Goal: Task Accomplishment & Management: Use online tool/utility

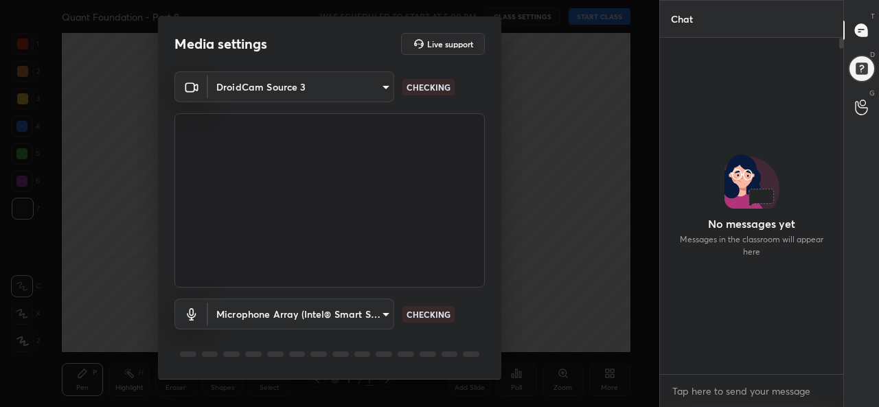
scroll to position [4, 4]
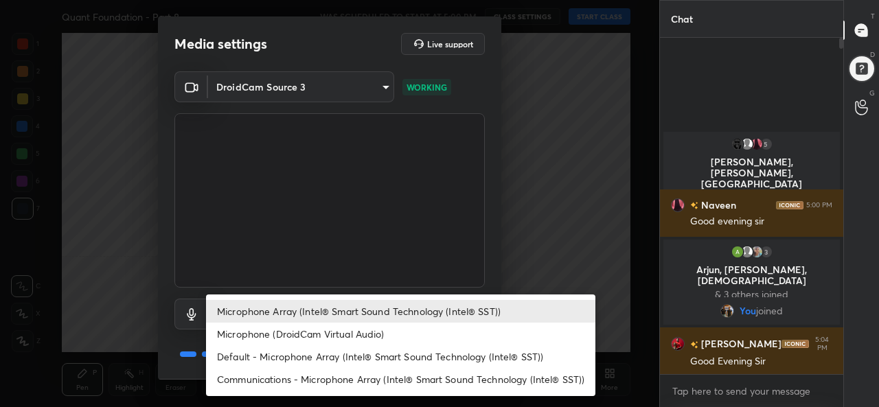
click at [315, 315] on body "1 2 3 4 5 6 7 C X Z C X Z E E Erase all [PERSON_NAME] Foundation - Part 8 WAS S…" at bounding box center [439, 203] width 879 height 407
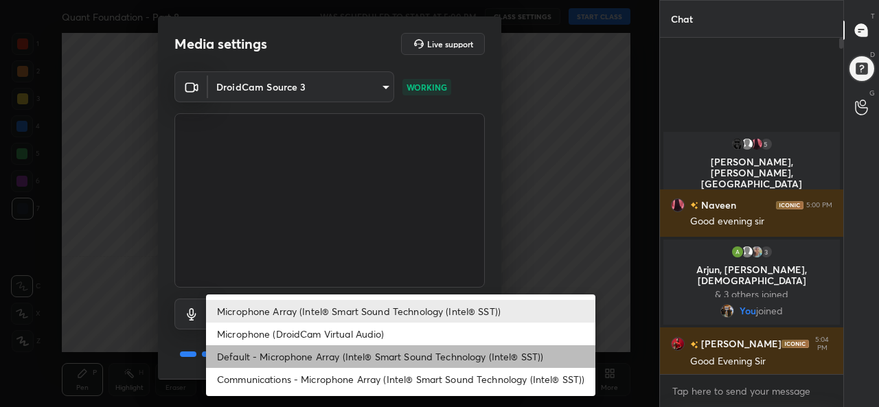
click at [283, 355] on li "Default - Microphone Array (Intel® Smart Sound Technology (Intel® SST))" at bounding box center [401, 357] width 390 height 23
type input "default"
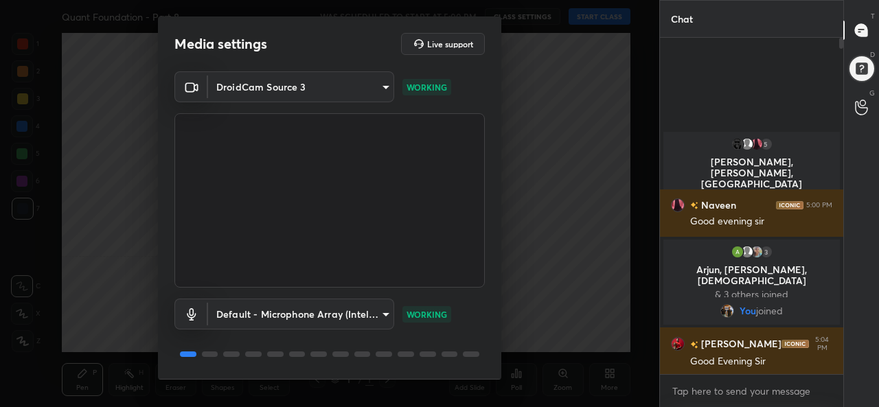
scroll to position [43, 0]
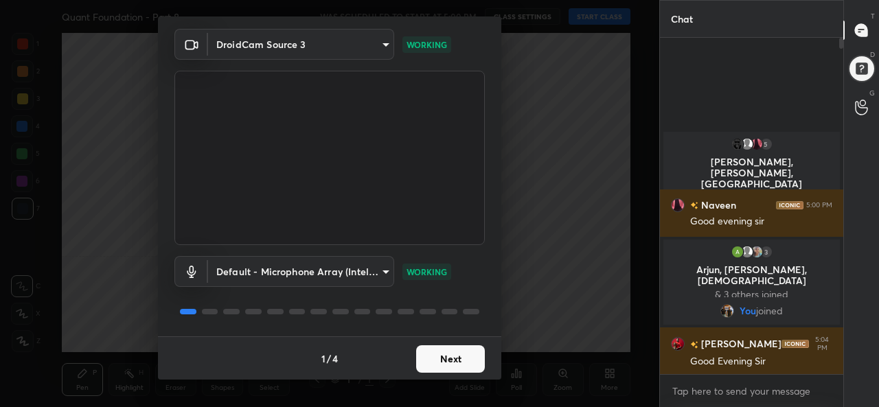
click at [451, 359] on button "Next" at bounding box center [450, 359] width 69 height 27
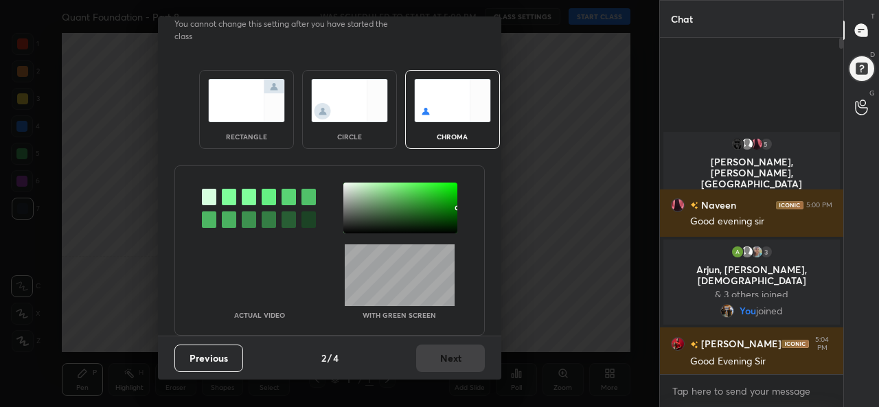
scroll to position [0, 0]
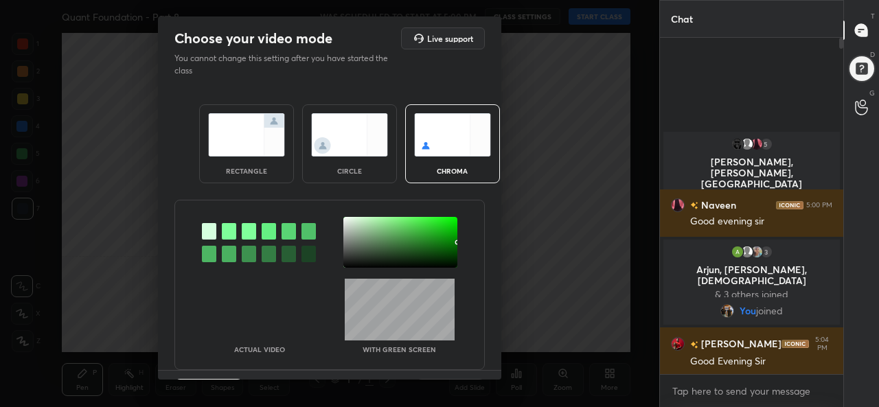
click at [244, 151] on img at bounding box center [246, 134] width 77 height 43
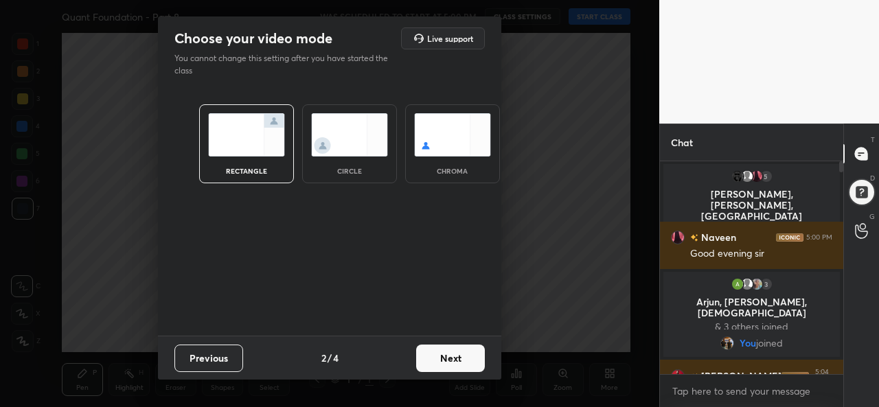
click at [451, 363] on button "Next" at bounding box center [450, 358] width 69 height 27
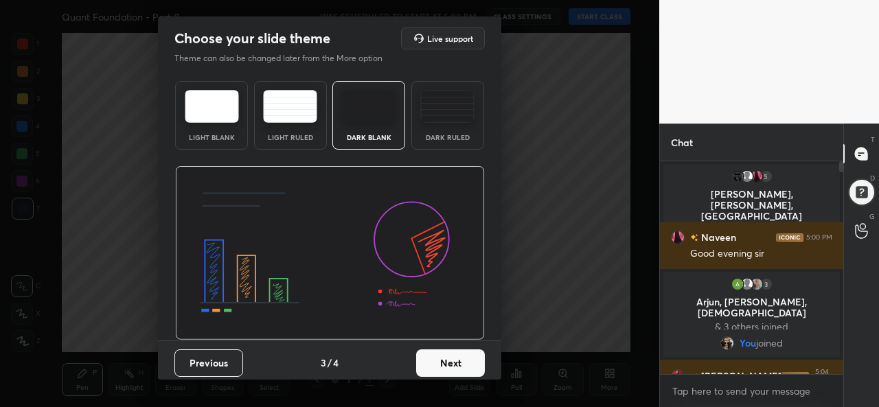
click at [442, 357] on button "Next" at bounding box center [450, 363] width 69 height 27
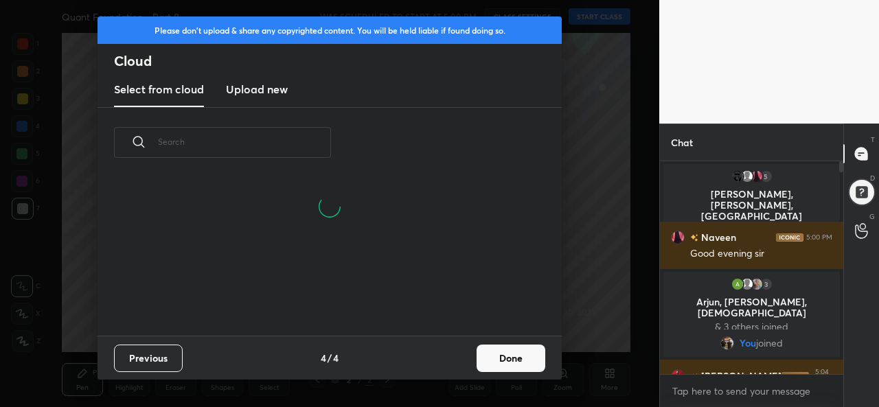
click at [526, 359] on button "Done" at bounding box center [511, 358] width 69 height 27
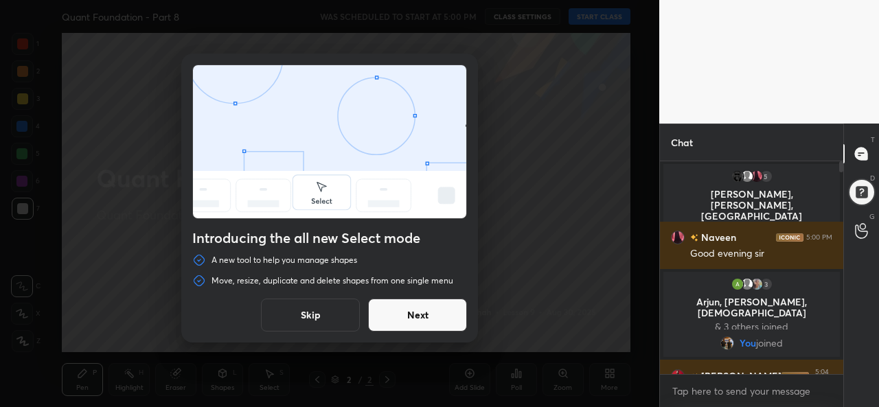
click at [315, 310] on button "Skip" at bounding box center [310, 315] width 99 height 33
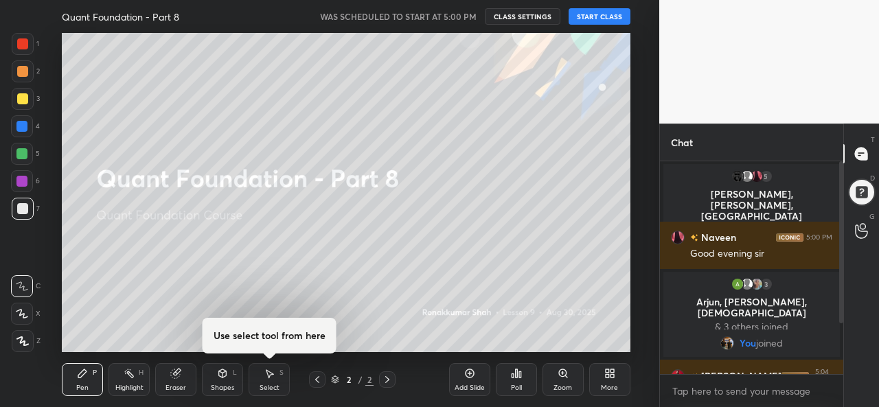
click at [613, 16] on button "START CLASS" at bounding box center [600, 16] width 62 height 16
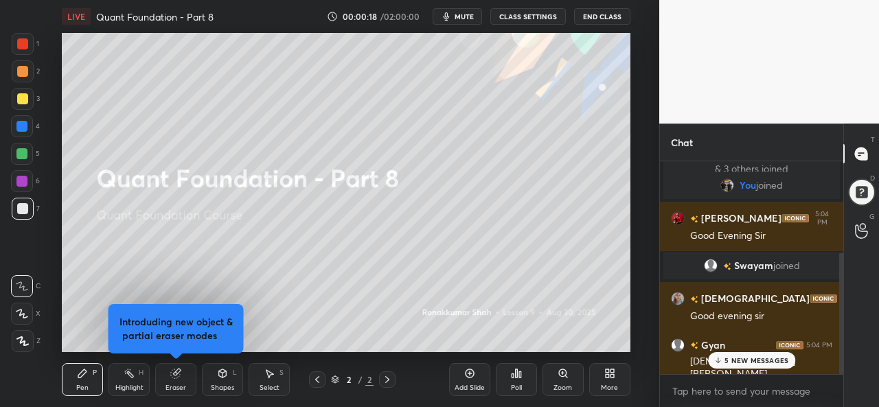
scroll to position [159, 0]
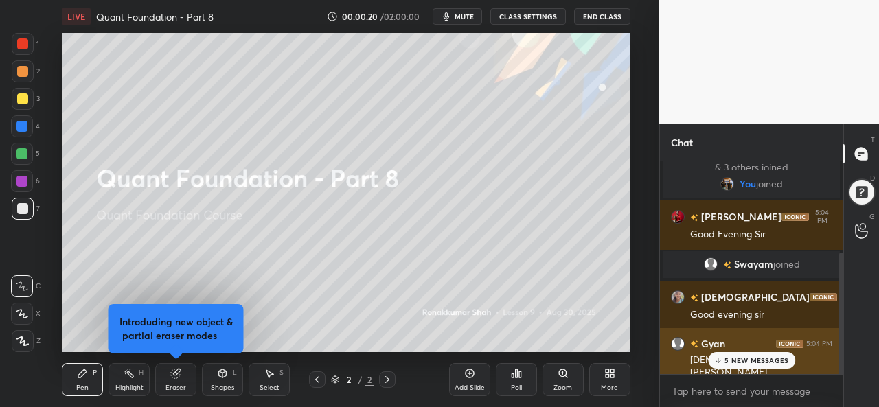
click at [750, 352] on div "5 NEW MESSAGES" at bounding box center [751, 360] width 87 height 16
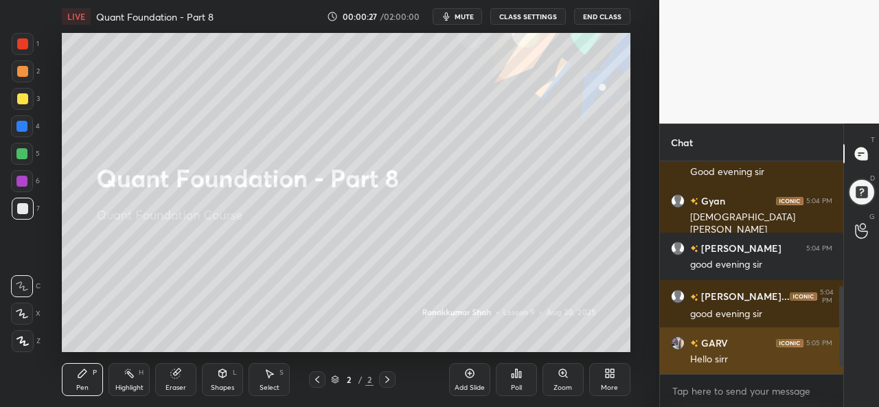
scroll to position [349, 0]
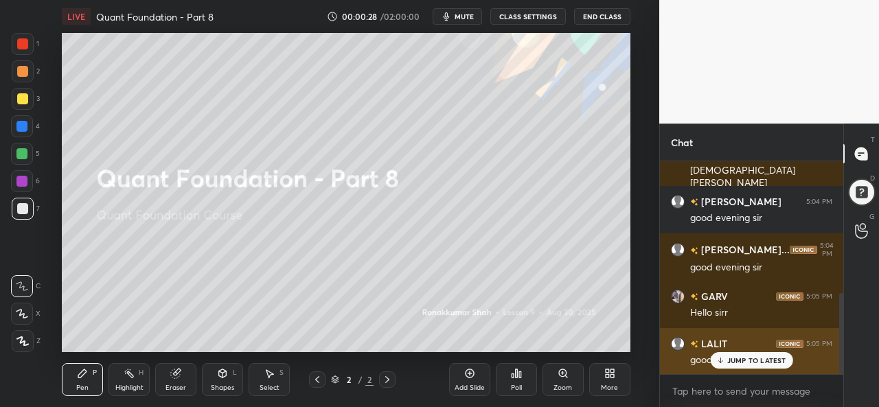
click at [763, 363] on p "JUMP TO LATEST" at bounding box center [757, 361] width 59 height 8
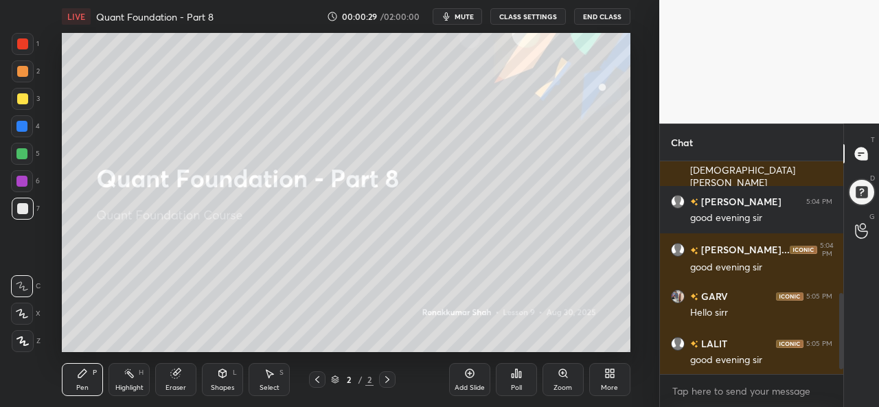
scroll to position [397, 0]
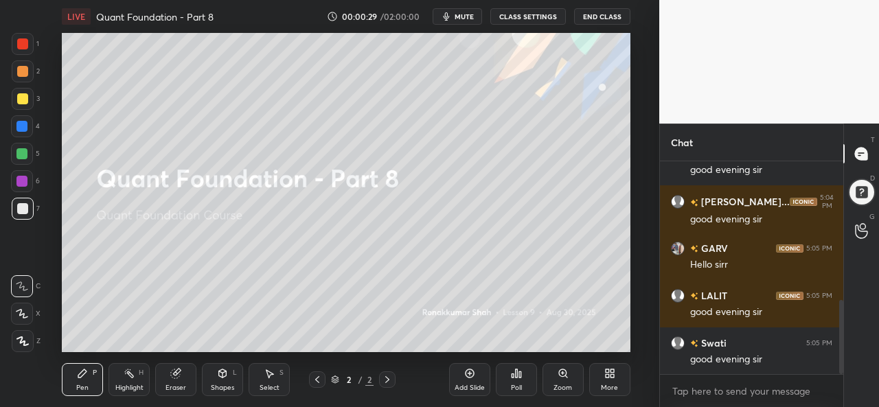
click at [26, 124] on div at bounding box center [21, 126] width 11 height 11
click at [23, 177] on div at bounding box center [21, 181] width 11 height 11
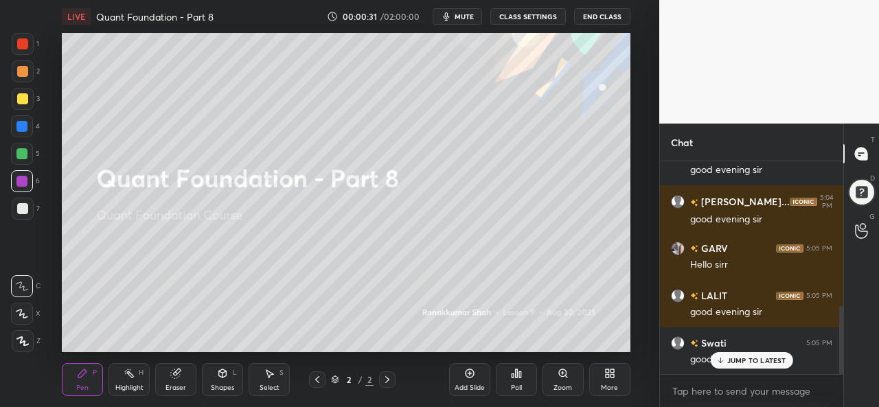
scroll to position [456, 0]
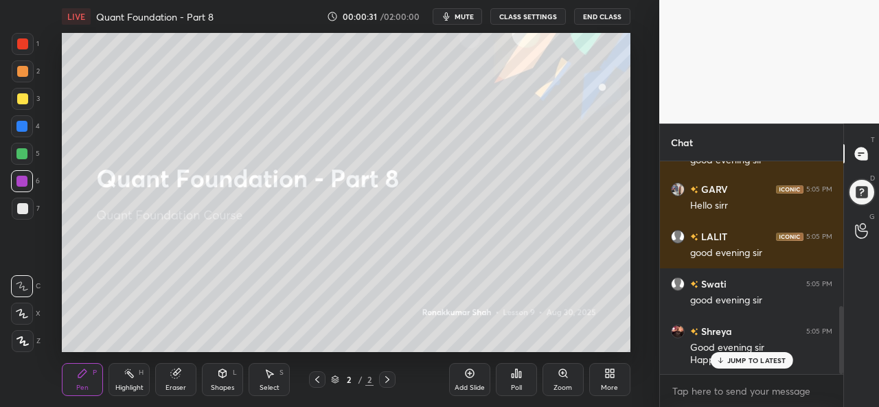
click at [22, 334] on div at bounding box center [23, 341] width 22 height 22
click at [29, 307] on div at bounding box center [22, 314] width 22 height 22
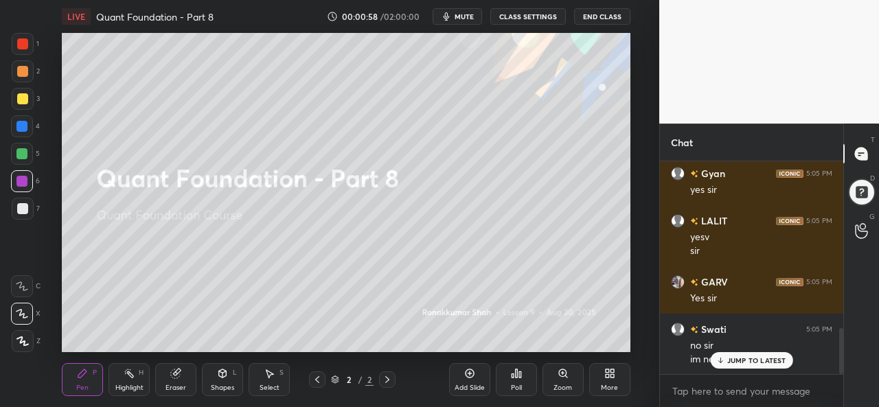
scroll to position [768, 0]
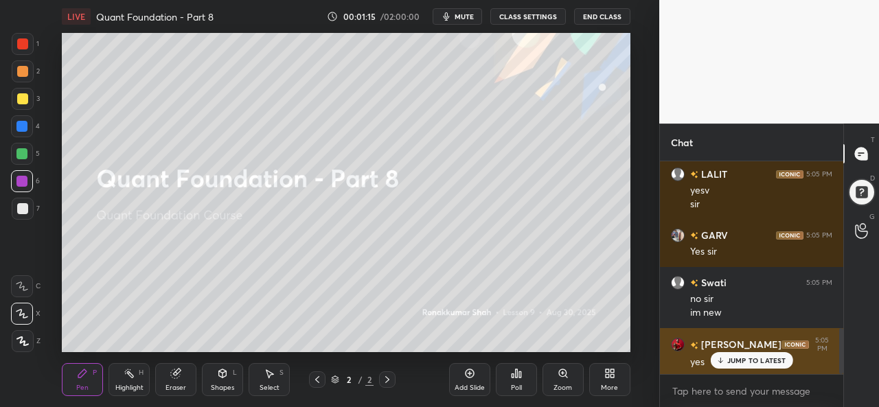
click at [734, 357] on p "JUMP TO LATEST" at bounding box center [757, 361] width 59 height 8
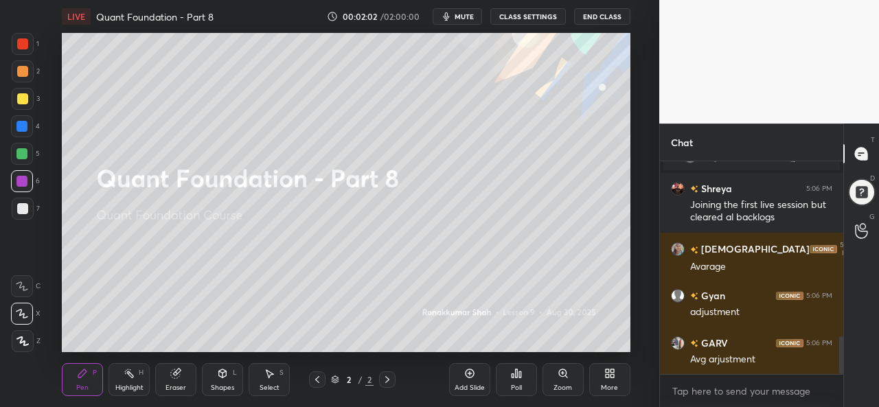
scroll to position [1037, 0]
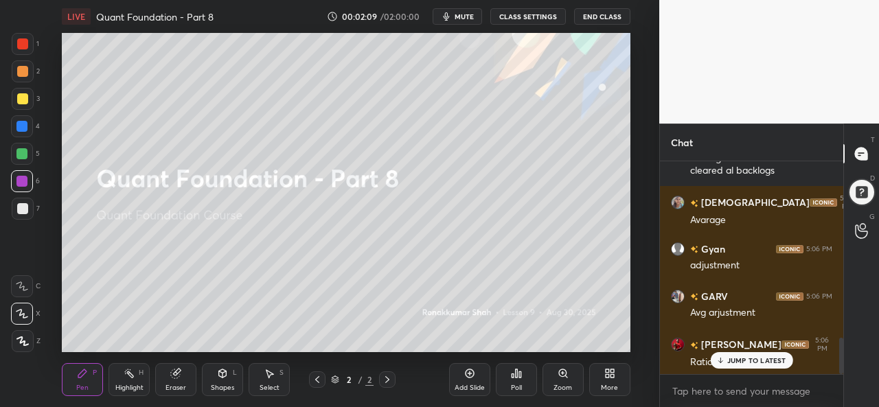
click at [273, 383] on div "Select S" at bounding box center [269, 379] width 41 height 33
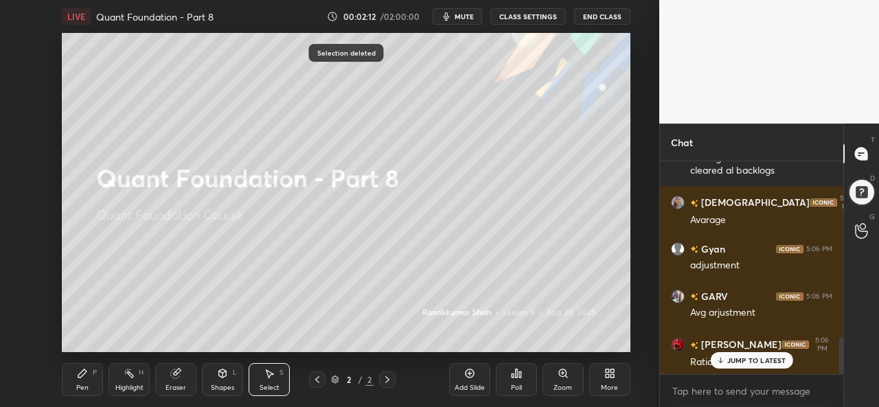
click at [89, 384] on div "Pen P" at bounding box center [82, 379] width 41 height 33
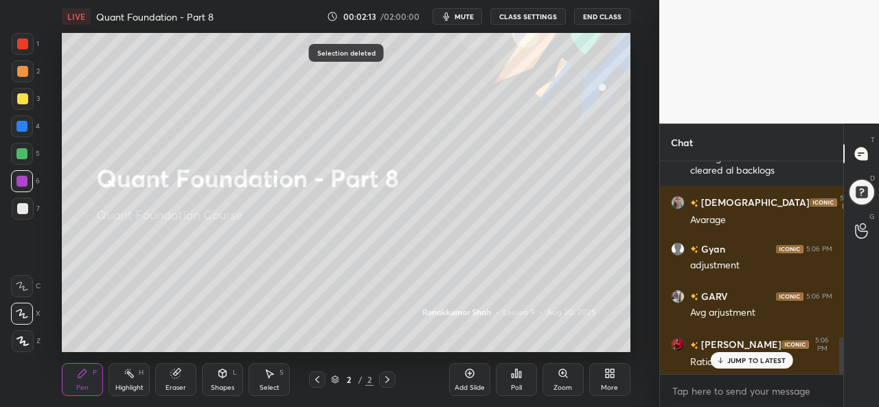
click at [14, 96] on div at bounding box center [23, 99] width 22 height 22
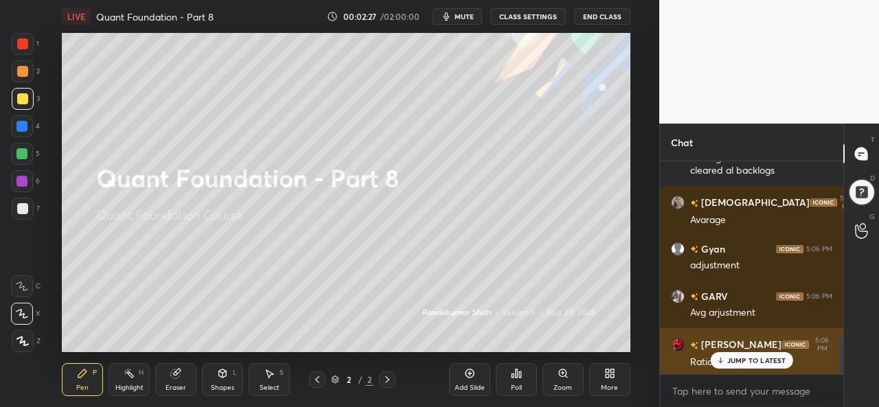
click at [735, 353] on div "Ratio and Averages" at bounding box center [761, 361] width 142 height 16
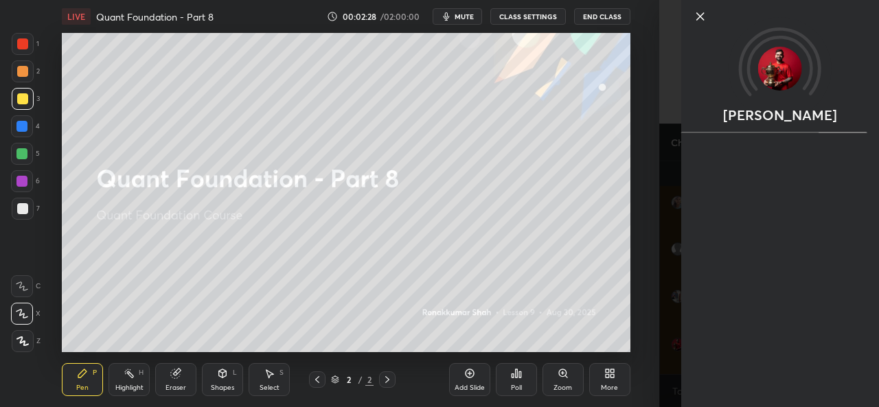
click at [18, 126] on div at bounding box center [21, 126] width 11 height 11
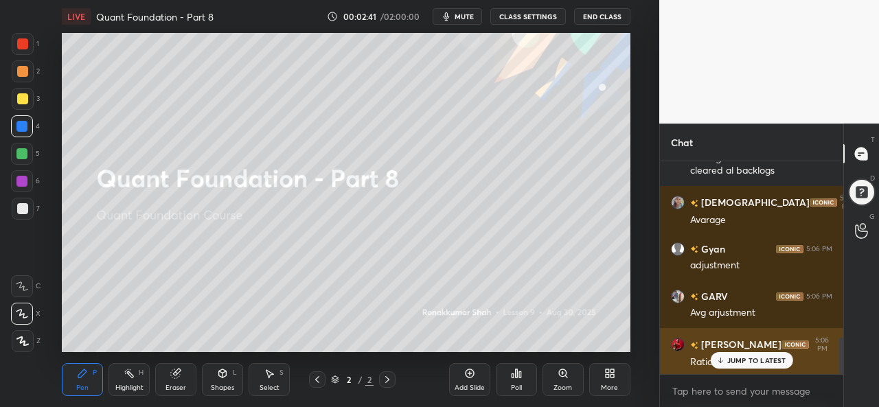
click at [745, 357] on p "JUMP TO LATEST" at bounding box center [757, 361] width 59 height 8
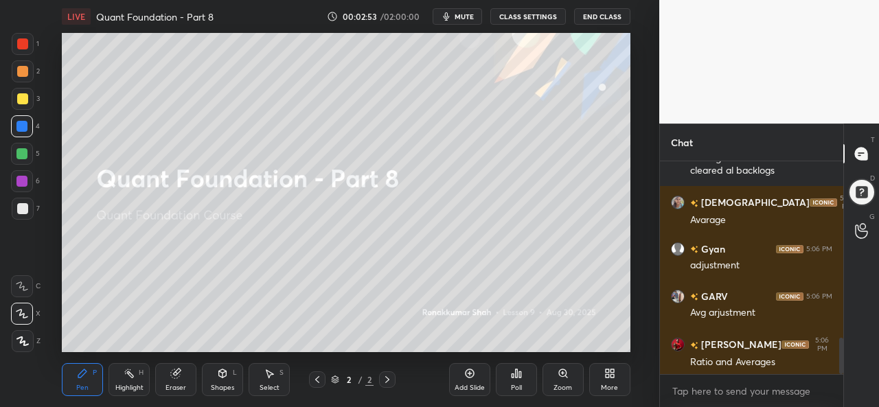
click at [606, 375] on icon at bounding box center [607, 375] width 3 height 3
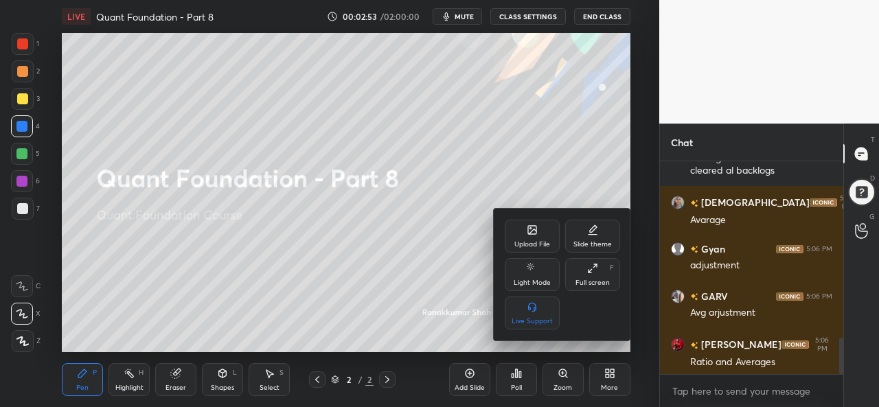
click at [544, 234] on div "Upload File" at bounding box center [532, 236] width 55 height 33
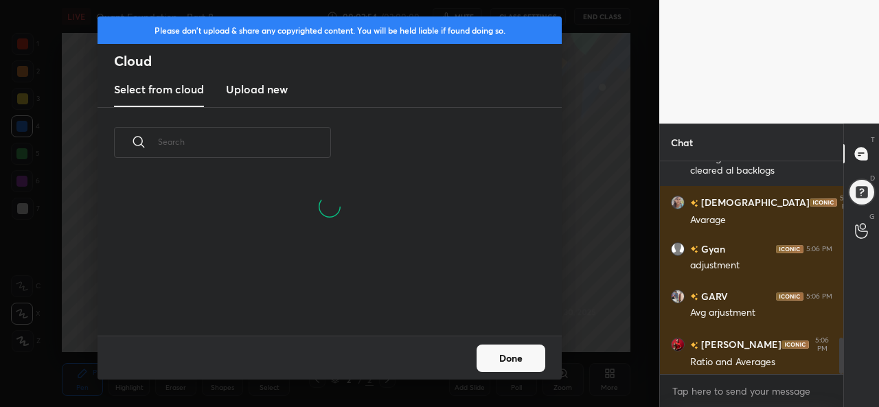
click at [257, 86] on h3 "Upload new" at bounding box center [257, 89] width 62 height 16
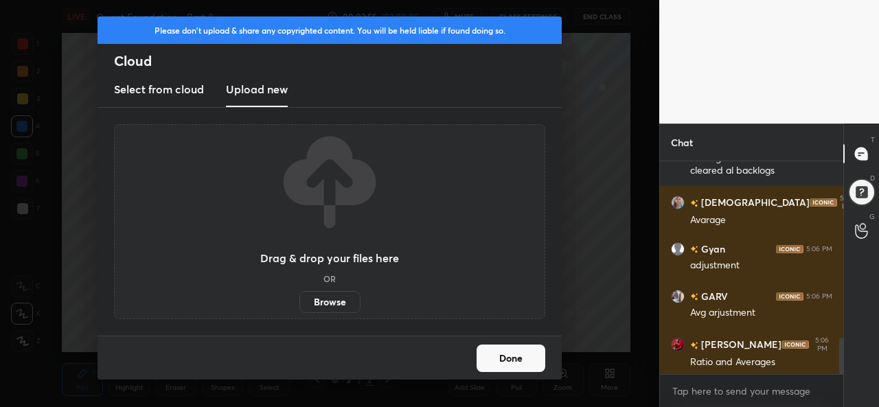
click at [329, 302] on label "Browse" at bounding box center [330, 302] width 61 height 22
click at [300, 302] on input "Browse" at bounding box center [300, 302] width 0 height 22
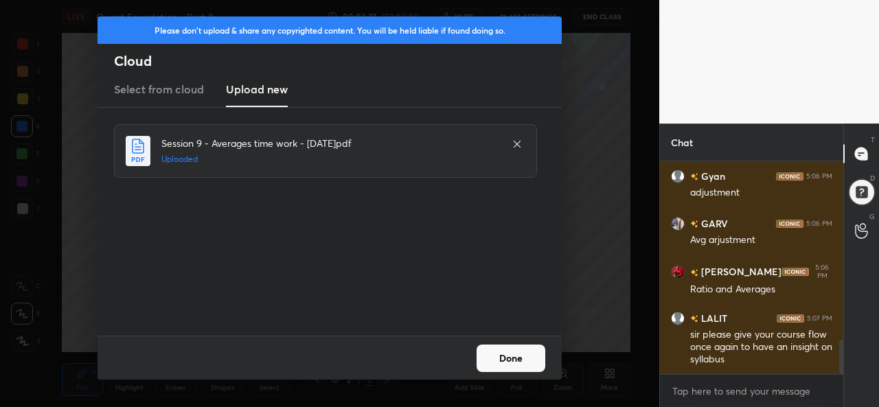
click at [513, 354] on button "Done" at bounding box center [511, 358] width 69 height 27
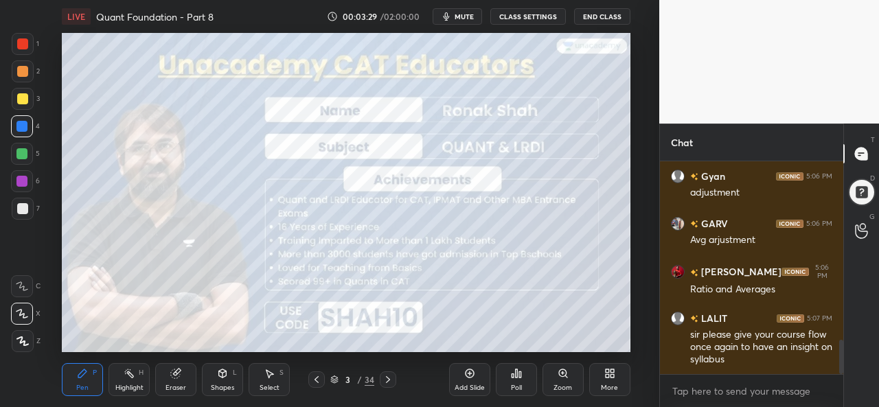
click at [22, 41] on div at bounding box center [22, 43] width 11 height 11
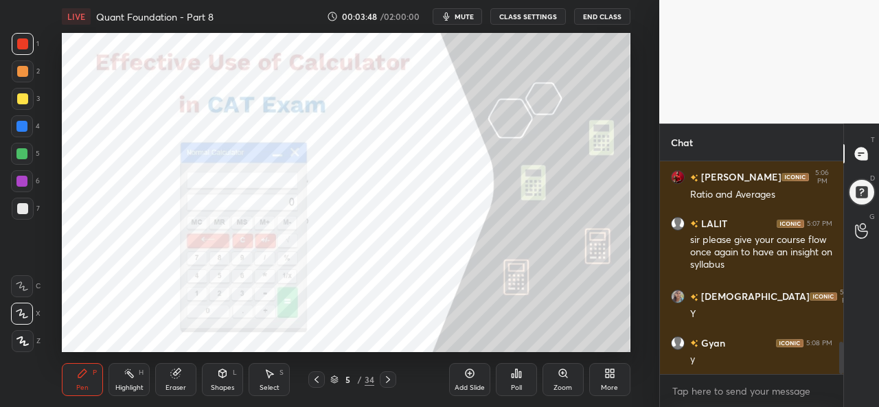
scroll to position [1252, 0]
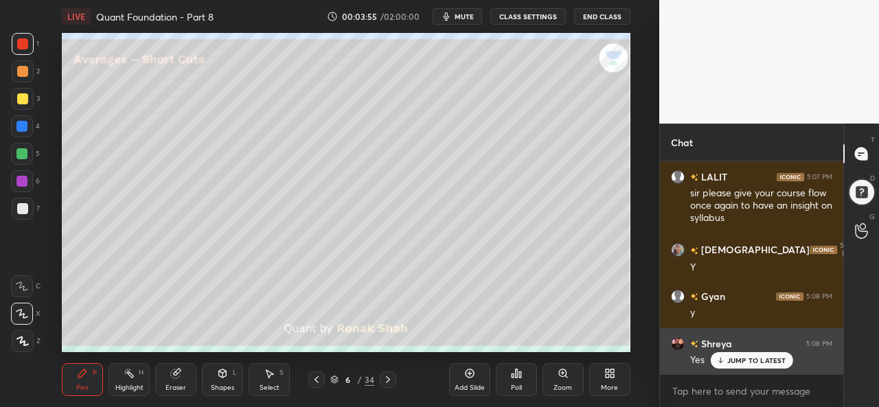
click at [741, 360] on p "JUMP TO LATEST" at bounding box center [757, 361] width 59 height 8
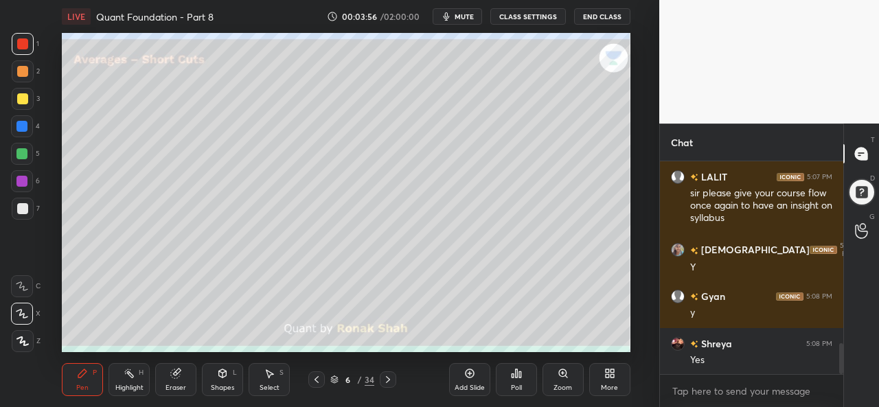
click at [23, 99] on div at bounding box center [22, 98] width 11 height 11
click at [22, 128] on div at bounding box center [21, 126] width 11 height 11
click at [23, 152] on div at bounding box center [21, 153] width 11 height 11
click at [272, 388] on div "Select" at bounding box center [270, 388] width 20 height 7
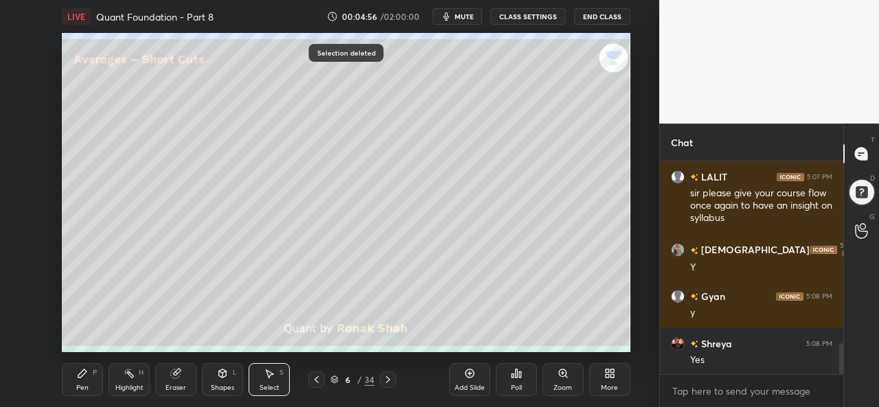
click at [88, 379] on div "Pen P" at bounding box center [82, 379] width 41 height 33
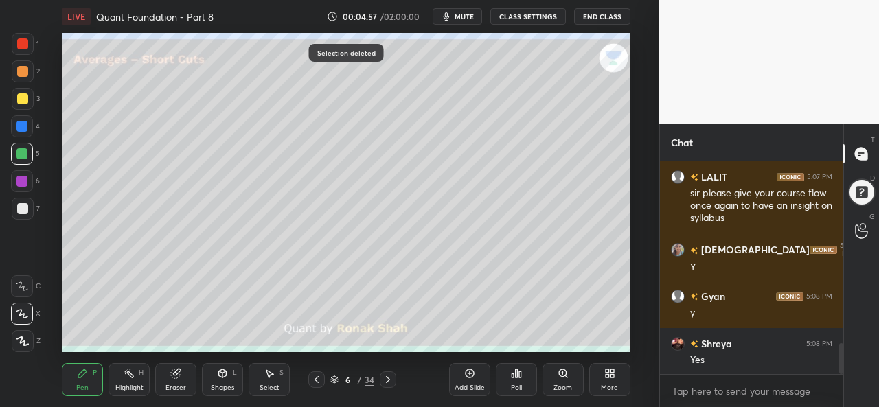
click at [25, 41] on div at bounding box center [22, 43] width 11 height 11
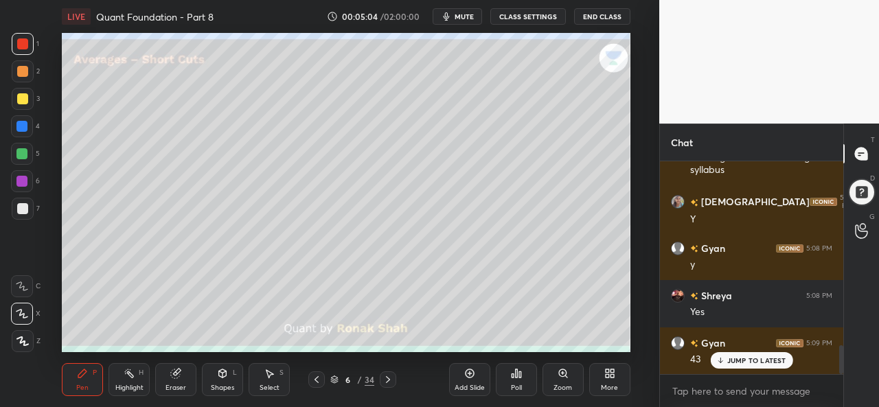
scroll to position [1347, 0]
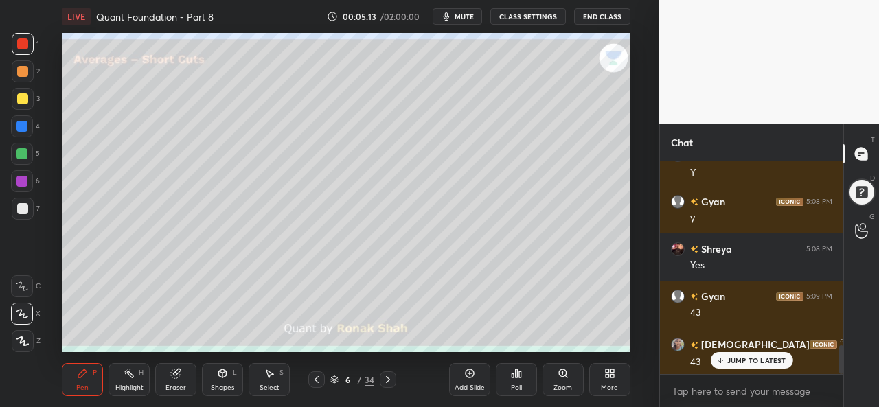
click at [25, 96] on div at bounding box center [22, 98] width 11 height 11
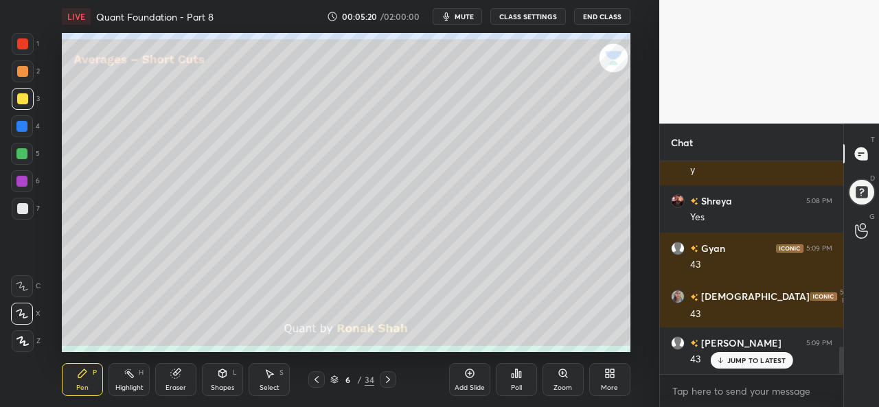
scroll to position [1441, 0]
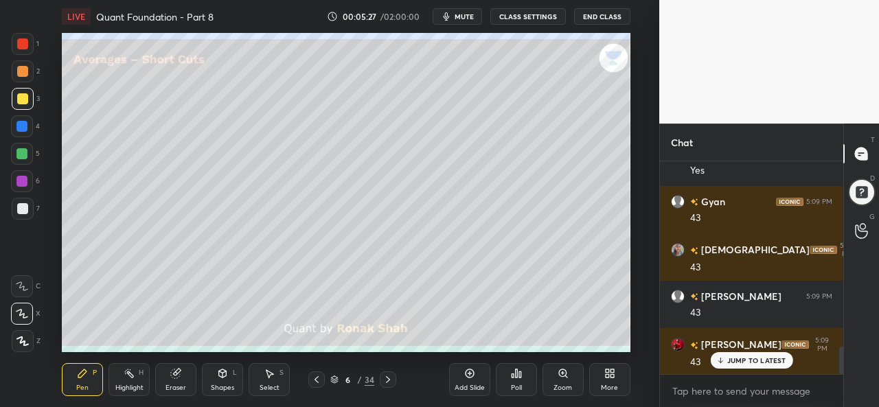
click at [23, 184] on div at bounding box center [21, 181] width 11 height 11
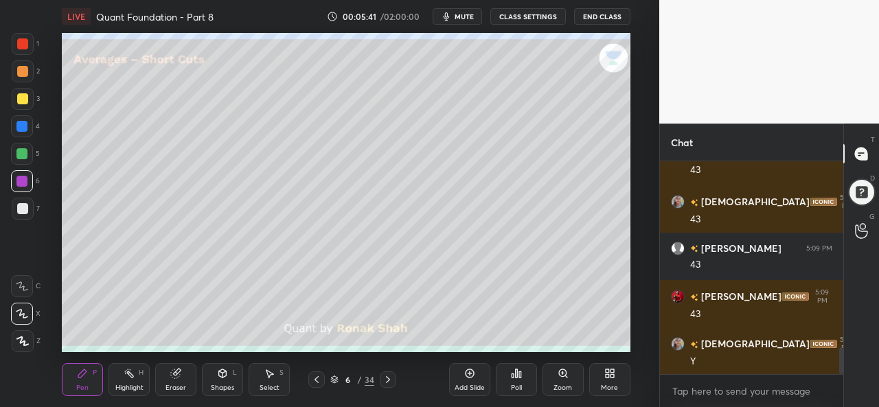
click at [269, 376] on icon at bounding box center [271, 374] width 8 height 8
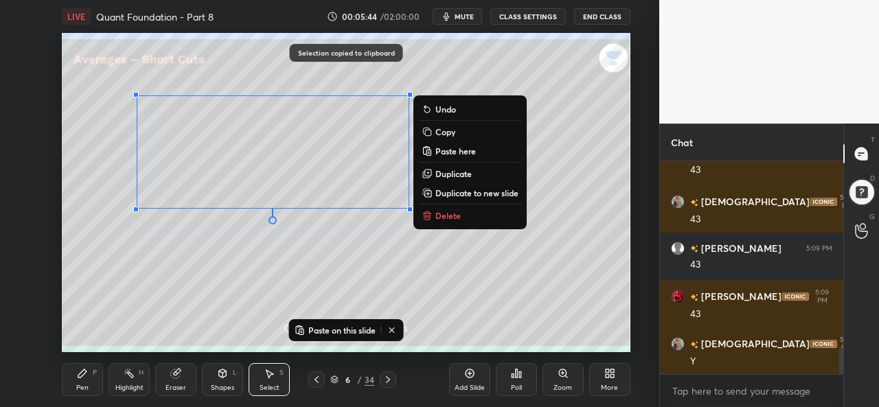
click at [477, 377] on div "Add Slide" at bounding box center [469, 379] width 41 height 33
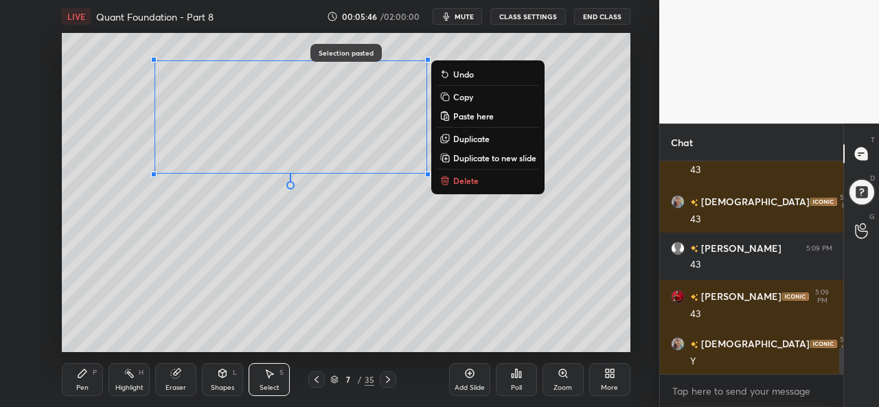
click at [83, 381] on div "Pen P" at bounding box center [82, 379] width 41 height 33
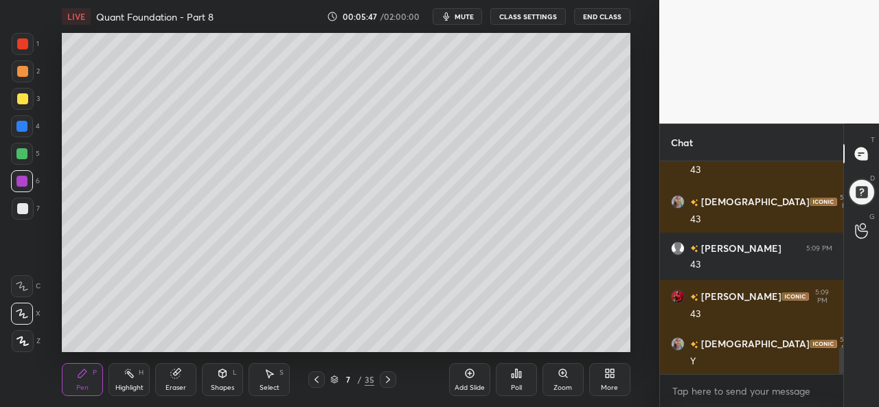
click at [21, 98] on div at bounding box center [22, 98] width 11 height 11
click at [28, 177] on div at bounding box center [22, 181] width 22 height 22
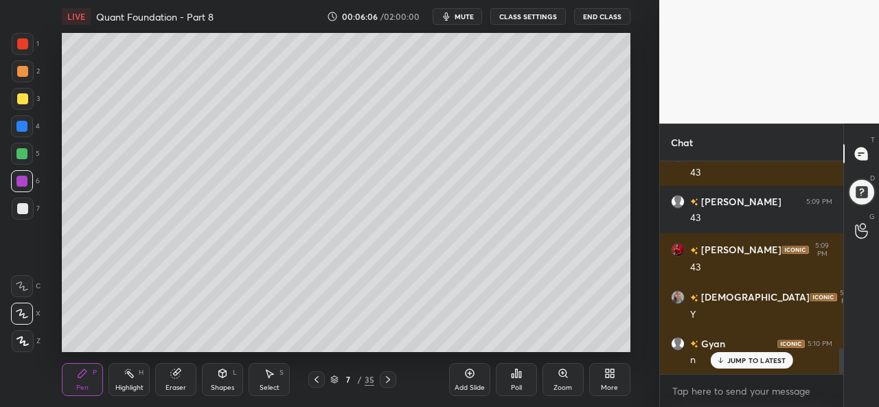
scroll to position [1584, 0]
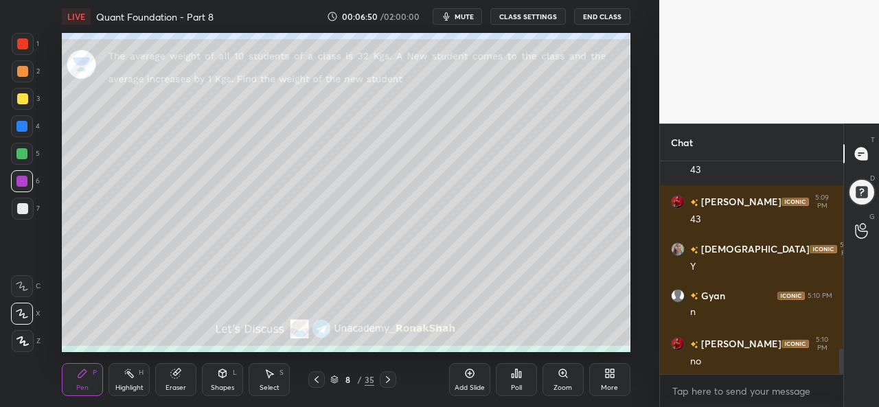
click at [32, 43] on div at bounding box center [23, 44] width 22 height 22
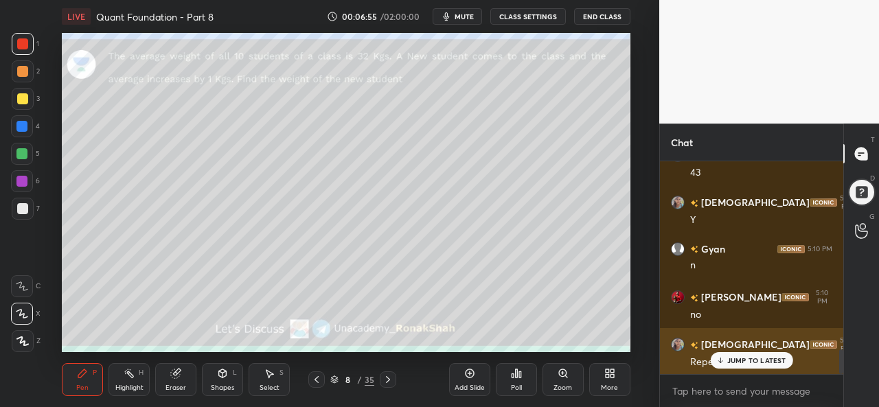
click at [737, 356] on div "JUMP TO LATEST" at bounding box center [751, 360] width 82 height 16
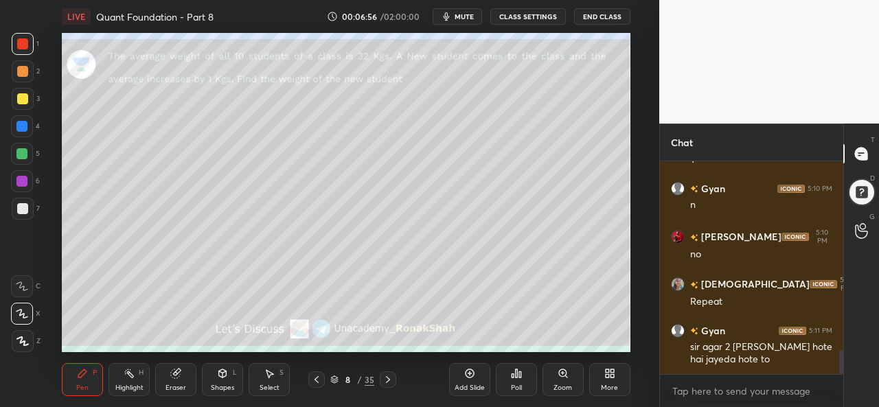
scroll to position [1738, 0]
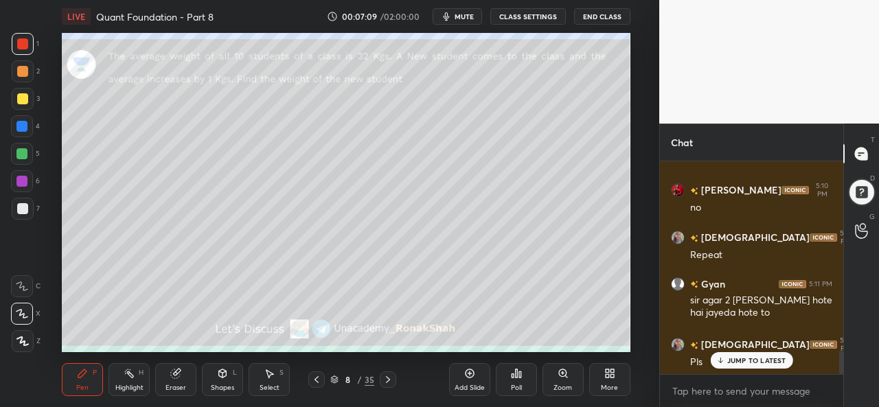
click at [25, 123] on div at bounding box center [21, 126] width 11 height 11
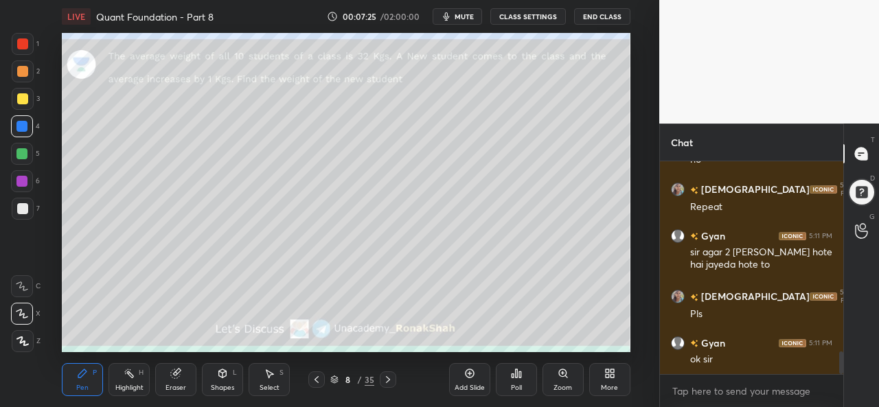
click at [22, 179] on div at bounding box center [21, 181] width 11 height 11
click at [22, 102] on div at bounding box center [22, 98] width 11 height 11
click at [18, 179] on div at bounding box center [21, 181] width 11 height 11
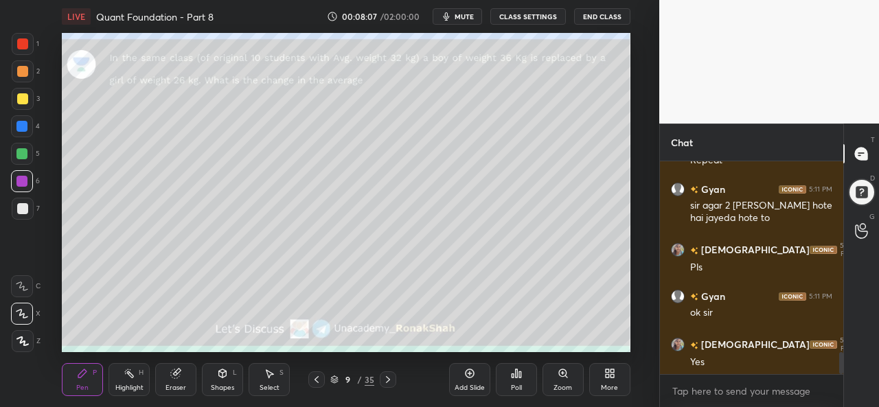
scroll to position [1881, 0]
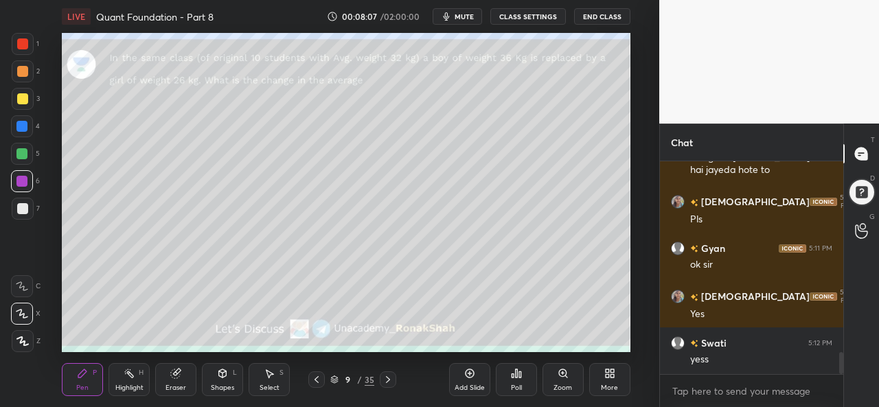
click at [21, 42] on div at bounding box center [22, 43] width 11 height 11
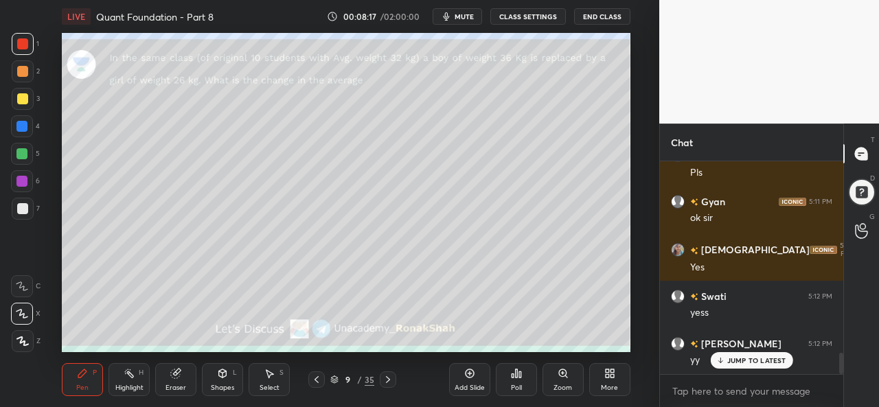
click at [284, 369] on div "Select S" at bounding box center [269, 379] width 41 height 33
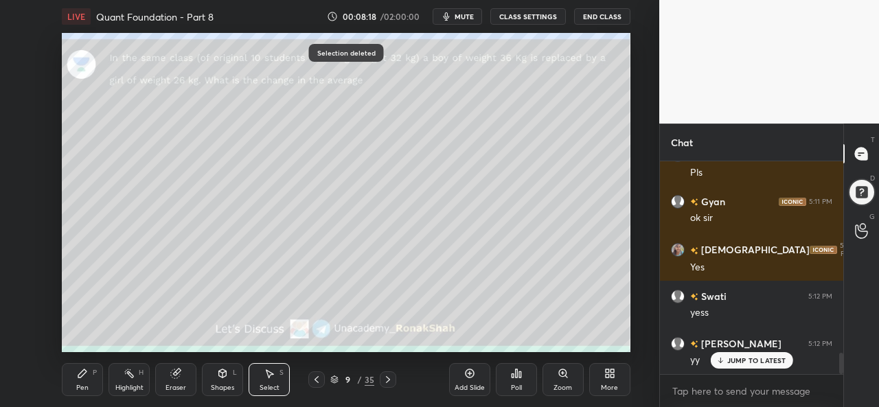
click at [92, 385] on div "Pen P" at bounding box center [82, 379] width 41 height 33
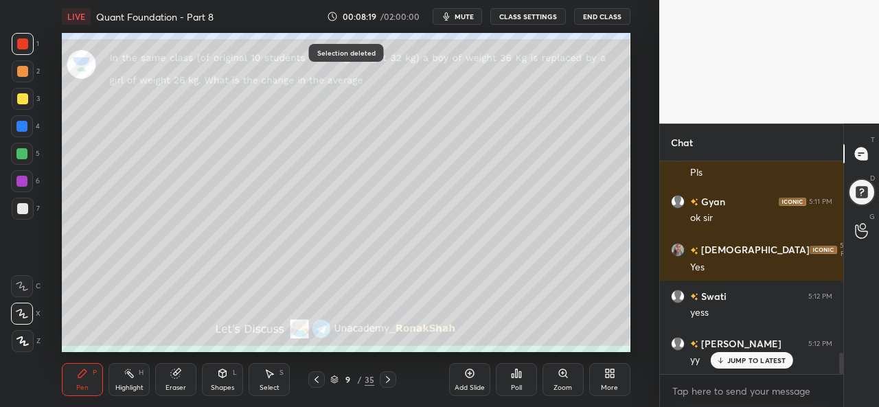
click at [16, 122] on div at bounding box center [22, 126] width 22 height 22
click at [20, 149] on div at bounding box center [21, 153] width 11 height 11
click at [19, 173] on div at bounding box center [22, 181] width 22 height 22
click at [19, 125] on div at bounding box center [21, 126] width 11 height 11
click at [25, 204] on div at bounding box center [22, 208] width 11 height 11
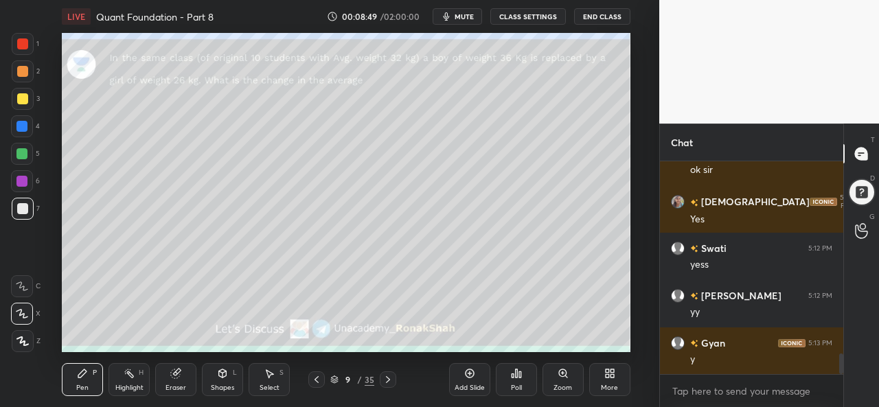
scroll to position [2023, 0]
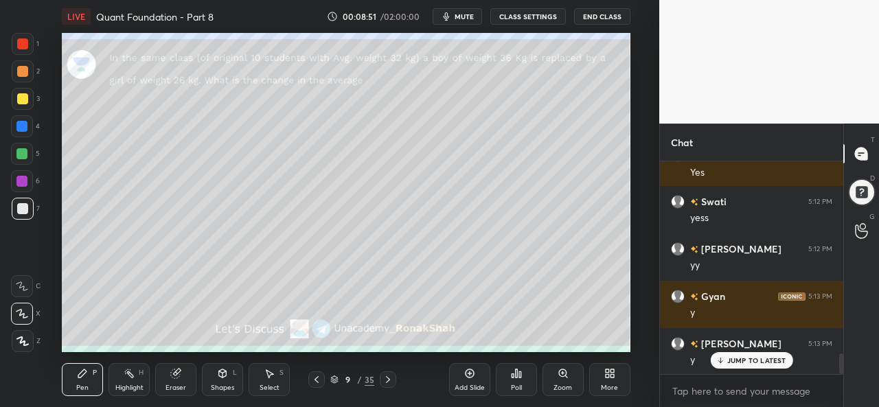
click at [19, 125] on div at bounding box center [21, 126] width 11 height 11
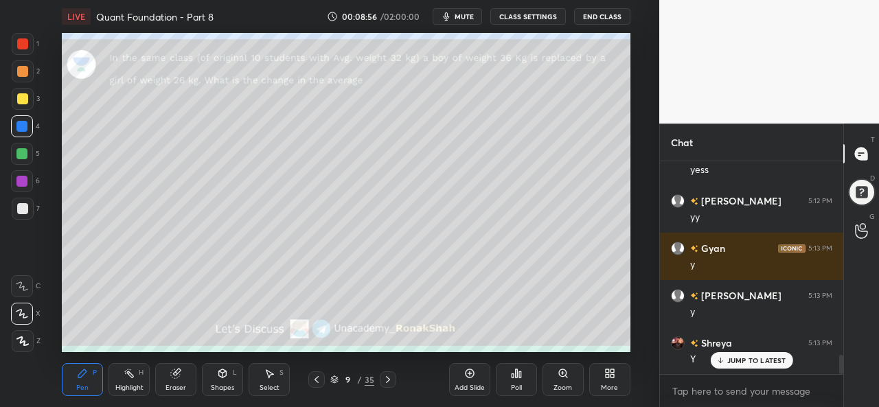
scroll to position [2118, 0]
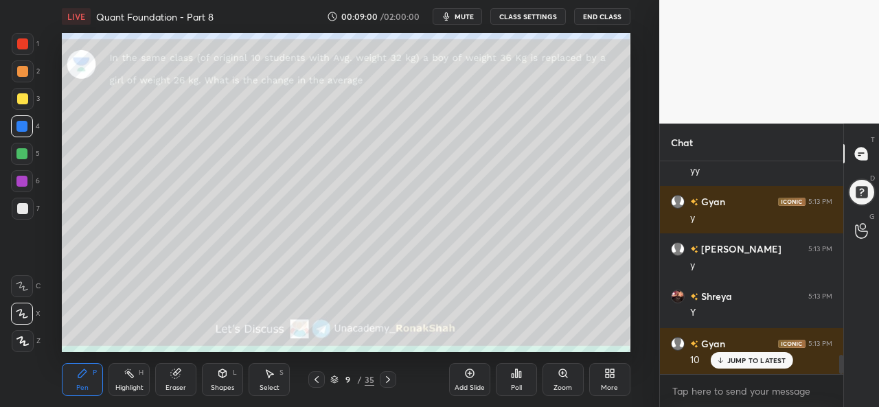
click at [18, 47] on div at bounding box center [22, 43] width 11 height 11
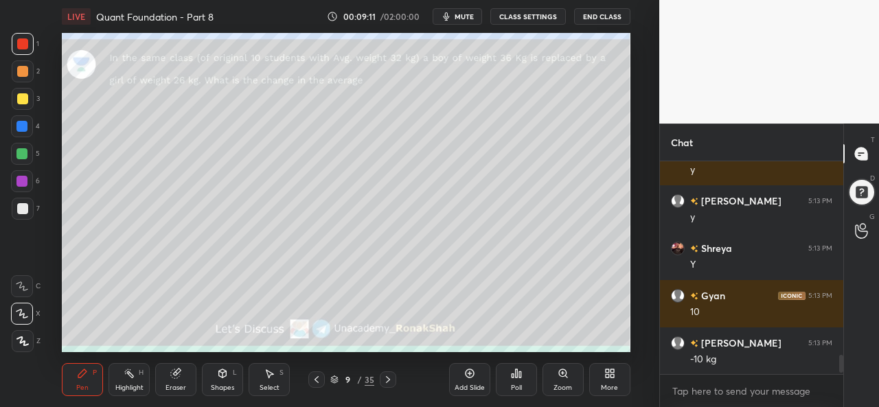
scroll to position [2166, 0]
click at [18, 148] on div at bounding box center [21, 153] width 11 height 11
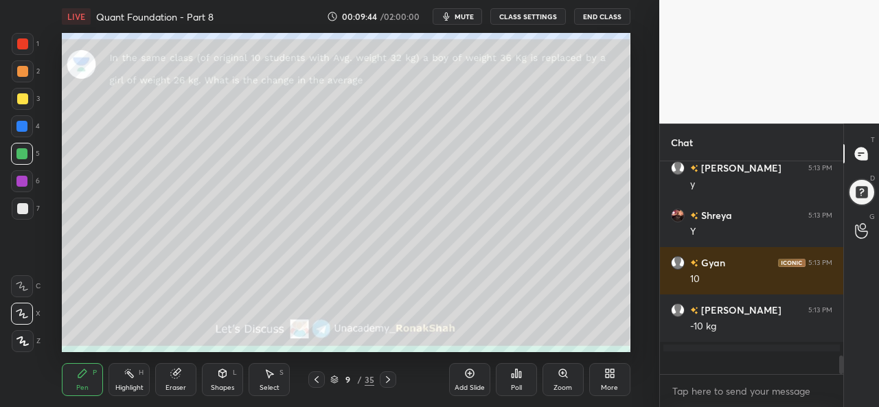
scroll to position [2199, 0]
click at [19, 105] on div at bounding box center [23, 99] width 22 height 22
click at [27, 41] on div at bounding box center [22, 43] width 11 height 11
click at [19, 153] on div at bounding box center [21, 153] width 11 height 11
click at [18, 182] on div at bounding box center [21, 181] width 11 height 11
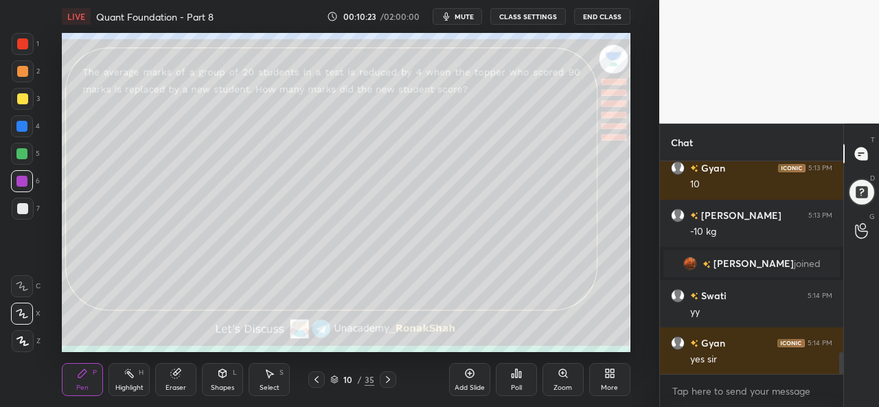
scroll to position [1887, 0]
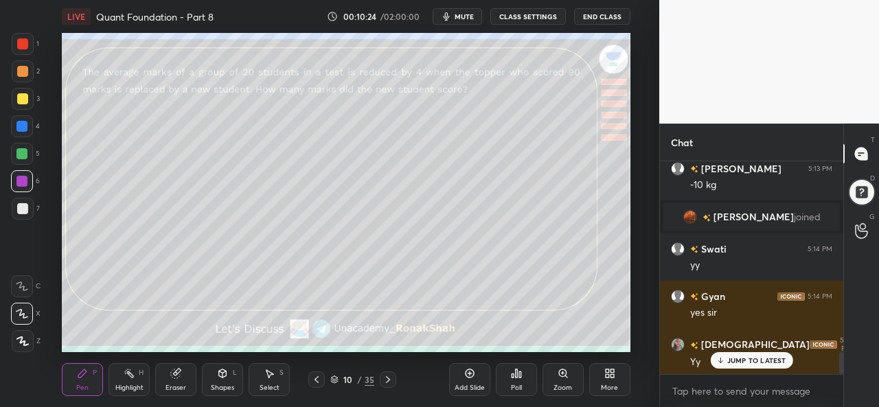
click at [21, 39] on div at bounding box center [22, 43] width 11 height 11
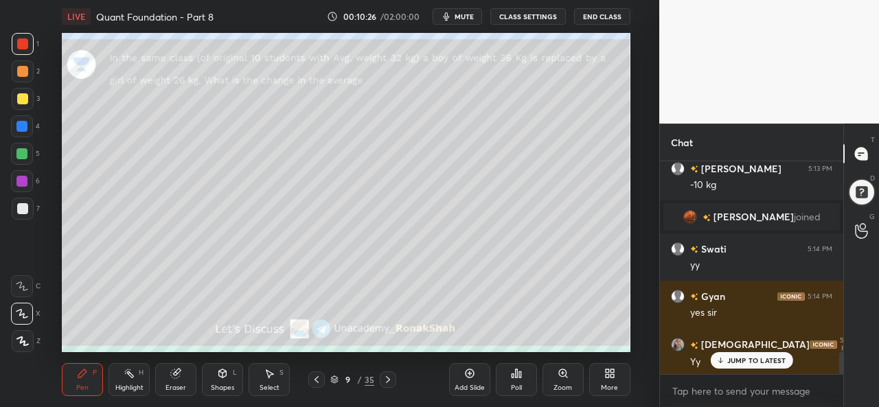
click at [471, 385] on div "Add Slide" at bounding box center [470, 388] width 30 height 7
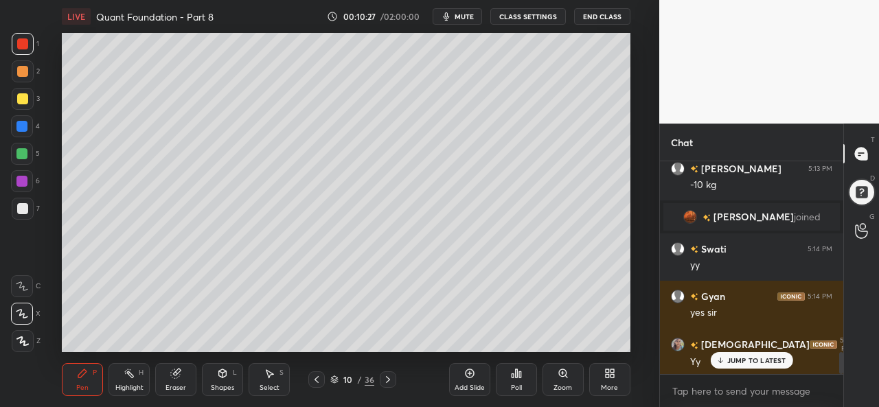
click at [23, 95] on div at bounding box center [22, 98] width 11 height 11
click at [21, 39] on div at bounding box center [22, 43] width 11 height 11
click at [23, 123] on div at bounding box center [21, 126] width 11 height 11
click at [15, 155] on div at bounding box center [22, 154] width 22 height 22
click at [17, 182] on div at bounding box center [21, 181] width 11 height 11
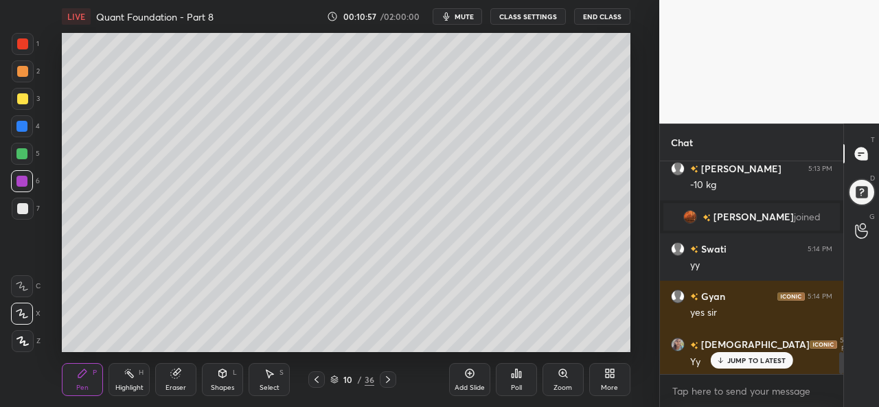
click at [279, 370] on div "Select S" at bounding box center [269, 379] width 41 height 33
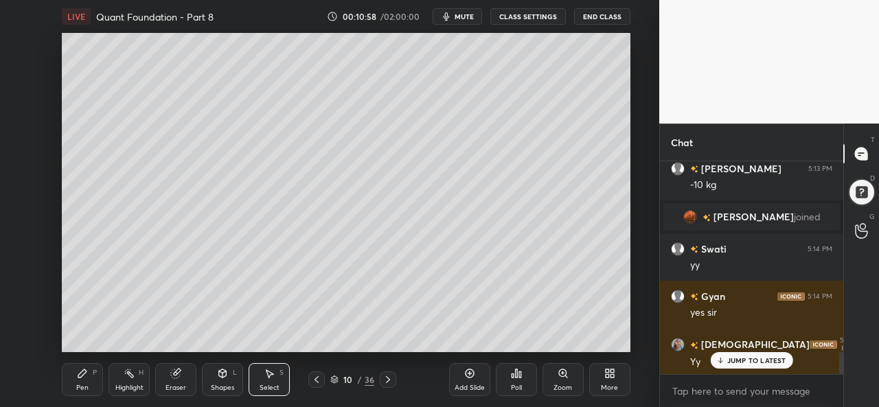
click at [80, 385] on div "Pen" at bounding box center [82, 388] width 12 height 7
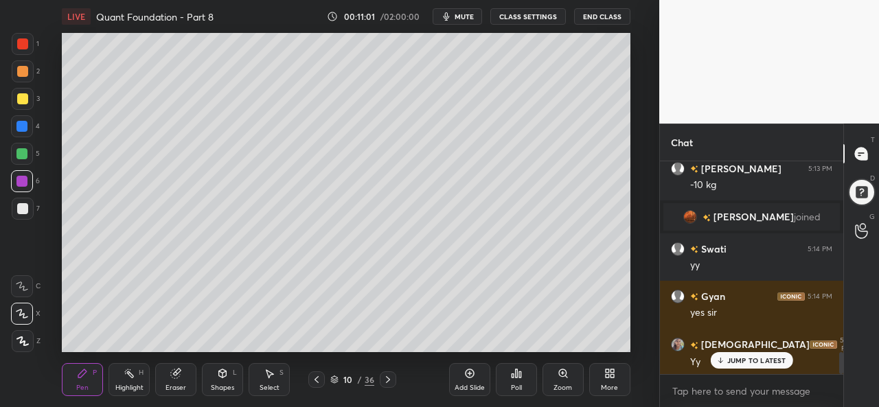
click at [19, 101] on div at bounding box center [22, 98] width 11 height 11
click at [274, 379] on icon at bounding box center [269, 373] width 11 height 11
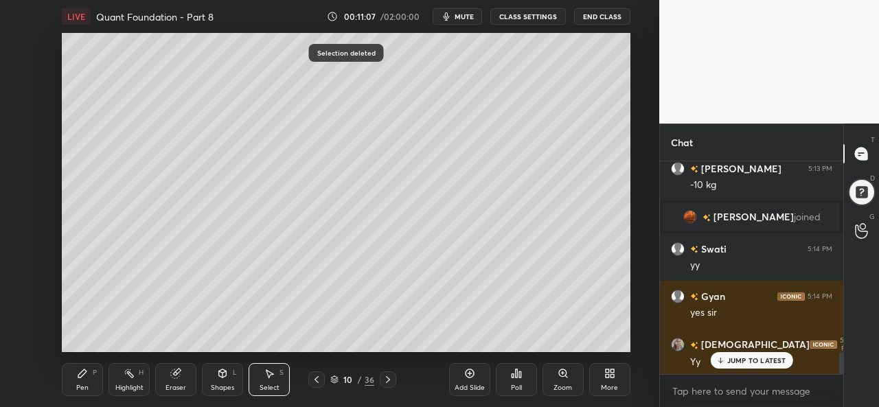
click at [76, 390] on div "Pen" at bounding box center [82, 388] width 12 height 7
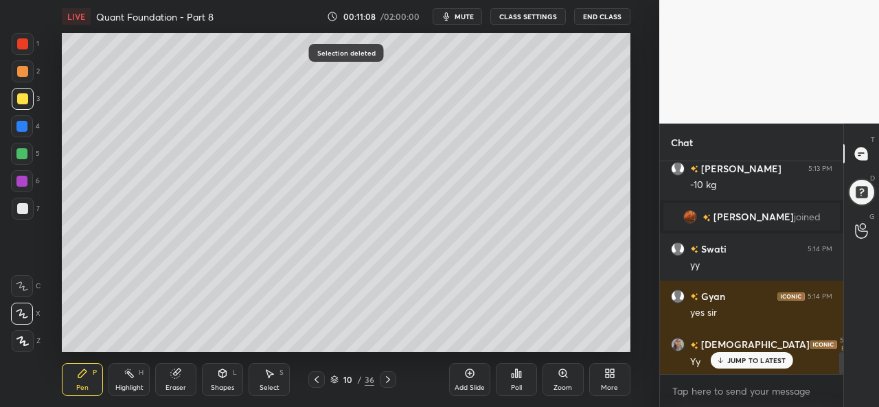
click at [21, 43] on div at bounding box center [22, 43] width 11 height 11
click at [21, 157] on div at bounding box center [21, 153] width 11 height 11
click at [21, 181] on div at bounding box center [21, 181] width 11 height 11
click at [21, 207] on div at bounding box center [22, 208] width 11 height 11
click at [21, 150] on div at bounding box center [21, 153] width 11 height 11
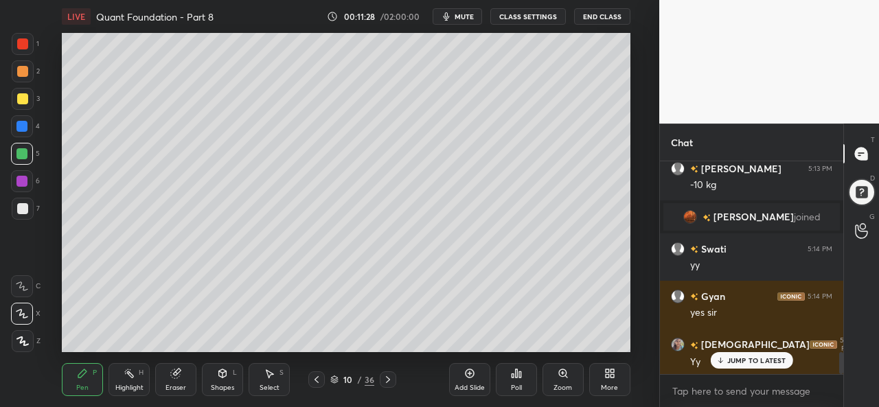
click at [18, 178] on div at bounding box center [21, 181] width 11 height 11
click at [752, 359] on p "JUMP TO LATEST" at bounding box center [757, 361] width 59 height 8
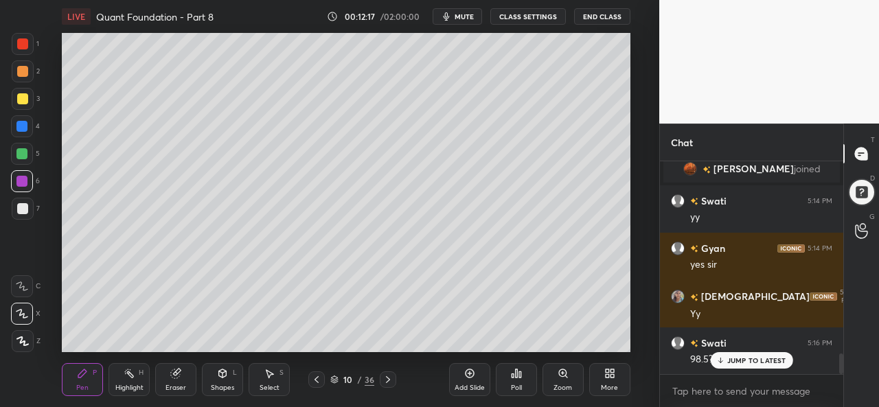
scroll to position [1981, 0]
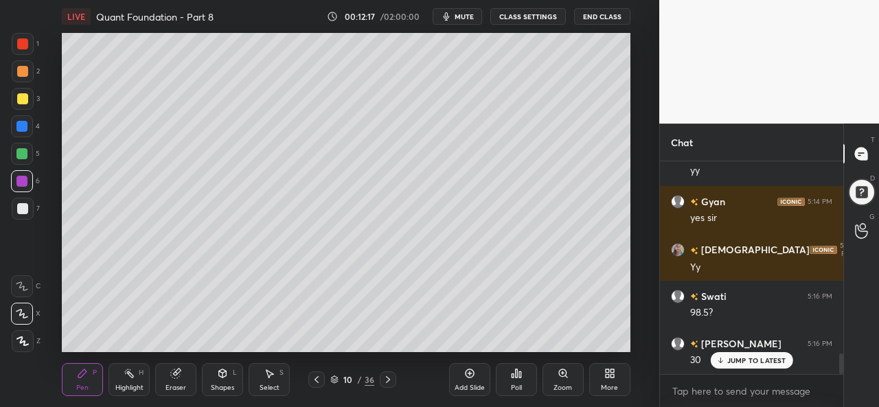
click at [27, 40] on div at bounding box center [22, 43] width 11 height 11
click at [25, 100] on div at bounding box center [22, 98] width 11 height 11
click at [25, 125] on div at bounding box center [21, 126] width 11 height 11
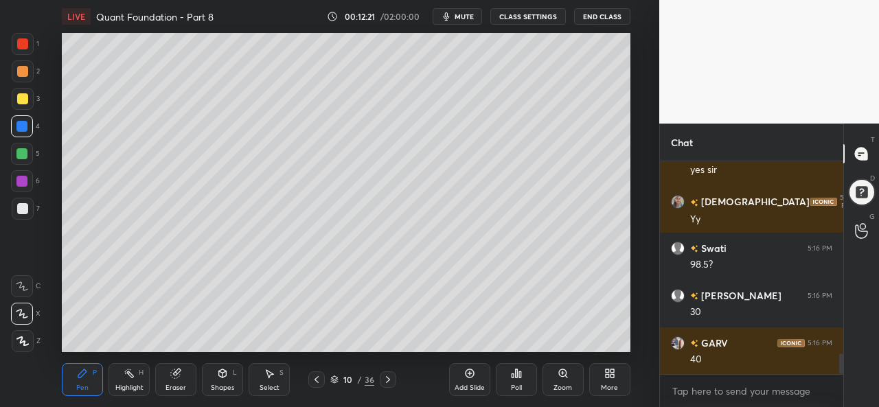
click at [24, 174] on div at bounding box center [22, 181] width 22 height 22
click at [17, 96] on div at bounding box center [22, 98] width 11 height 11
click at [28, 155] on div at bounding box center [22, 154] width 22 height 22
click at [22, 115] on div at bounding box center [22, 126] width 22 height 22
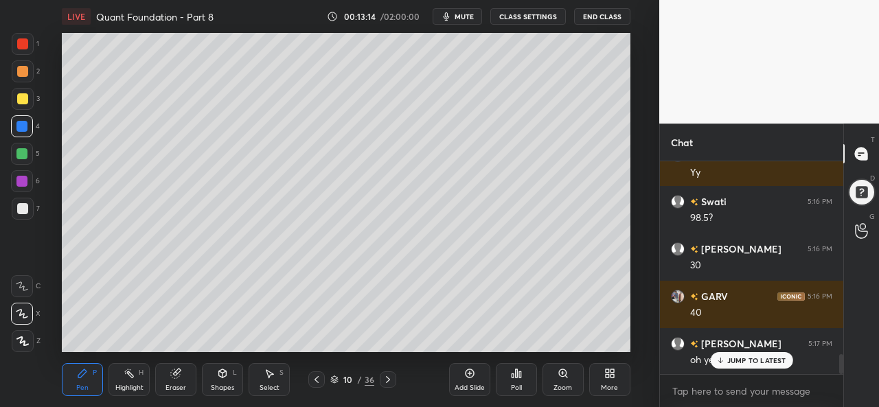
click at [137, 381] on div "Highlight H" at bounding box center [129, 379] width 41 height 33
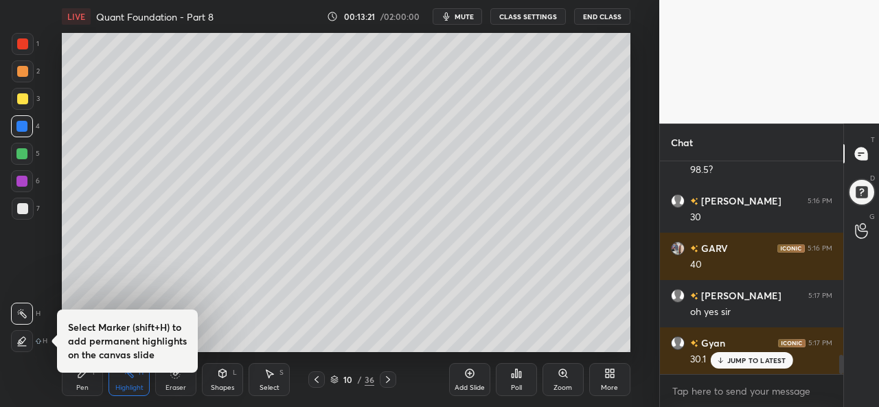
scroll to position [2183, 0]
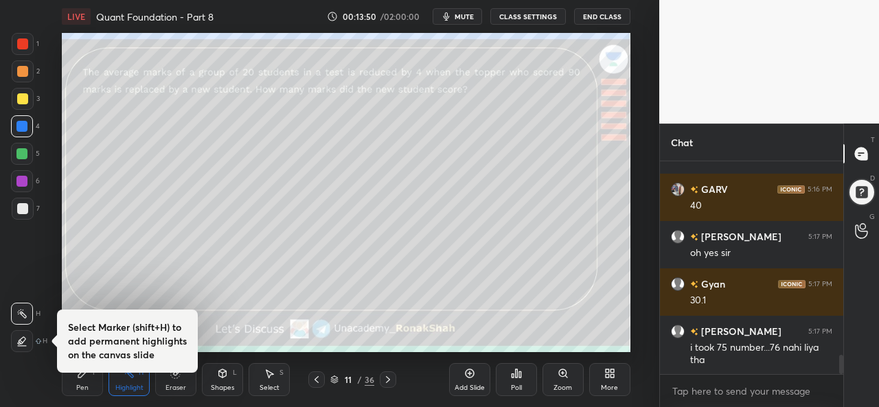
click at [84, 385] on div "Pen" at bounding box center [82, 388] width 12 height 7
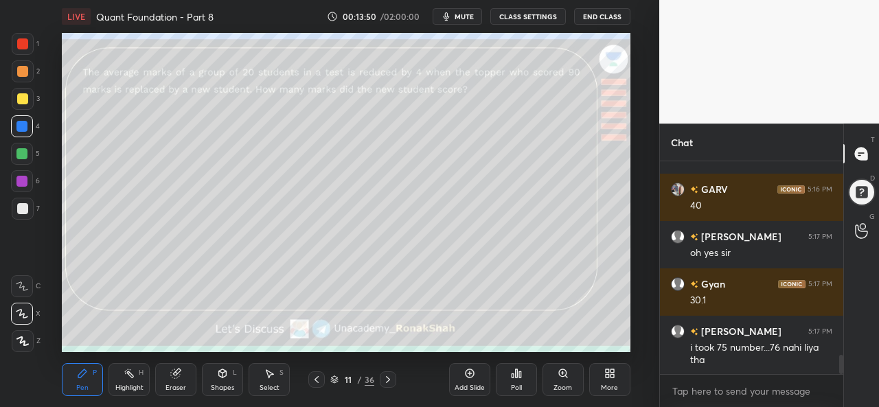
click at [19, 49] on div at bounding box center [23, 44] width 22 height 22
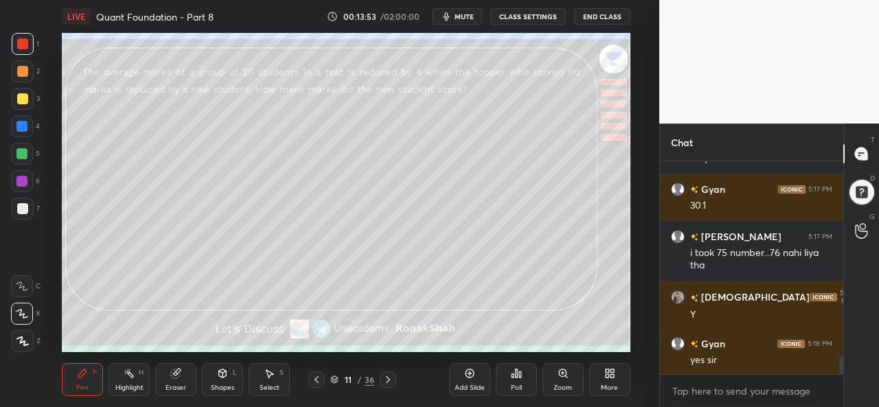
scroll to position [2326, 0]
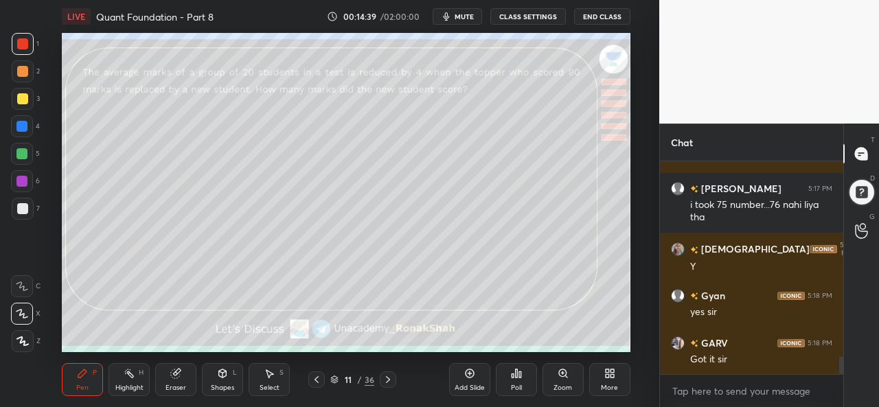
click at [32, 155] on div at bounding box center [22, 154] width 22 height 22
click at [23, 67] on div at bounding box center [22, 71] width 11 height 11
click at [35, 47] on div "1" at bounding box center [25, 44] width 27 height 22
click at [21, 99] on div at bounding box center [22, 98] width 11 height 11
click at [22, 124] on div at bounding box center [21, 126] width 11 height 11
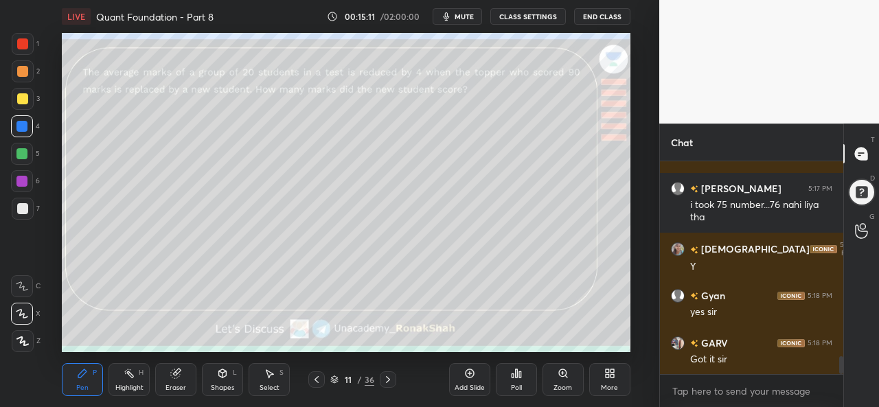
click at [21, 94] on div at bounding box center [22, 98] width 11 height 11
click at [23, 154] on div at bounding box center [21, 153] width 11 height 11
click at [22, 100] on div at bounding box center [22, 98] width 11 height 11
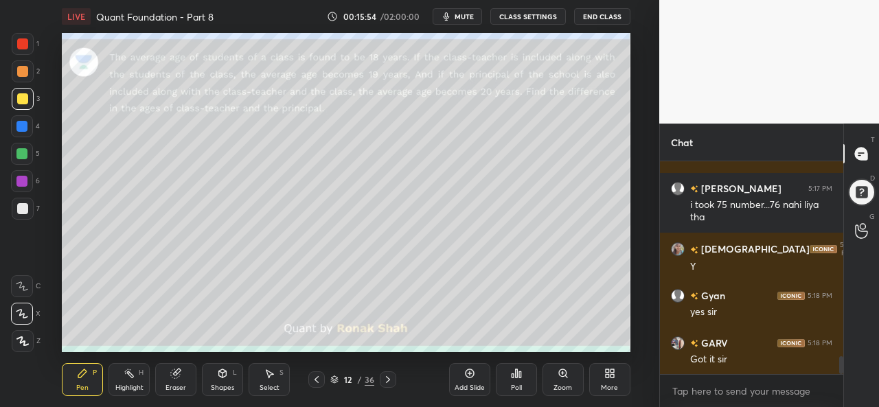
click at [29, 40] on div at bounding box center [23, 44] width 22 height 22
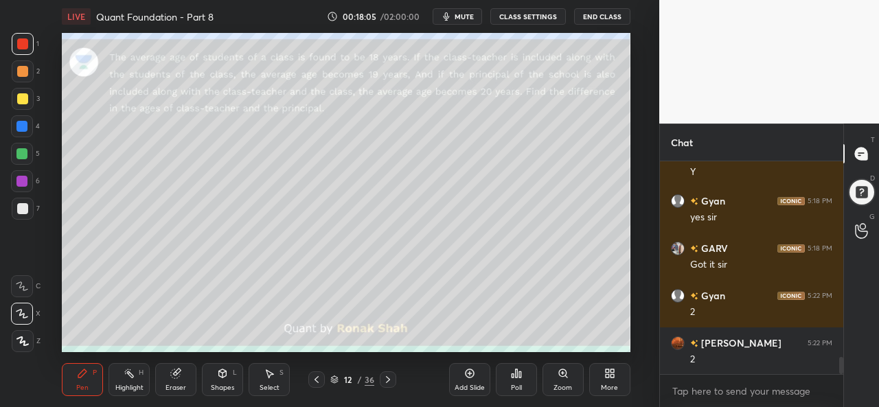
scroll to position [2468, 0]
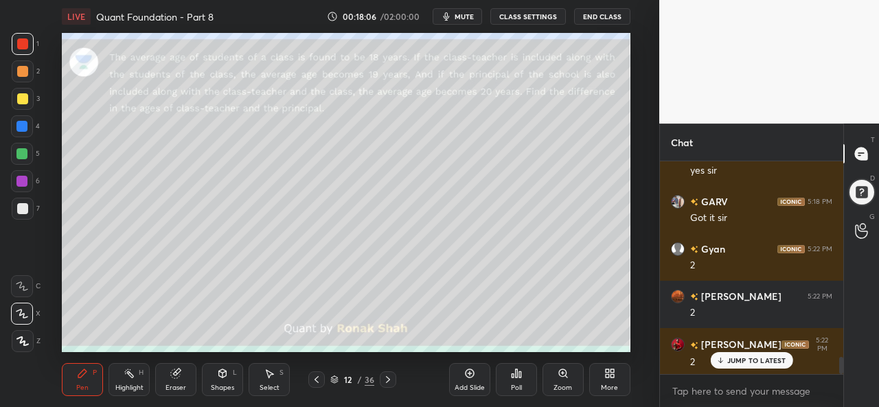
click at [742, 360] on p "JUMP TO LATEST" at bounding box center [757, 361] width 59 height 8
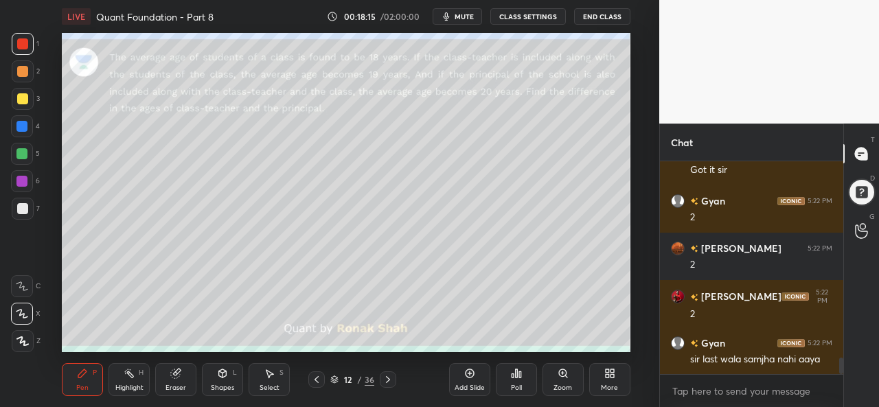
click at [19, 68] on div at bounding box center [22, 71] width 11 height 11
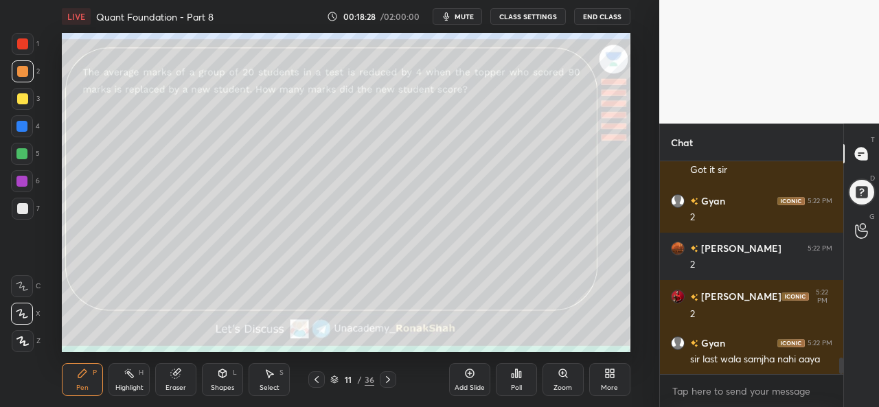
click at [19, 203] on div at bounding box center [22, 208] width 11 height 11
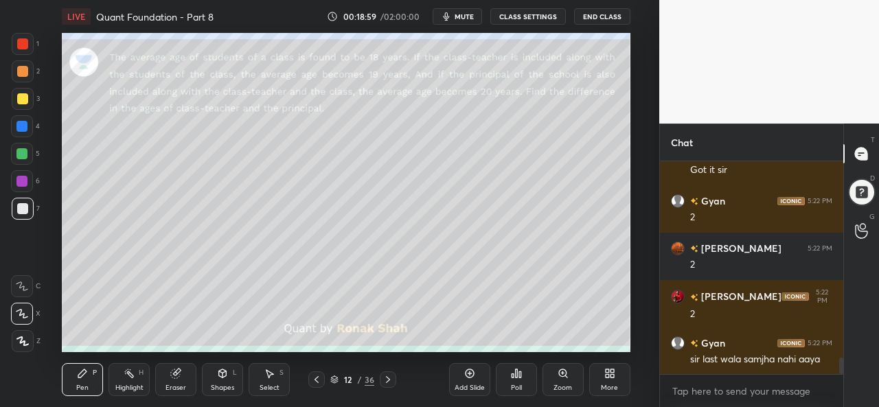
scroll to position [2563, 0]
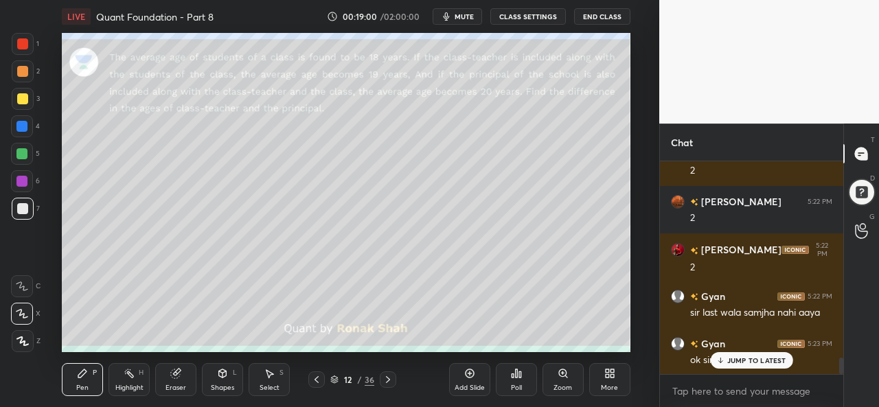
click at [731, 356] on div "JUMP TO LATEST" at bounding box center [751, 360] width 82 height 16
click at [270, 379] on icon at bounding box center [269, 373] width 11 height 11
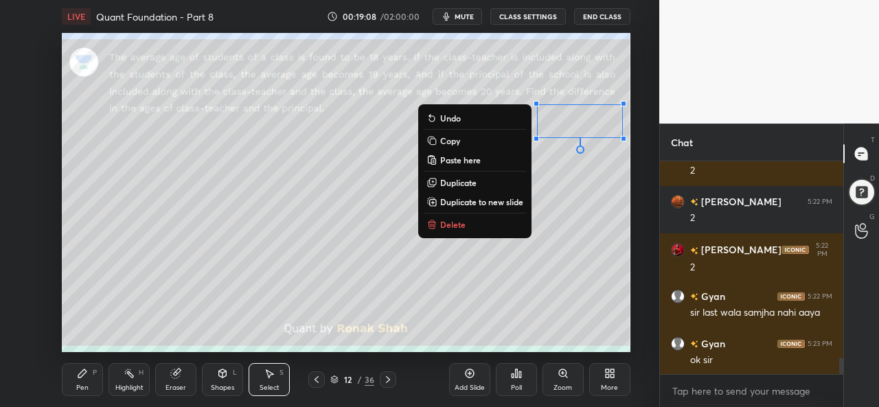
click at [86, 383] on div "Pen P" at bounding box center [82, 379] width 41 height 33
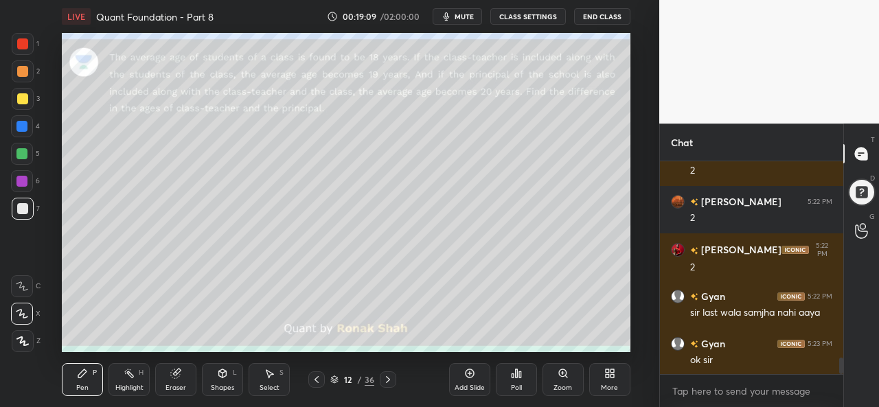
click at [18, 124] on div at bounding box center [21, 126] width 11 height 11
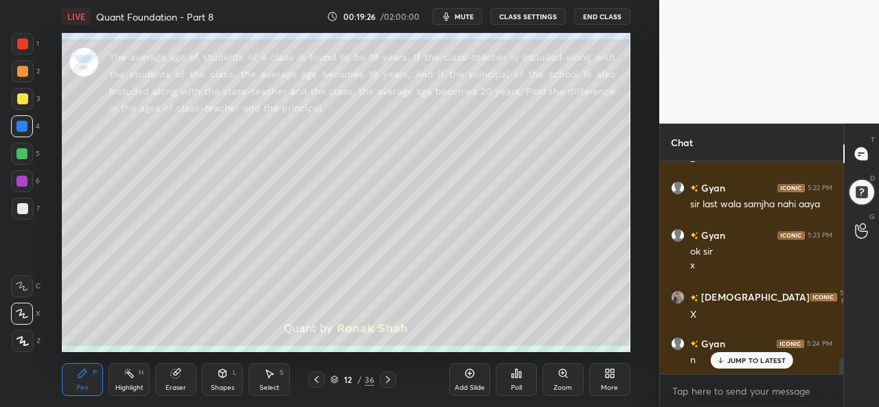
scroll to position [2719, 0]
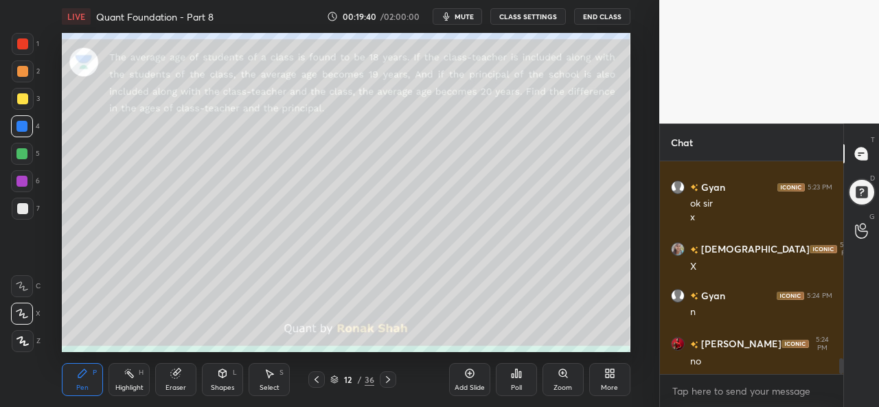
click at [17, 149] on div at bounding box center [21, 153] width 11 height 11
click at [25, 100] on div at bounding box center [22, 98] width 11 height 11
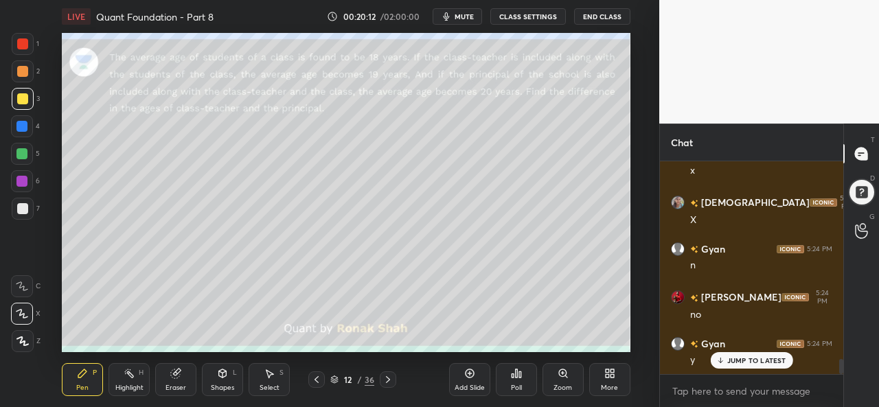
click at [21, 126] on div at bounding box center [21, 126] width 11 height 11
click at [22, 181] on div at bounding box center [21, 181] width 11 height 11
click at [22, 203] on div at bounding box center [22, 208] width 11 height 11
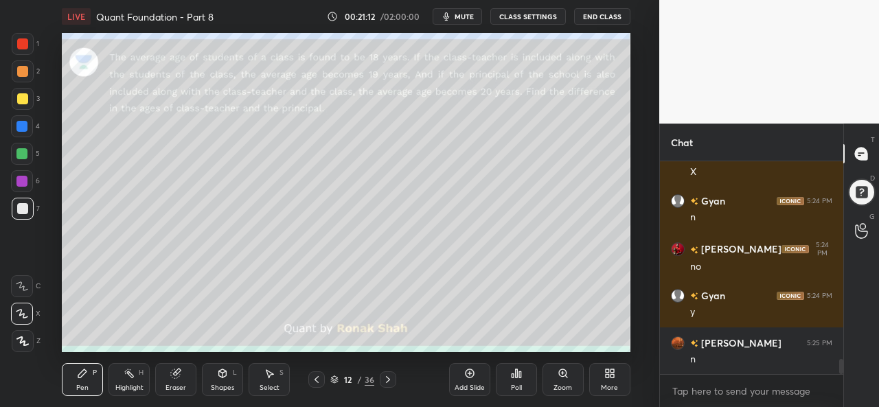
scroll to position [2861, 0]
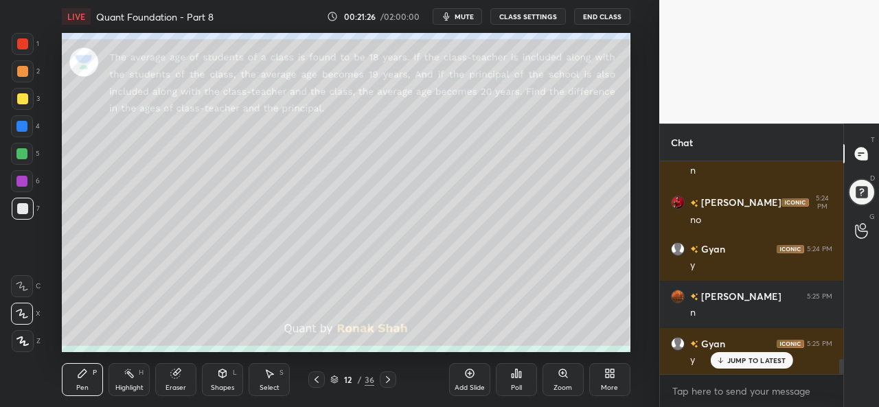
click at [22, 153] on div at bounding box center [21, 153] width 11 height 11
click at [633, 159] on div "Setting up your live class Poll for secs No correct answer Start poll" at bounding box center [346, 192] width 605 height 319
click at [26, 202] on div at bounding box center [23, 209] width 22 height 22
click at [471, 381] on div "Add Slide" at bounding box center [469, 379] width 41 height 33
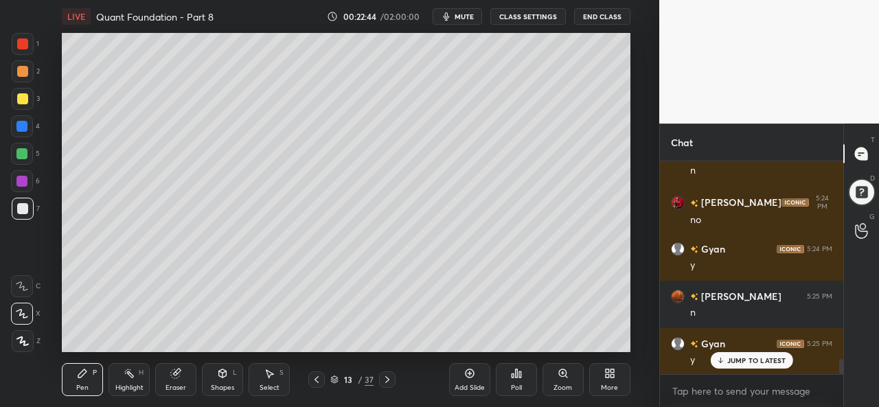
click at [25, 123] on div at bounding box center [21, 126] width 11 height 11
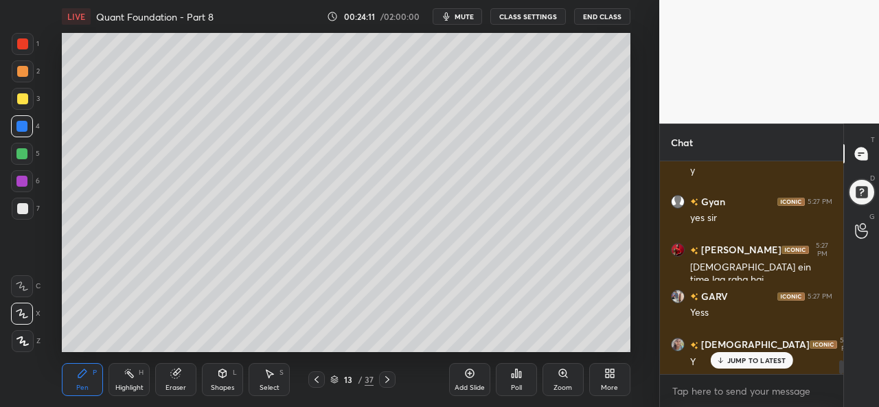
scroll to position [3051, 0]
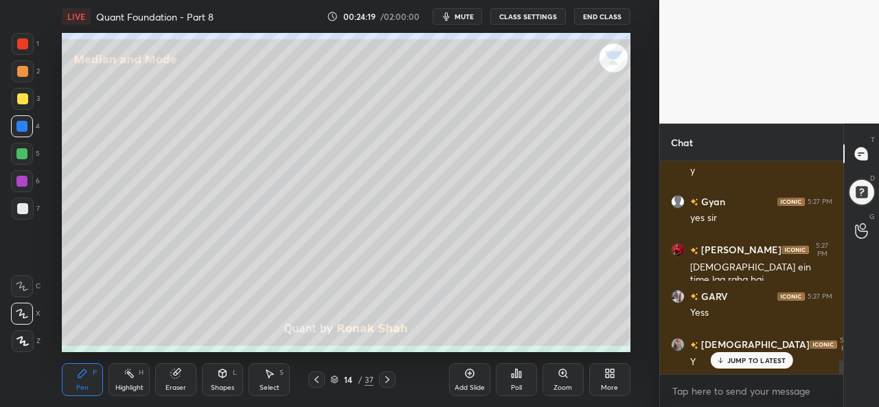
click at [18, 44] on div at bounding box center [22, 43] width 11 height 11
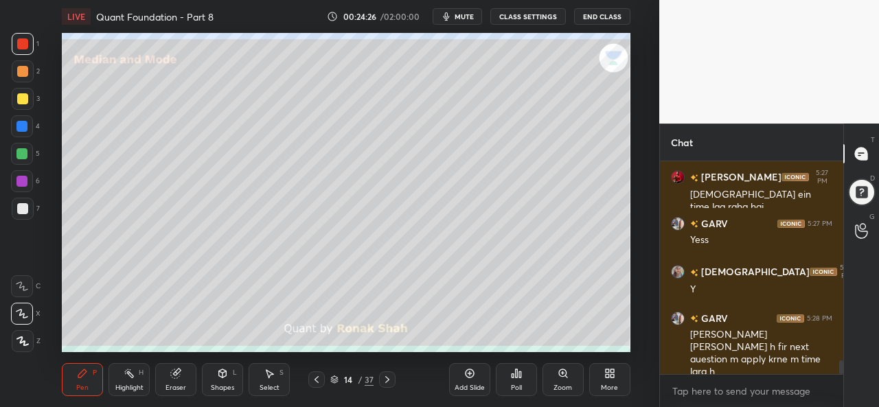
click at [17, 96] on div at bounding box center [22, 98] width 11 height 11
click at [271, 377] on icon at bounding box center [269, 373] width 11 height 11
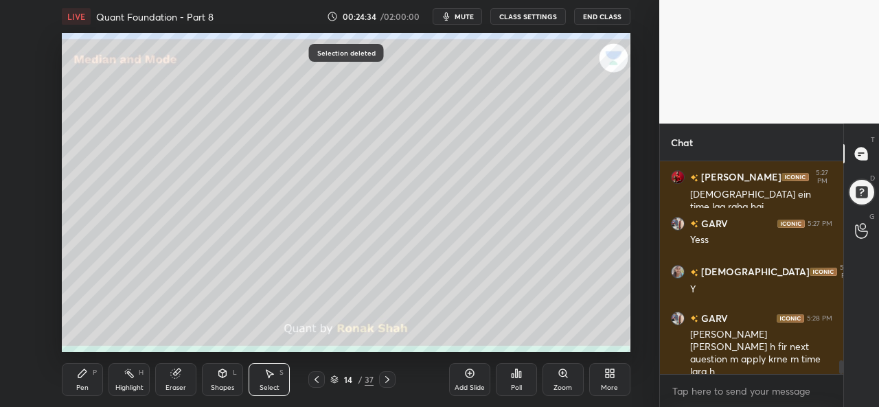
click at [83, 380] on div "Pen P" at bounding box center [82, 379] width 41 height 33
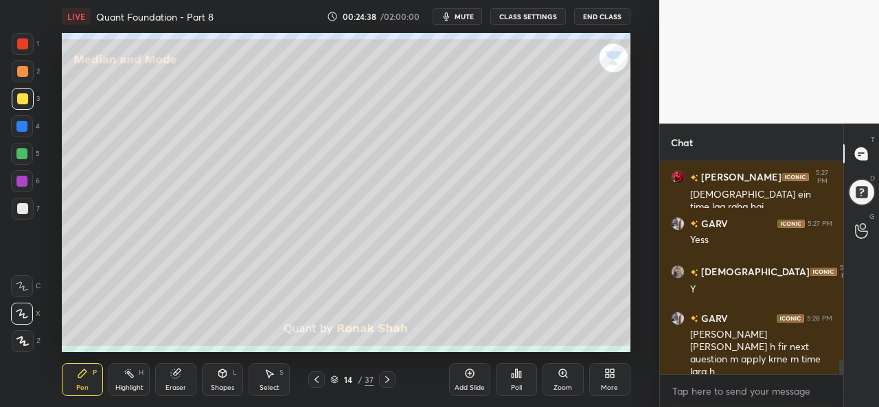
scroll to position [3170, 0]
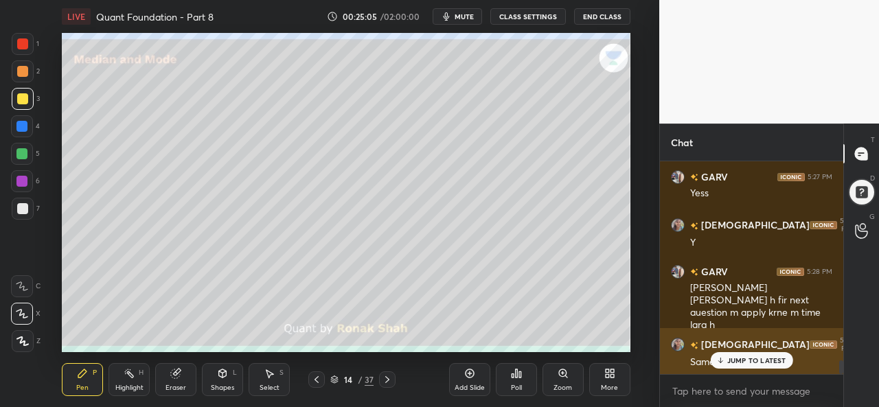
click at [759, 359] on p "JUMP TO LATEST" at bounding box center [757, 361] width 59 height 8
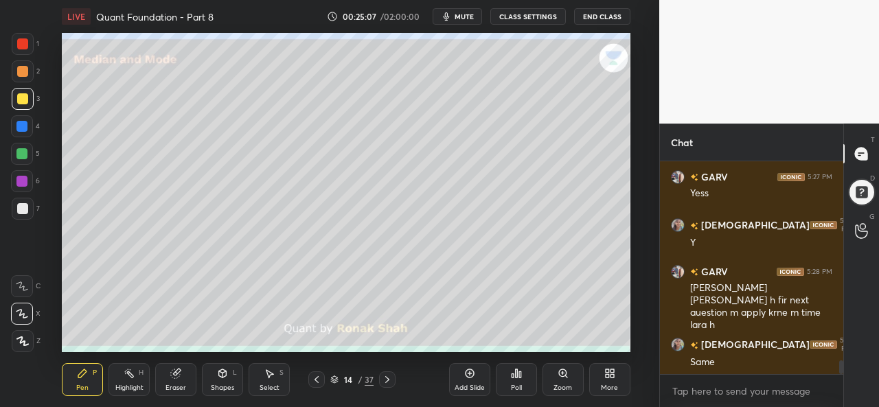
click at [18, 46] on div at bounding box center [22, 43] width 11 height 11
click at [30, 97] on div at bounding box center [23, 99] width 22 height 22
click at [25, 43] on div at bounding box center [22, 43] width 11 height 11
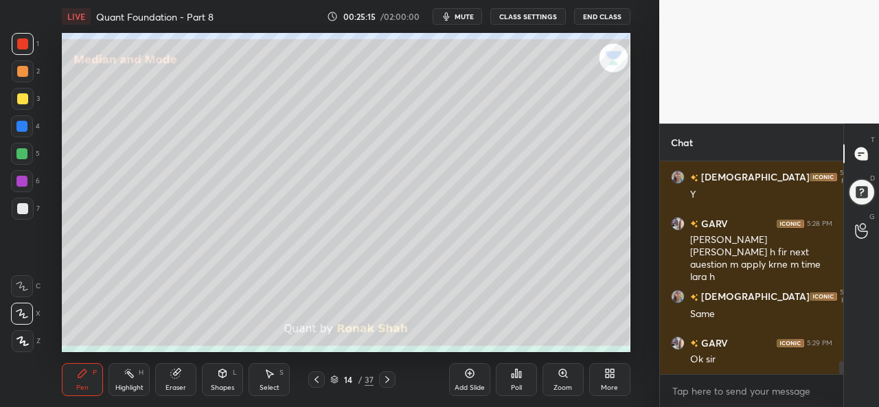
click at [271, 380] on div "Select S" at bounding box center [269, 379] width 41 height 33
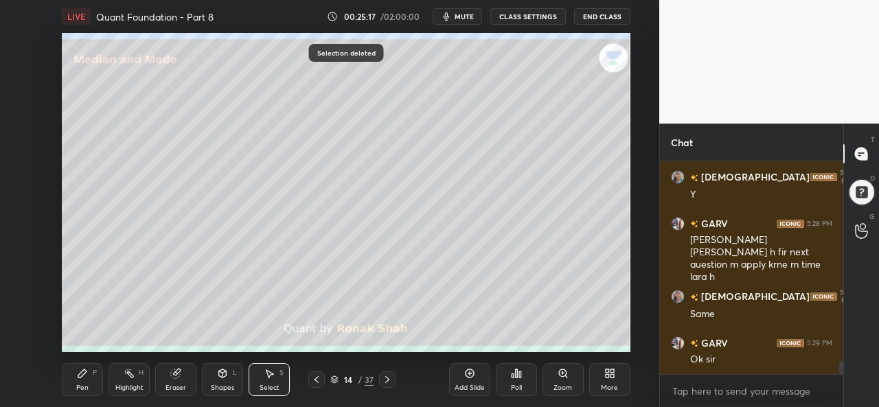
click at [77, 380] on div "Pen P" at bounding box center [82, 379] width 41 height 33
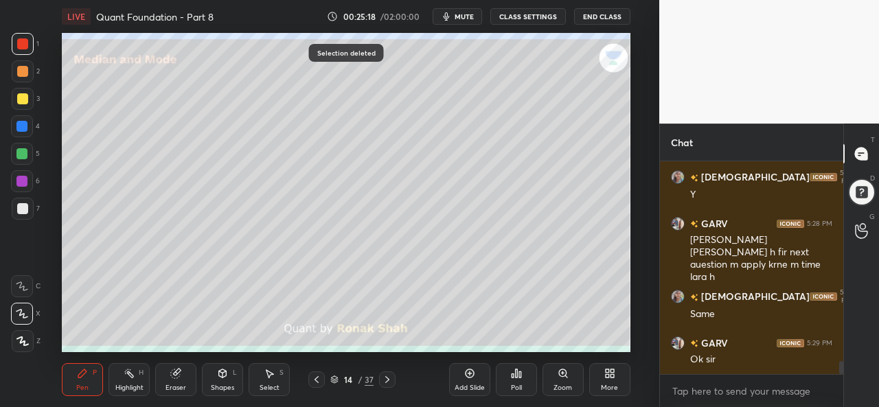
click at [22, 122] on div at bounding box center [21, 126] width 11 height 11
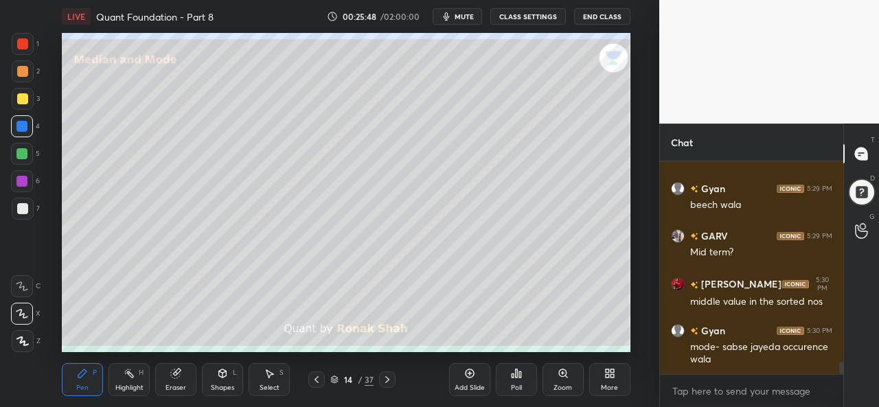
scroll to position [3479, 0]
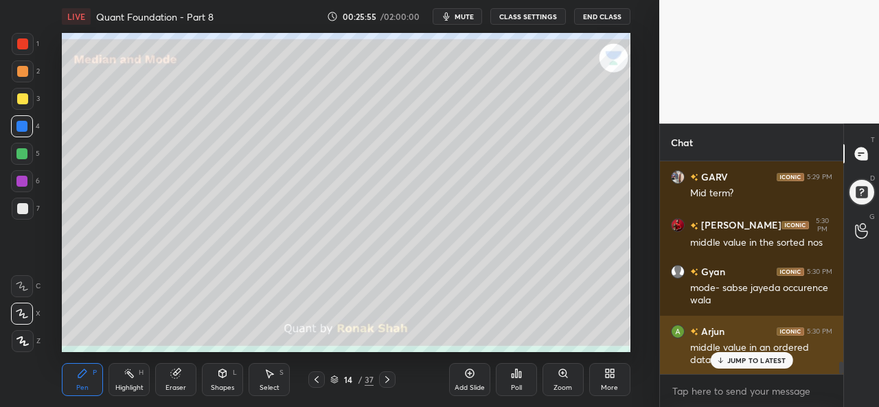
click at [741, 358] on p "JUMP TO LATEST" at bounding box center [757, 361] width 59 height 8
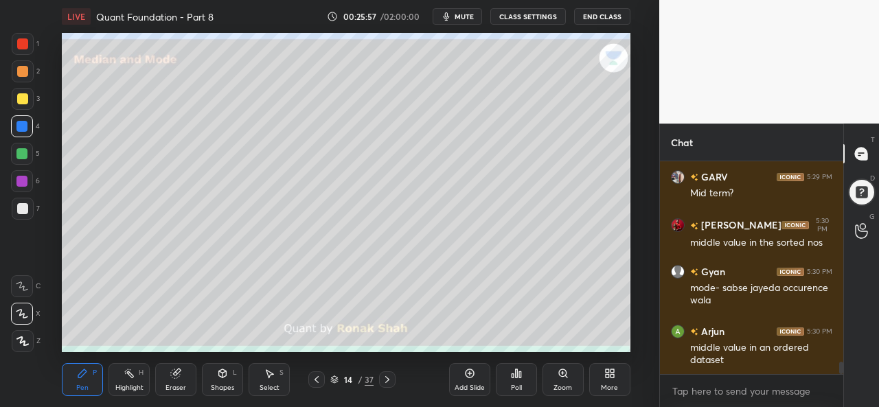
click at [29, 159] on div at bounding box center [22, 154] width 22 height 22
click at [21, 124] on div at bounding box center [21, 126] width 11 height 11
click at [19, 179] on div at bounding box center [21, 181] width 11 height 11
click at [19, 205] on div at bounding box center [22, 208] width 11 height 11
click at [268, 380] on div "Select S" at bounding box center [269, 379] width 41 height 33
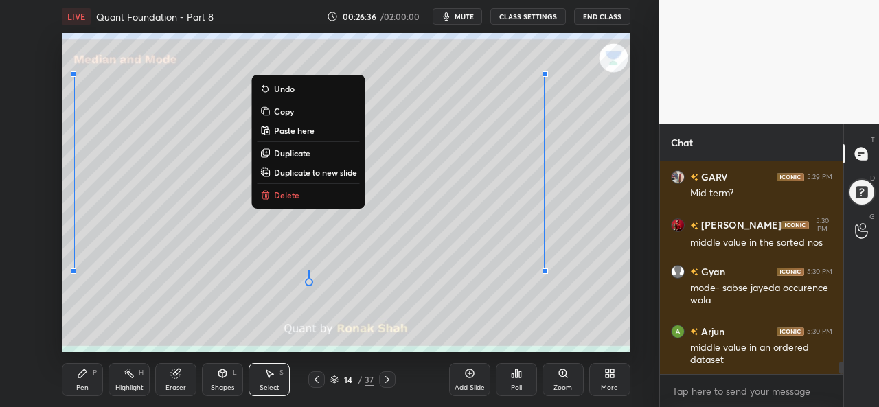
click at [168, 313] on div "0 ° Undo Copy Paste here Duplicate Duplicate to new slide Delete" at bounding box center [346, 192] width 568 height 319
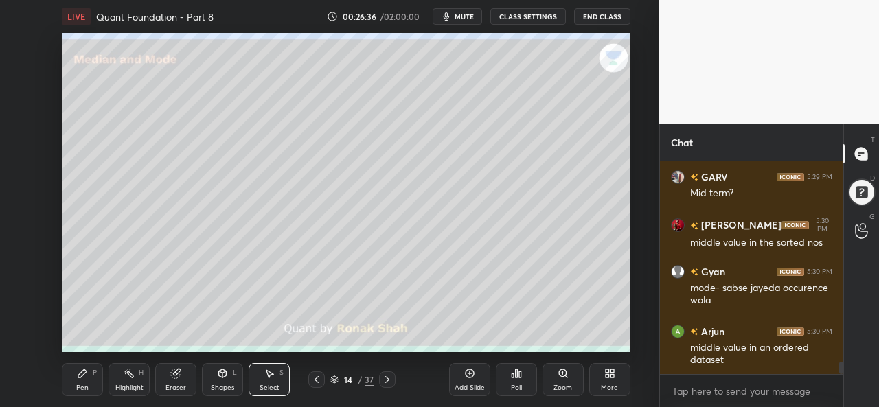
click at [87, 374] on icon at bounding box center [82, 373] width 11 height 11
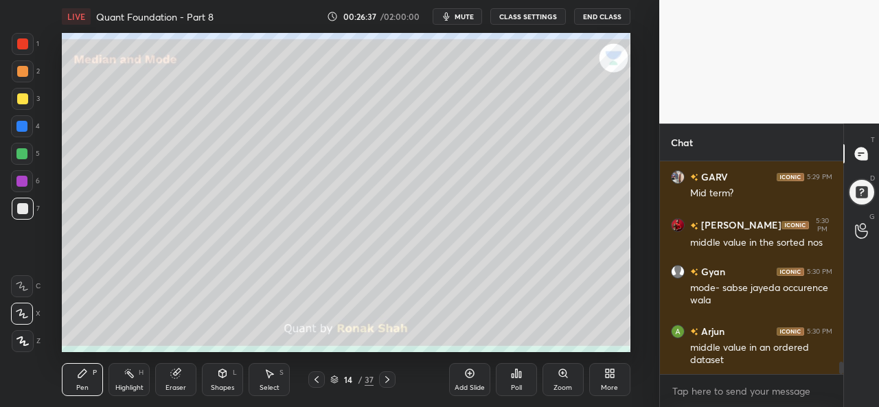
click at [19, 49] on div at bounding box center [22, 43] width 11 height 11
click at [22, 101] on div at bounding box center [22, 98] width 11 height 11
click at [588, 344] on div "Add Slide Poll Zoom More" at bounding box center [539, 379] width 181 height 77
click at [602, 342] on div "Add Slide Poll Zoom More" at bounding box center [539, 379] width 181 height 77
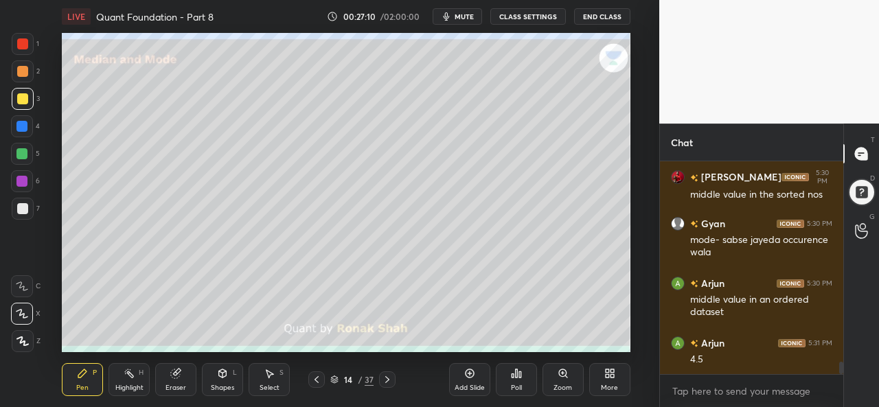
click at [385, 377] on icon at bounding box center [387, 379] width 11 height 11
click at [311, 381] on div at bounding box center [316, 380] width 16 height 16
click at [467, 379] on icon at bounding box center [469, 373] width 11 height 11
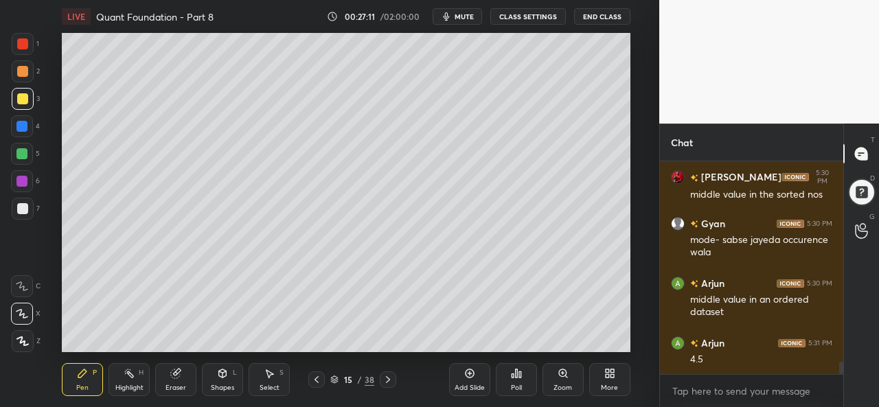
click at [26, 47] on div at bounding box center [22, 43] width 11 height 11
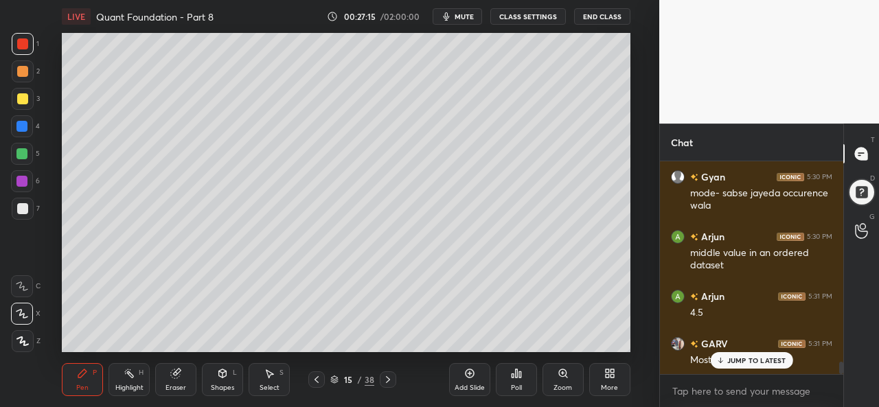
click at [23, 126] on div at bounding box center [21, 126] width 11 height 11
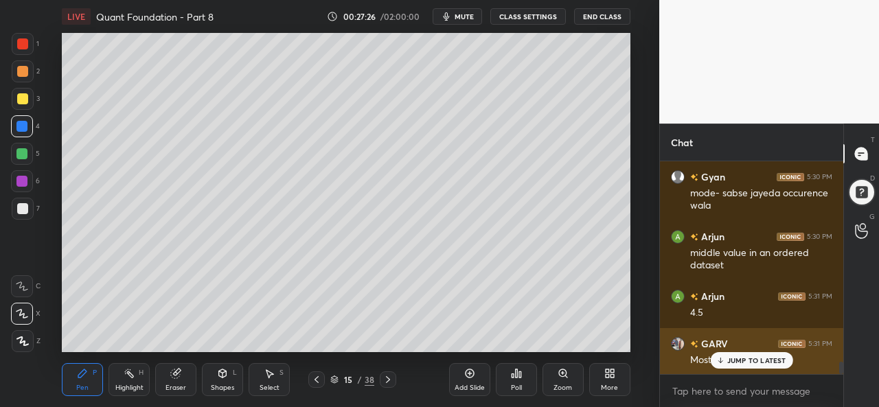
click at [745, 358] on p "JUMP TO LATEST" at bounding box center [757, 361] width 59 height 8
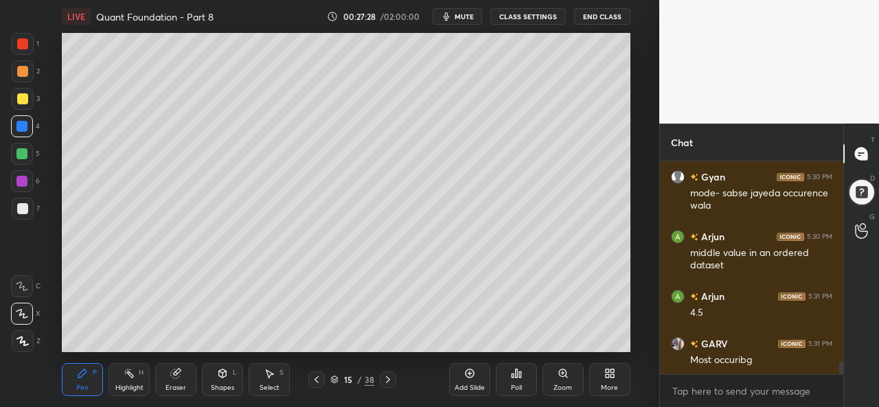
click at [18, 96] on div at bounding box center [22, 98] width 11 height 11
click at [21, 150] on div at bounding box center [21, 153] width 11 height 11
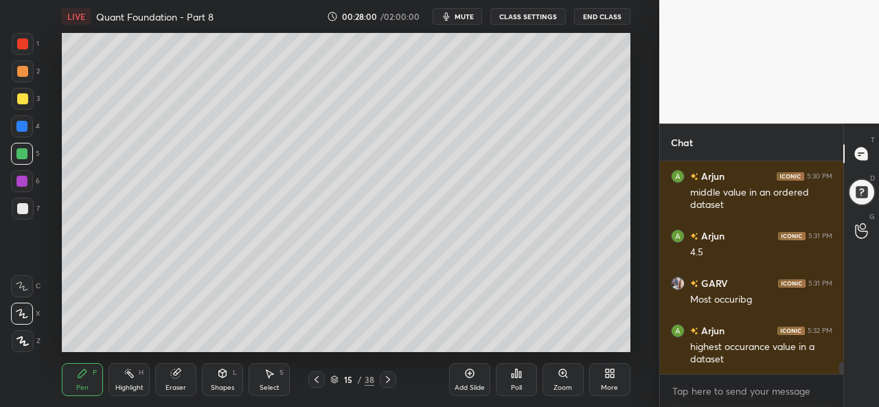
click at [12, 94] on div at bounding box center [23, 99] width 22 height 22
click at [27, 123] on div at bounding box center [21, 126] width 11 height 11
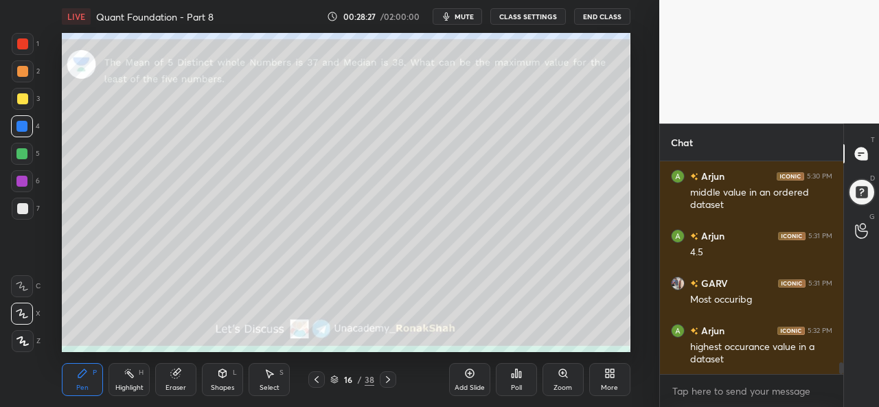
click at [17, 43] on div at bounding box center [22, 43] width 11 height 11
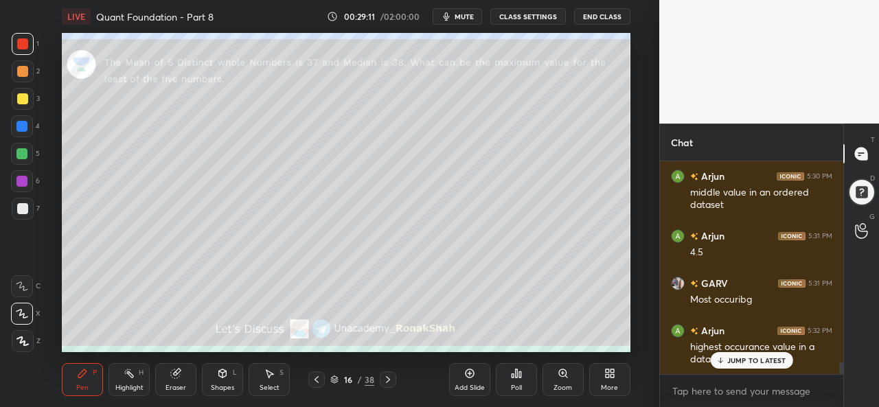
scroll to position [3681, 0]
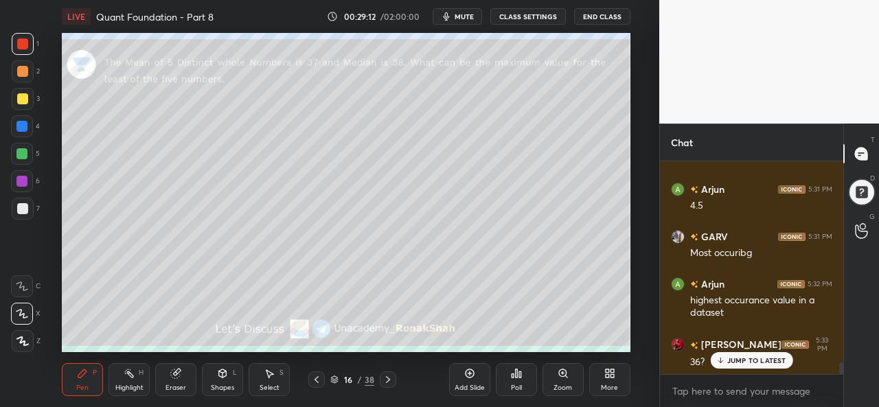
click at [265, 385] on div "Select" at bounding box center [270, 388] width 20 height 7
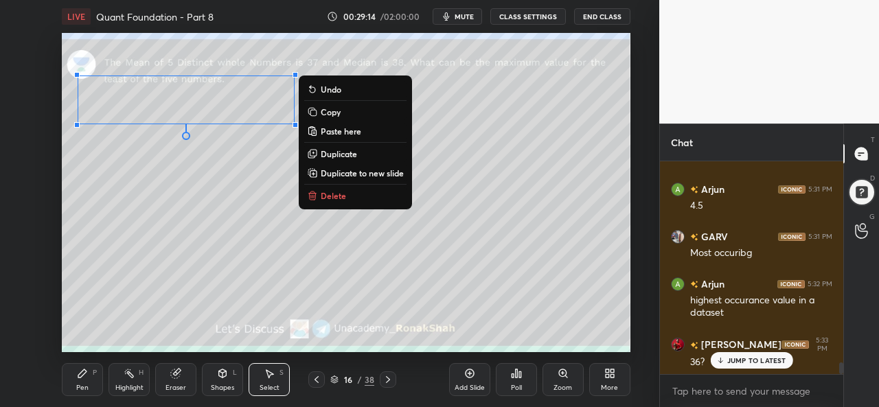
click at [274, 263] on div "0 ° Undo Copy Paste here Duplicate Duplicate to new slide Delete" at bounding box center [346, 192] width 568 height 319
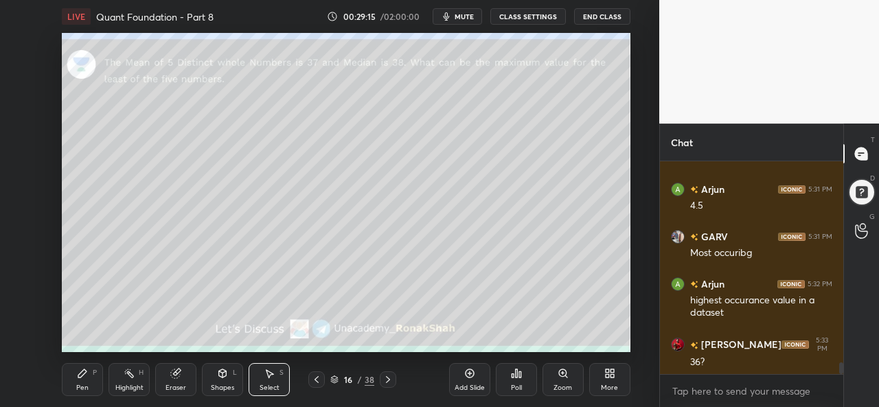
scroll to position [3729, 0]
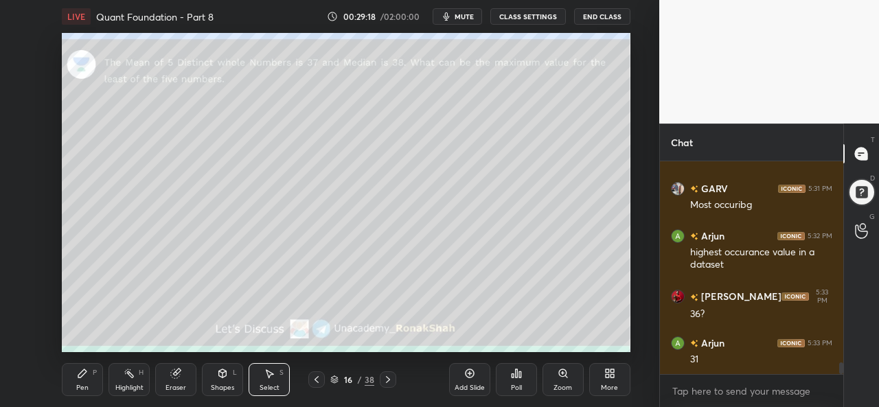
click at [79, 385] on div "Pen" at bounding box center [82, 388] width 12 height 7
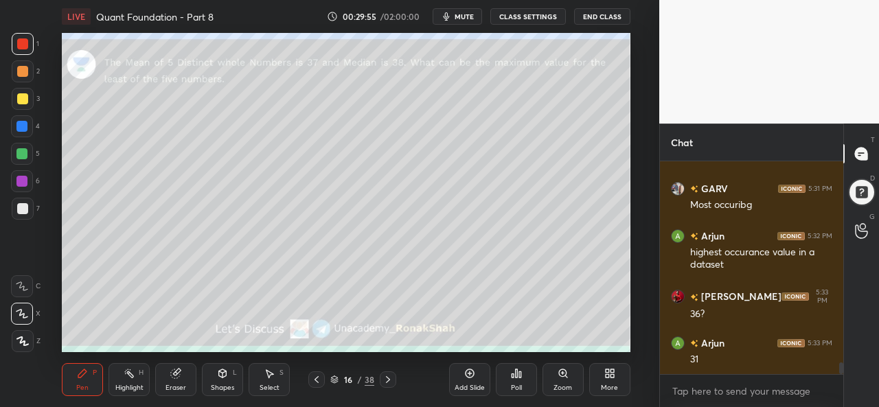
click at [25, 98] on div at bounding box center [22, 98] width 11 height 11
click at [23, 153] on div at bounding box center [21, 153] width 11 height 11
click at [21, 43] on div at bounding box center [22, 43] width 11 height 11
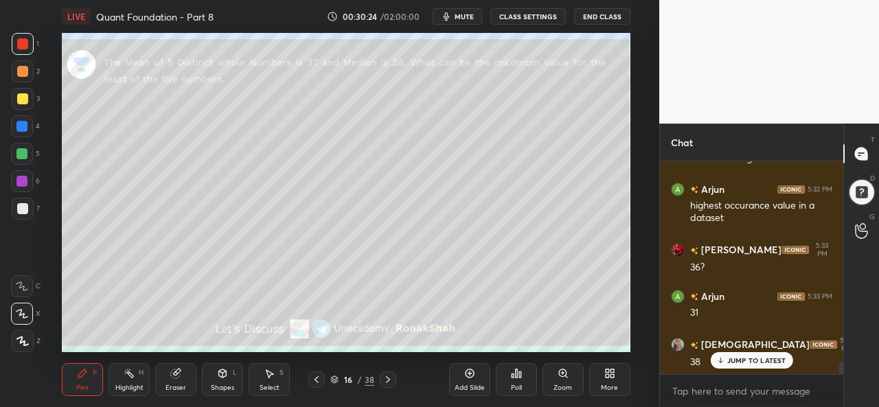
click at [634, 131] on div "Setting up your live class Poll for secs No correct answer Start poll" at bounding box center [346, 192] width 605 height 319
click at [638, 131] on div "Setting up your live class Poll for secs No correct answer Start poll" at bounding box center [346, 192] width 605 height 319
click at [22, 122] on div at bounding box center [21, 126] width 11 height 11
click at [20, 151] on div at bounding box center [21, 153] width 11 height 11
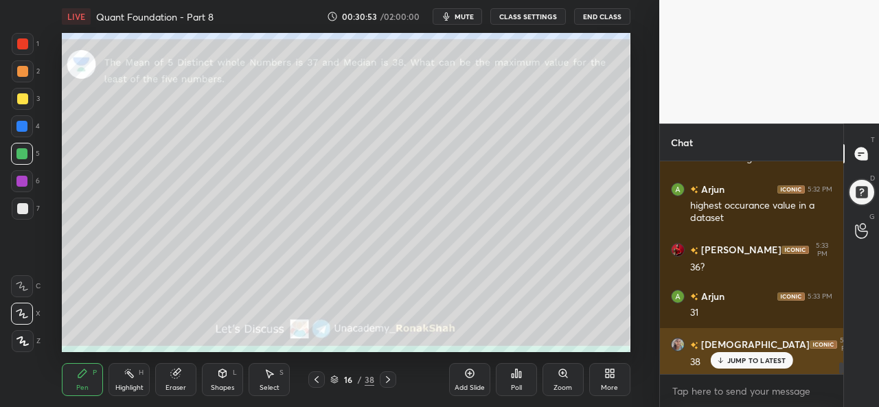
click at [757, 357] on p "JUMP TO LATEST" at bounding box center [757, 361] width 59 height 8
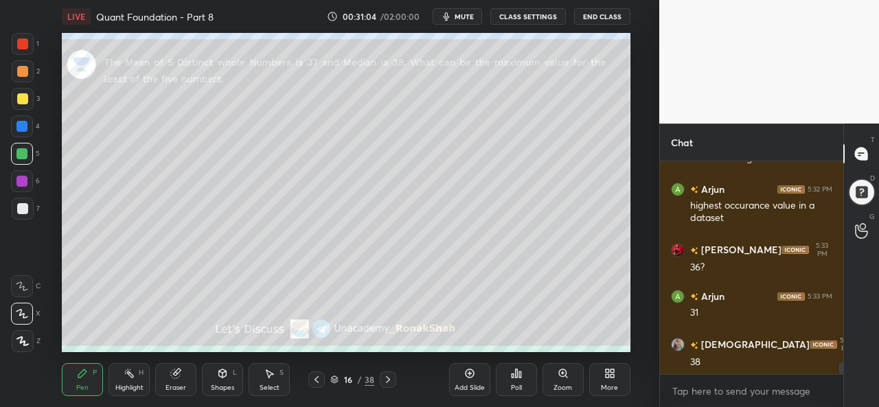
click at [15, 91] on div at bounding box center [23, 99] width 22 height 22
click at [23, 153] on div at bounding box center [21, 153] width 11 height 11
click at [12, 87] on div "2" at bounding box center [26, 73] width 28 height 27
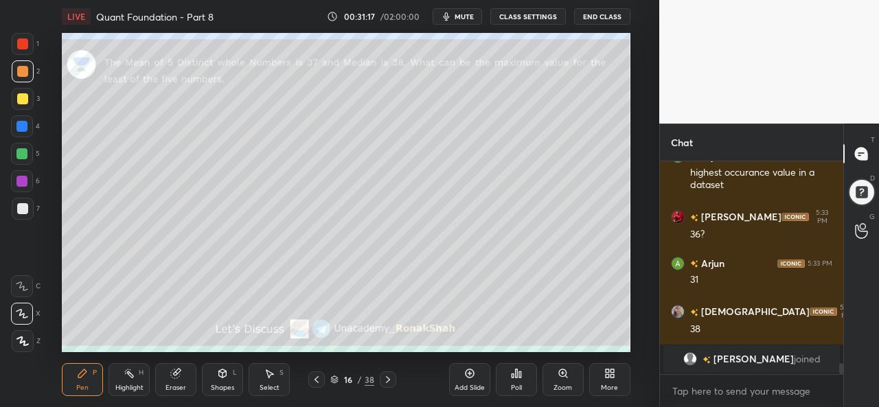
click at [18, 178] on div at bounding box center [21, 181] width 11 height 11
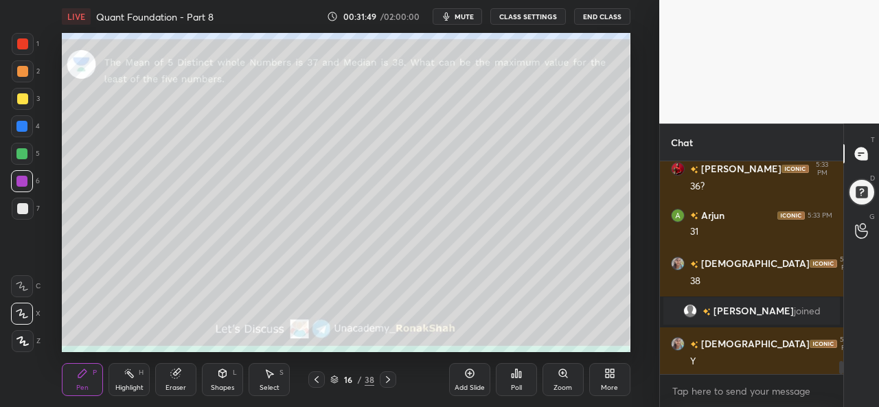
scroll to position [3319, 0]
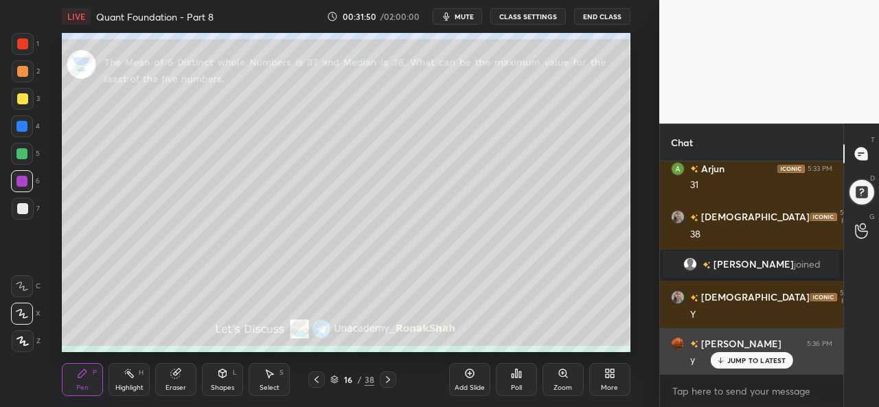
click at [739, 357] on p "JUMP TO LATEST" at bounding box center [757, 361] width 59 height 8
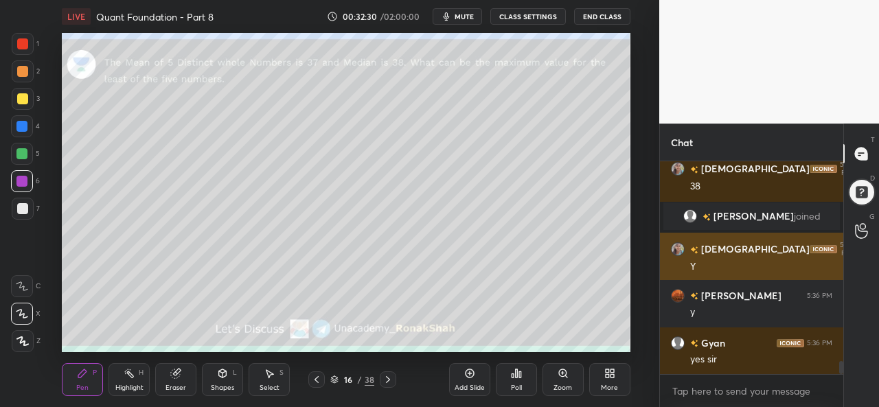
scroll to position [3413, 0]
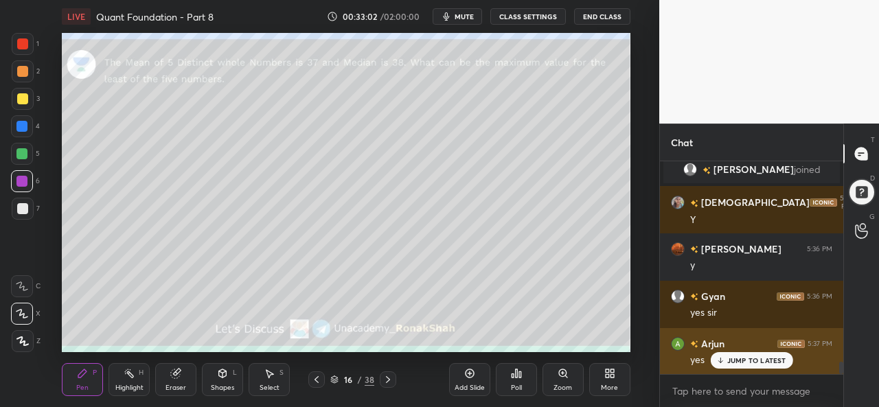
click at [745, 363] on p "JUMP TO LATEST" at bounding box center [757, 361] width 59 height 8
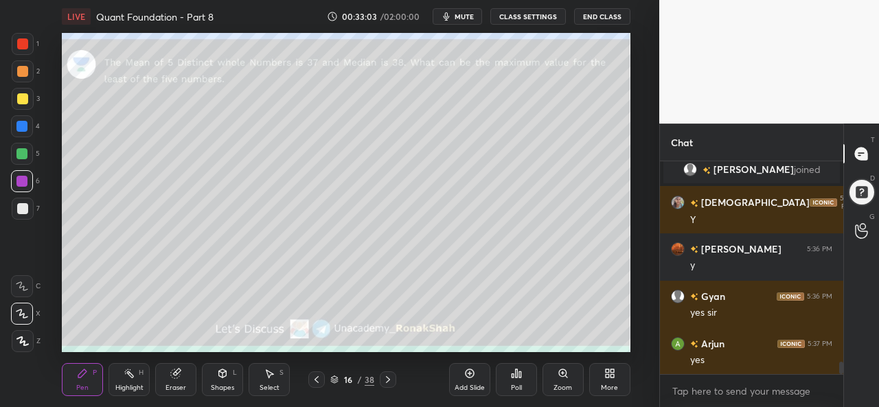
click at [27, 97] on div at bounding box center [22, 98] width 11 height 11
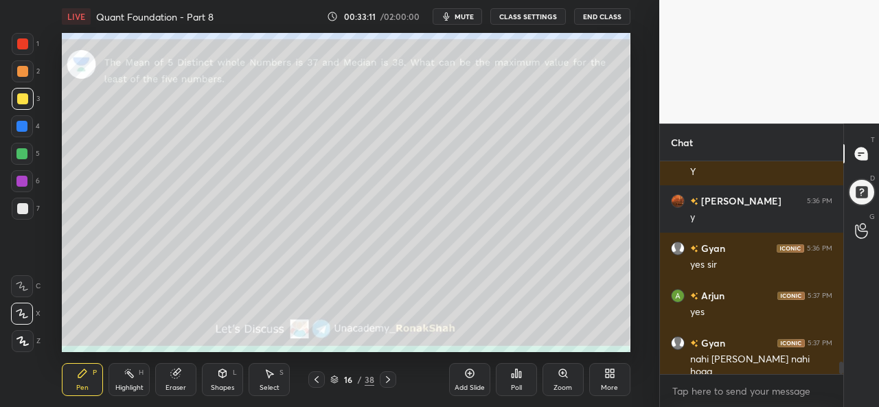
scroll to position [3521, 0]
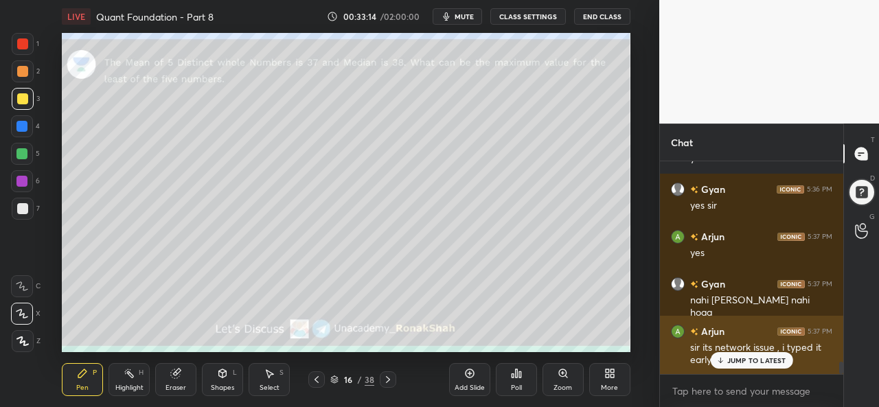
click at [734, 362] on p "JUMP TO LATEST" at bounding box center [757, 361] width 59 height 8
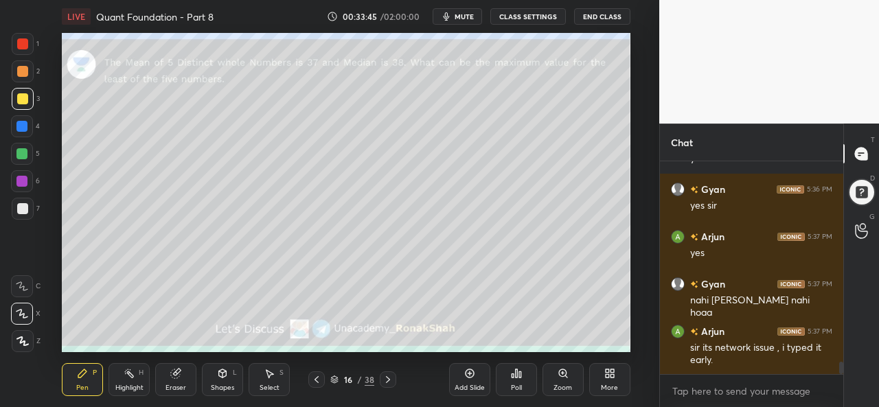
click at [25, 125] on div at bounding box center [21, 126] width 11 height 11
click at [21, 67] on div at bounding box center [22, 71] width 11 height 11
click at [19, 100] on div at bounding box center [22, 98] width 11 height 11
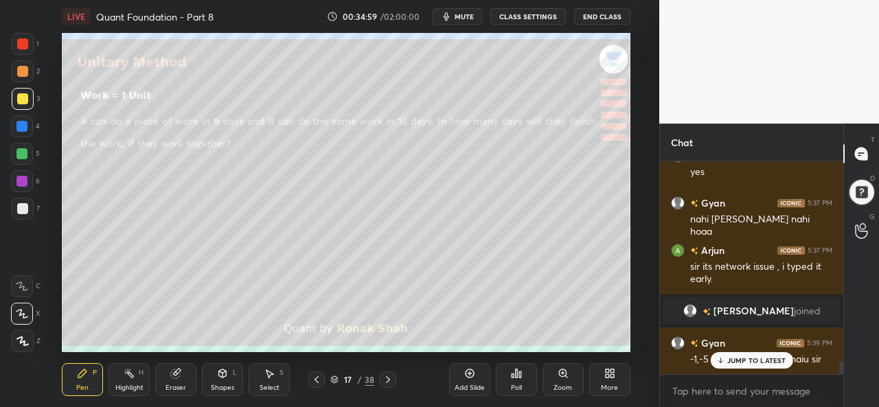
scroll to position [3472, 0]
click at [460, 16] on span "mute" at bounding box center [464, 17] width 19 height 10
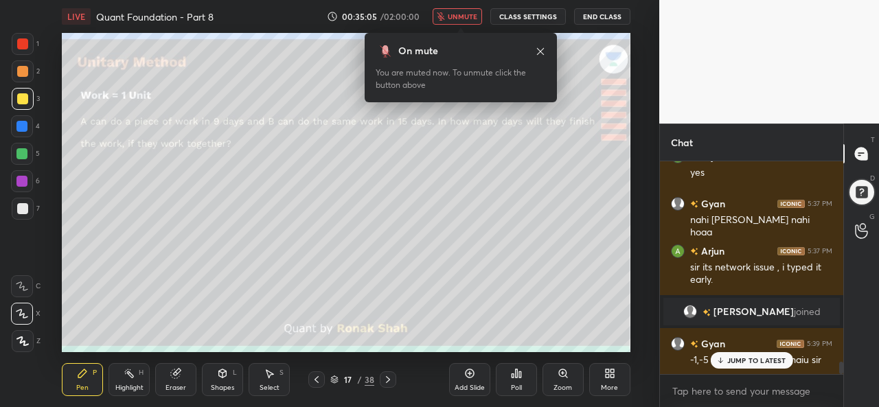
click at [471, 19] on span "unmute" at bounding box center [463, 17] width 30 height 10
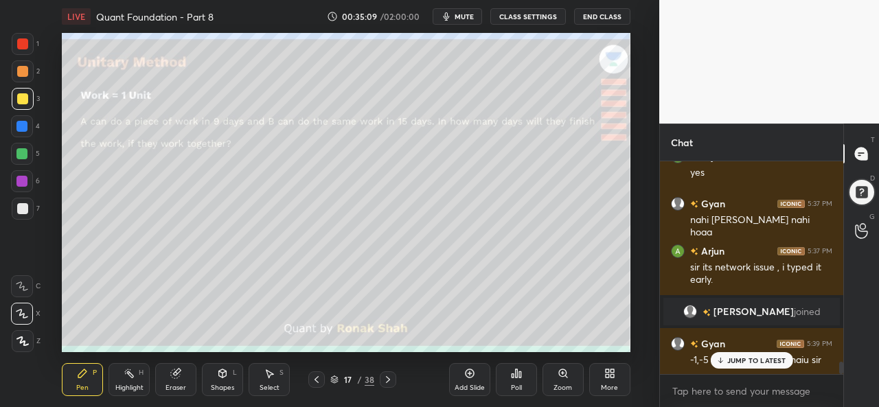
click at [23, 123] on div at bounding box center [21, 126] width 11 height 11
click at [21, 98] on div at bounding box center [22, 98] width 11 height 11
click at [737, 357] on p "JUMP TO LATEST" at bounding box center [757, 361] width 59 height 8
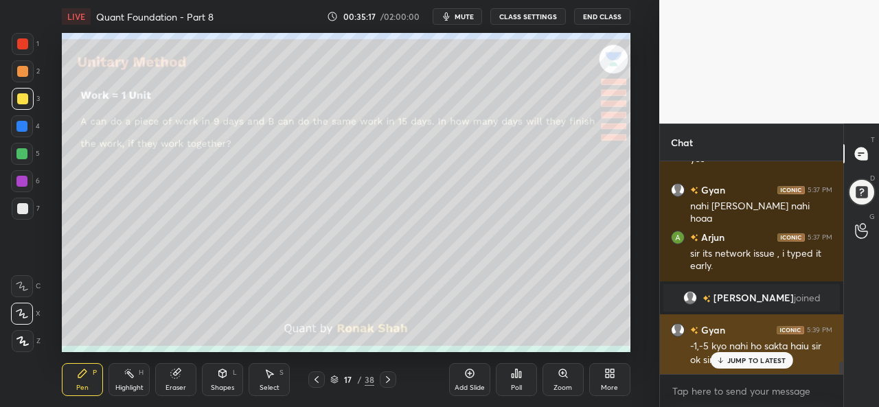
click at [745, 359] on p "JUMP TO LATEST" at bounding box center [757, 361] width 59 height 8
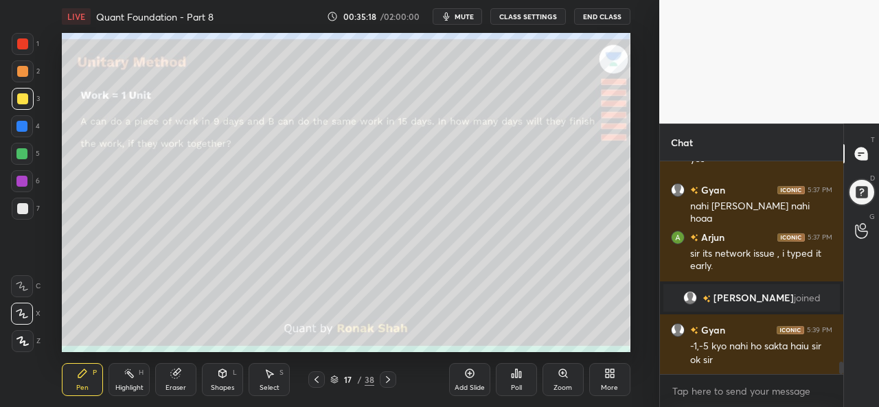
click at [275, 379] on div "Select S" at bounding box center [269, 379] width 41 height 33
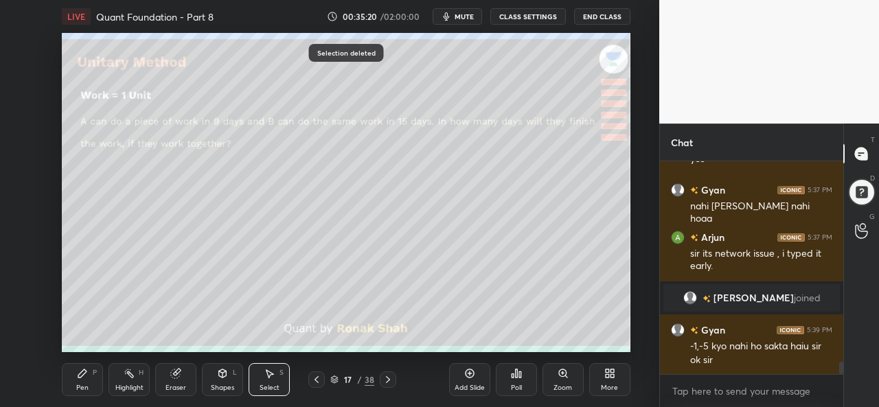
click at [85, 382] on div "Pen P" at bounding box center [82, 379] width 41 height 33
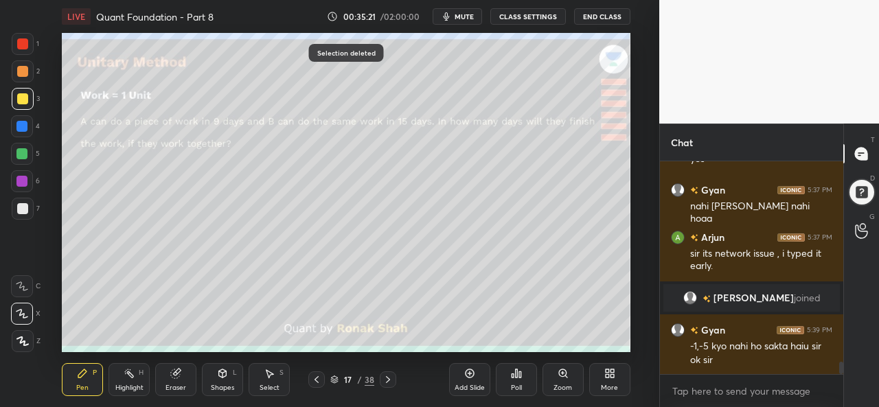
click at [19, 71] on div at bounding box center [22, 71] width 11 height 11
click at [25, 43] on div at bounding box center [22, 43] width 11 height 11
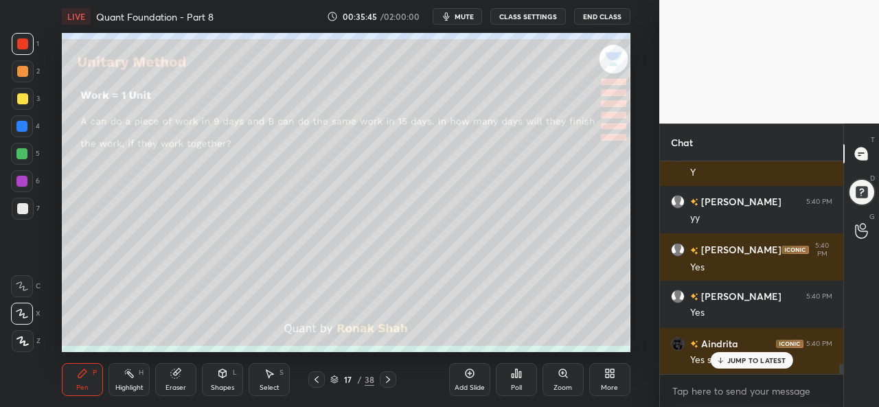
scroll to position [4088, 0]
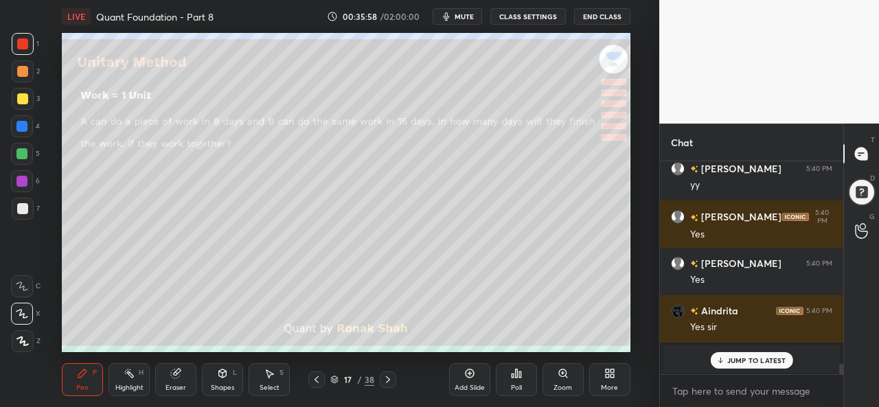
click at [279, 381] on div "Select S" at bounding box center [269, 379] width 41 height 33
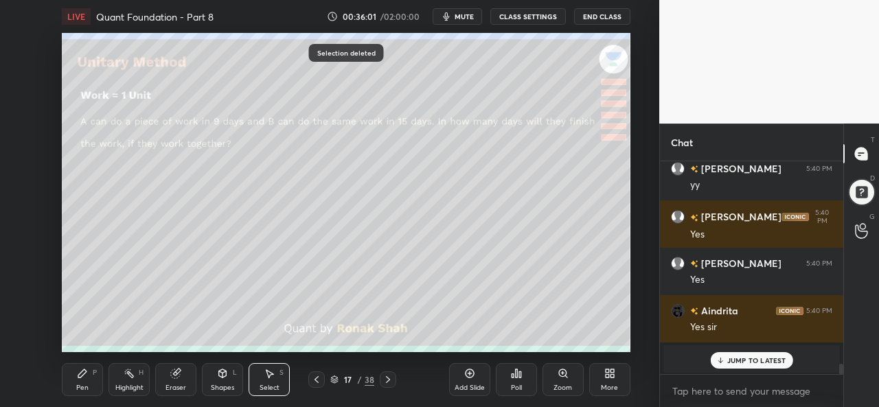
click at [734, 352] on div "grid" at bounding box center [735, 359] width 11 height 14
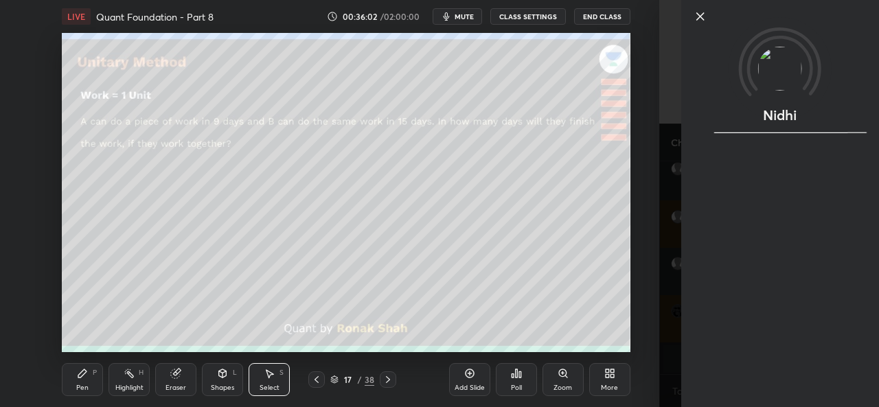
click at [698, 17] on icon at bounding box center [701, 16] width 16 height 16
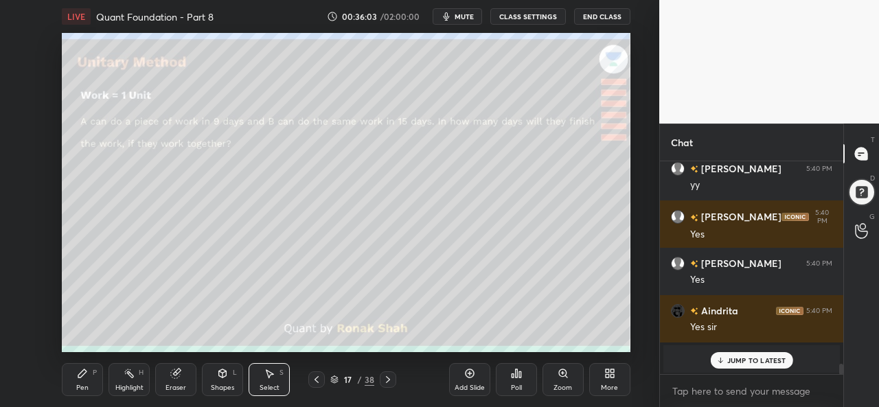
click at [88, 385] on div "Pen" at bounding box center [82, 388] width 12 height 7
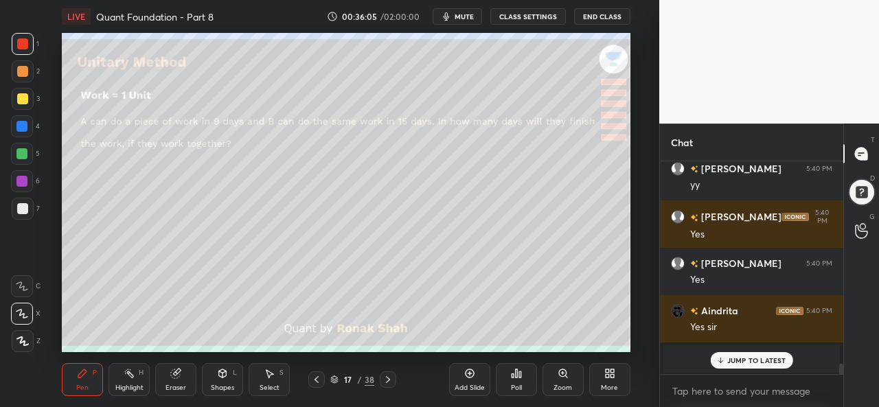
click at [768, 361] on p "JUMP TO LATEST" at bounding box center [757, 361] width 59 height 8
click at [21, 72] on div at bounding box center [22, 71] width 11 height 11
click at [23, 98] on div at bounding box center [22, 98] width 11 height 11
click at [271, 379] on icon at bounding box center [269, 373] width 11 height 11
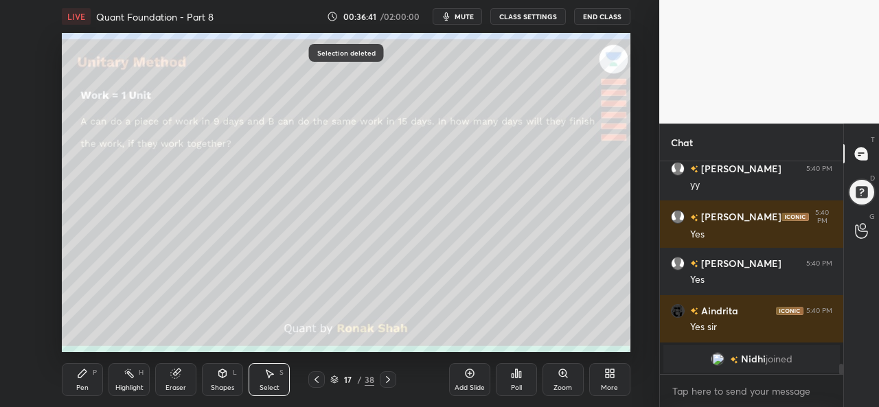
click at [78, 381] on div "Pen P" at bounding box center [82, 379] width 41 height 33
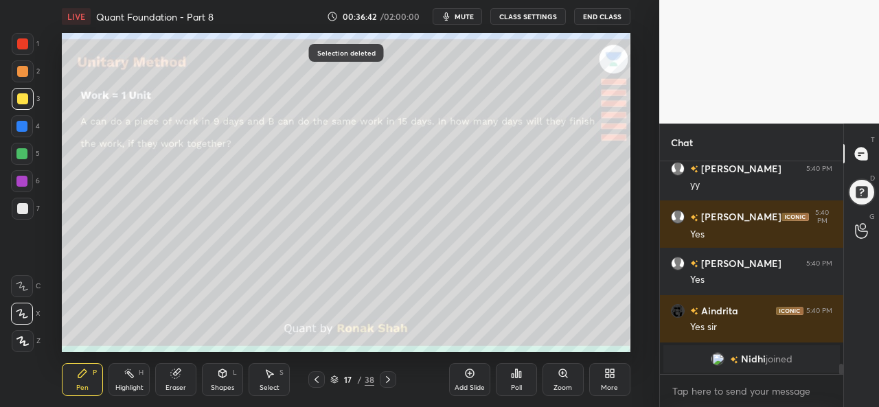
scroll to position [4136, 0]
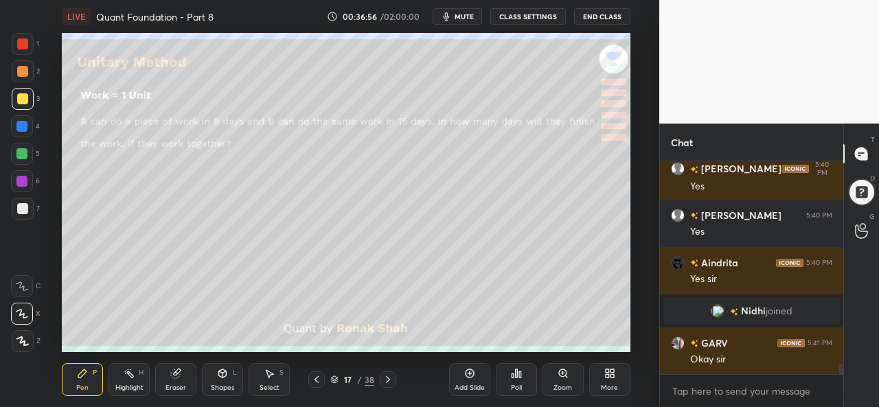
click at [272, 383] on div "Select S" at bounding box center [269, 379] width 41 height 33
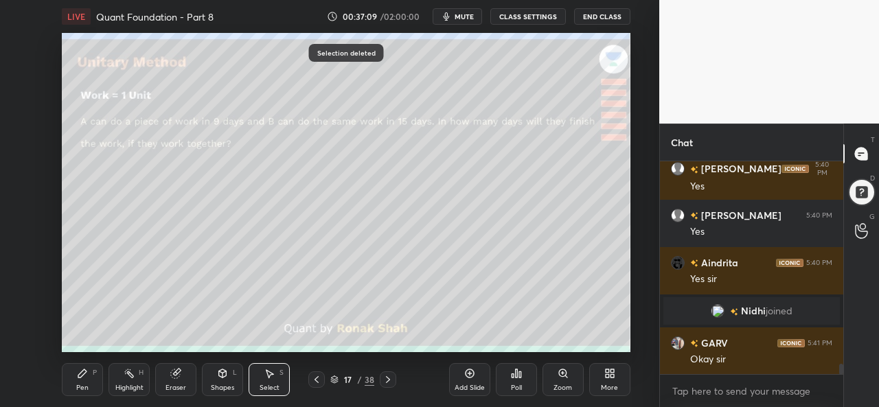
click at [81, 391] on div "Pen" at bounding box center [82, 388] width 12 height 7
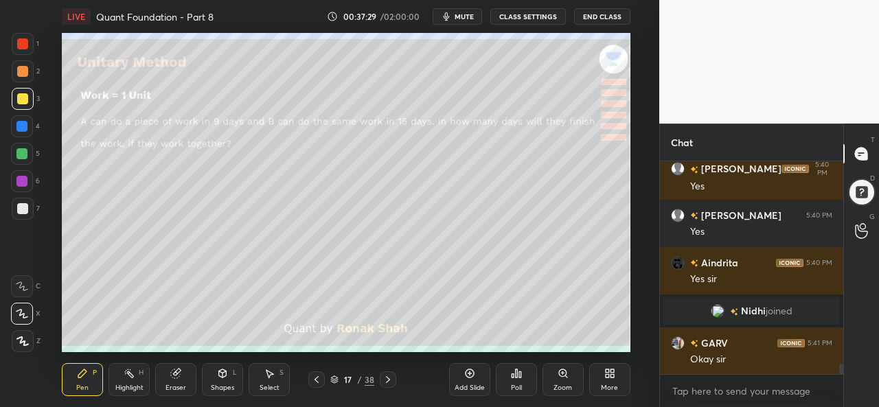
click at [26, 153] on div at bounding box center [21, 153] width 11 height 11
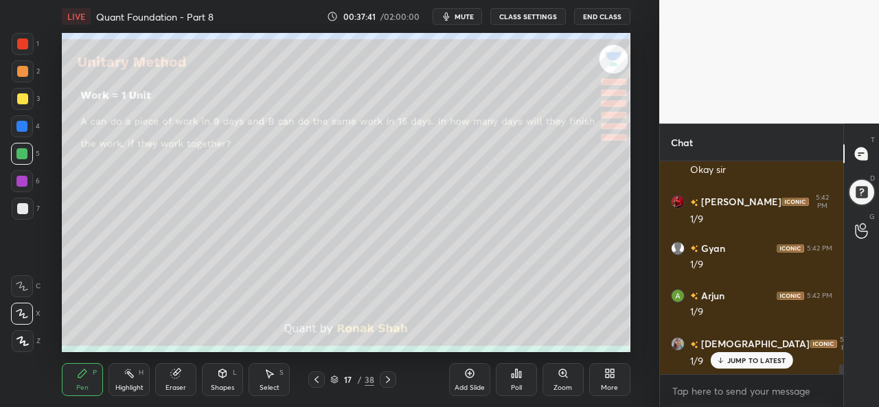
scroll to position [4372, 0]
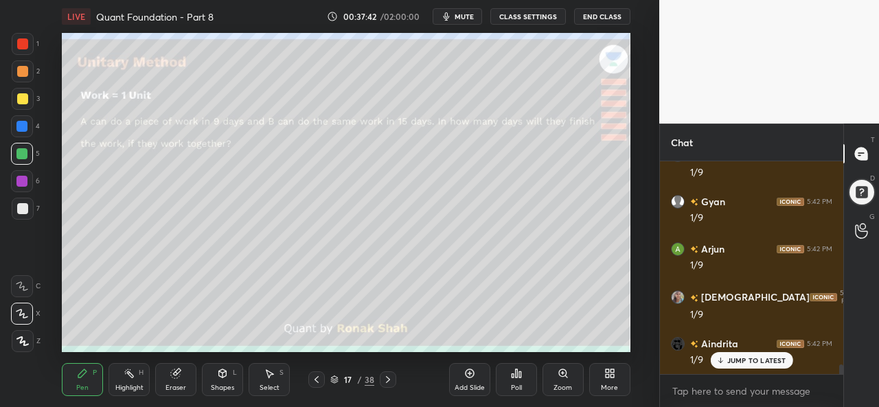
click at [23, 178] on div at bounding box center [21, 181] width 11 height 11
click at [22, 154] on div at bounding box center [21, 153] width 11 height 11
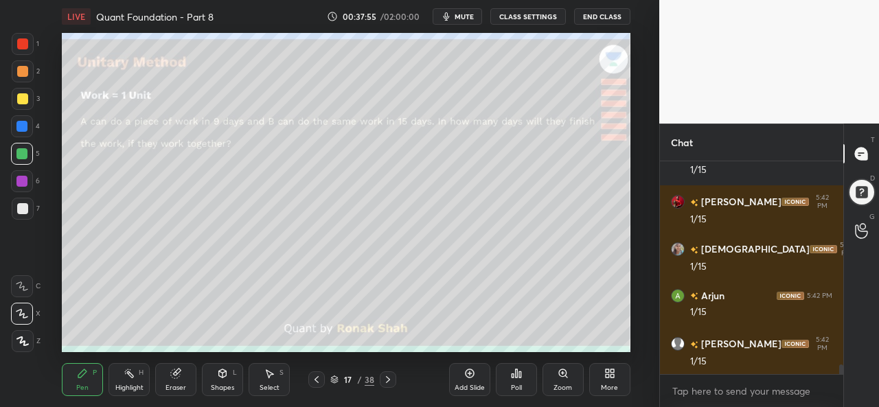
scroll to position [4657, 0]
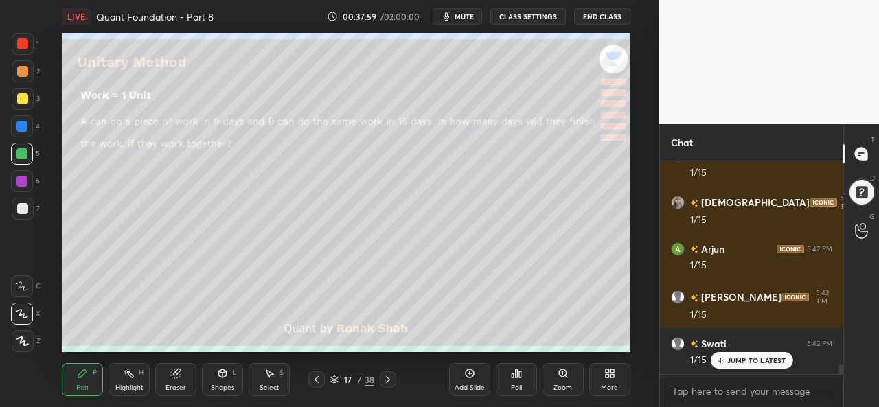
click at [21, 100] on div at bounding box center [22, 98] width 11 height 11
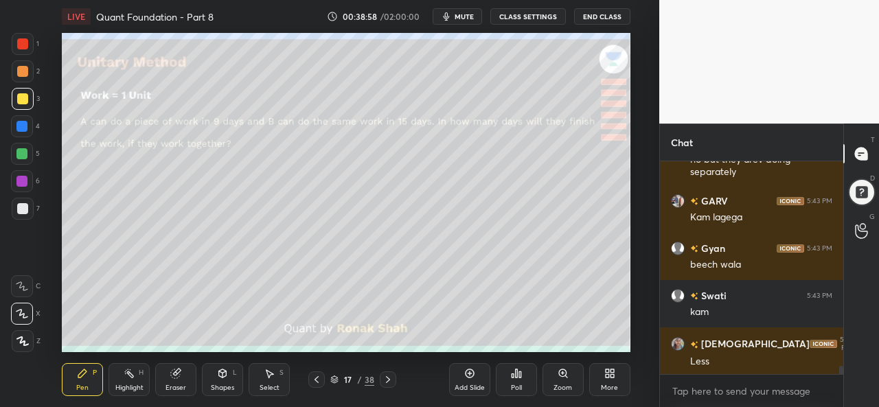
scroll to position [5428, 0]
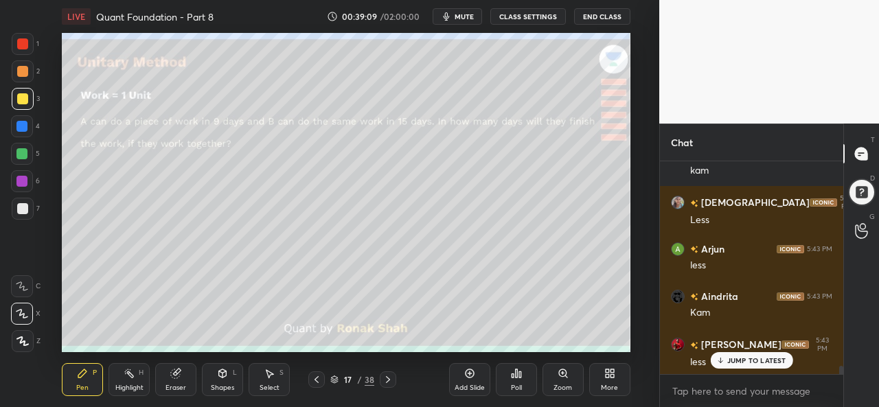
click at [273, 386] on div "Select" at bounding box center [270, 388] width 20 height 7
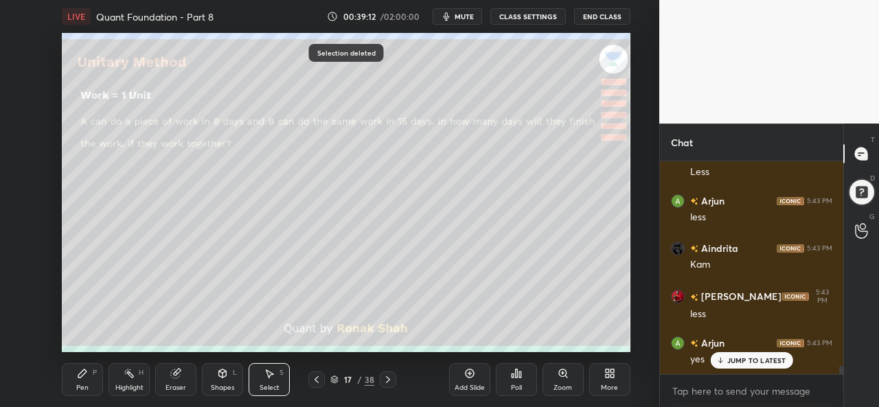
scroll to position [5523, 0]
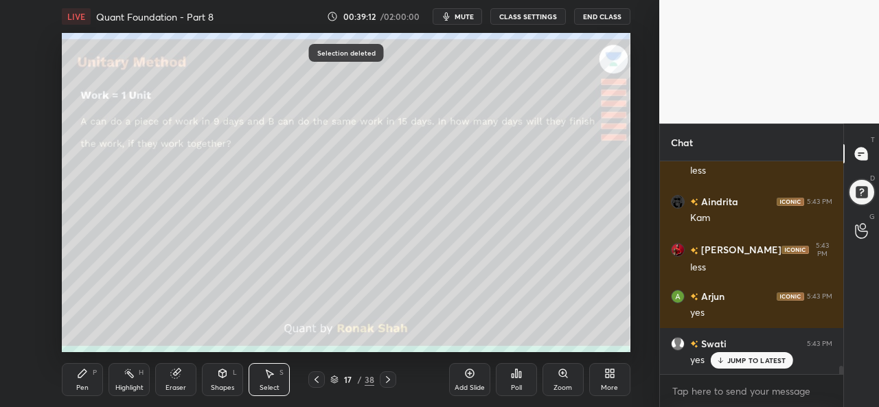
click at [82, 387] on div "Pen" at bounding box center [82, 388] width 12 height 7
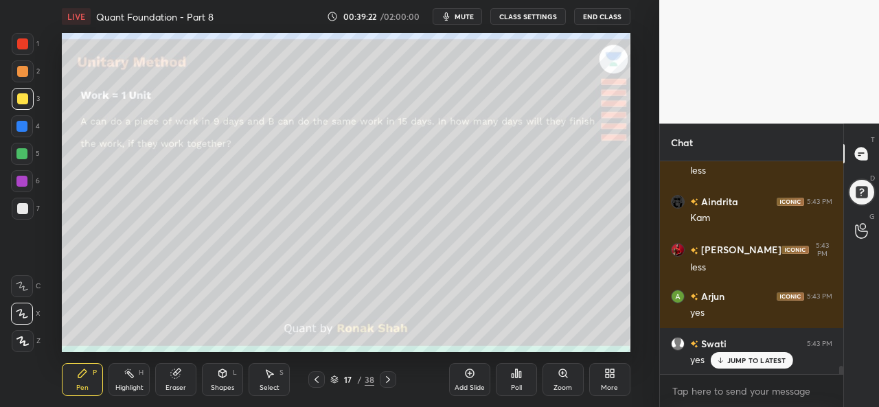
click at [21, 180] on div at bounding box center [21, 181] width 11 height 11
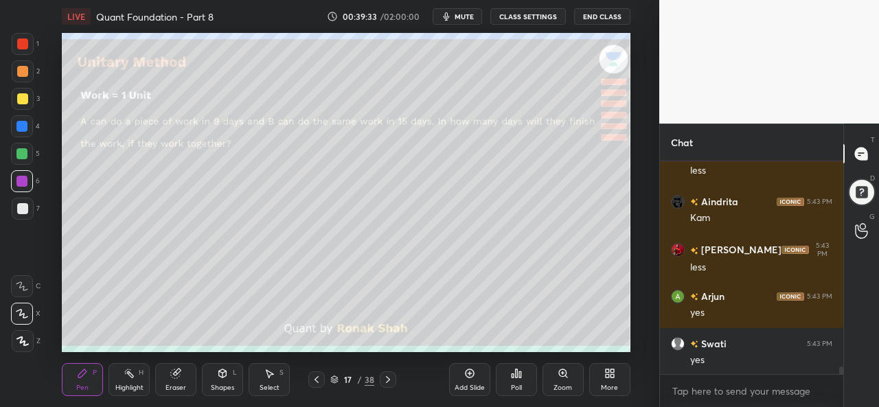
scroll to position [5571, 0]
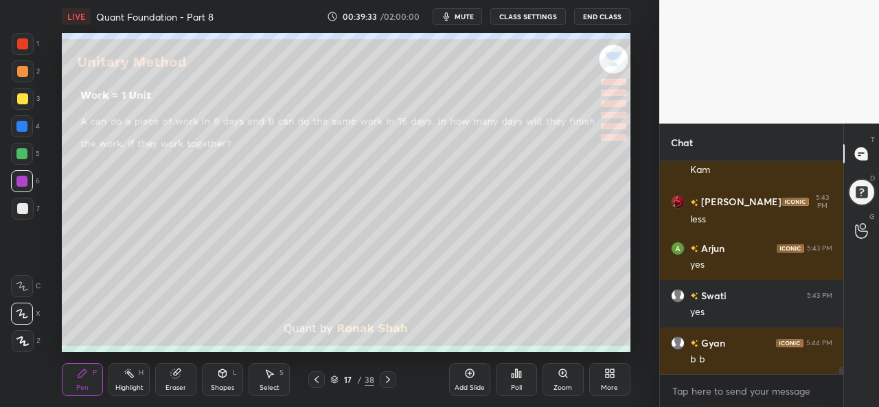
click at [27, 123] on div at bounding box center [21, 126] width 11 height 11
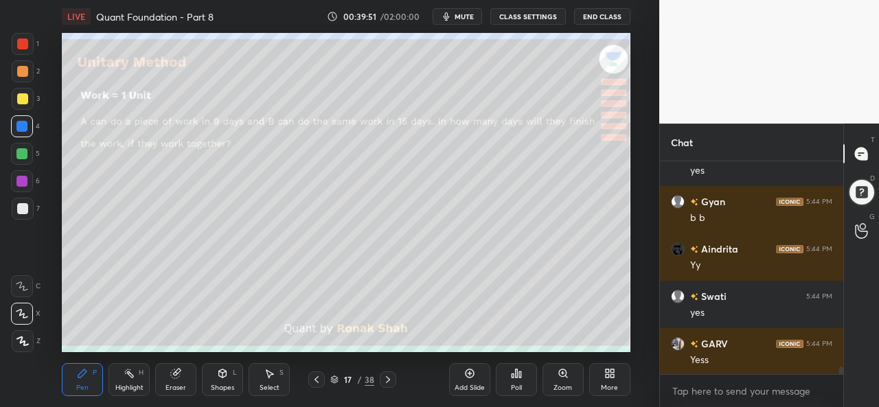
scroll to position [5760, 0]
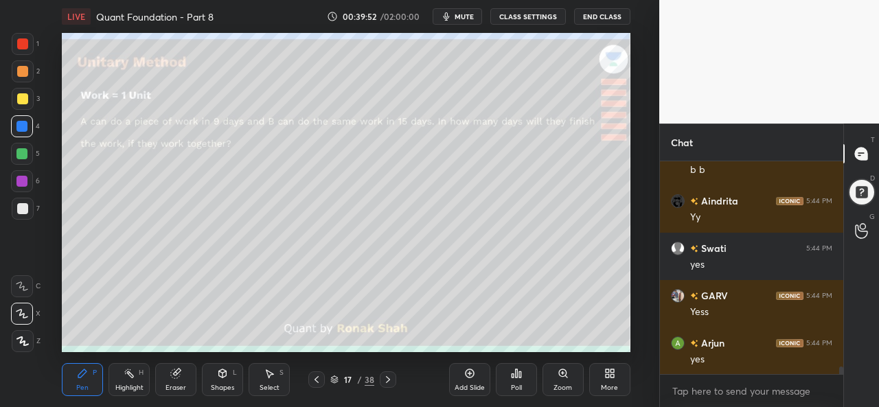
click at [23, 152] on div at bounding box center [21, 153] width 11 height 11
click at [23, 47] on div at bounding box center [22, 43] width 11 height 11
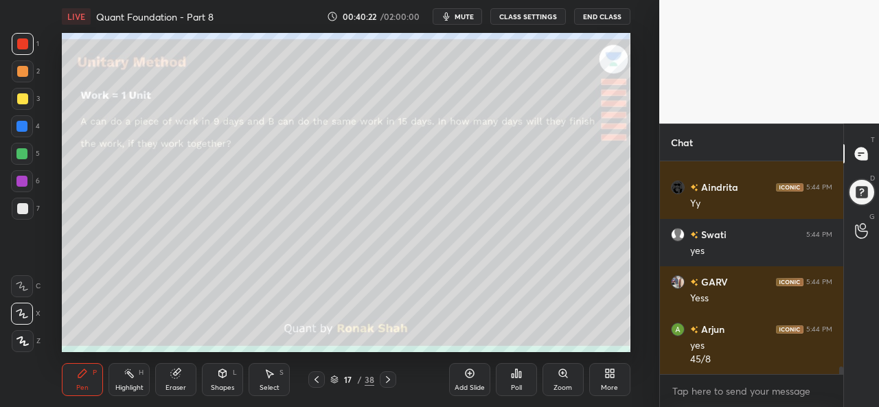
click at [466, 379] on icon at bounding box center [469, 373] width 11 height 11
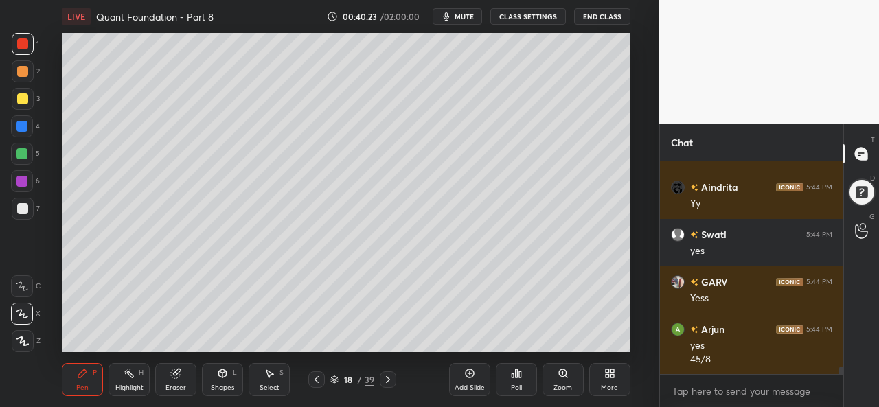
click at [19, 92] on div at bounding box center [23, 99] width 22 height 22
click at [269, 383] on div "Select S" at bounding box center [269, 379] width 41 height 33
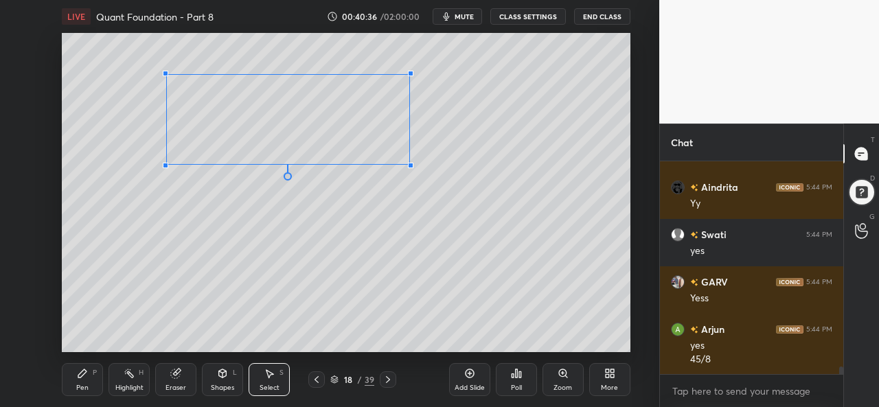
click at [408, 164] on div at bounding box center [410, 165] width 5 height 5
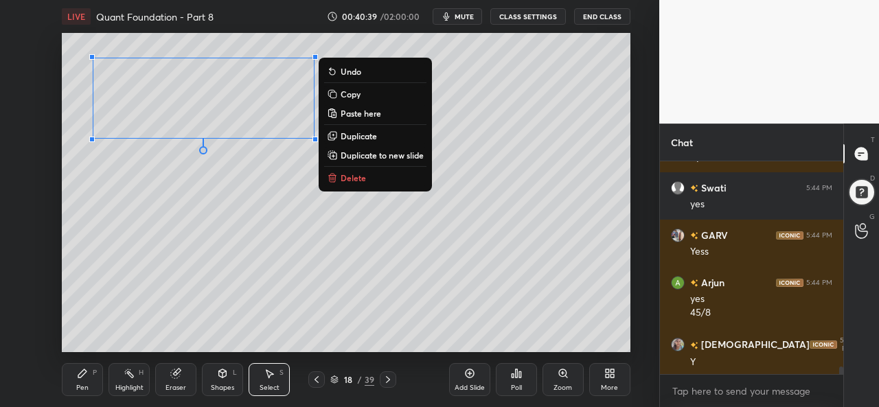
scroll to position [5869, 0]
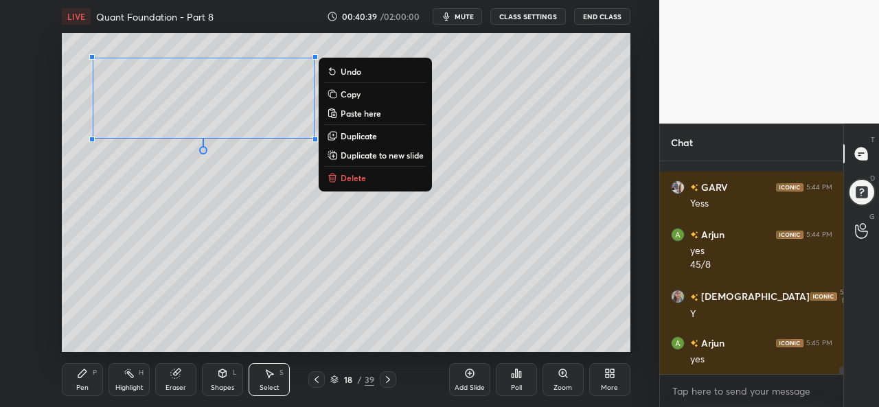
click at [87, 385] on div "Pen" at bounding box center [82, 388] width 12 height 7
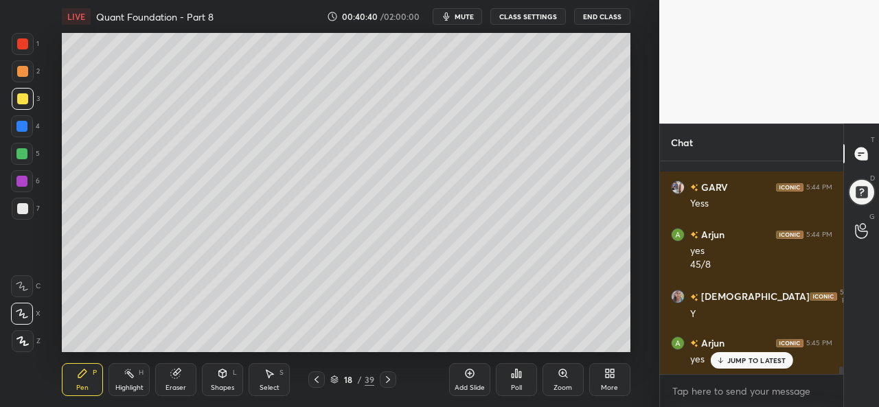
scroll to position [5916, 0]
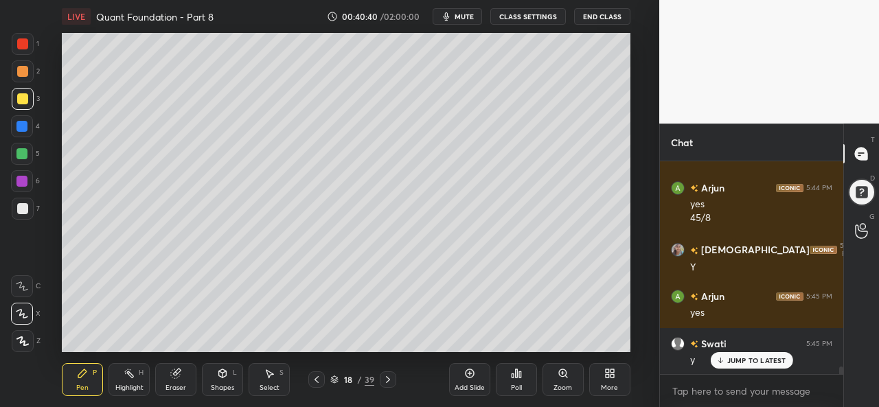
click at [22, 153] on div at bounding box center [21, 153] width 11 height 11
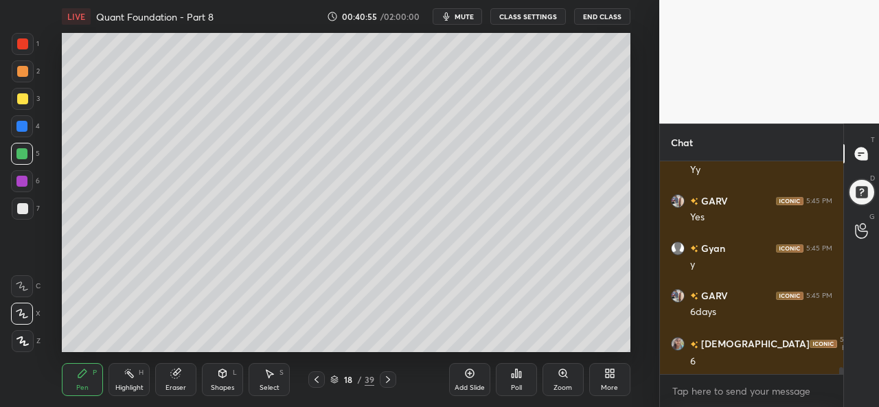
scroll to position [6200, 0]
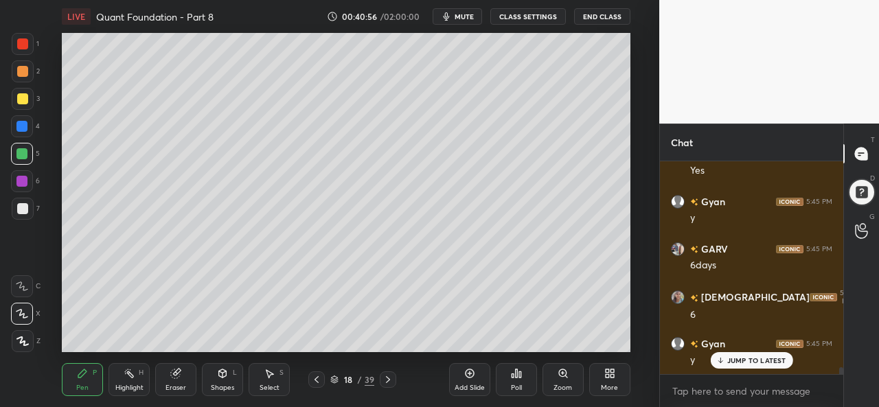
click at [19, 176] on div at bounding box center [21, 181] width 11 height 11
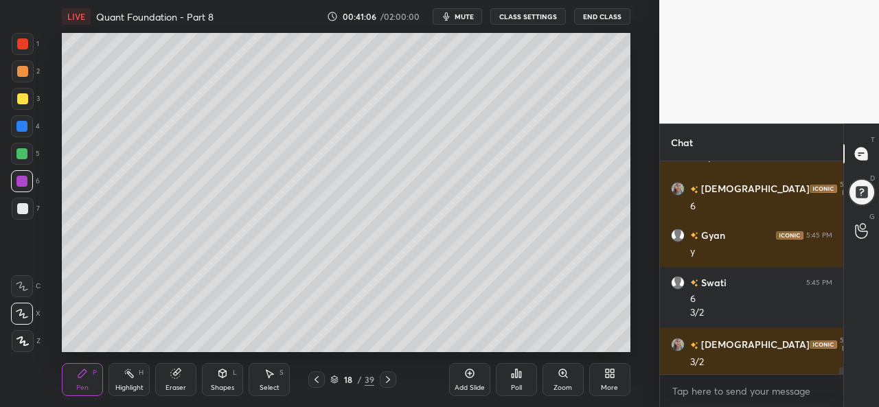
scroll to position [6357, 0]
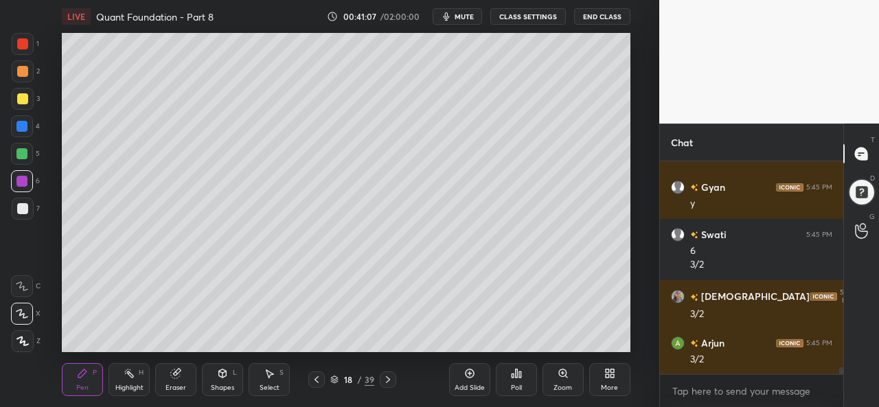
click at [22, 66] on div at bounding box center [22, 71] width 11 height 11
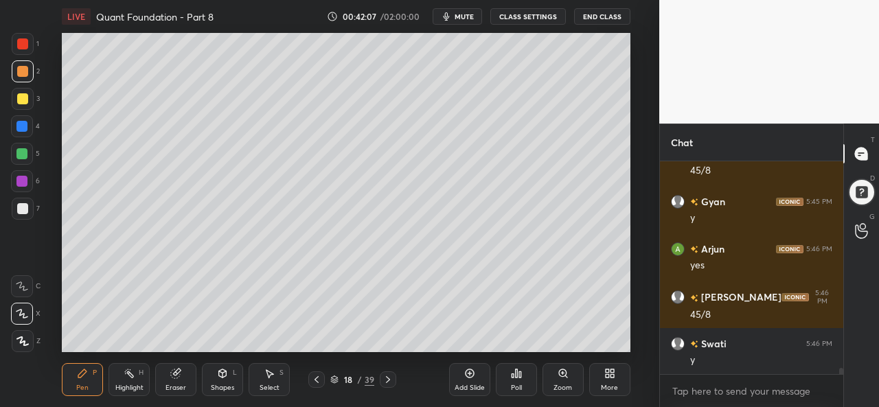
scroll to position [6831, 0]
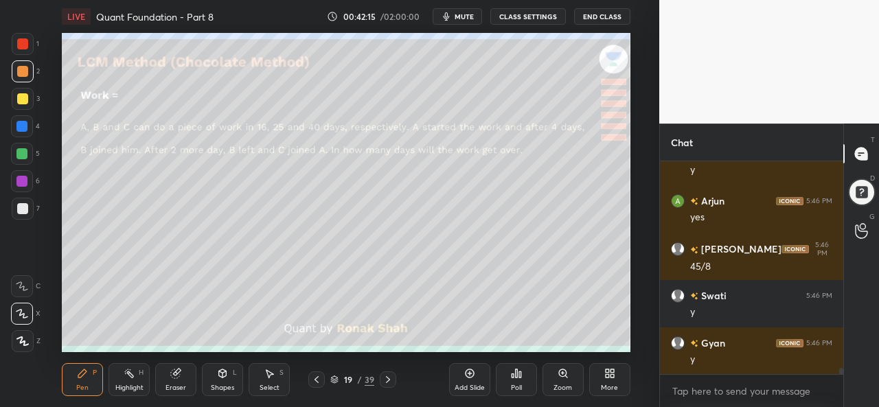
click at [24, 42] on div at bounding box center [22, 43] width 11 height 11
click at [22, 128] on div at bounding box center [21, 126] width 11 height 11
click at [21, 99] on div at bounding box center [22, 98] width 11 height 11
click at [21, 150] on div at bounding box center [21, 153] width 11 height 11
click at [272, 380] on div "Select S" at bounding box center [269, 379] width 41 height 33
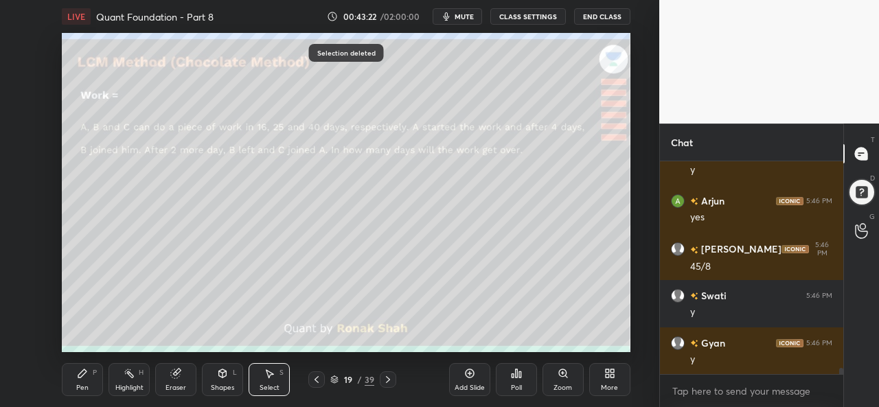
click at [223, 381] on div "Shapes L" at bounding box center [222, 379] width 41 height 33
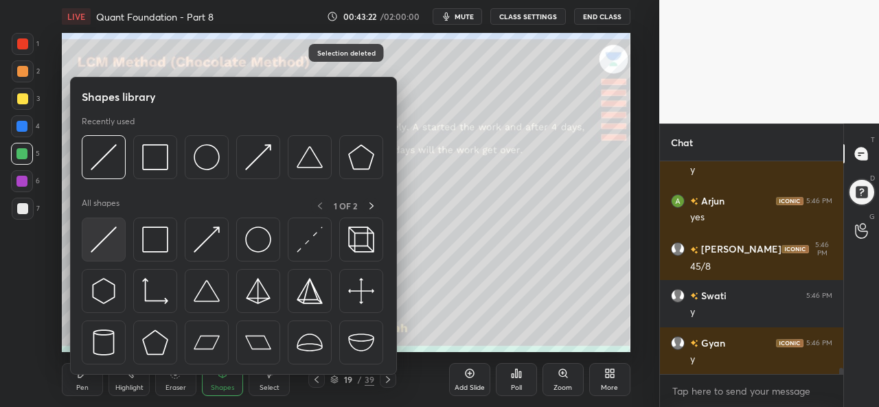
click at [93, 239] on img at bounding box center [104, 240] width 26 height 26
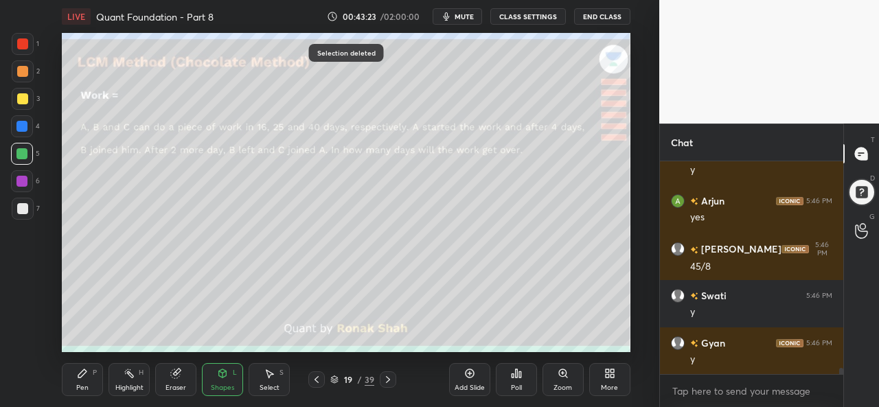
click at [30, 208] on div at bounding box center [23, 209] width 22 height 22
click at [85, 377] on icon at bounding box center [82, 373] width 11 height 11
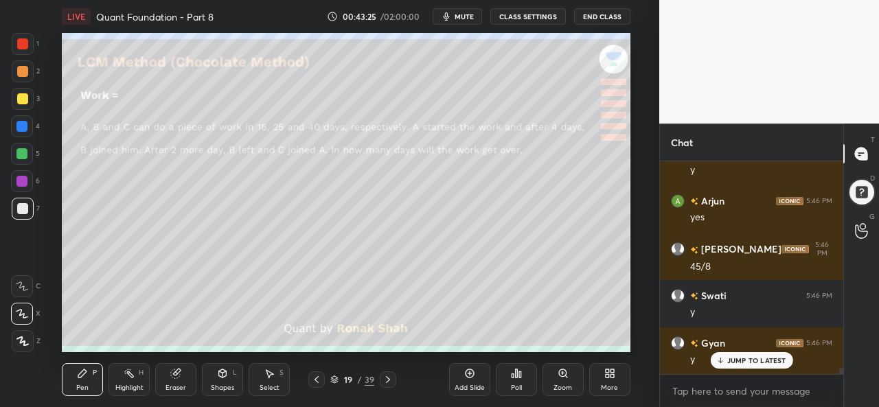
scroll to position [6878, 0]
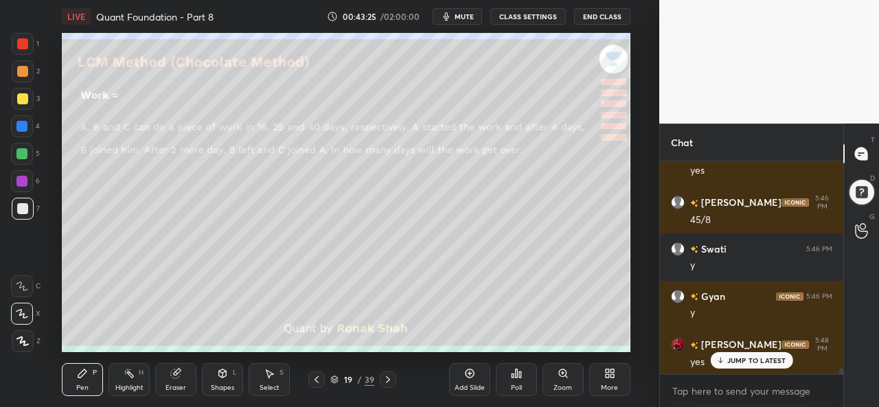
click at [264, 377] on icon at bounding box center [269, 373] width 11 height 11
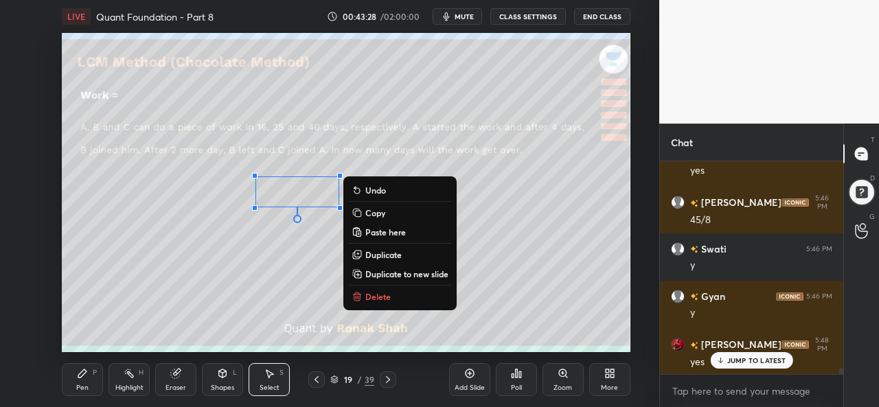
click at [86, 374] on icon at bounding box center [82, 373] width 11 height 11
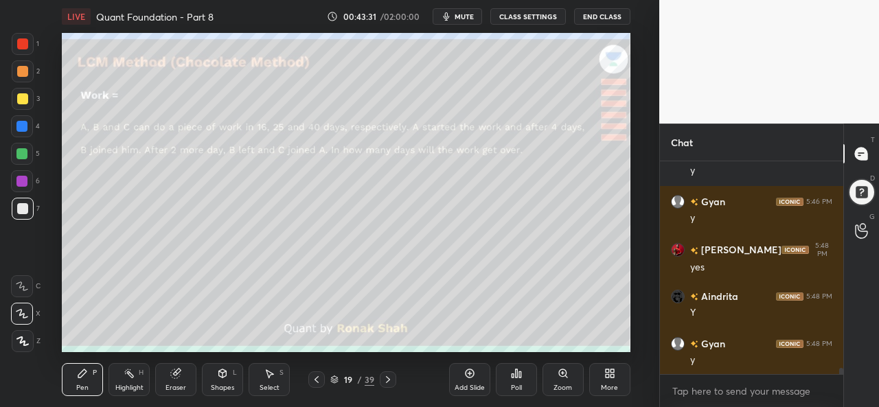
scroll to position [7020, 0]
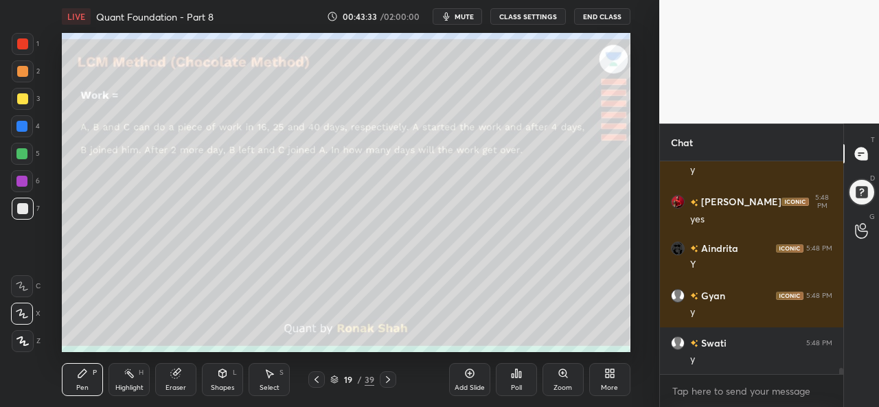
click at [21, 125] on div at bounding box center [21, 126] width 11 height 11
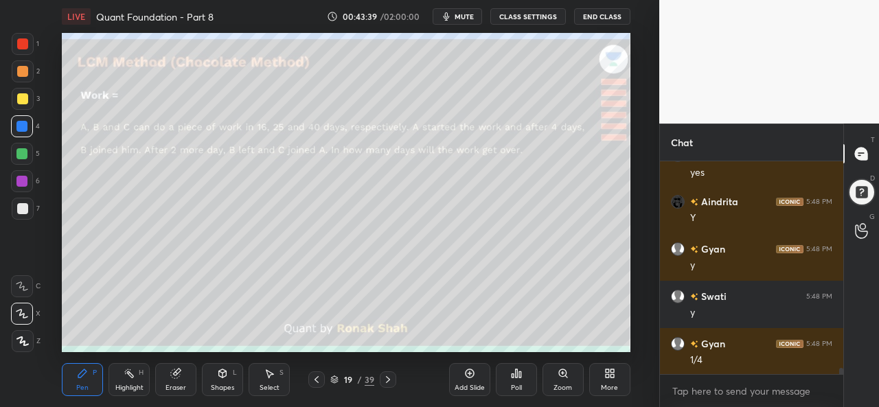
scroll to position [7115, 0]
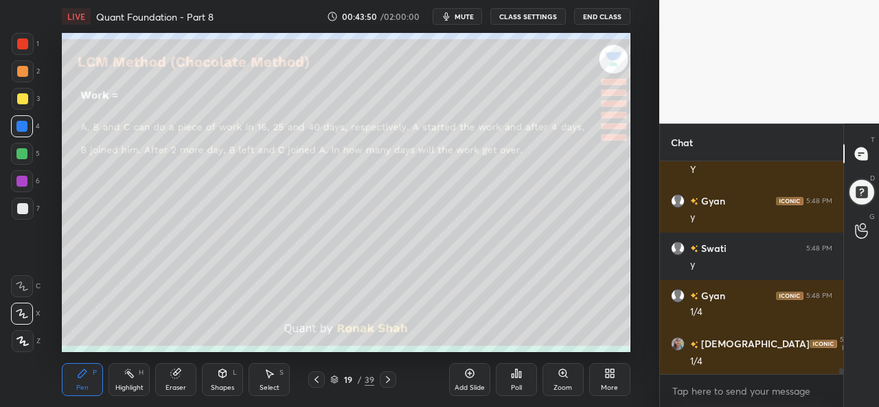
click at [25, 205] on div at bounding box center [22, 208] width 11 height 11
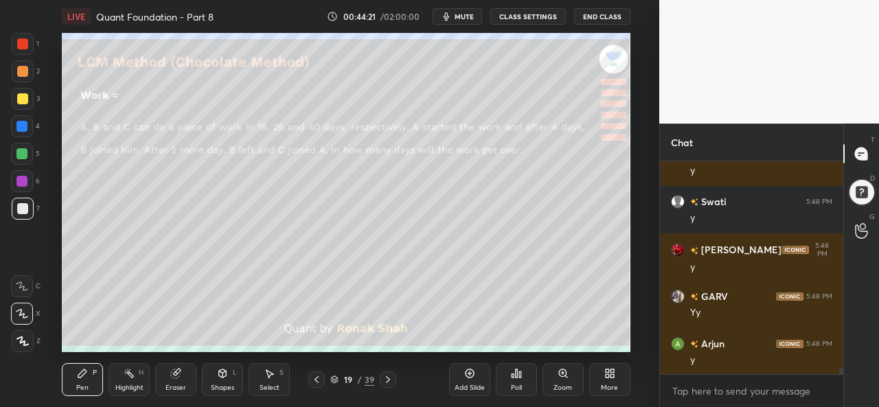
scroll to position [7400, 0]
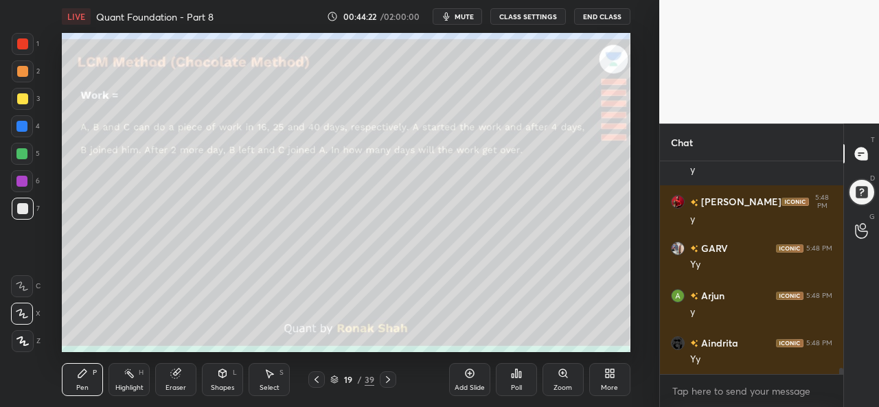
click at [23, 100] on div at bounding box center [22, 98] width 11 height 11
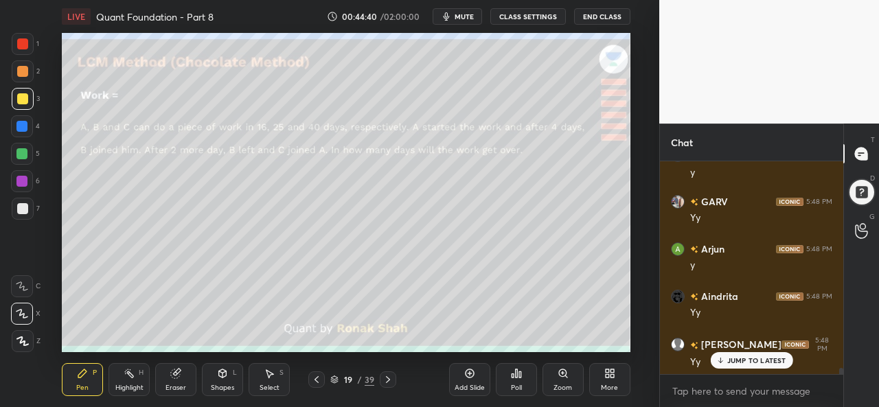
click at [273, 379] on icon at bounding box center [269, 373] width 11 height 11
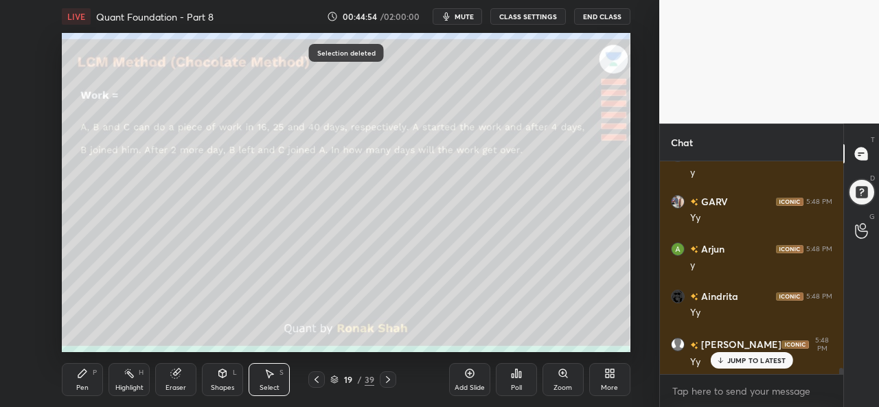
click at [87, 374] on icon at bounding box center [82, 373] width 11 height 11
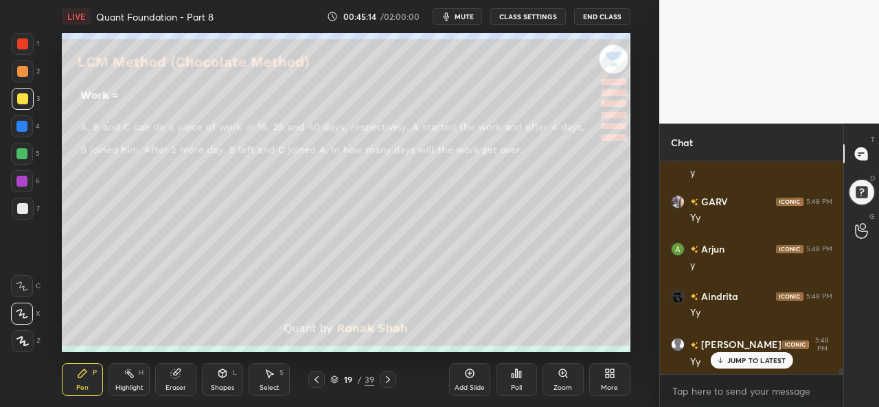
click at [22, 120] on div at bounding box center [22, 126] width 22 height 22
click at [23, 45] on div at bounding box center [22, 43] width 11 height 11
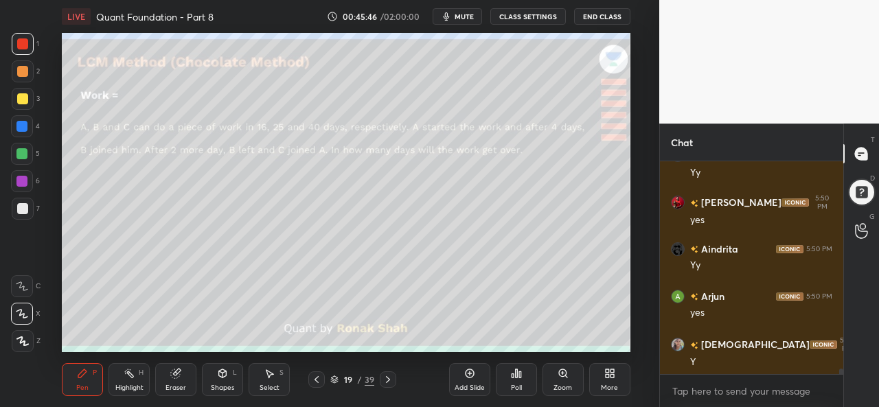
scroll to position [7684, 0]
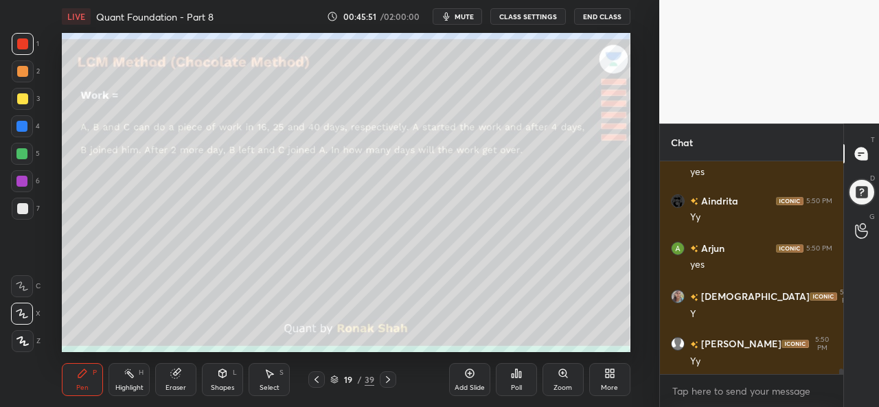
click at [268, 379] on icon at bounding box center [269, 373] width 11 height 11
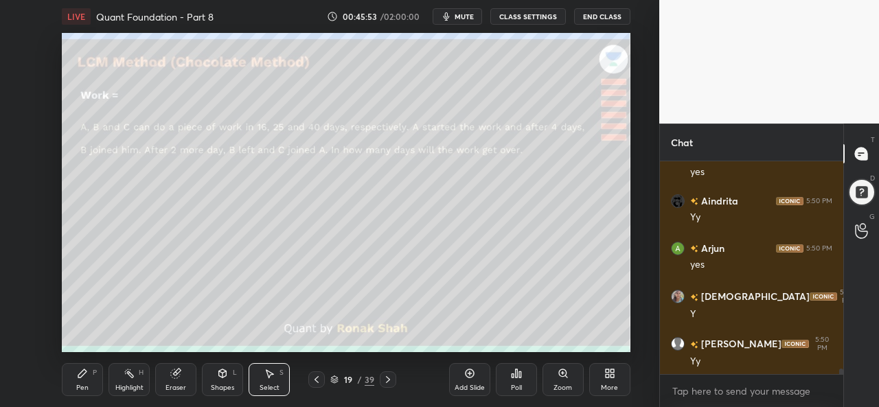
click at [78, 378] on icon at bounding box center [82, 374] width 8 height 8
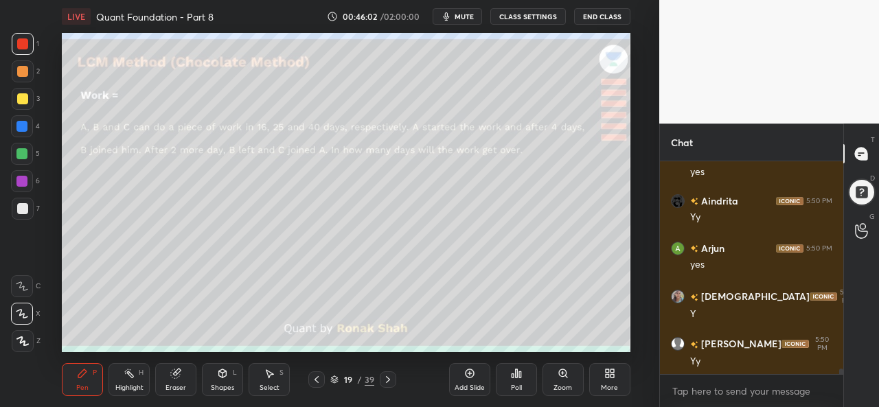
click at [16, 126] on div at bounding box center [21, 126] width 11 height 11
click at [21, 45] on div at bounding box center [22, 43] width 11 height 11
click at [22, 150] on div at bounding box center [21, 153] width 11 height 11
click at [21, 98] on div at bounding box center [22, 98] width 11 height 11
click at [23, 179] on div at bounding box center [21, 181] width 11 height 11
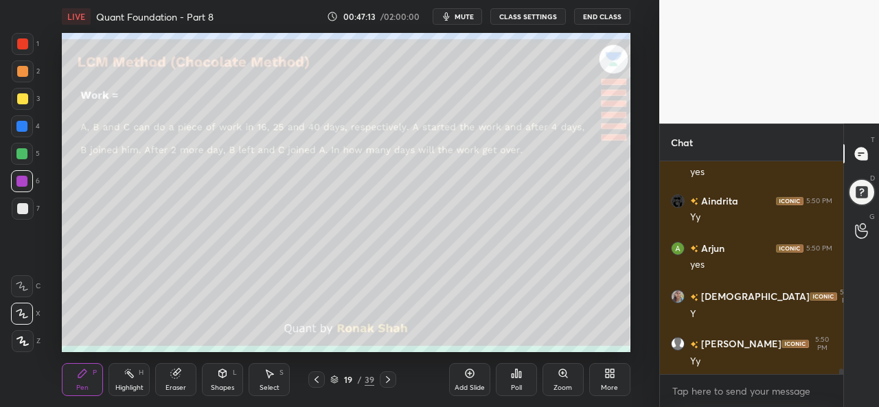
scroll to position [7731, 0]
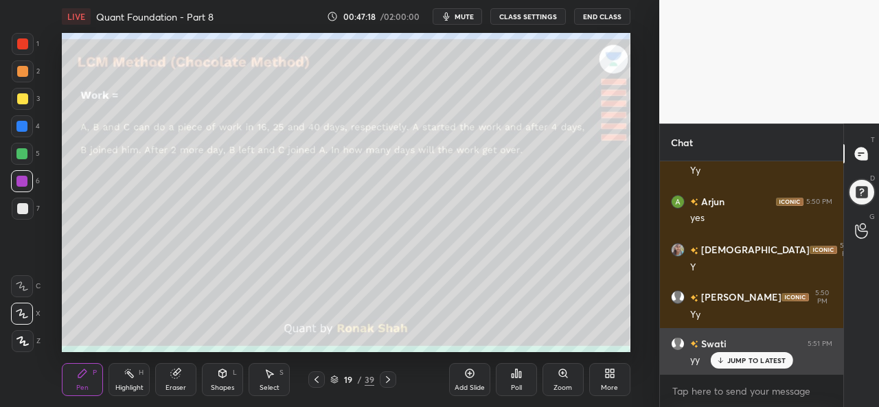
click at [739, 355] on div "JUMP TO LATEST" at bounding box center [751, 360] width 82 height 16
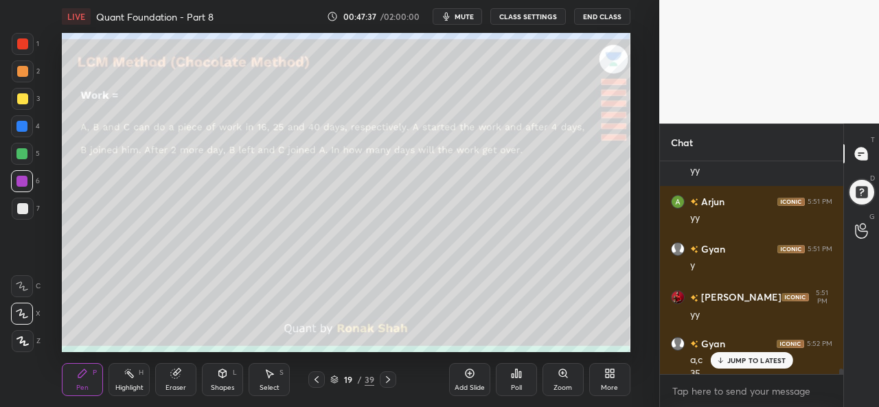
scroll to position [7934, 0]
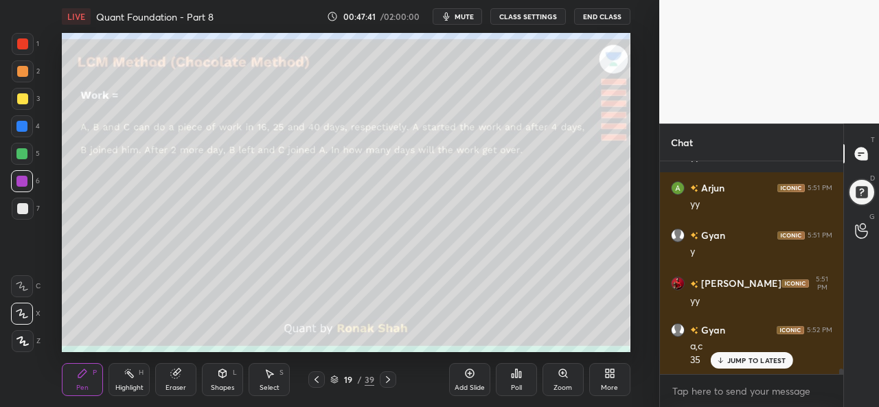
click at [469, 380] on div "Add Slide" at bounding box center [469, 379] width 41 height 33
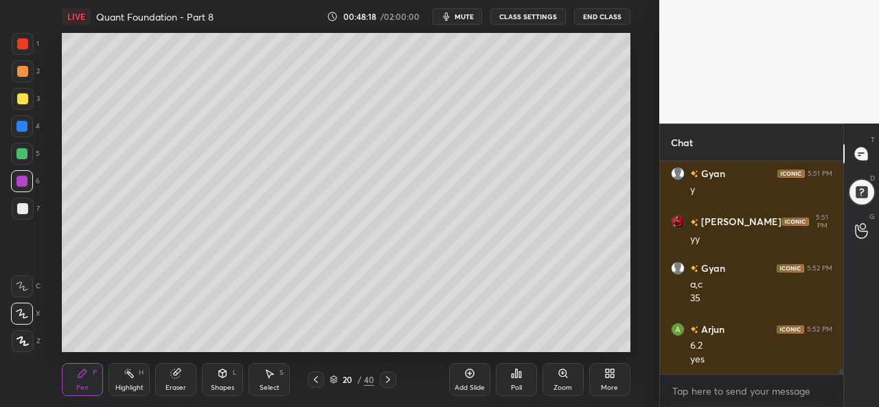
scroll to position [8043, 0]
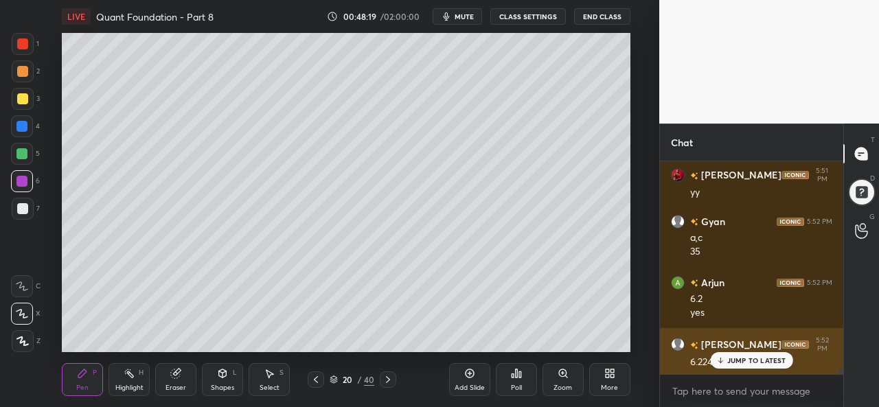
click at [736, 358] on p "JUMP TO LATEST" at bounding box center [757, 361] width 59 height 8
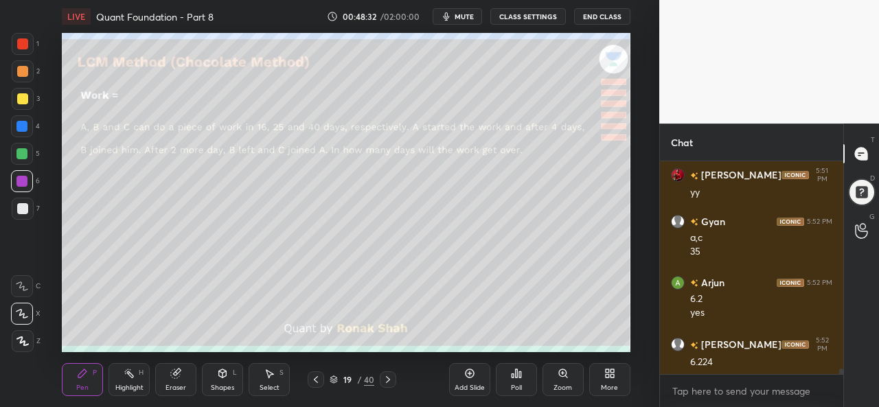
click at [23, 201] on div at bounding box center [23, 209] width 22 height 22
click at [633, 192] on div "Setting up your live class Poll for secs No correct answer Start poll" at bounding box center [346, 192] width 605 height 319
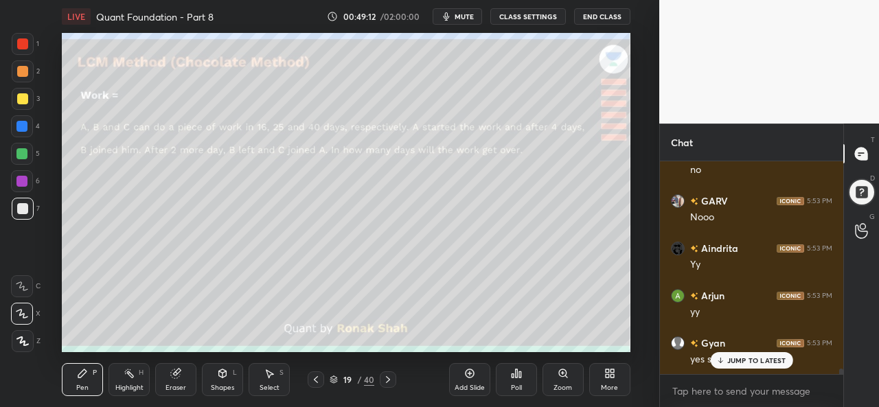
scroll to position [8448, 0]
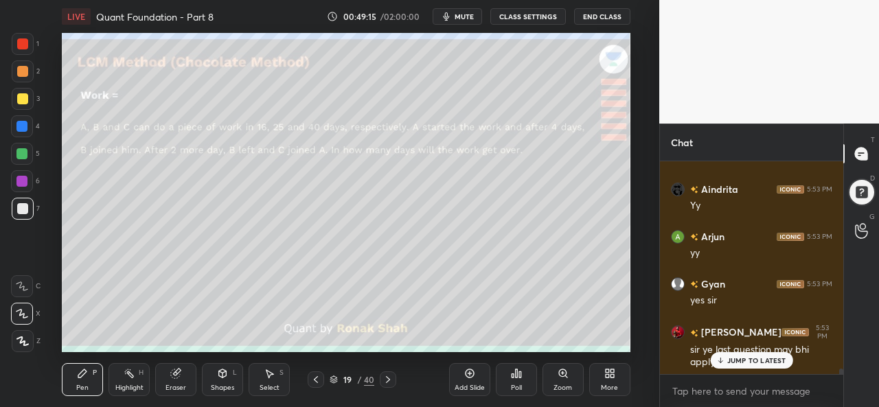
click at [748, 358] on p "JUMP TO LATEST" at bounding box center [757, 361] width 59 height 8
click at [16, 41] on div at bounding box center [23, 44] width 22 height 22
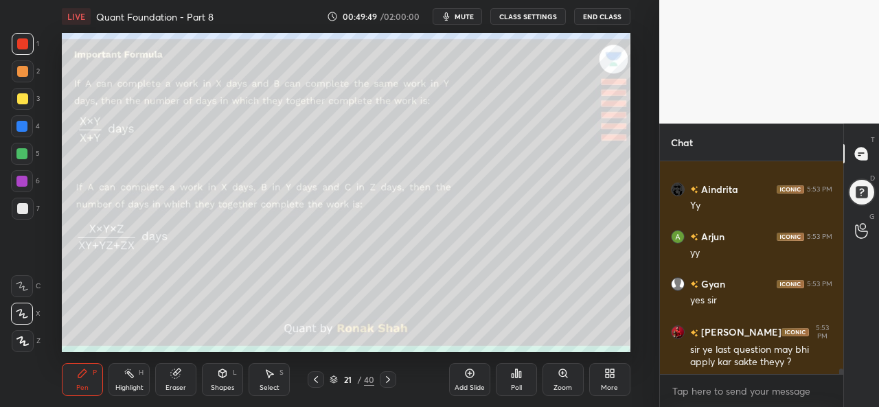
scroll to position [8496, 0]
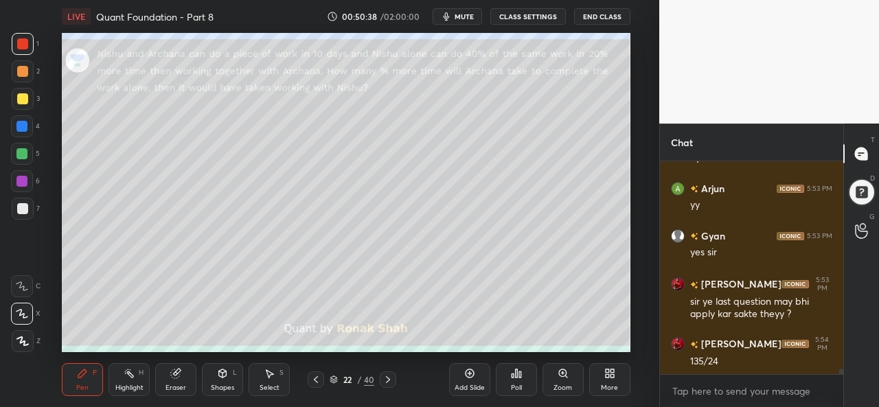
click at [25, 43] on div at bounding box center [22, 43] width 11 height 11
click at [24, 97] on div at bounding box center [22, 98] width 11 height 11
click at [515, 385] on div "Poll" at bounding box center [516, 388] width 11 height 7
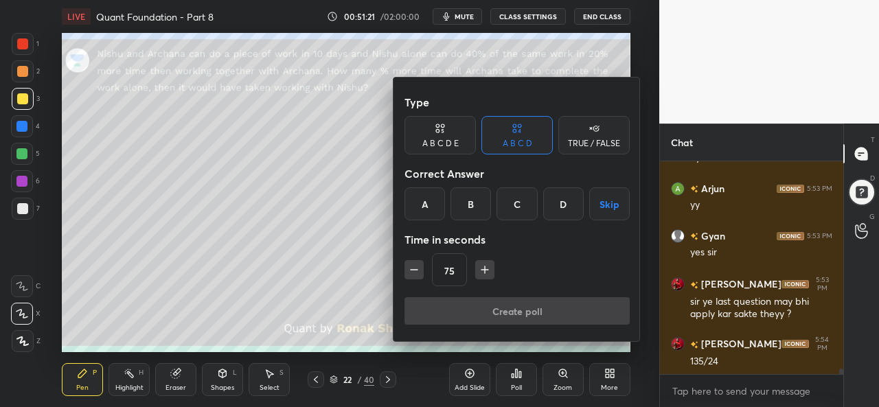
click at [562, 203] on div "D" at bounding box center [563, 204] width 41 height 33
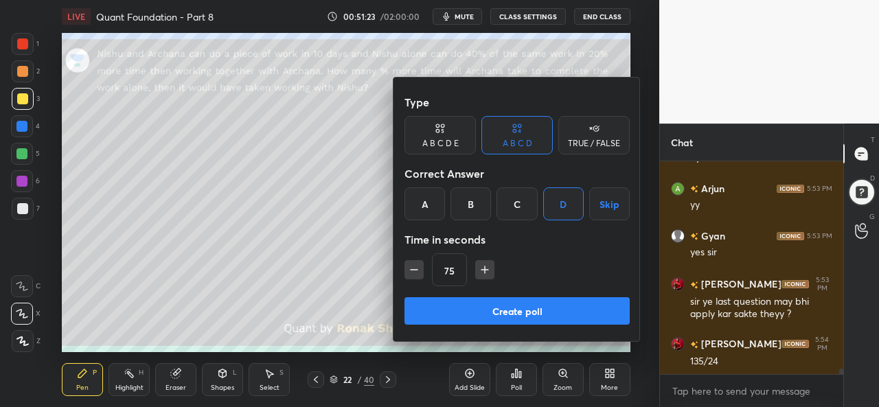
click at [537, 311] on button "Create poll" at bounding box center [517, 310] width 225 height 27
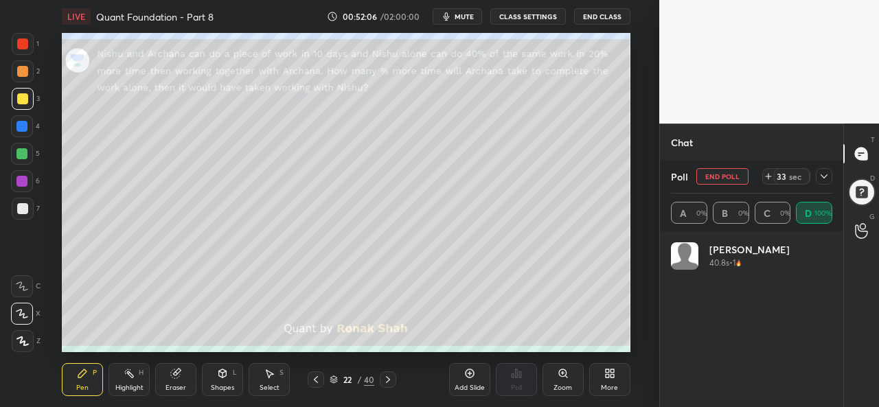
scroll to position [161, 157]
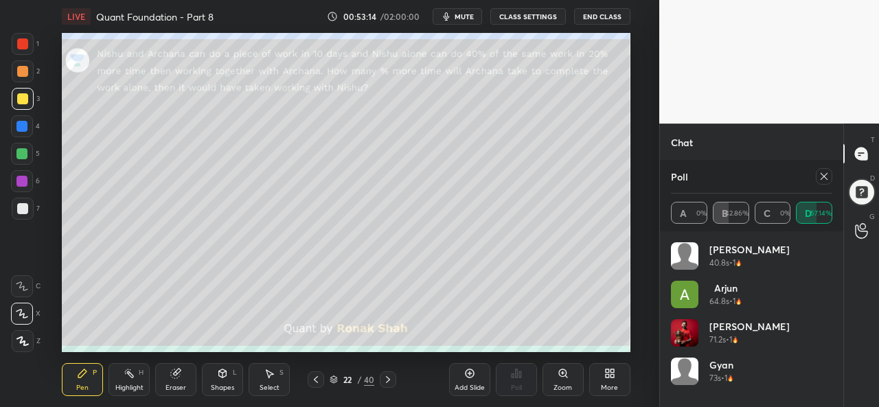
click at [822, 175] on icon at bounding box center [824, 176] width 11 height 11
type textarea "x"
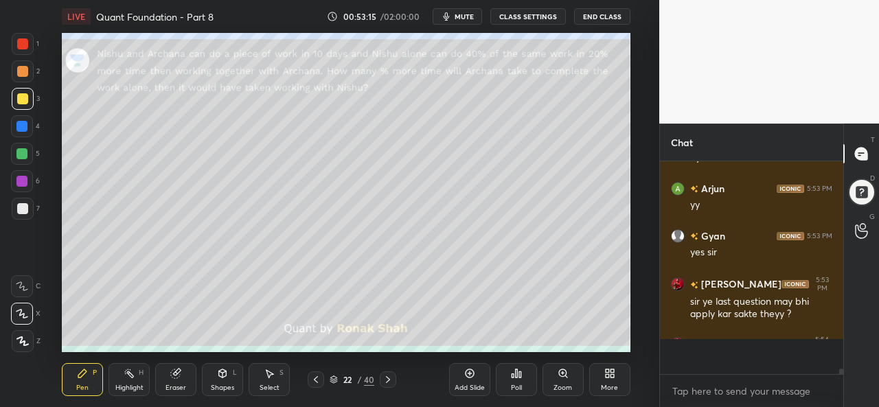
scroll to position [0, 0]
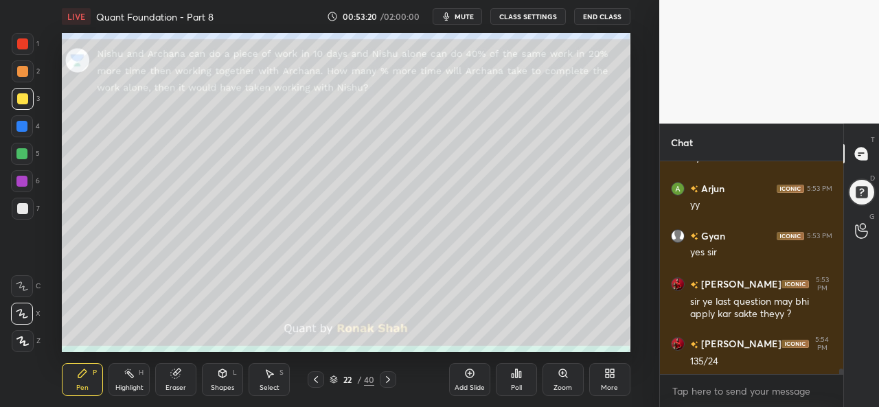
click at [278, 380] on div "Select S" at bounding box center [269, 379] width 41 height 33
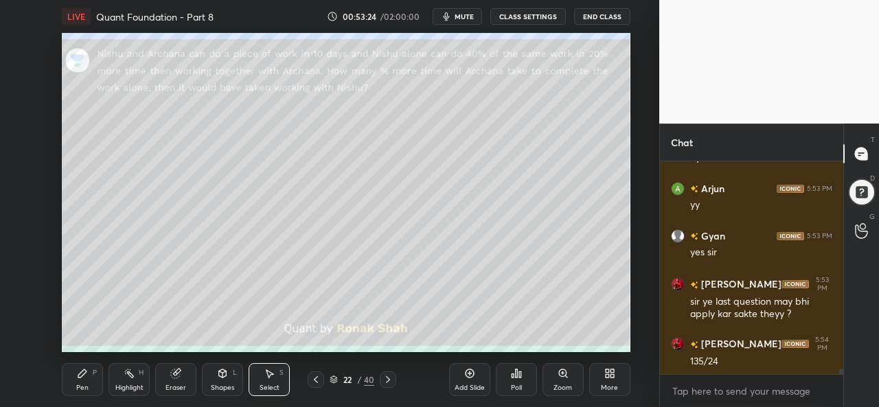
click at [87, 377] on icon at bounding box center [82, 373] width 11 height 11
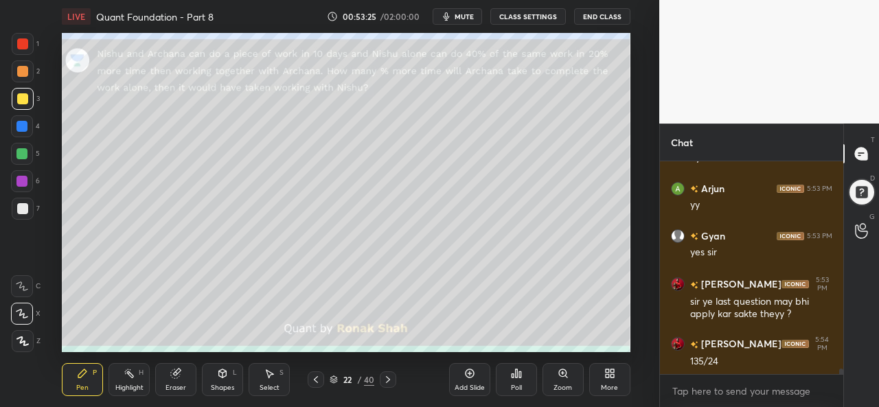
click at [25, 45] on div at bounding box center [22, 43] width 11 height 11
click at [22, 127] on div at bounding box center [21, 126] width 11 height 11
click at [22, 152] on div at bounding box center [21, 153] width 11 height 11
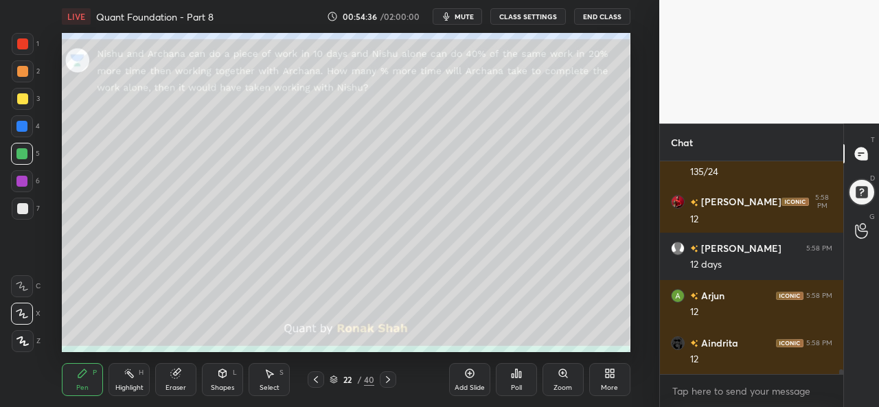
scroll to position [8733, 0]
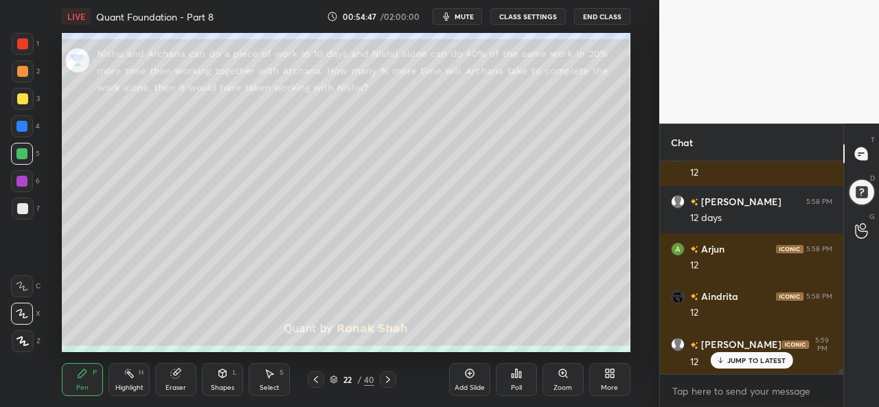
click at [22, 175] on div at bounding box center [22, 181] width 22 height 22
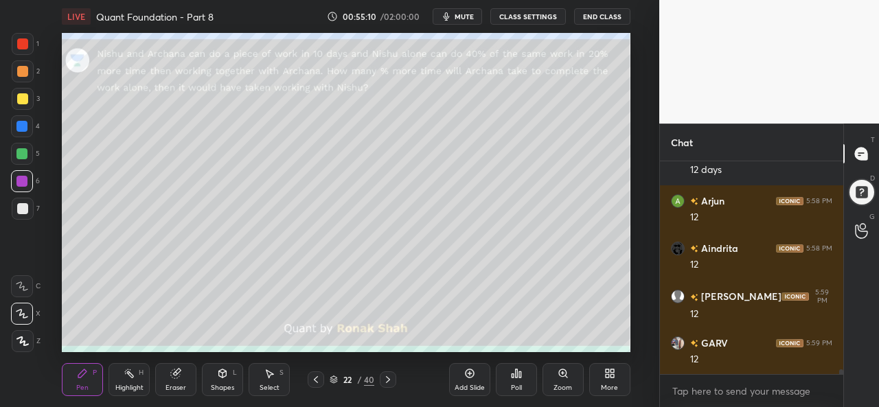
click at [30, 210] on div at bounding box center [23, 209] width 22 height 22
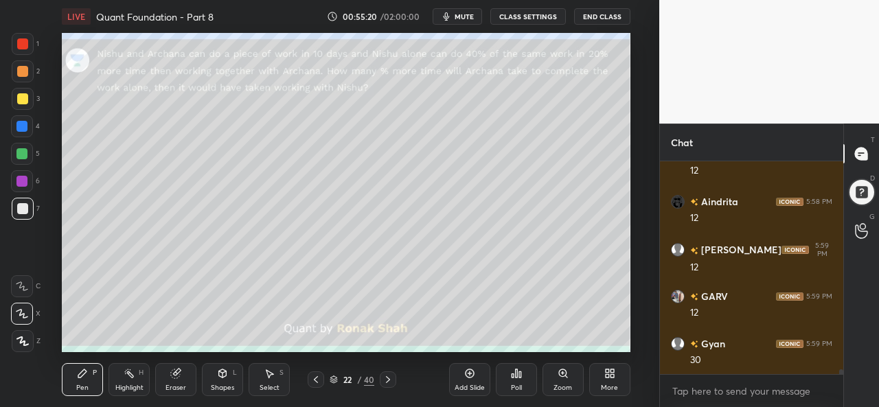
scroll to position [8875, 0]
click at [466, 377] on icon at bounding box center [469, 373] width 11 height 11
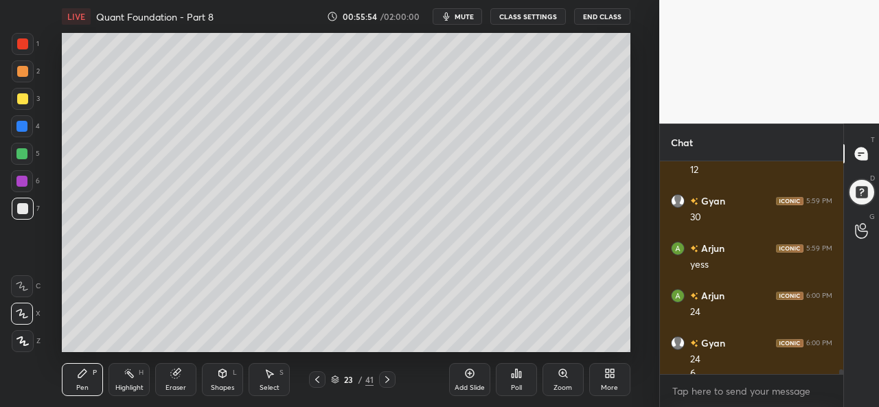
scroll to position [8984, 0]
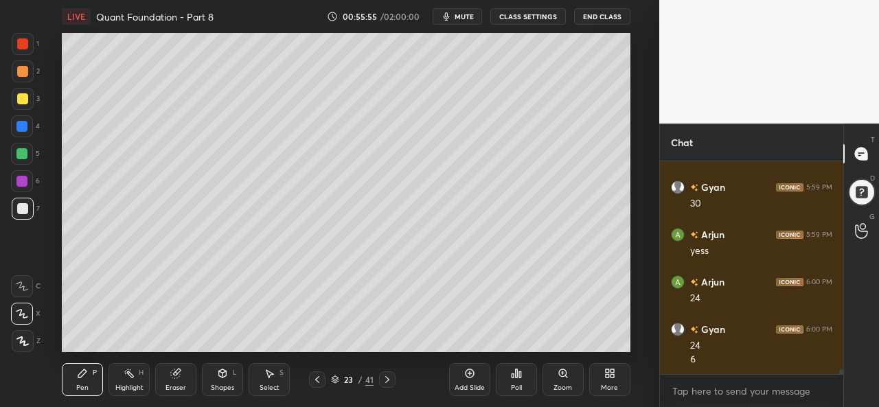
click at [19, 151] on div at bounding box center [21, 153] width 11 height 11
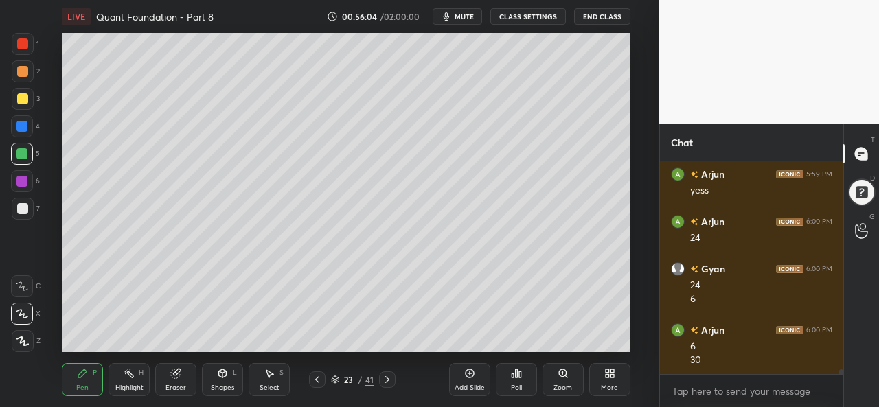
scroll to position [9093, 0]
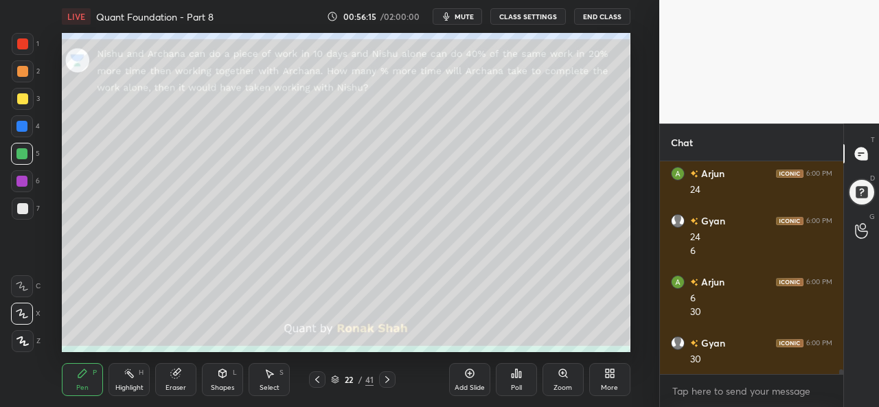
click at [23, 98] on div at bounding box center [22, 98] width 11 height 11
click at [25, 150] on div at bounding box center [21, 153] width 11 height 11
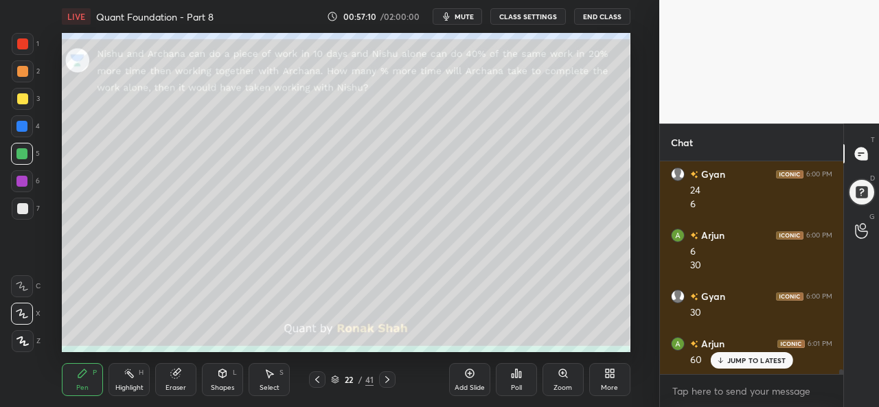
click at [280, 379] on div "Select S" at bounding box center [269, 379] width 41 height 33
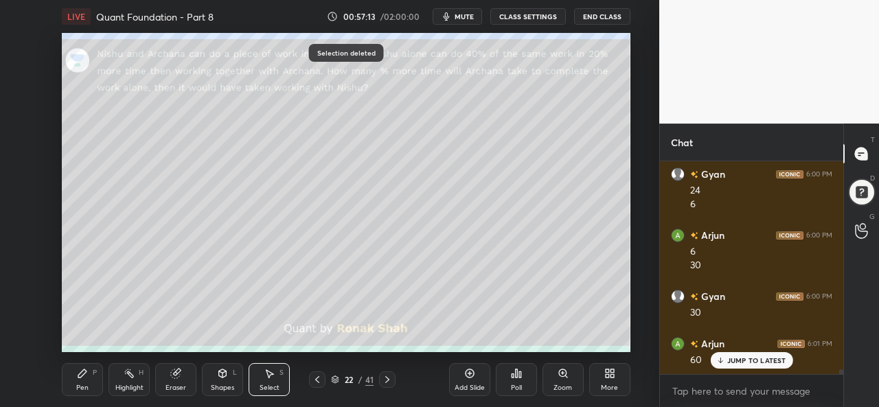
scroll to position [9187, 0]
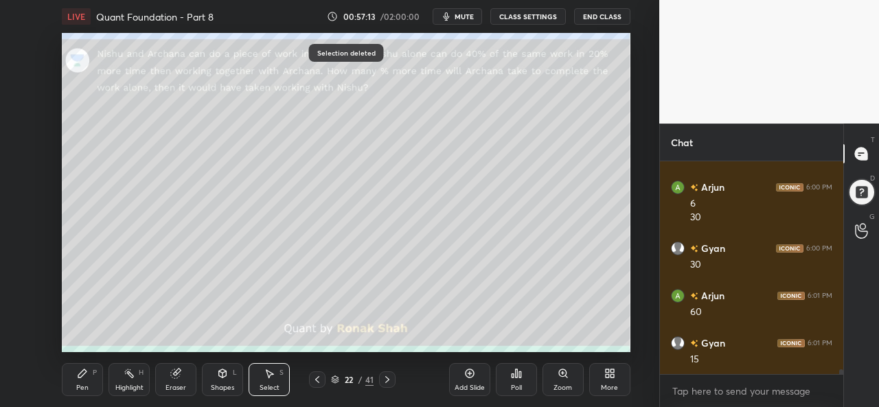
click at [82, 385] on div "Pen" at bounding box center [82, 388] width 12 height 7
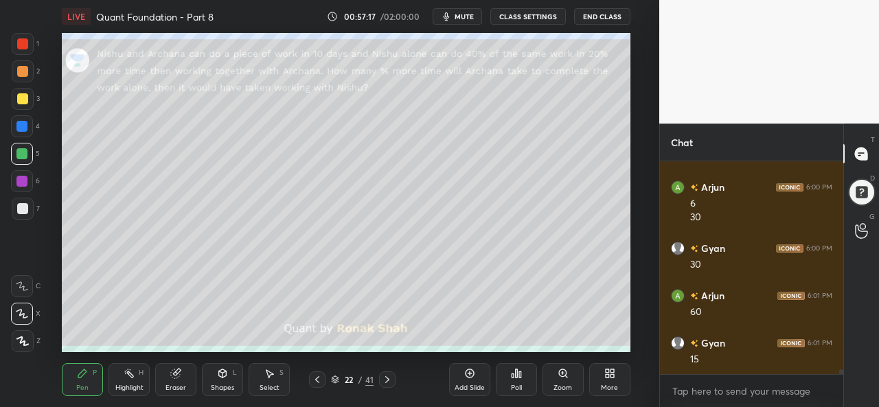
scroll to position [9234, 0]
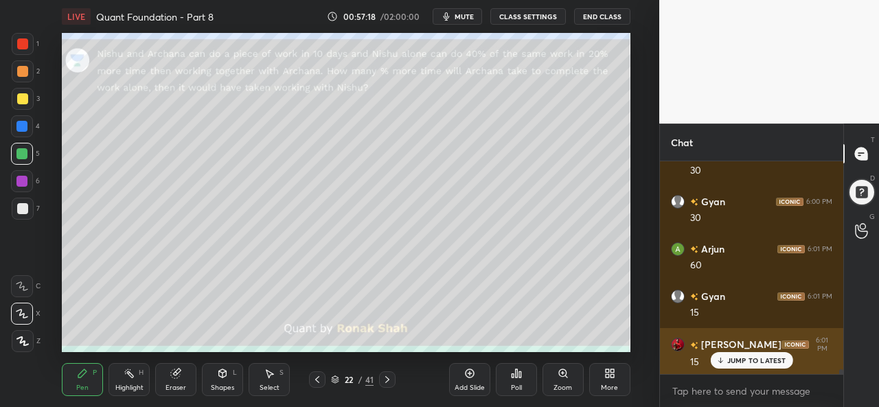
click at [746, 361] on p "JUMP TO LATEST" at bounding box center [757, 361] width 59 height 8
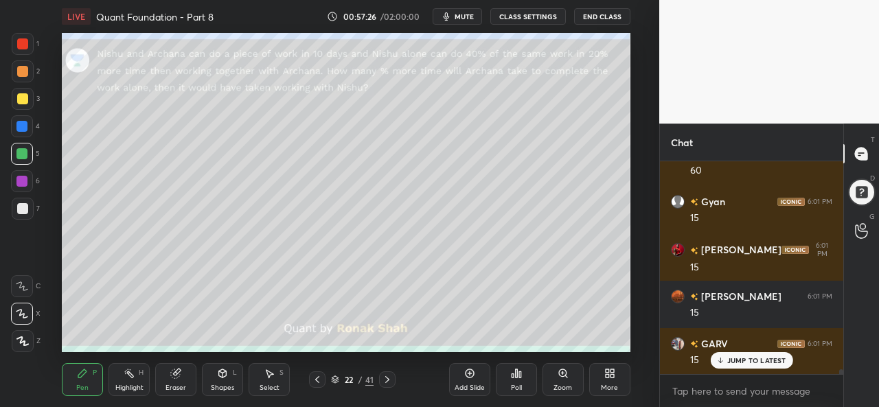
scroll to position [9377, 0]
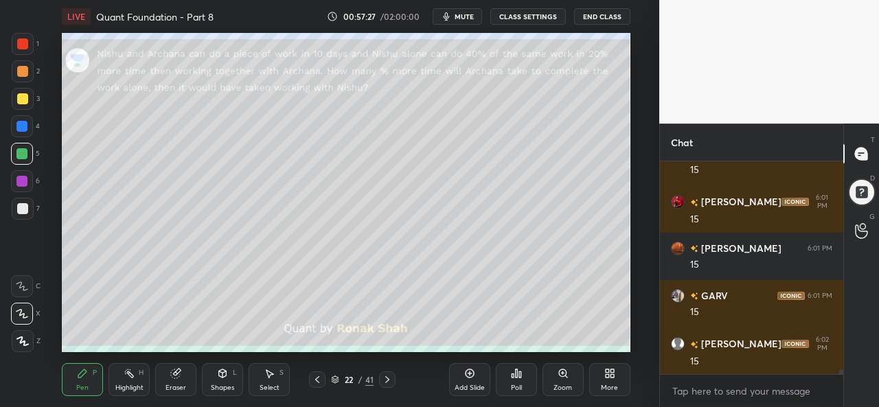
click at [633, 340] on div "Setting up your live class Poll for secs No correct answer Start poll" at bounding box center [346, 192] width 605 height 319
click at [268, 382] on div "Select S" at bounding box center [269, 379] width 41 height 33
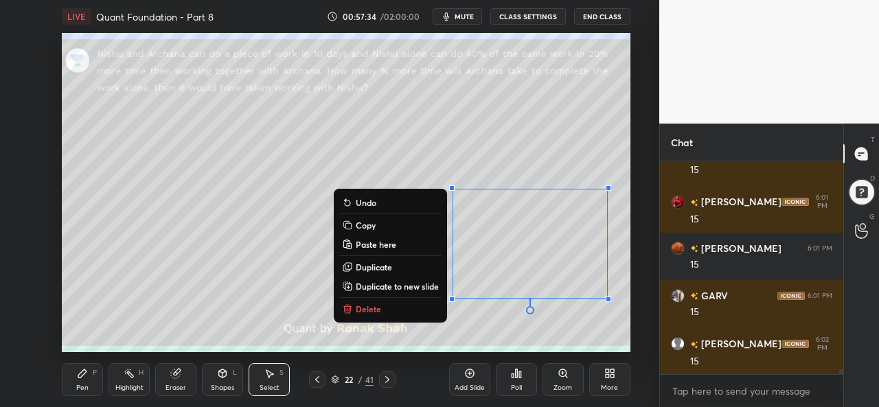
click at [504, 329] on div "0 ° Undo Copy Paste here Duplicate Duplicate to new slide Delete" at bounding box center [346, 192] width 568 height 319
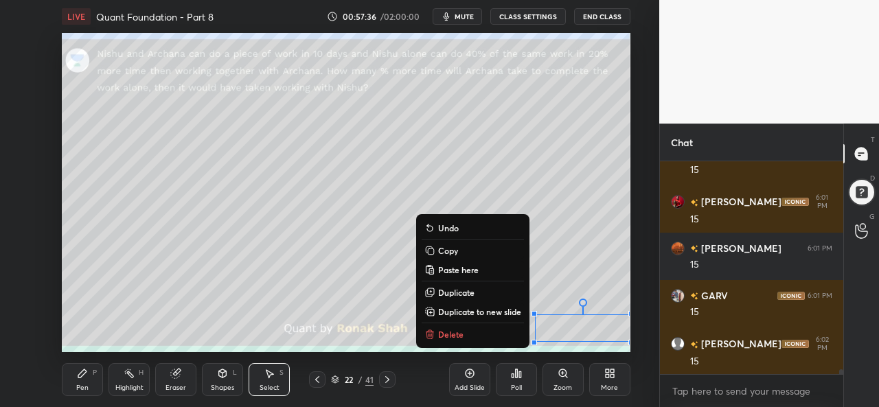
click at [74, 373] on div "Pen P" at bounding box center [82, 379] width 41 height 33
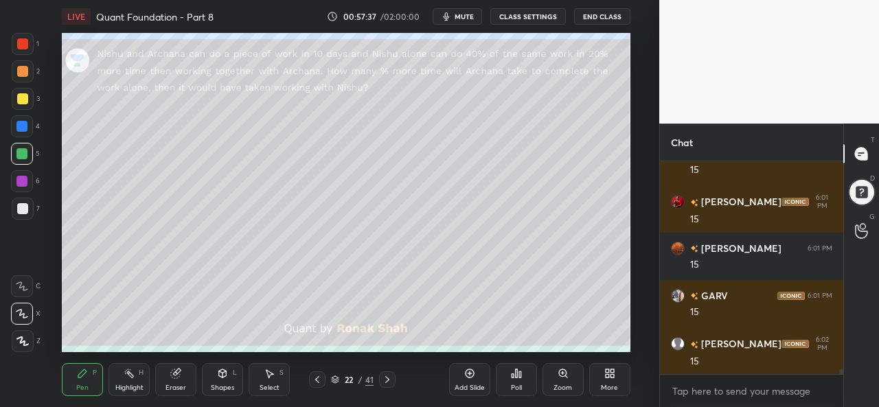
click at [18, 128] on div at bounding box center [21, 126] width 11 height 11
click at [515, 341] on div "Poll" at bounding box center [516, 379] width 41 height 77
click at [278, 383] on div "Select S" at bounding box center [269, 379] width 41 height 33
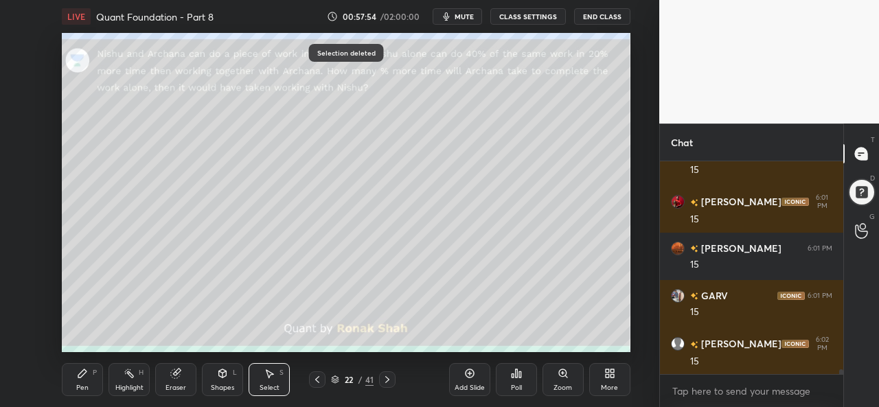
click at [87, 383] on div "Pen P" at bounding box center [82, 379] width 41 height 33
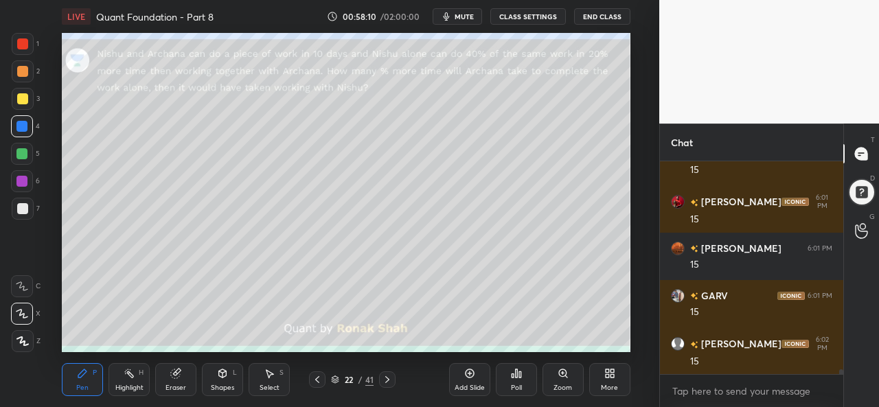
click at [20, 180] on div at bounding box center [21, 181] width 11 height 11
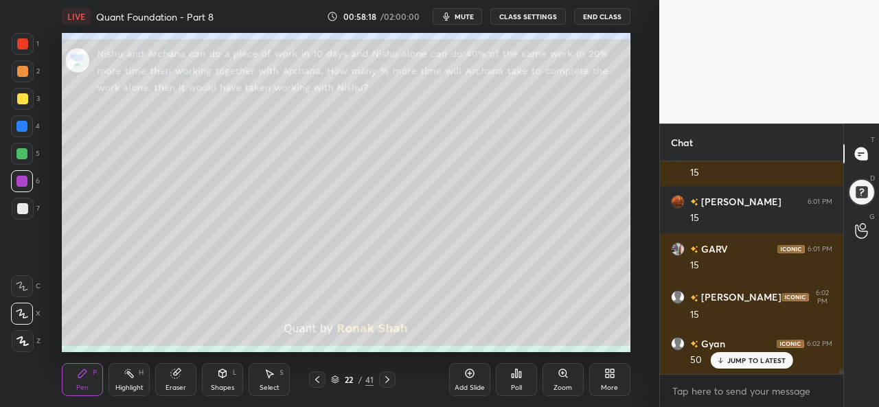
click at [267, 373] on icon at bounding box center [269, 373] width 11 height 11
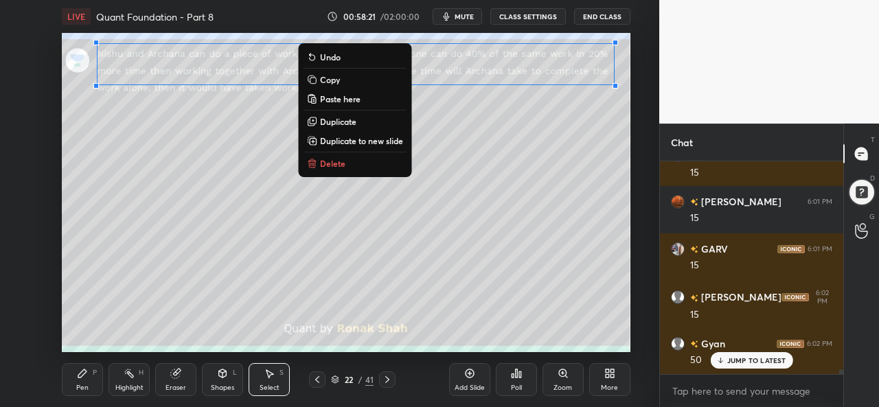
click at [85, 379] on icon at bounding box center [82, 373] width 11 height 11
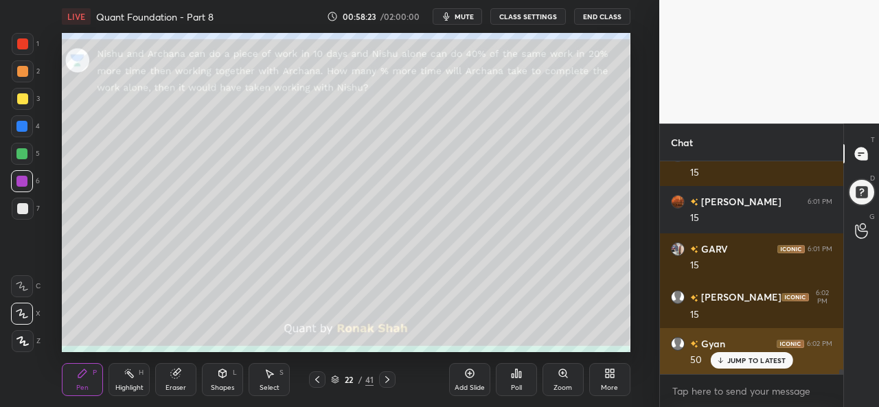
click at [756, 357] on p "JUMP TO LATEST" at bounding box center [757, 361] width 59 height 8
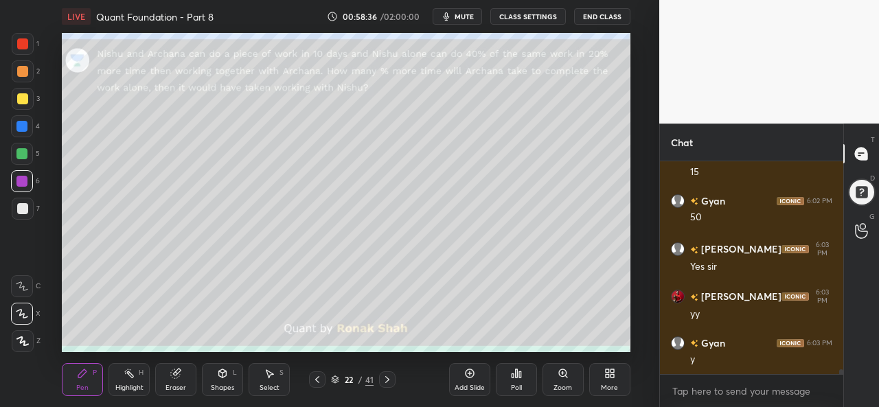
scroll to position [9613, 0]
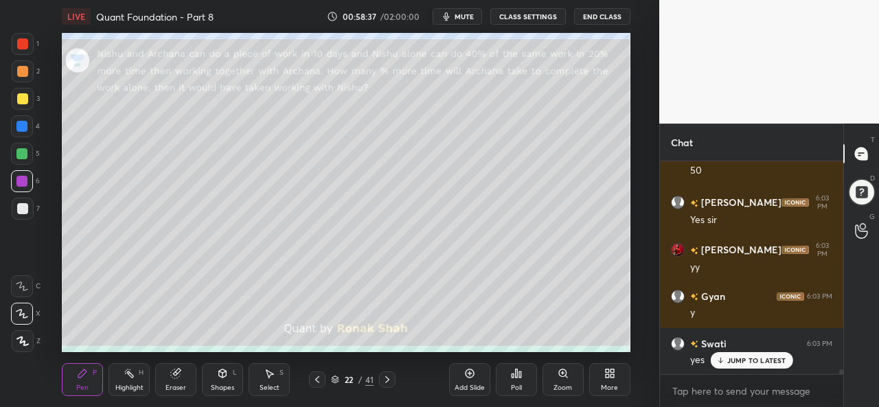
click at [137, 379] on div "Highlight H" at bounding box center [129, 379] width 41 height 33
click at [18, 64] on div at bounding box center [23, 71] width 22 height 22
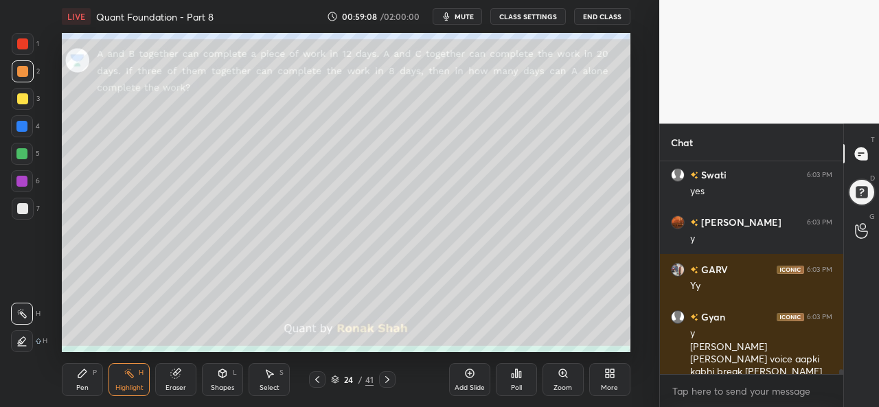
scroll to position [9879, 0]
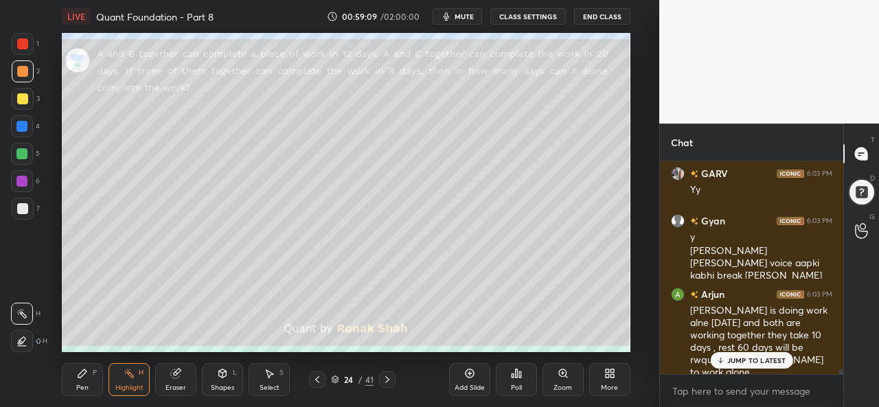
click at [69, 387] on div "Pen P" at bounding box center [82, 379] width 41 height 33
click at [19, 45] on div at bounding box center [22, 43] width 11 height 11
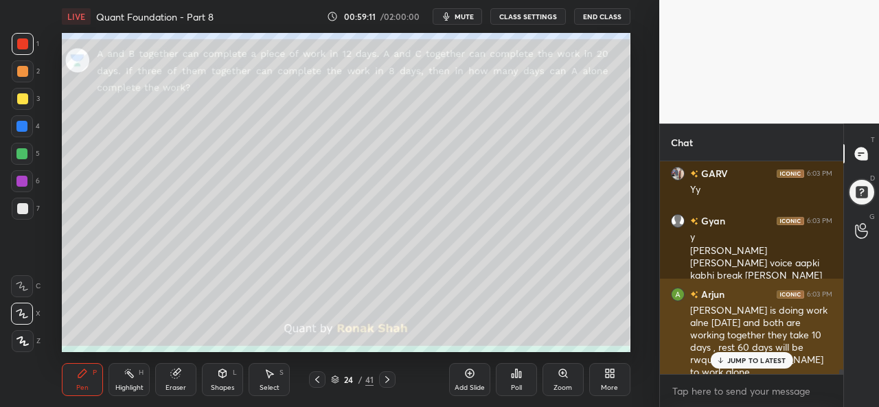
click at [754, 361] on p "JUMP TO LATEST" at bounding box center [757, 361] width 59 height 8
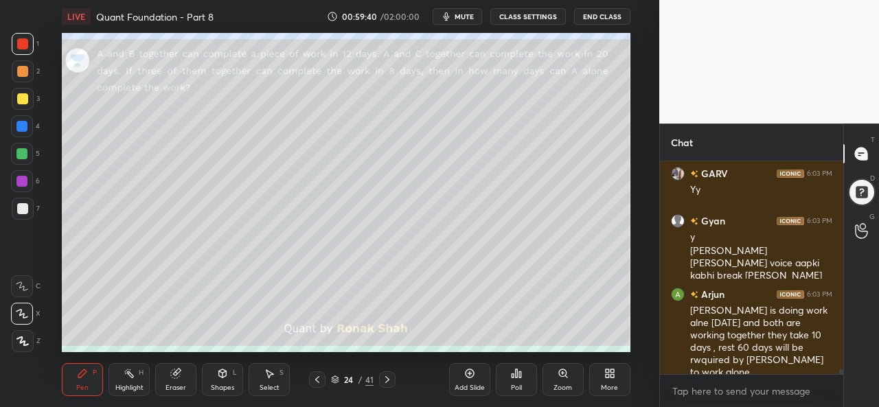
click at [25, 98] on div at bounding box center [22, 98] width 11 height 11
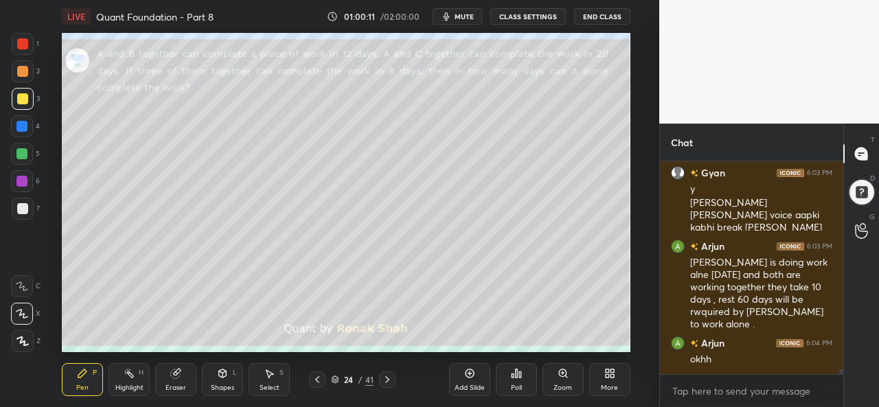
click at [265, 376] on icon at bounding box center [269, 373] width 11 height 11
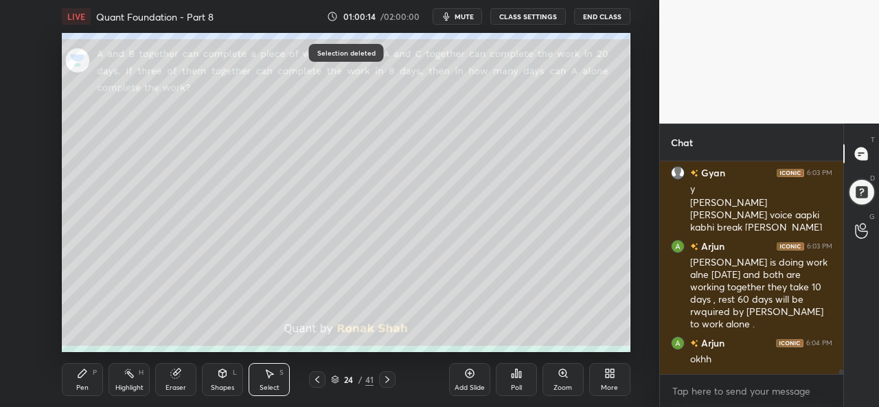
click at [89, 385] on div "Pen P" at bounding box center [82, 379] width 41 height 33
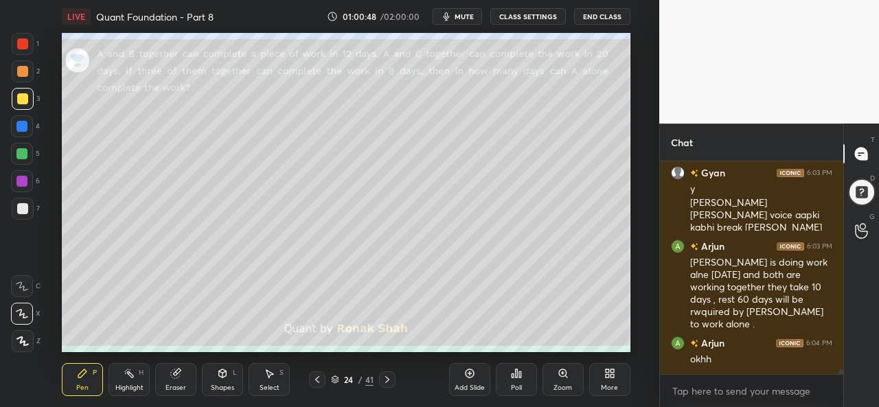
click at [514, 385] on div "Poll" at bounding box center [516, 388] width 11 height 7
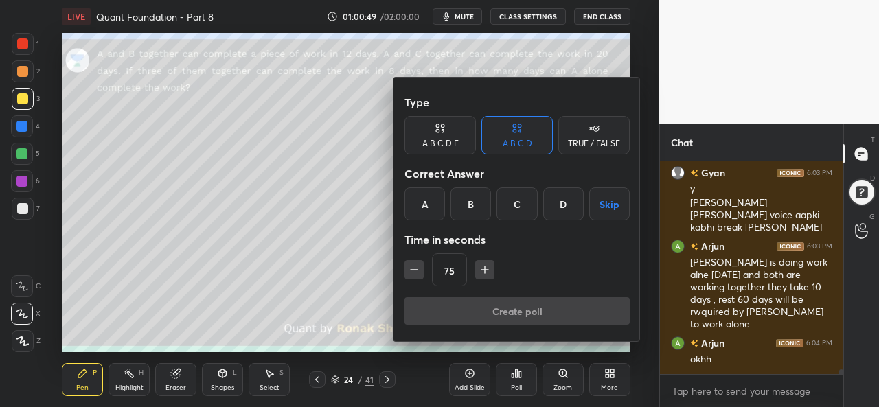
click at [473, 204] on div "B" at bounding box center [471, 204] width 41 height 33
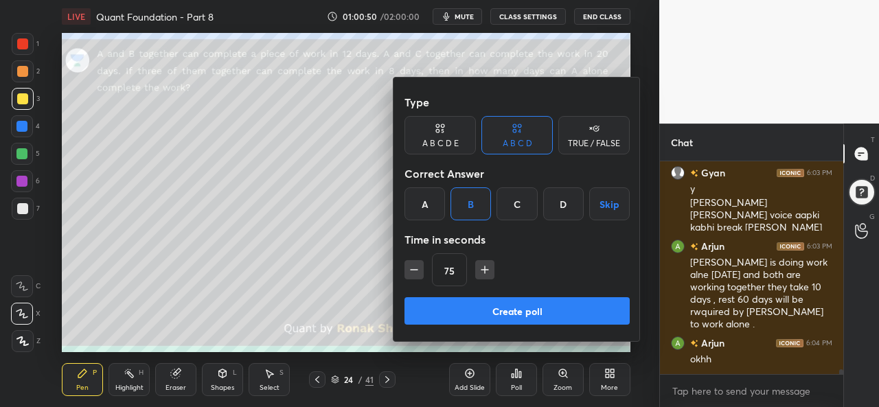
click at [415, 265] on icon "button" at bounding box center [414, 270] width 14 height 14
click at [488, 267] on icon "button" at bounding box center [485, 270] width 14 height 14
type input "75"
click at [528, 306] on button "Create poll" at bounding box center [517, 310] width 225 height 27
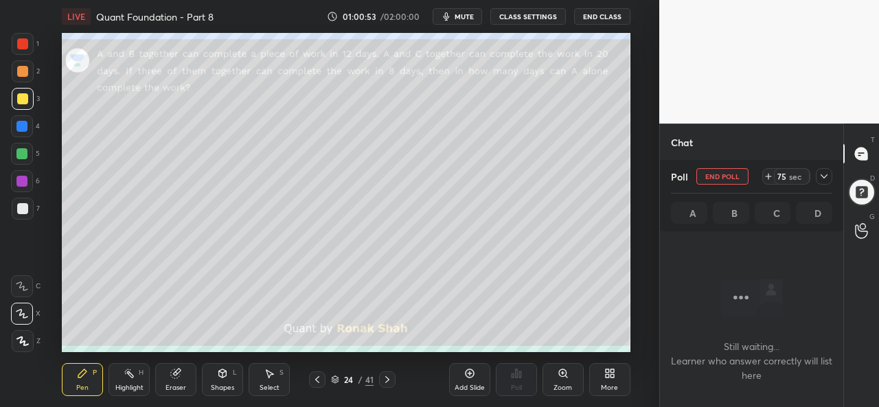
scroll to position [23, 179]
click at [23, 179] on div at bounding box center [21, 181] width 11 height 11
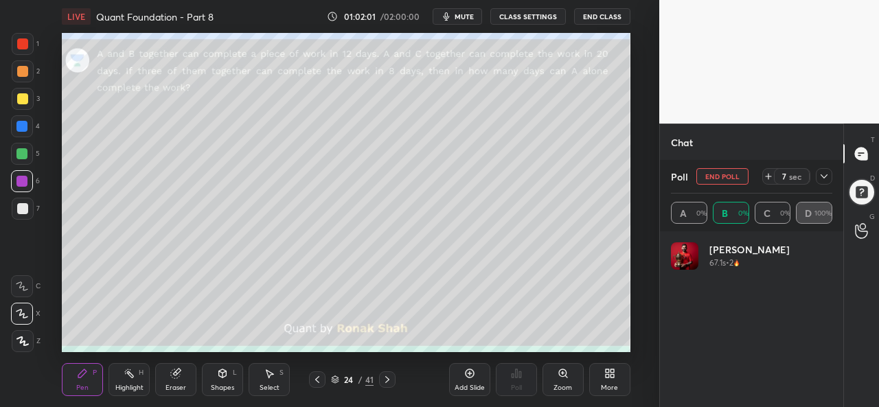
scroll to position [161, 157]
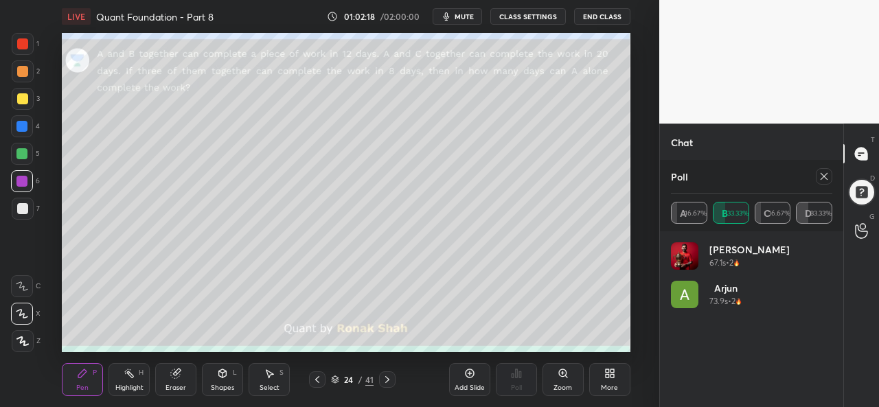
click at [818, 177] on div at bounding box center [824, 176] width 16 height 16
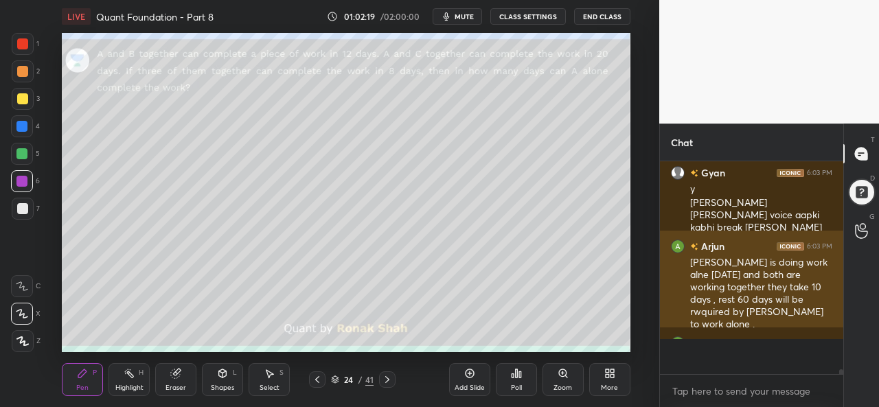
scroll to position [5, 4]
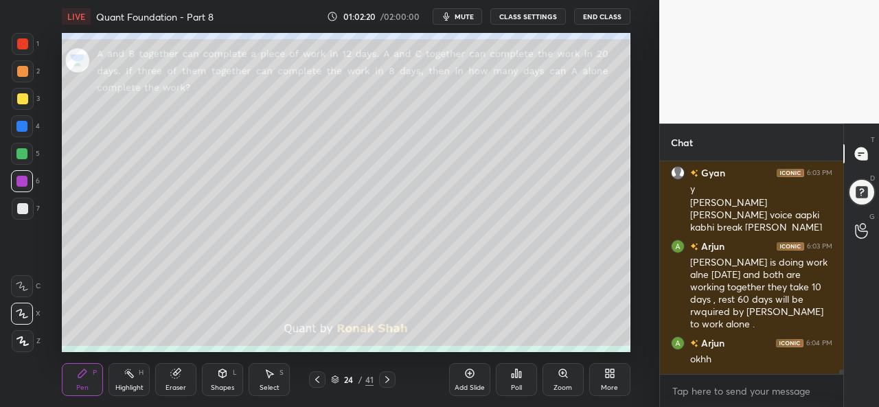
click at [269, 385] on div "Select" at bounding box center [270, 388] width 20 height 7
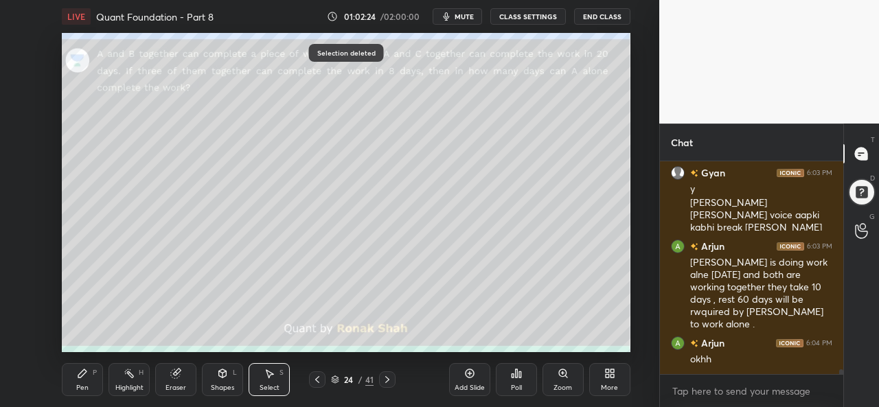
click at [86, 377] on icon at bounding box center [82, 373] width 11 height 11
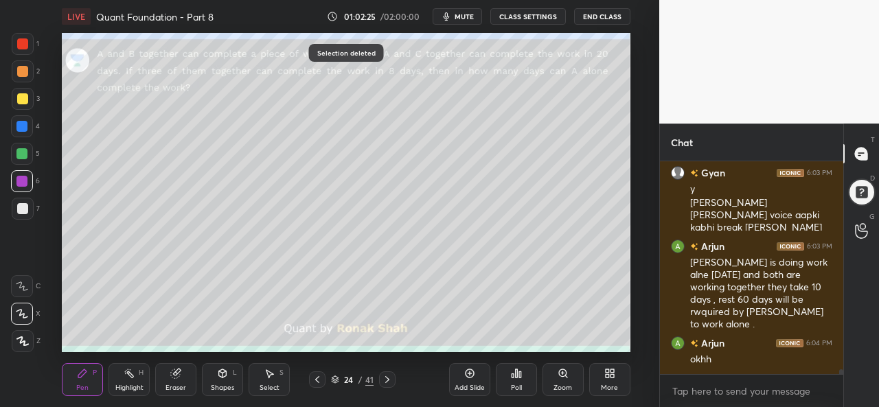
click at [29, 45] on div at bounding box center [23, 44] width 22 height 22
click at [19, 123] on div at bounding box center [21, 126] width 11 height 11
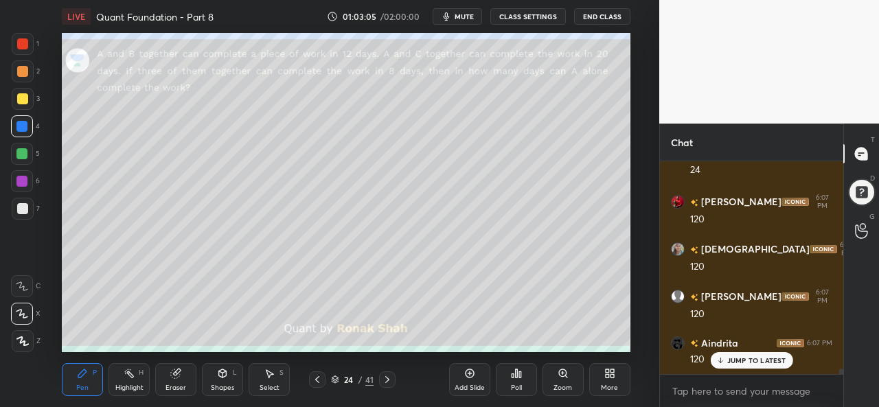
scroll to position [8366, 0]
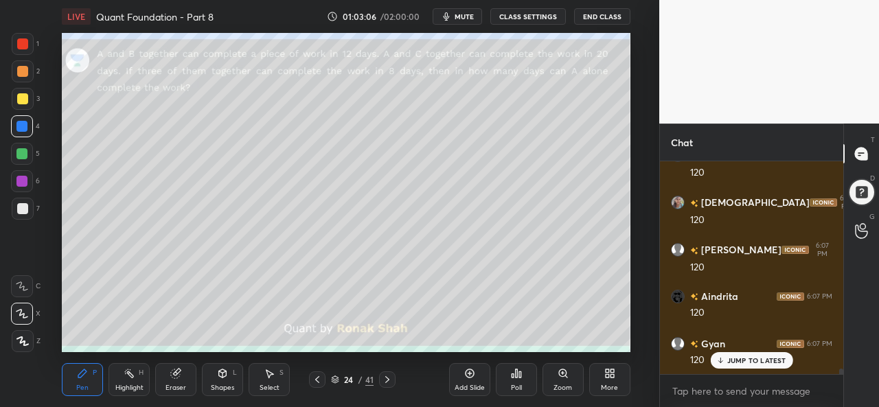
click at [282, 379] on div "Select S" at bounding box center [269, 379] width 41 height 33
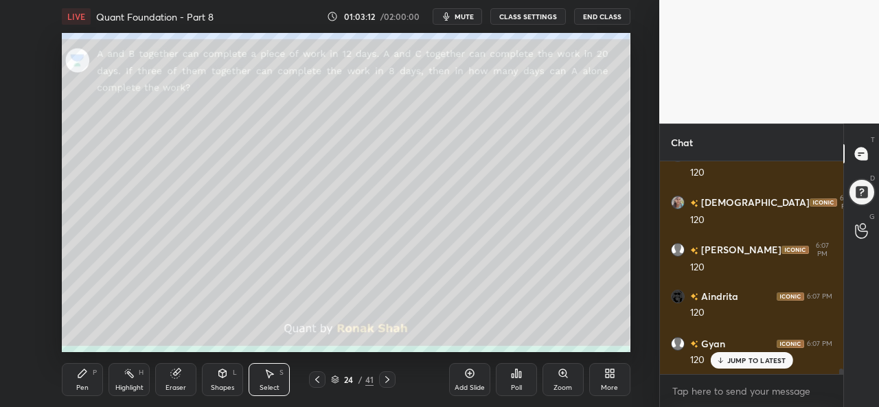
click at [77, 379] on icon at bounding box center [82, 373] width 11 height 11
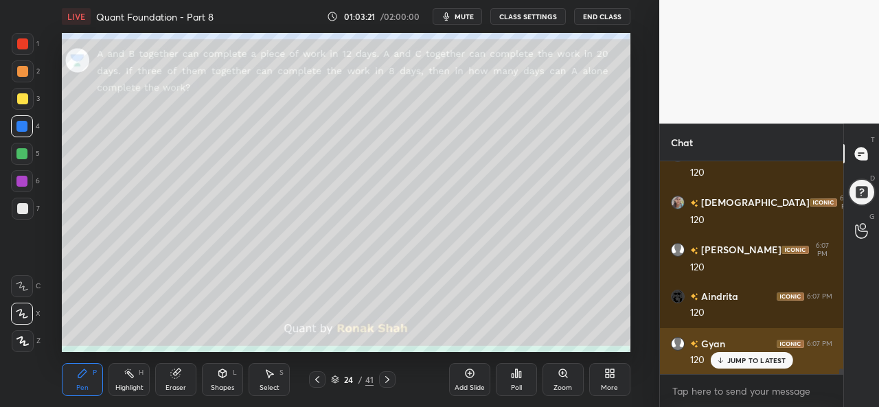
click at [738, 359] on p "JUMP TO LATEST" at bounding box center [757, 361] width 59 height 8
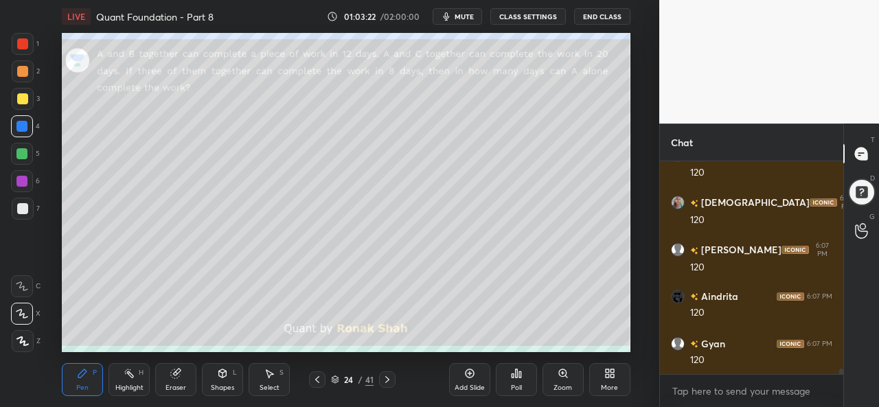
click at [23, 96] on div at bounding box center [22, 98] width 11 height 11
click at [17, 152] on div at bounding box center [21, 153] width 11 height 11
click at [24, 93] on div at bounding box center [22, 98] width 11 height 11
click at [12, 125] on div at bounding box center [22, 126] width 22 height 22
click at [25, 46] on div at bounding box center [22, 43] width 11 height 11
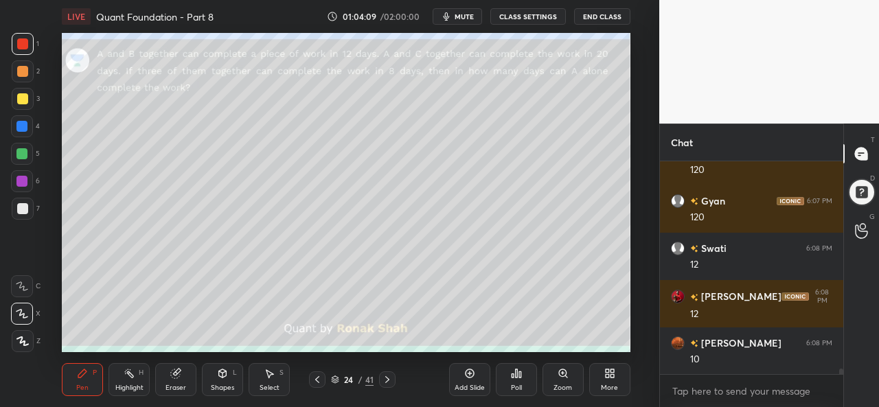
scroll to position [8555, 0]
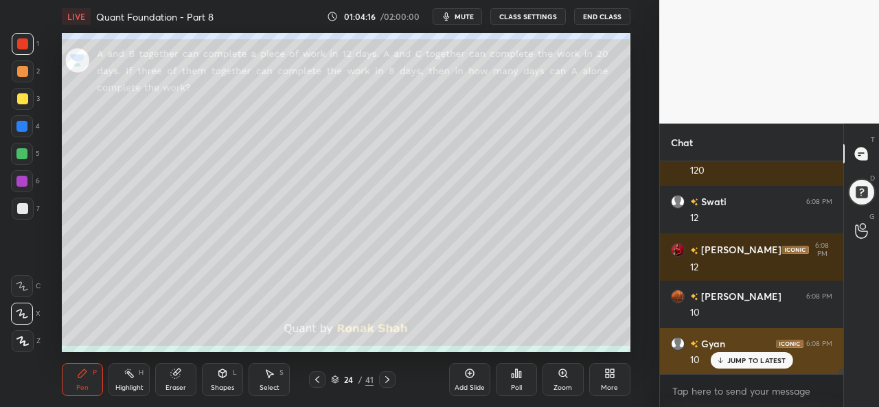
click at [750, 359] on p "JUMP TO LATEST" at bounding box center [757, 361] width 59 height 8
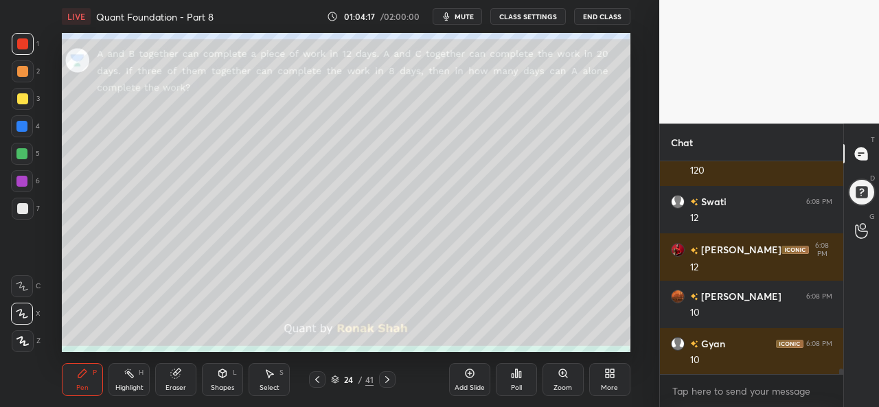
scroll to position [8603, 0]
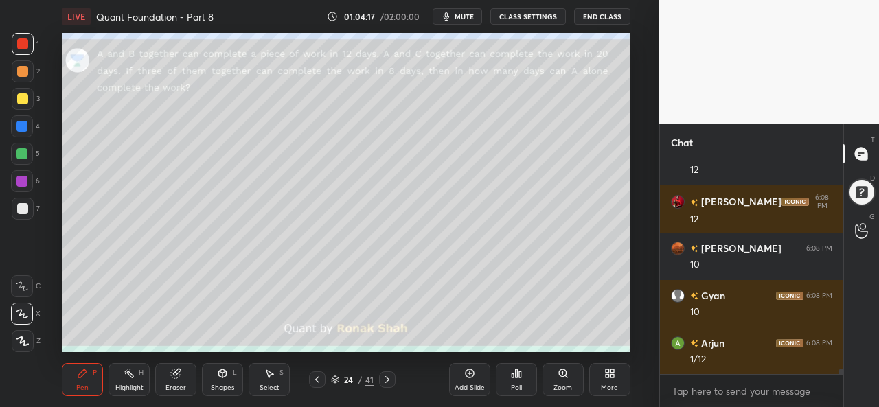
click at [18, 123] on div at bounding box center [21, 126] width 11 height 11
click at [19, 96] on div at bounding box center [22, 98] width 11 height 11
click at [18, 69] on div at bounding box center [22, 71] width 11 height 11
click at [21, 117] on div at bounding box center [22, 126] width 22 height 22
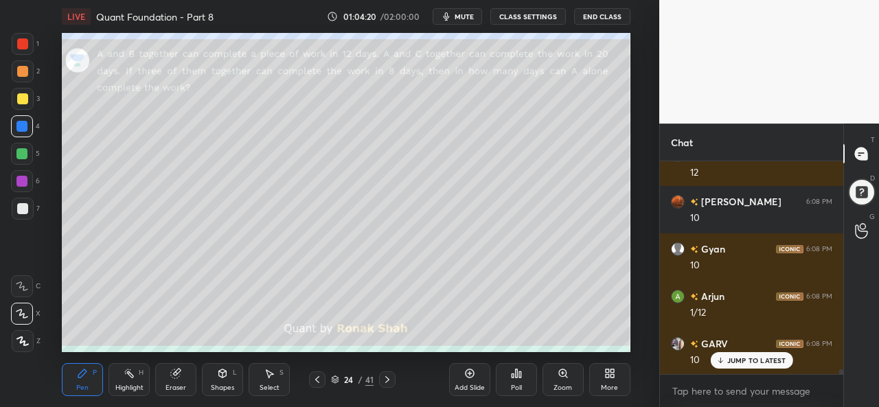
click at [25, 96] on div at bounding box center [22, 98] width 11 height 11
click at [18, 65] on div at bounding box center [23, 71] width 22 height 22
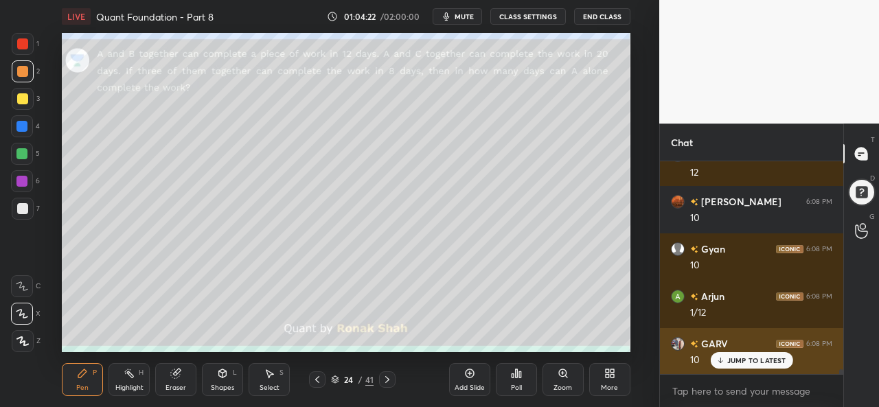
click at [737, 359] on p "JUMP TO LATEST" at bounding box center [757, 361] width 59 height 8
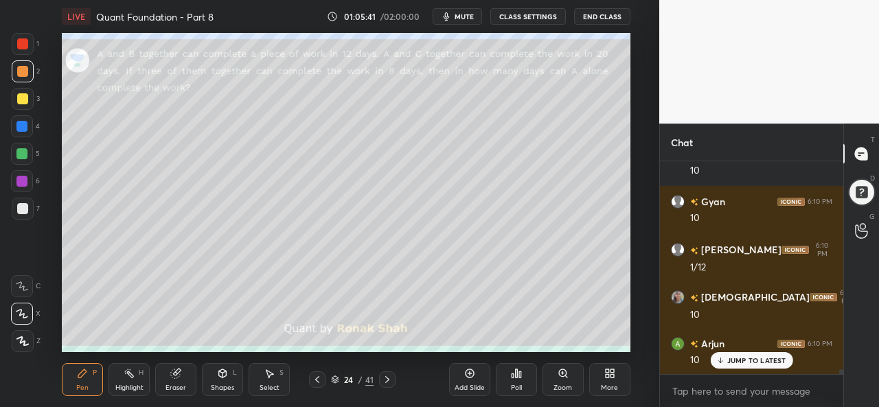
scroll to position [9186, 0]
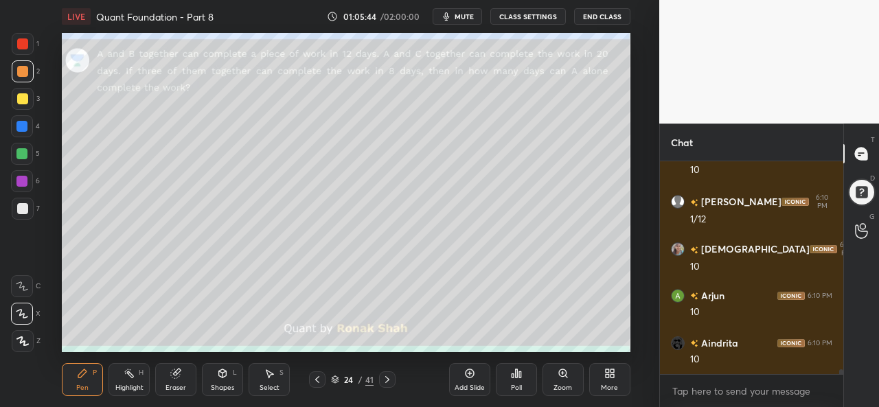
click at [265, 381] on div "Select S" at bounding box center [269, 379] width 41 height 33
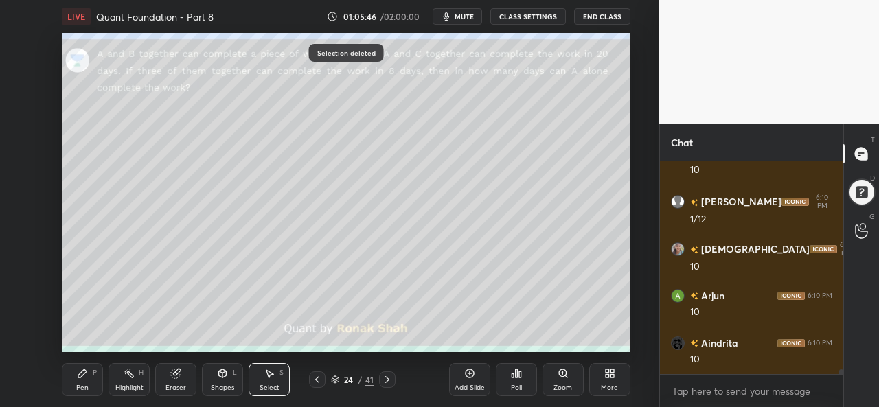
click at [80, 379] on icon at bounding box center [82, 373] width 11 height 11
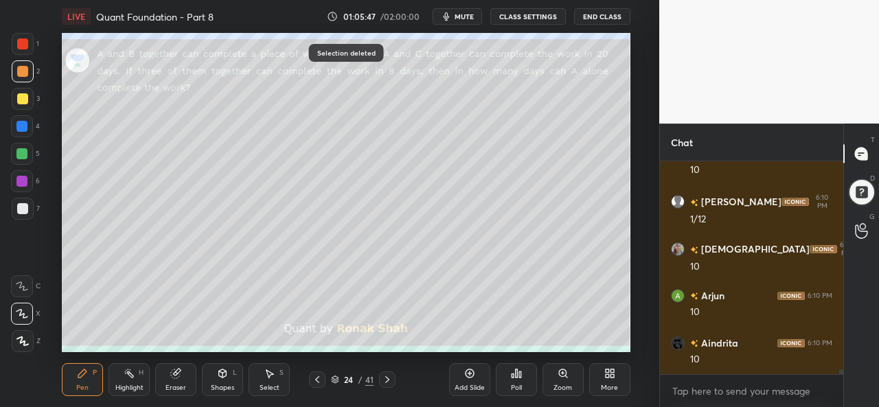
click at [29, 53] on div at bounding box center [23, 44] width 22 height 22
click at [17, 204] on div at bounding box center [22, 208] width 11 height 11
click at [25, 177] on div at bounding box center [21, 181] width 11 height 11
click at [25, 102] on div at bounding box center [22, 98] width 11 height 11
click at [22, 39] on div at bounding box center [22, 43] width 11 height 11
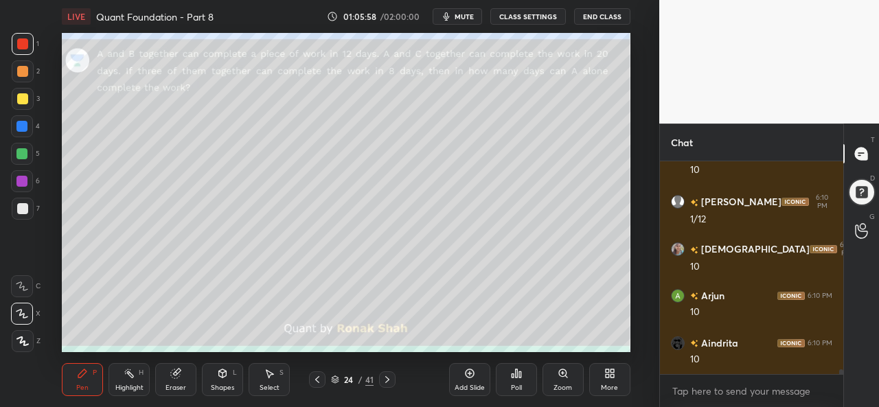
click at [18, 101] on div at bounding box center [22, 98] width 11 height 11
click at [22, 75] on div at bounding box center [22, 71] width 11 height 11
click at [470, 382] on div "Add Slide" at bounding box center [469, 379] width 41 height 33
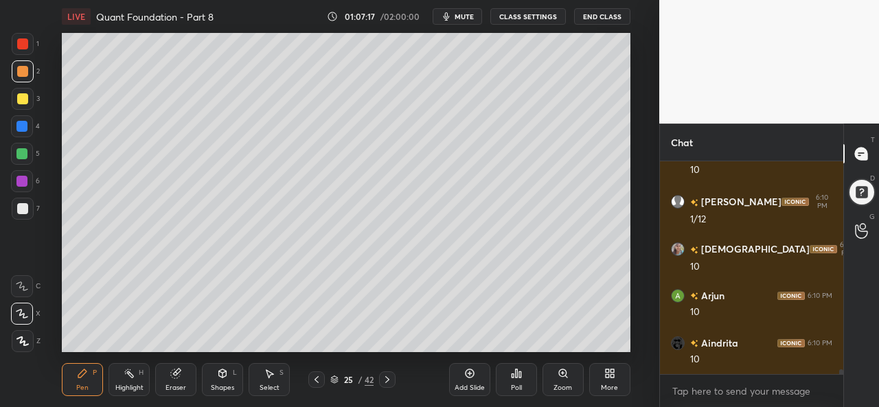
click at [18, 98] on div at bounding box center [22, 98] width 11 height 11
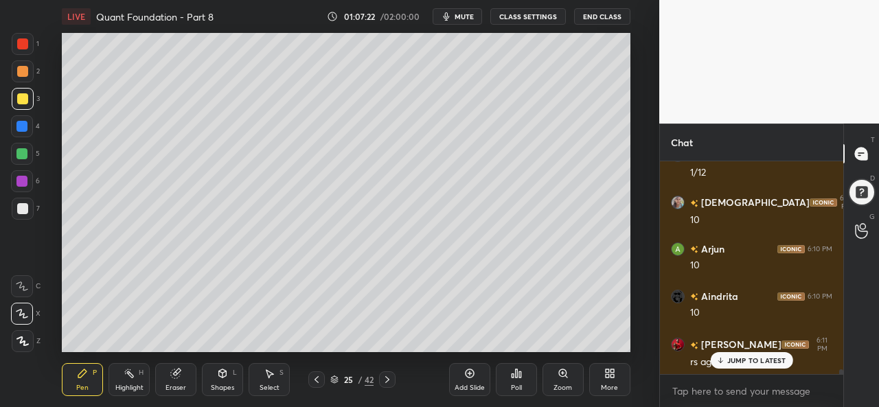
scroll to position [9281, 0]
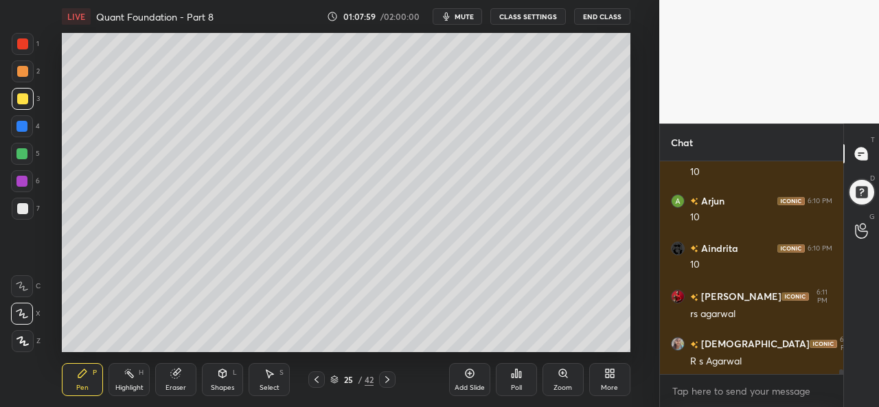
click at [273, 383] on div "Select S" at bounding box center [269, 379] width 41 height 33
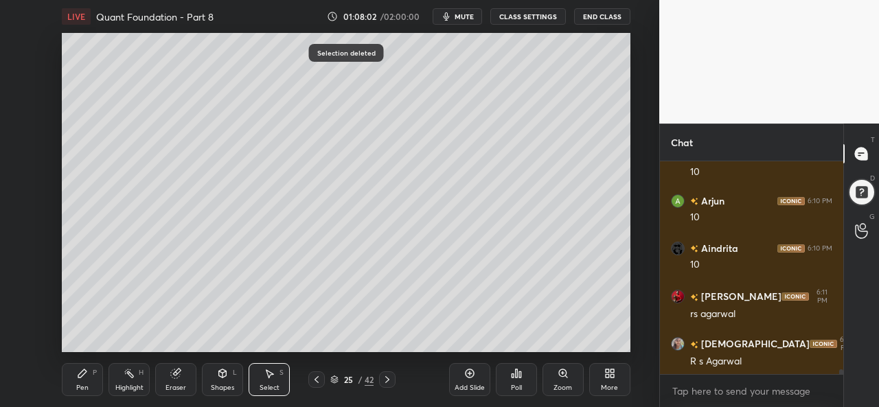
click at [316, 377] on icon at bounding box center [316, 379] width 11 height 11
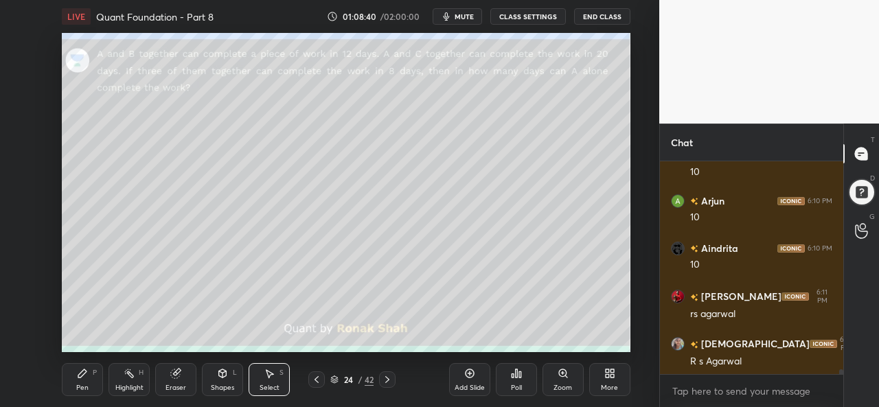
click at [89, 377] on div "Pen P" at bounding box center [82, 379] width 41 height 33
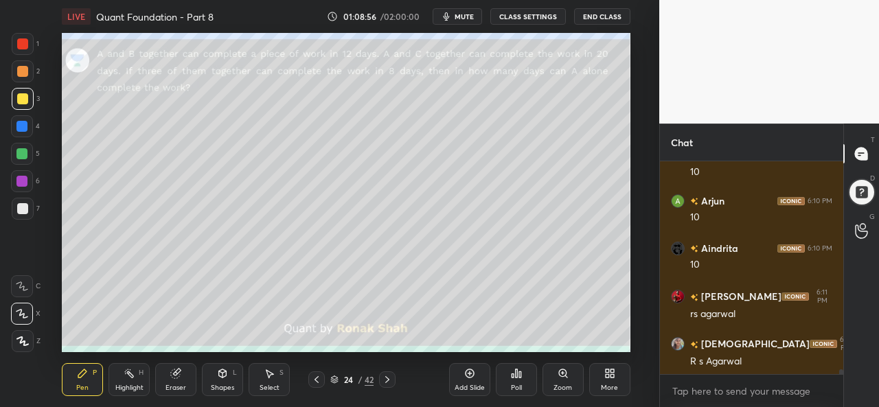
click at [22, 130] on div at bounding box center [21, 126] width 11 height 11
click at [26, 45] on div at bounding box center [22, 43] width 11 height 11
click at [19, 203] on div at bounding box center [22, 208] width 11 height 11
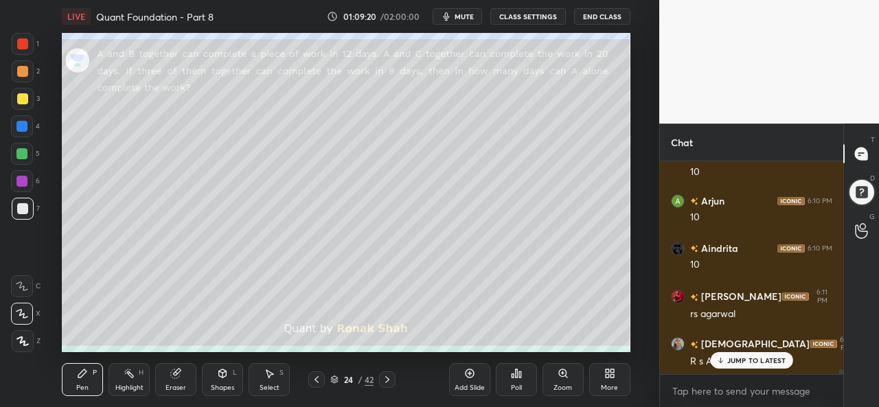
scroll to position [9328, 0]
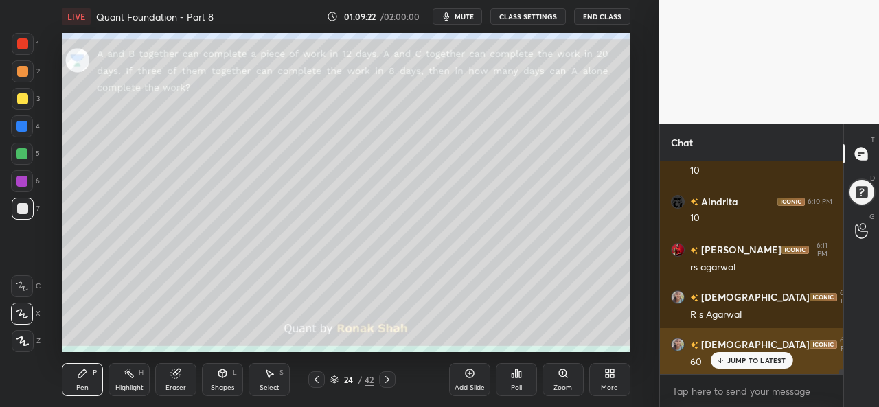
click at [743, 355] on div "JUMP TO LATEST" at bounding box center [751, 360] width 82 height 16
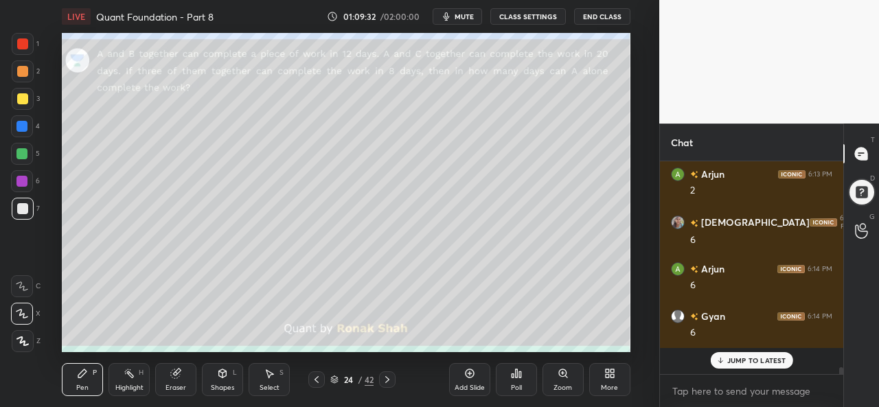
scroll to position [9565, 0]
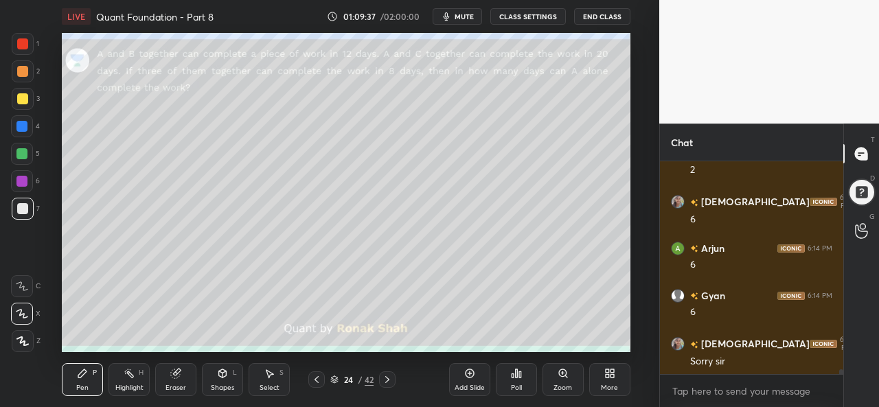
click at [14, 96] on div at bounding box center [23, 99] width 22 height 22
click at [14, 182] on div at bounding box center [22, 181] width 22 height 22
click at [21, 74] on div at bounding box center [22, 71] width 11 height 11
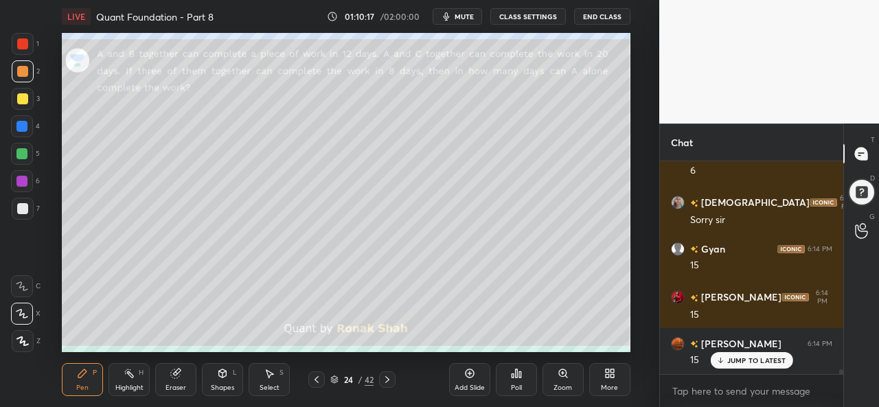
scroll to position [9755, 0]
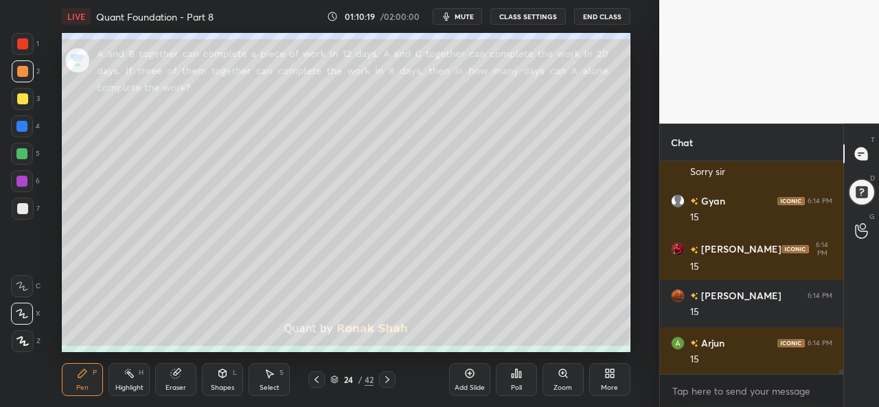
click at [23, 149] on div at bounding box center [21, 153] width 11 height 11
click at [139, 385] on div "Highlight" at bounding box center [129, 388] width 28 height 7
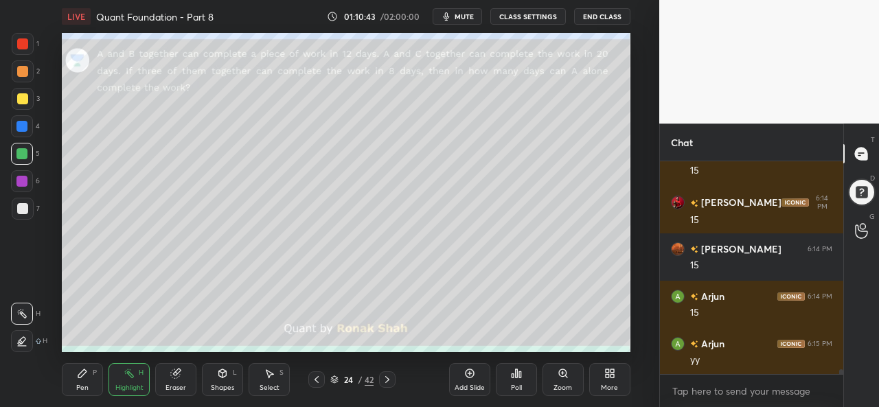
scroll to position [9850, 0]
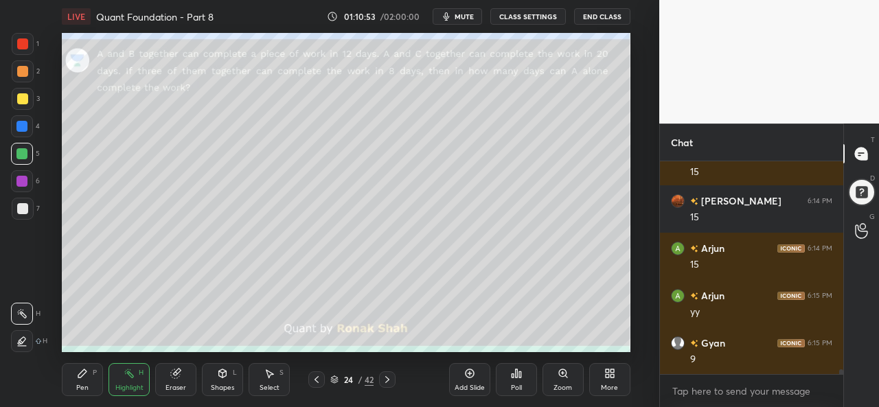
click at [85, 379] on icon at bounding box center [82, 373] width 11 height 11
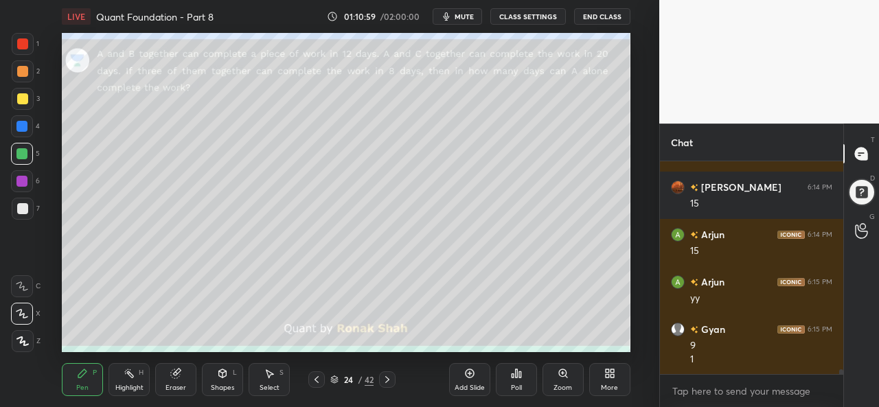
click at [21, 182] on div at bounding box center [21, 181] width 11 height 11
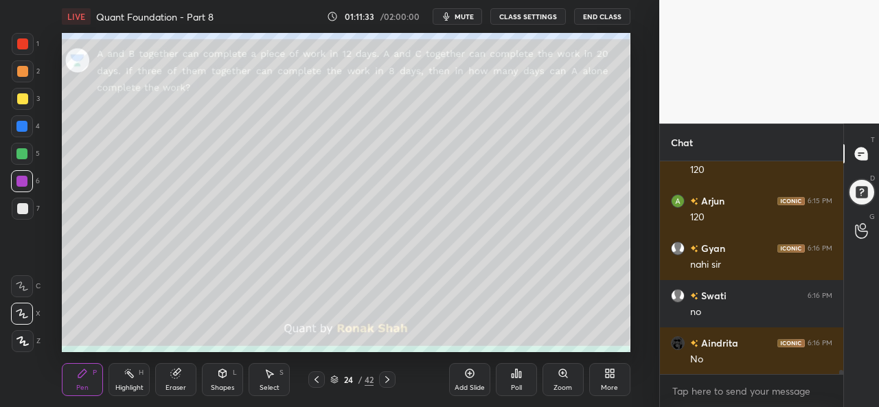
scroll to position [10289, 0]
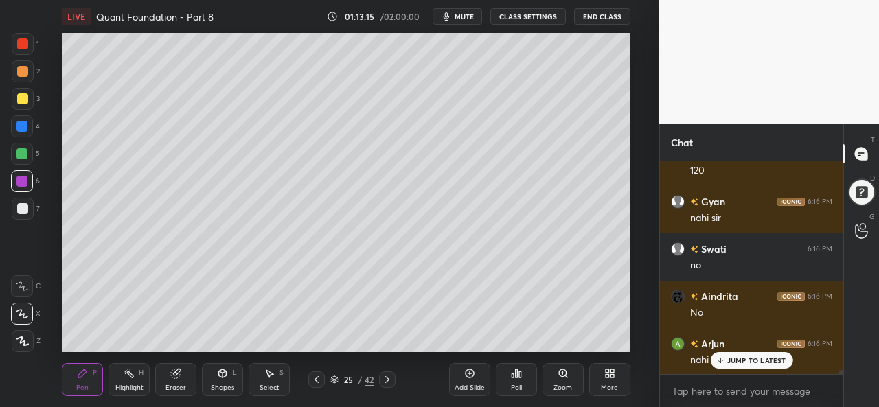
click at [26, 149] on div at bounding box center [21, 153] width 11 height 11
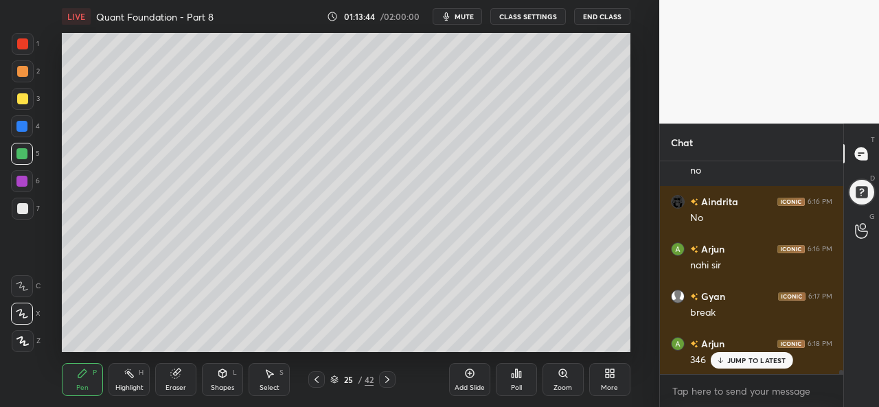
scroll to position [10432, 0]
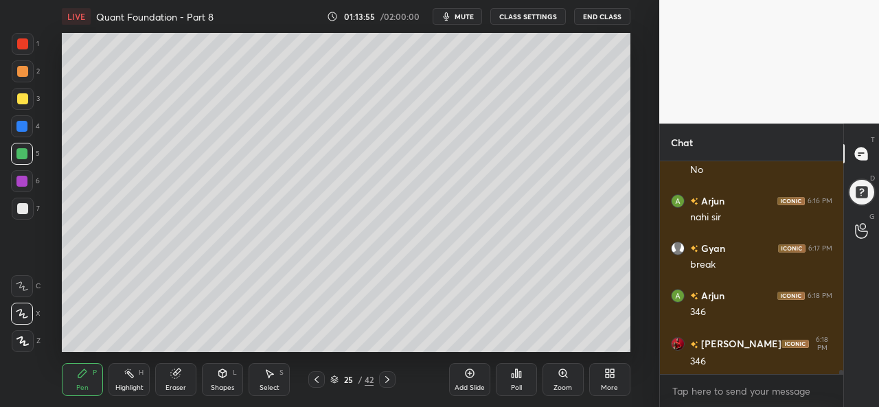
click at [25, 93] on div at bounding box center [22, 98] width 11 height 11
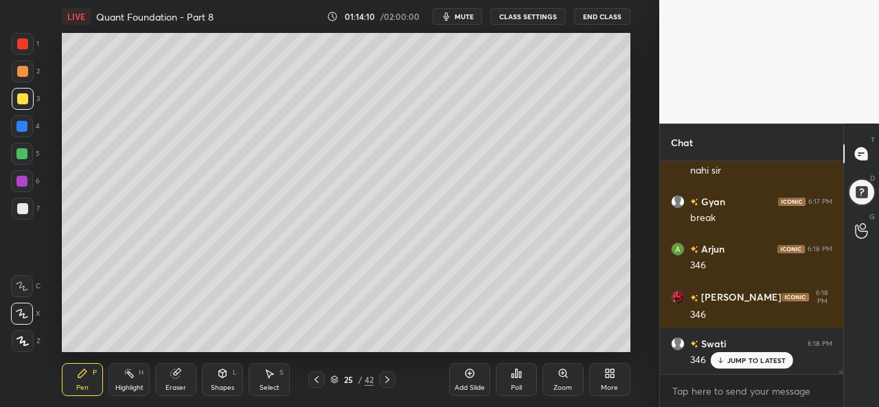
click at [746, 361] on p "JUMP TO LATEST" at bounding box center [757, 361] width 59 height 8
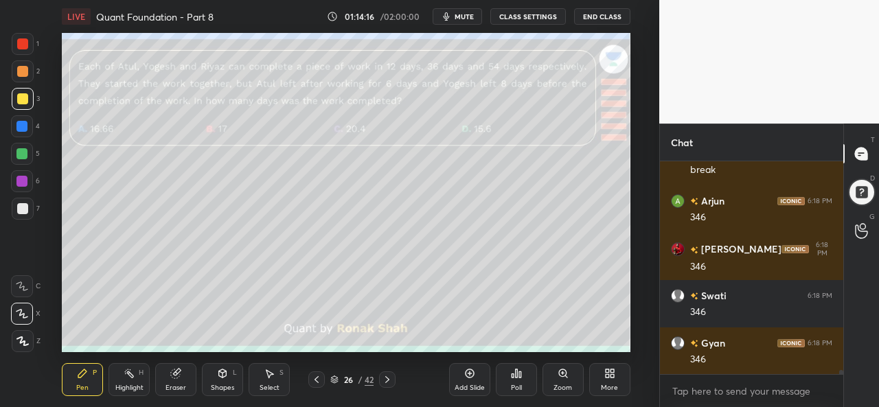
click at [16, 41] on div at bounding box center [23, 44] width 22 height 22
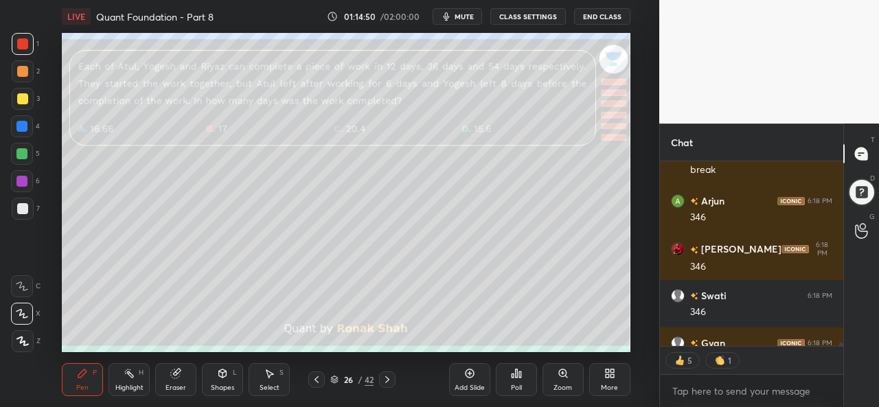
scroll to position [10603, 0]
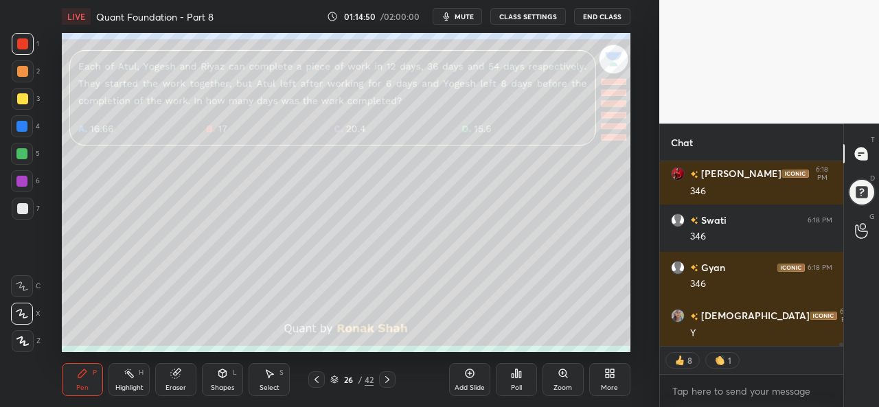
click at [258, 379] on div "Select S" at bounding box center [269, 379] width 41 height 33
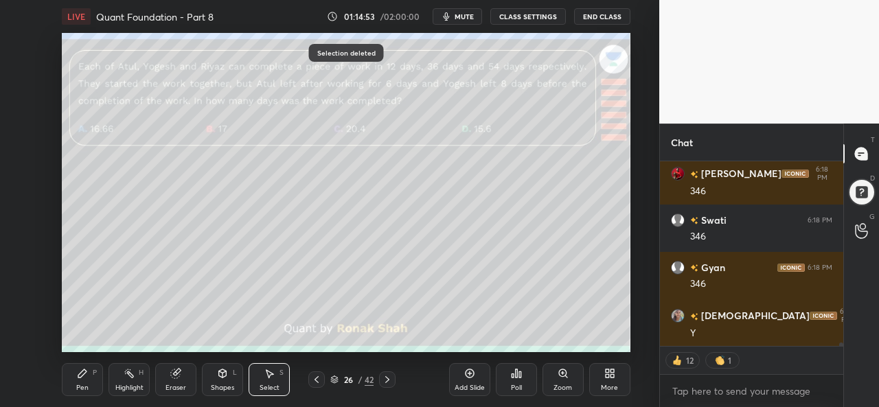
click at [99, 374] on div "Pen P" at bounding box center [82, 379] width 41 height 33
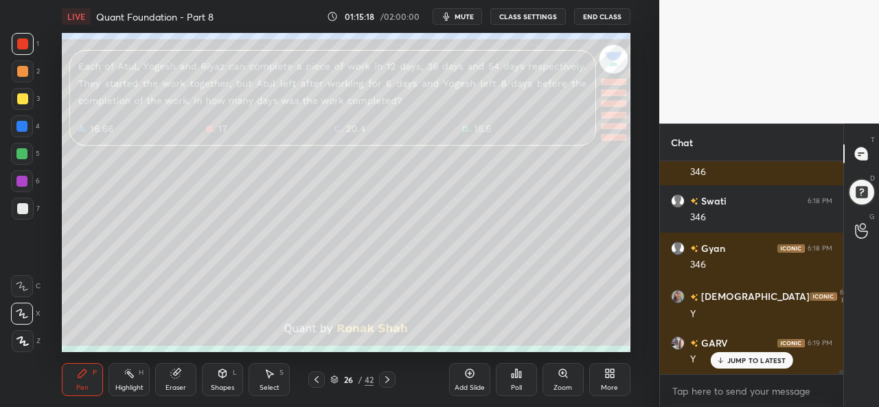
scroll to position [10669, 0]
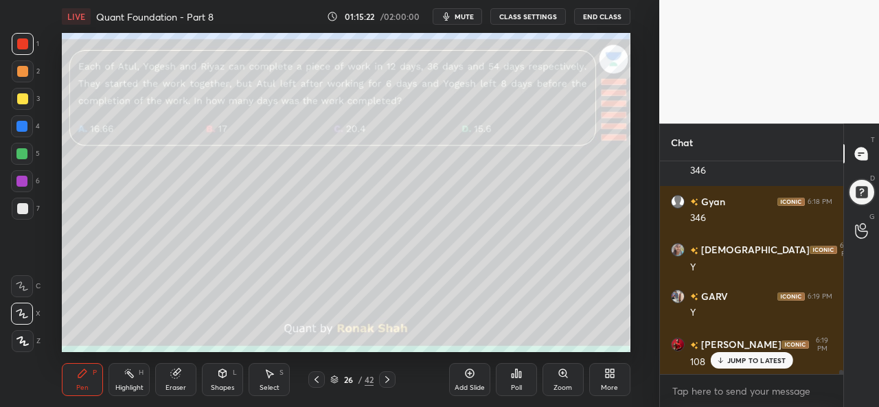
click at [19, 97] on div at bounding box center [22, 98] width 11 height 11
click at [463, 373] on div "Add Slide" at bounding box center [469, 379] width 41 height 33
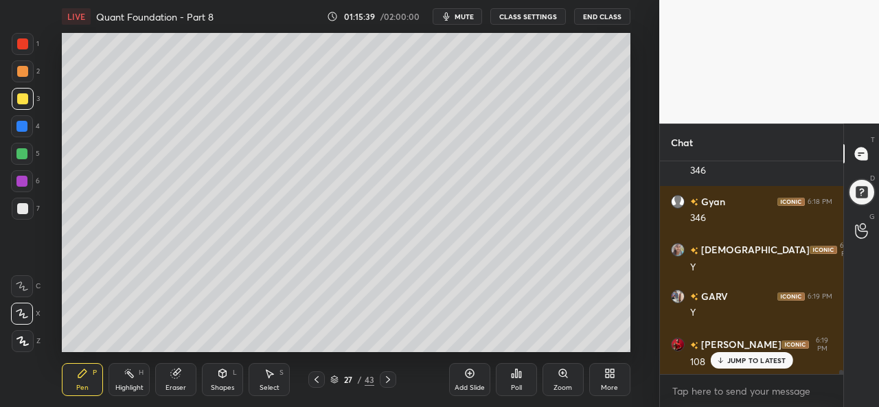
click at [18, 125] on div at bounding box center [21, 126] width 11 height 11
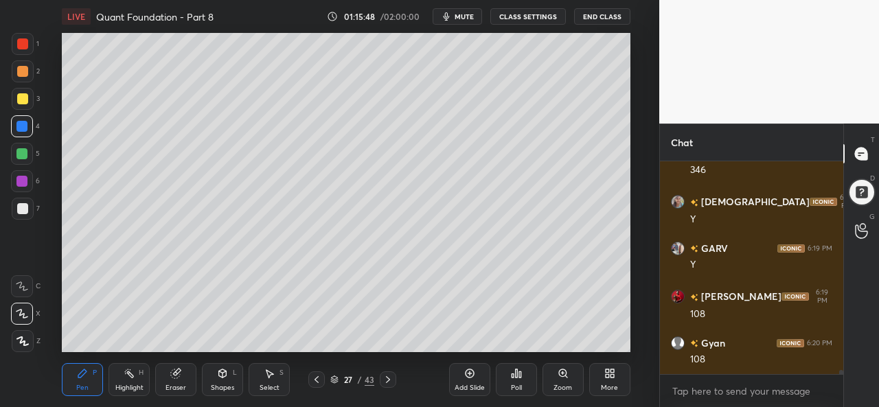
click at [275, 375] on icon at bounding box center [269, 373] width 11 height 11
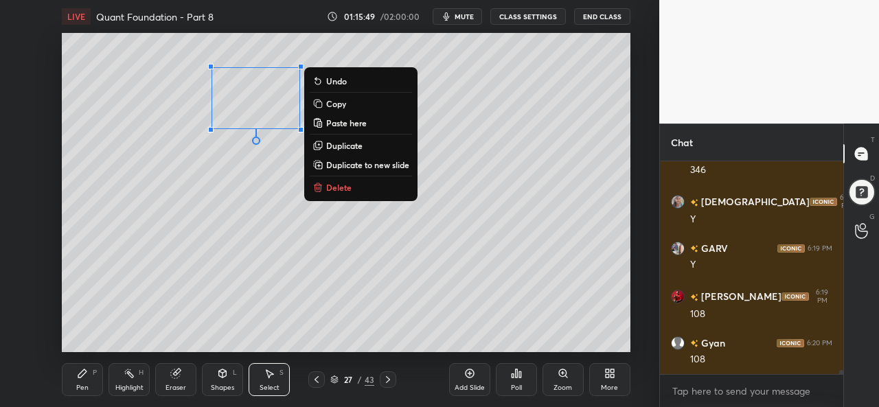
scroll to position [10764, 0]
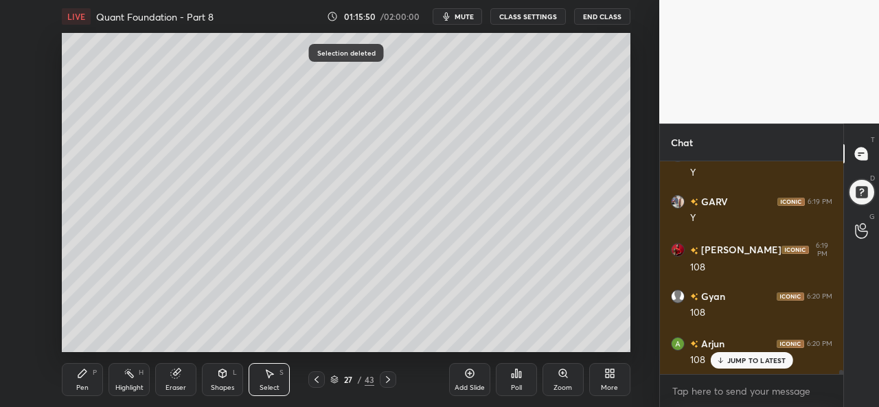
click at [79, 379] on icon at bounding box center [82, 373] width 11 height 11
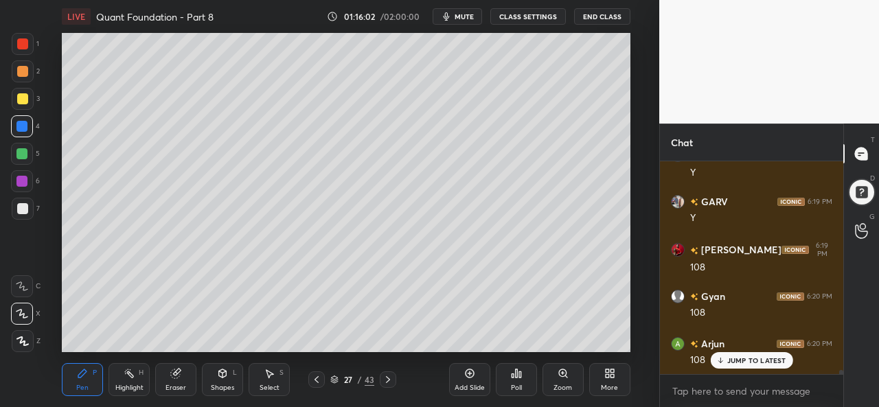
click at [18, 154] on div at bounding box center [21, 153] width 11 height 11
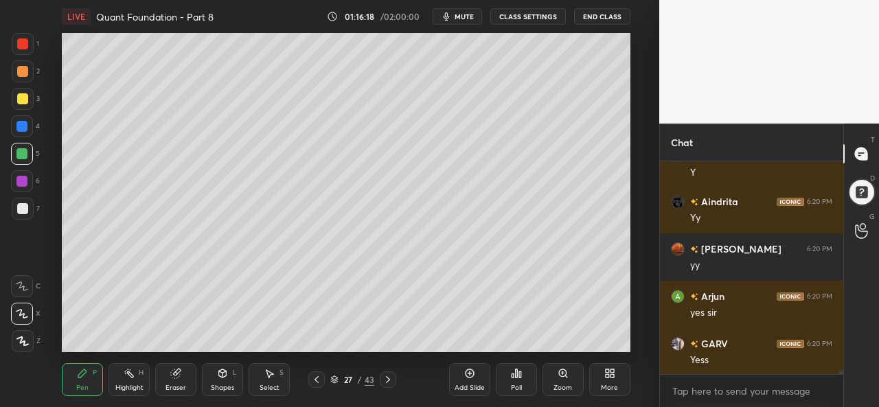
scroll to position [11191, 0]
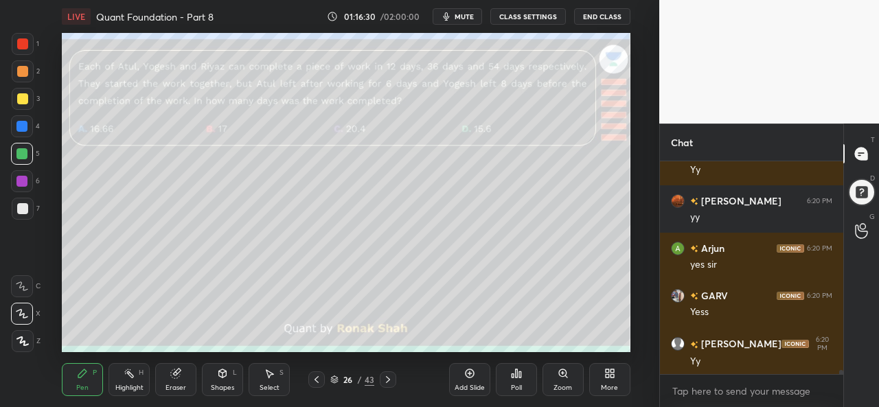
click at [25, 104] on div at bounding box center [22, 98] width 11 height 11
click at [21, 175] on div at bounding box center [22, 181] width 22 height 22
click at [21, 208] on div at bounding box center [22, 208] width 11 height 11
click at [265, 380] on div "Select S" at bounding box center [269, 379] width 41 height 33
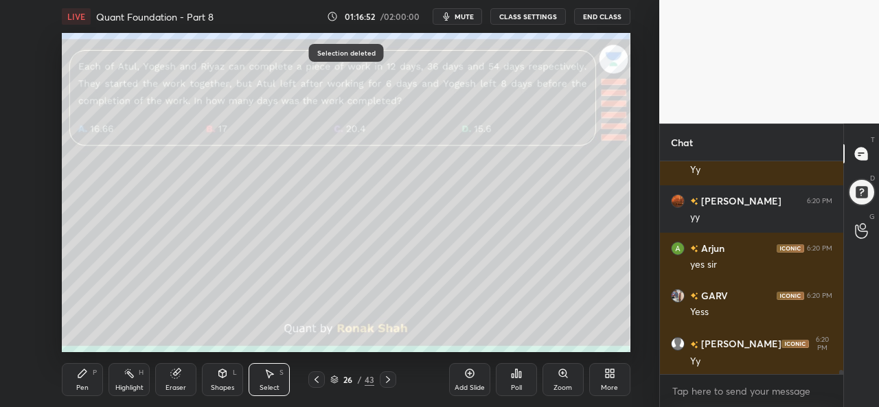
click at [78, 390] on div "Pen" at bounding box center [82, 388] width 12 height 7
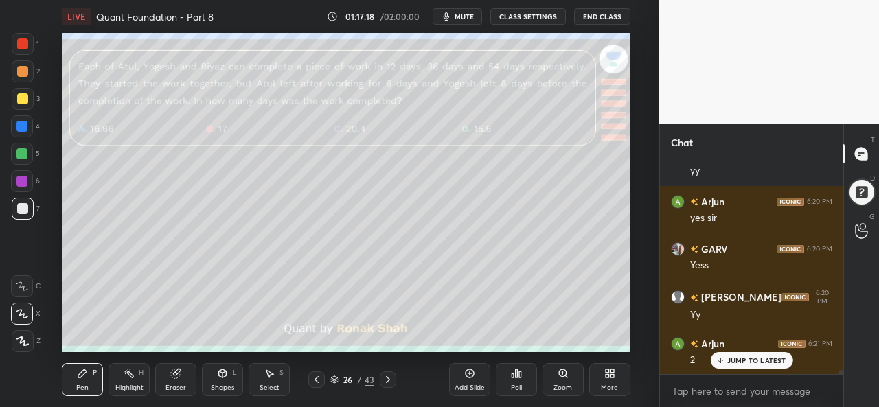
scroll to position [11286, 0]
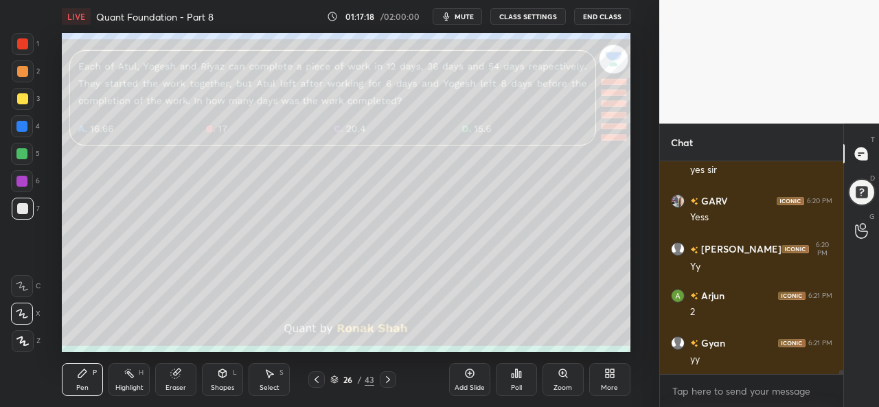
click at [23, 150] on div at bounding box center [21, 153] width 11 height 11
click at [18, 47] on div at bounding box center [22, 43] width 11 height 11
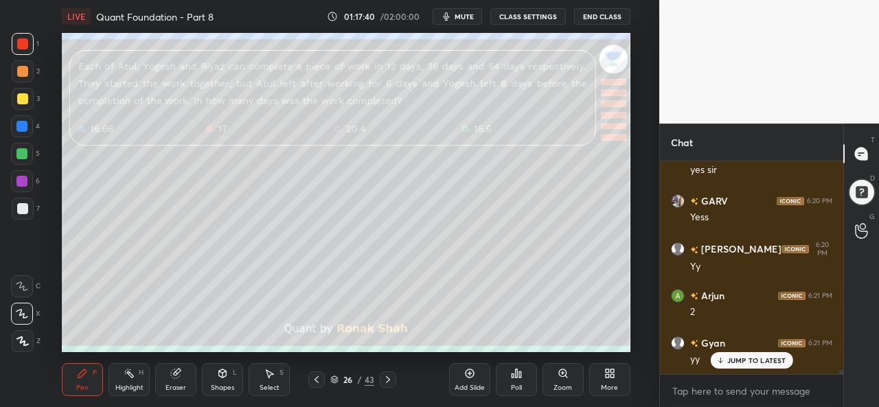
scroll to position [11332, 0]
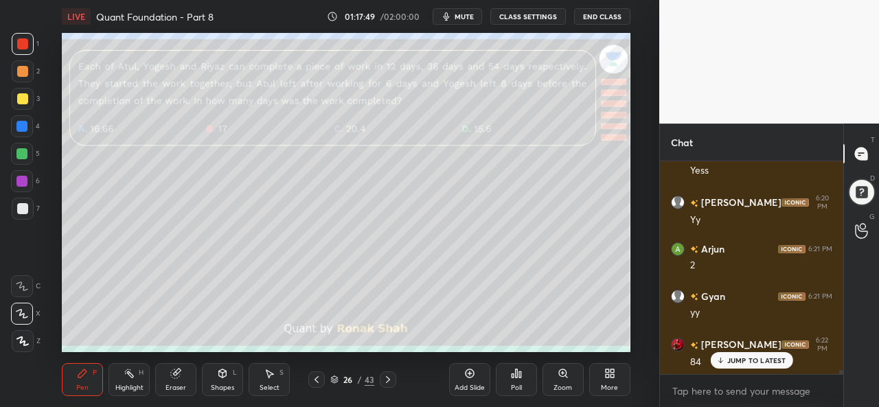
click at [21, 95] on div at bounding box center [22, 98] width 11 height 11
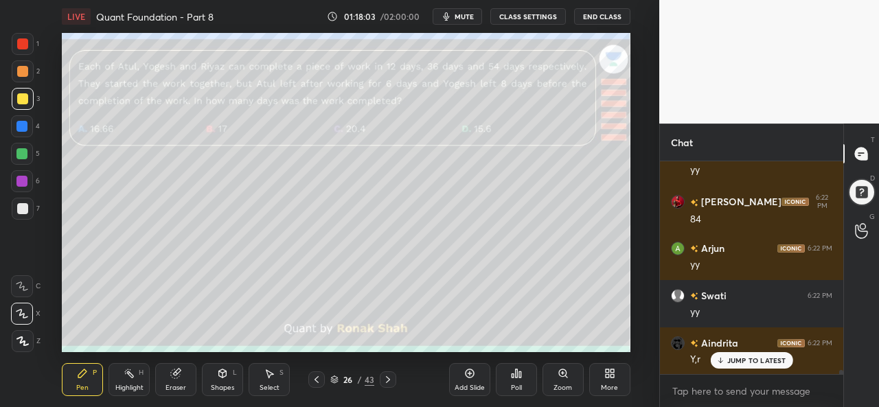
scroll to position [11522, 0]
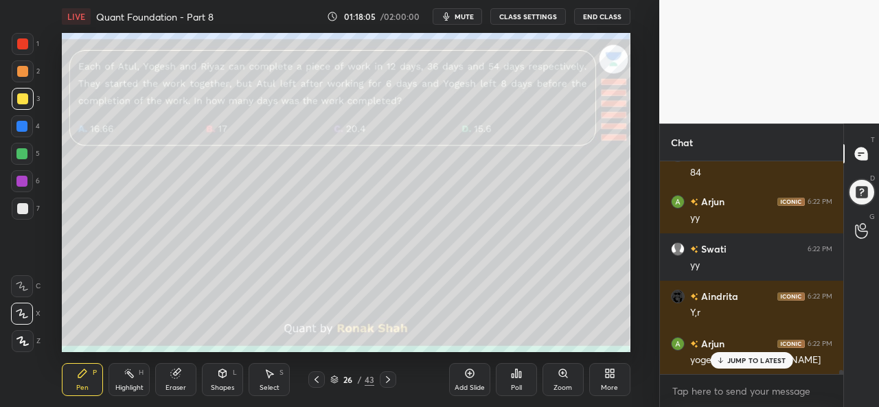
click at [732, 359] on p "JUMP TO LATEST" at bounding box center [757, 361] width 59 height 8
click at [24, 202] on div at bounding box center [23, 209] width 22 height 22
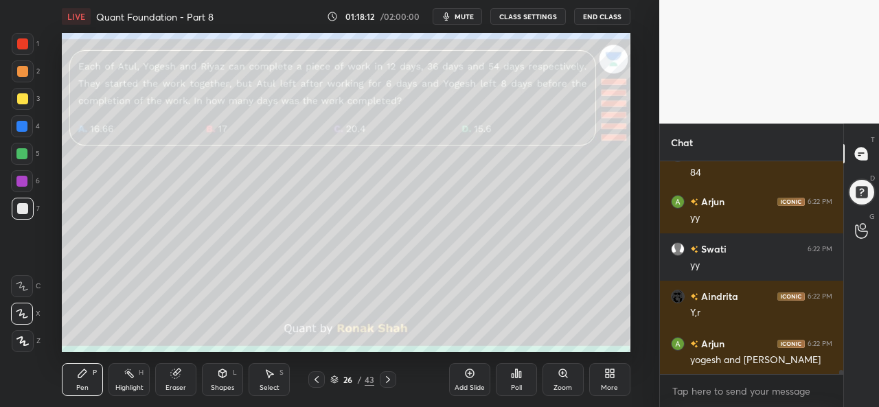
click at [16, 179] on div at bounding box center [22, 181] width 22 height 22
click at [21, 41] on div at bounding box center [22, 43] width 11 height 11
click at [19, 69] on div at bounding box center [22, 71] width 11 height 11
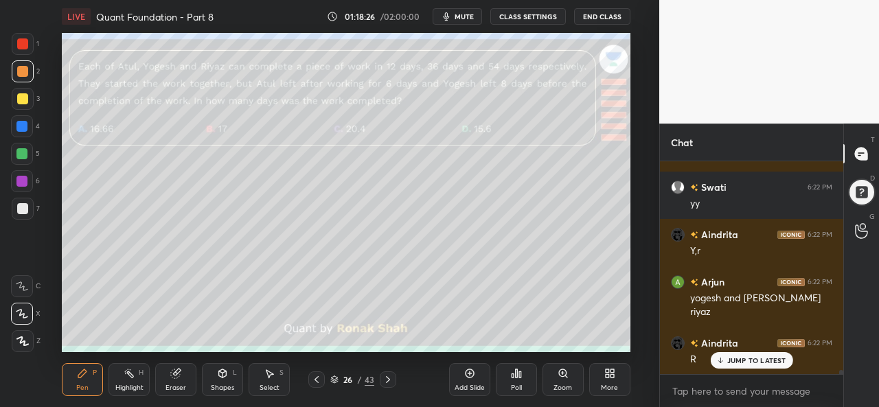
scroll to position [11631, 0]
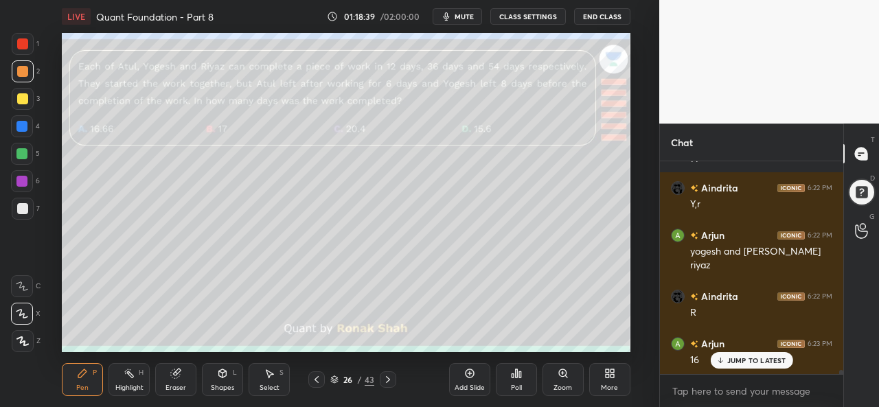
click at [22, 210] on div at bounding box center [22, 208] width 11 height 11
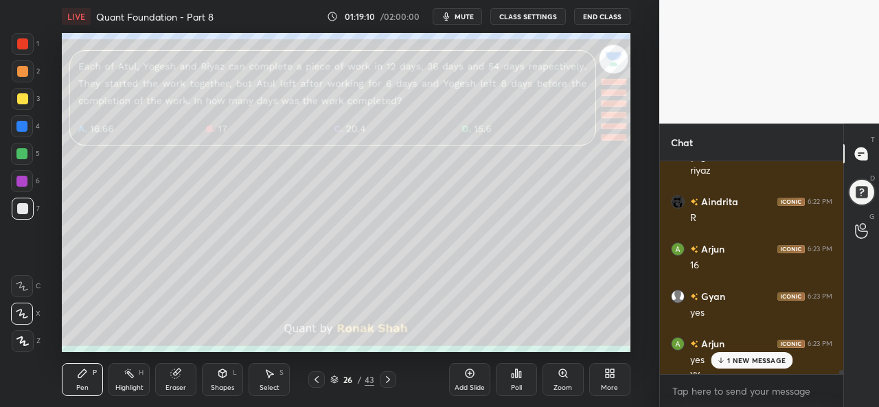
scroll to position [11739, 0]
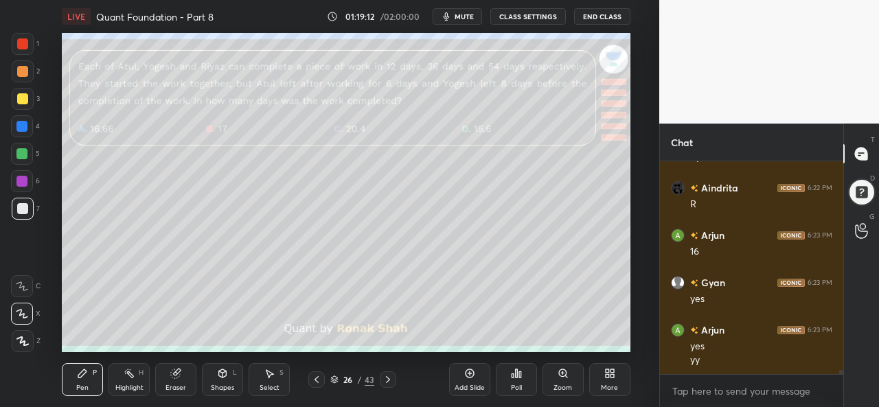
click at [22, 46] on div at bounding box center [22, 43] width 11 height 11
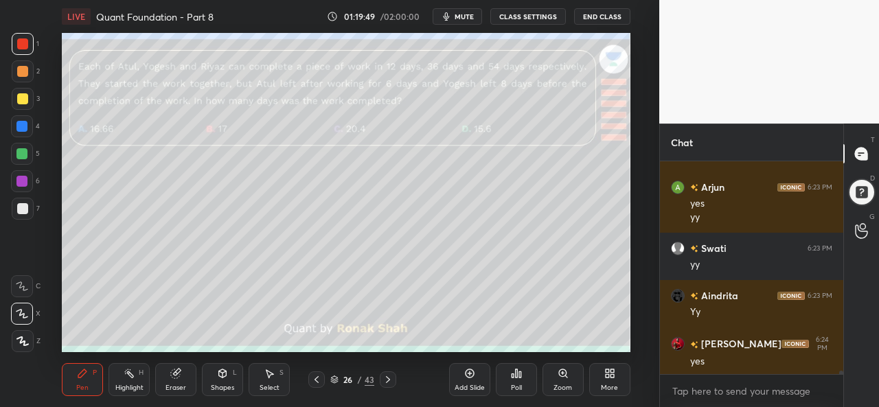
scroll to position [11929, 0]
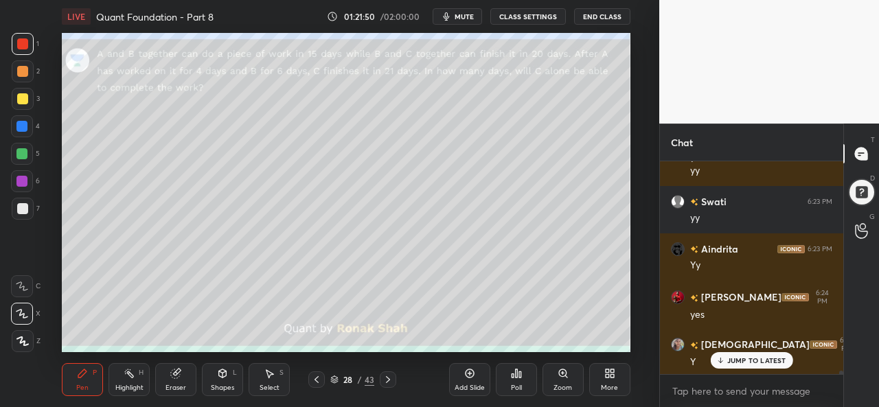
click at [472, 16] on span "mute" at bounding box center [464, 17] width 19 height 10
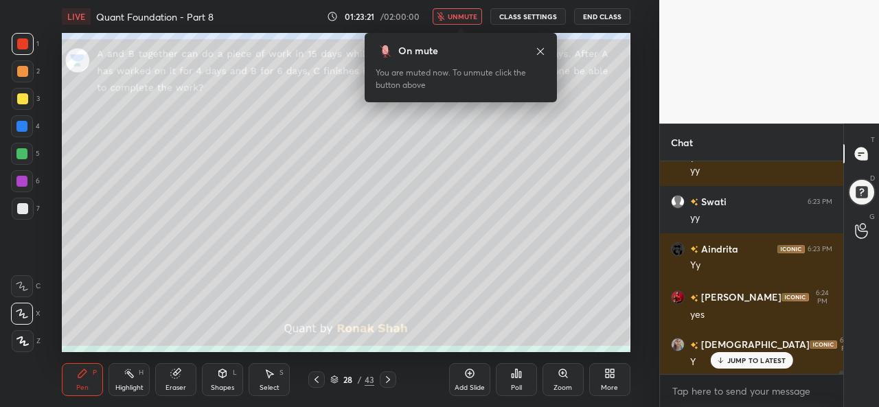
click at [467, 14] on span "unmute" at bounding box center [463, 17] width 30 height 10
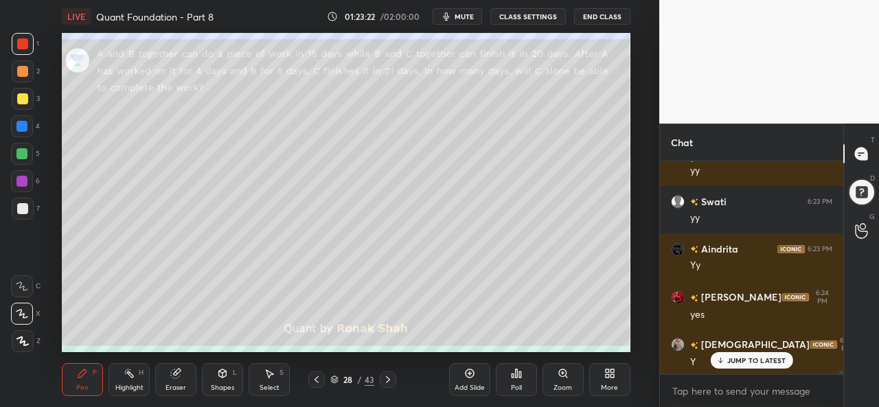
click at [743, 350] on div "Somali 6:24 PM" at bounding box center [751, 345] width 161 height 16
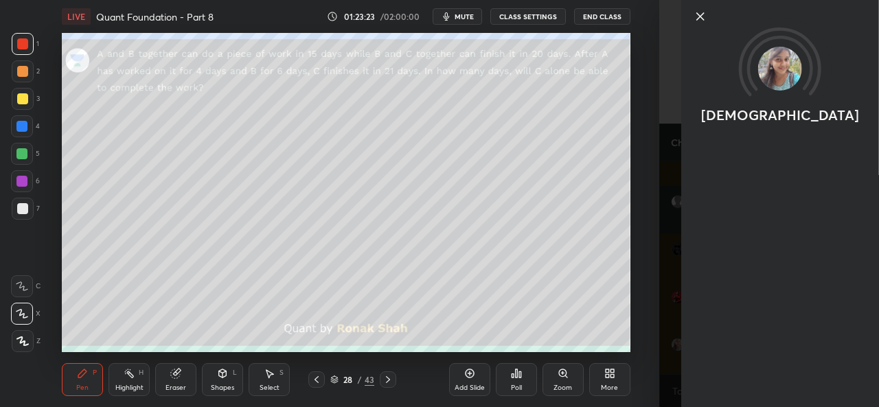
click at [699, 14] on icon at bounding box center [701, 16] width 16 height 16
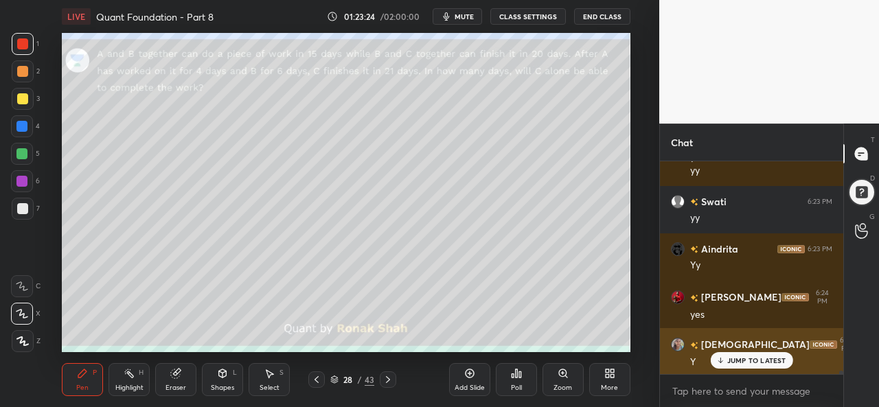
click at [739, 361] on p "JUMP TO LATEST" at bounding box center [757, 361] width 59 height 8
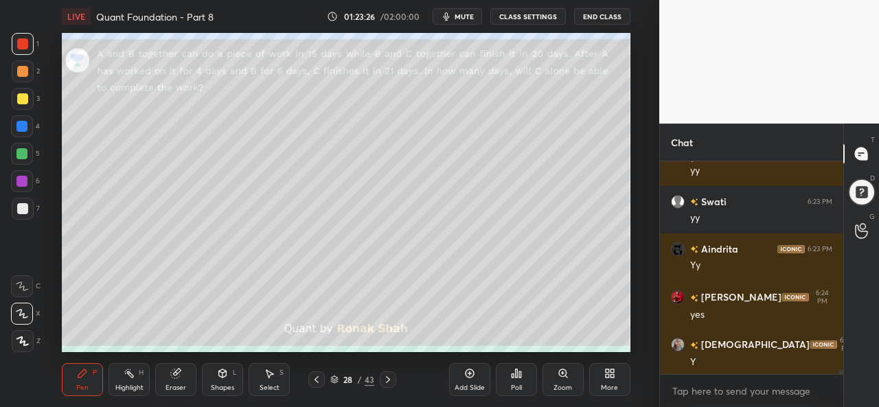
click at [273, 381] on div "Select S" at bounding box center [269, 379] width 41 height 33
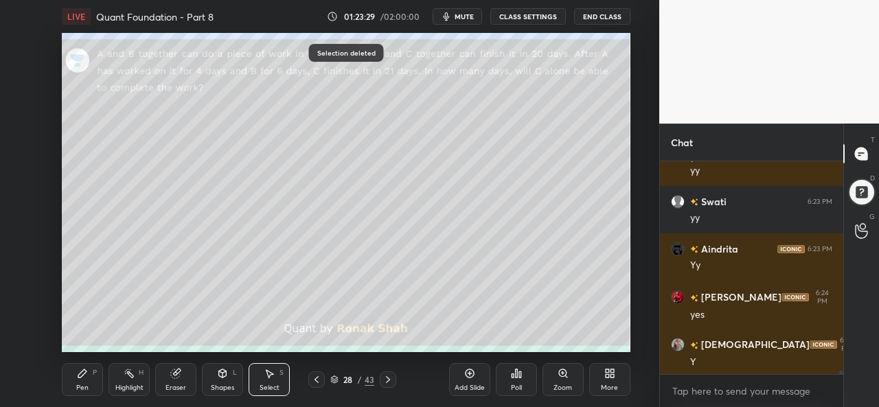
click at [91, 378] on div "Pen P" at bounding box center [82, 379] width 41 height 33
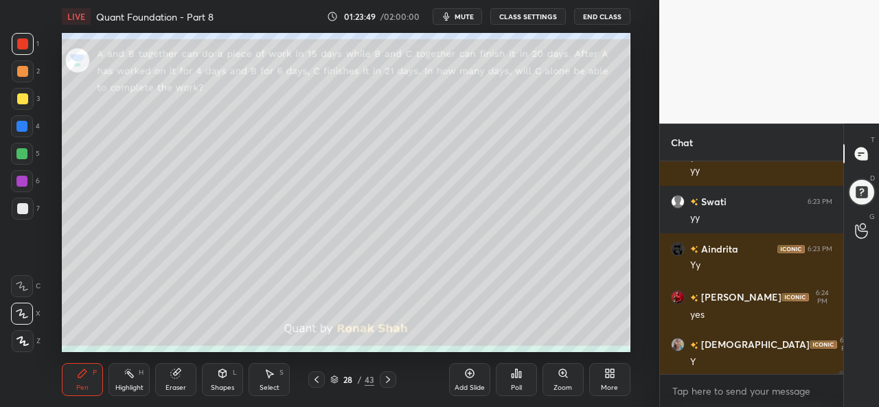
click at [267, 374] on icon at bounding box center [269, 373] width 11 height 11
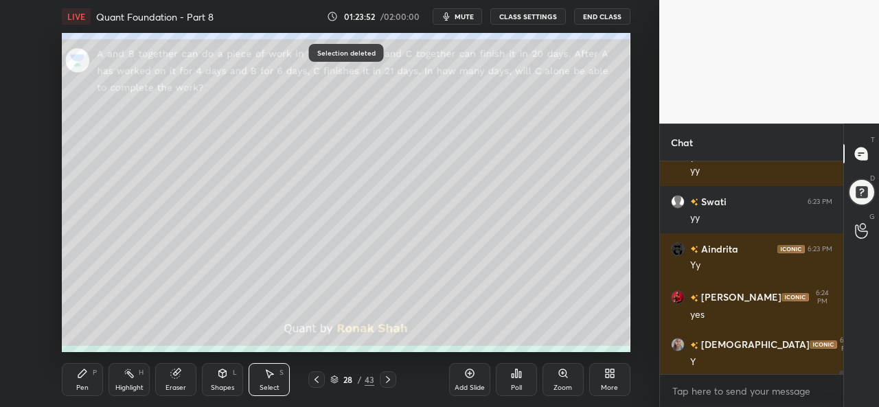
click at [74, 384] on div "Pen P" at bounding box center [82, 379] width 41 height 33
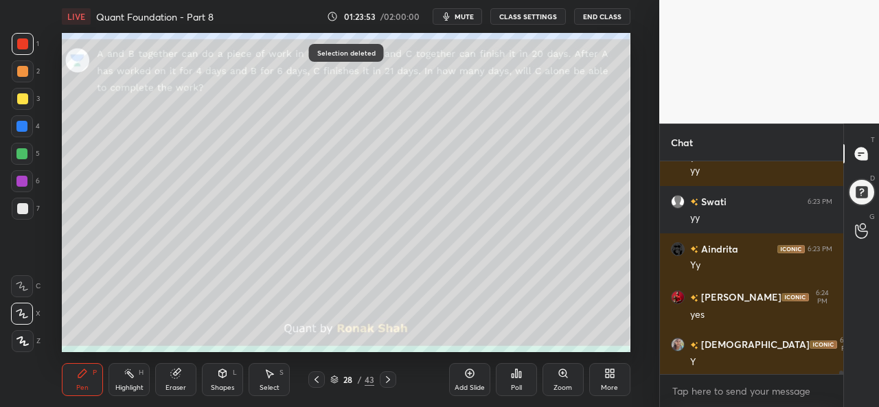
click at [22, 98] on div at bounding box center [22, 98] width 11 height 11
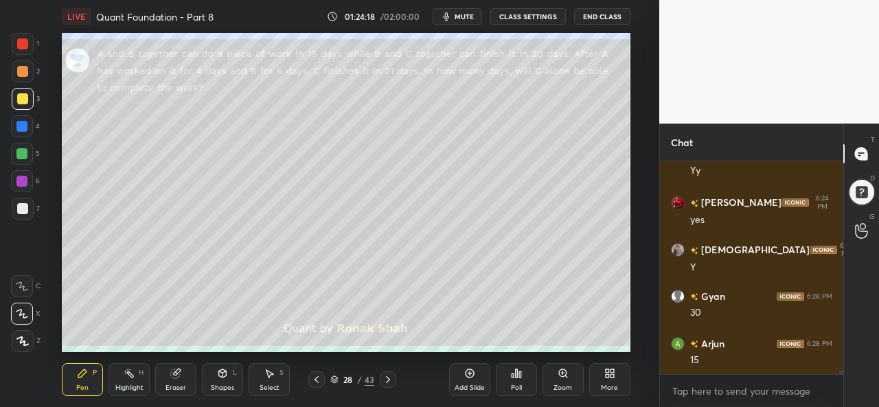
scroll to position [12057, 0]
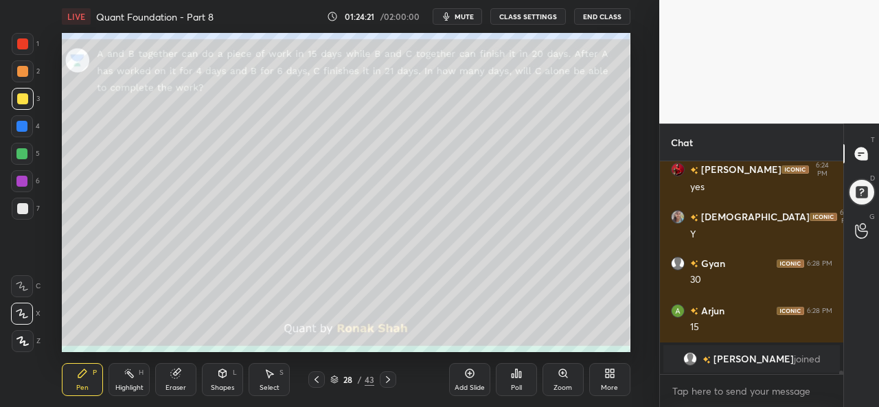
click at [262, 378] on div "Select S" at bounding box center [269, 379] width 41 height 33
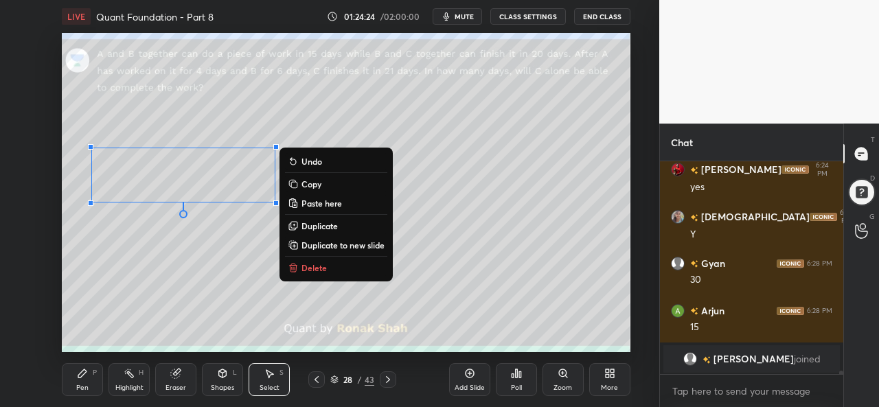
click at [69, 381] on div "Pen P" at bounding box center [82, 379] width 41 height 33
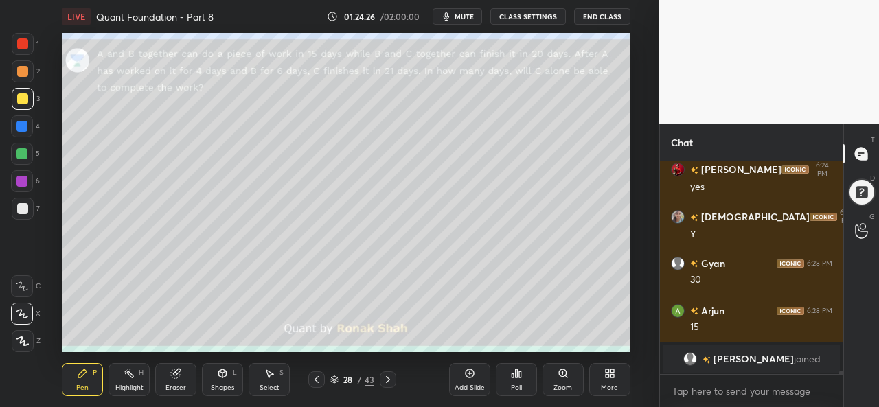
click at [23, 124] on div at bounding box center [21, 126] width 11 height 11
click at [19, 149] on div at bounding box center [21, 153] width 11 height 11
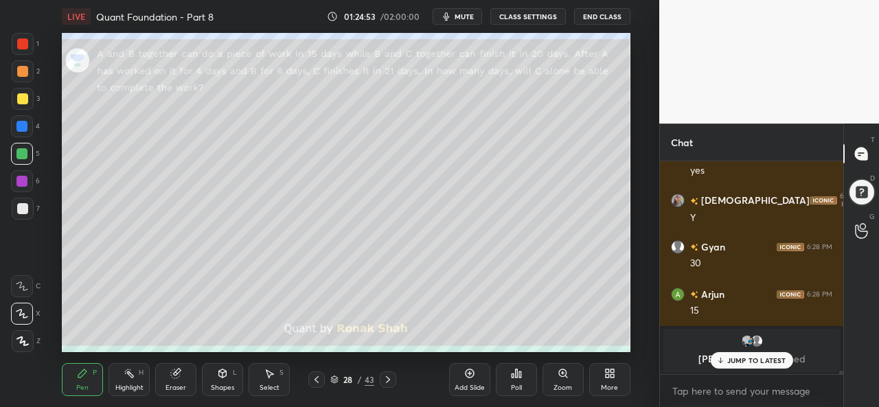
click at [464, 379] on icon at bounding box center [469, 373] width 11 height 11
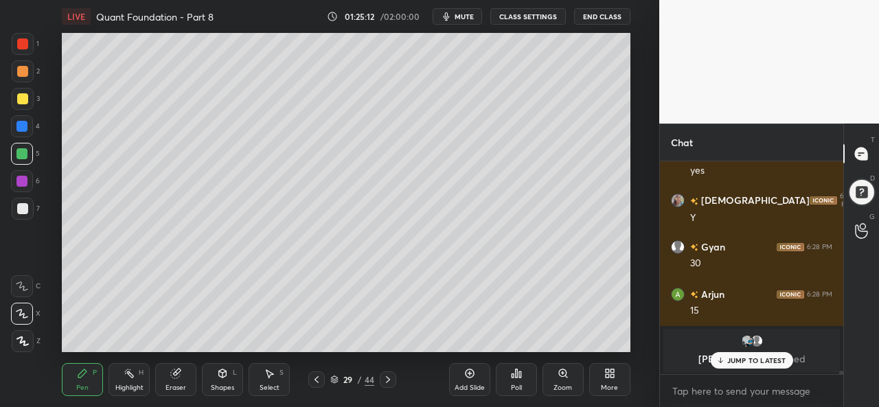
click at [15, 125] on div at bounding box center [22, 126] width 22 height 22
click at [23, 71] on div at bounding box center [22, 71] width 11 height 11
click at [734, 354] on div "JUMP TO LATEST" at bounding box center [751, 360] width 82 height 16
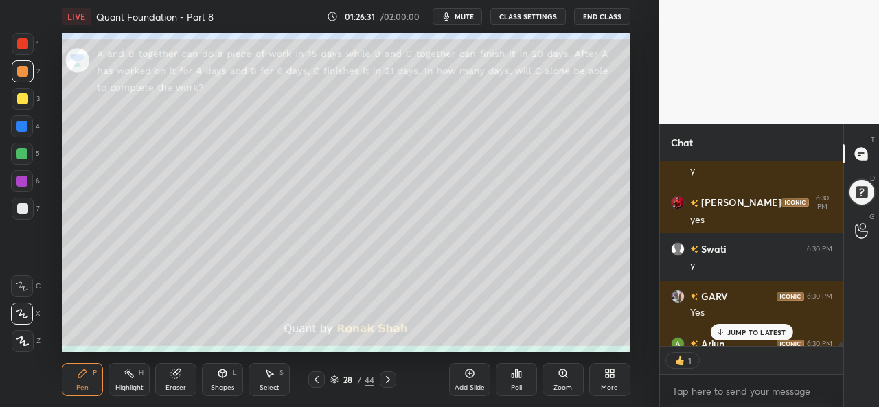
scroll to position [5, 4]
click at [226, 381] on div "Shapes L" at bounding box center [222, 379] width 41 height 33
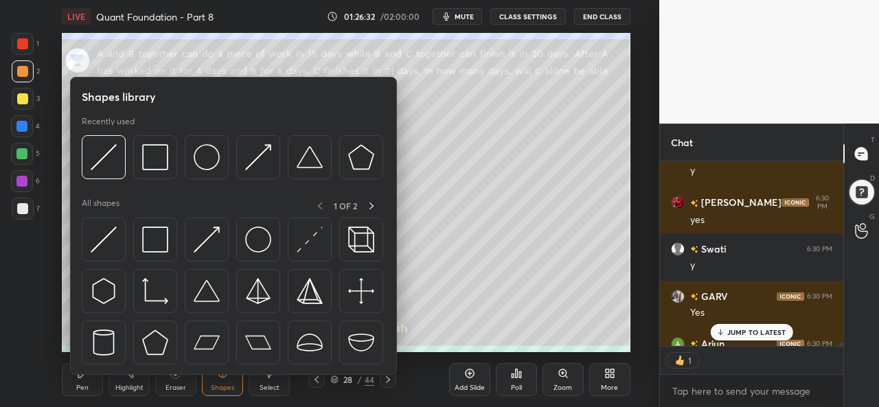
click at [109, 238] on img at bounding box center [104, 240] width 26 height 26
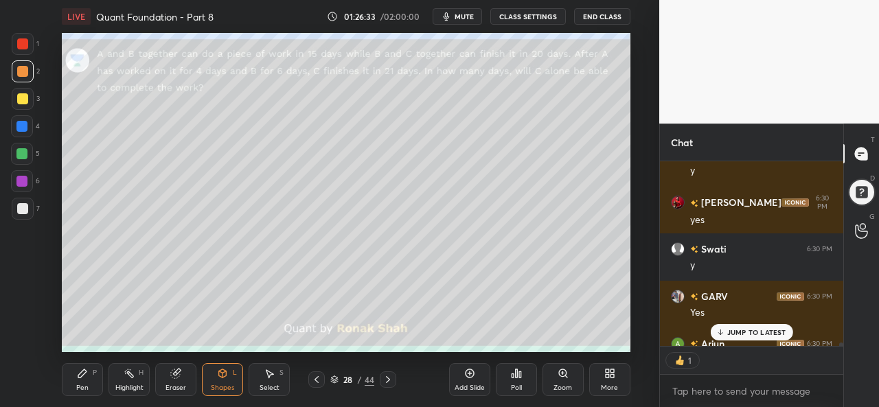
click at [18, 208] on div at bounding box center [22, 208] width 11 height 11
click at [91, 378] on div "Pen P" at bounding box center [82, 379] width 41 height 33
click at [21, 35] on div at bounding box center [23, 44] width 22 height 22
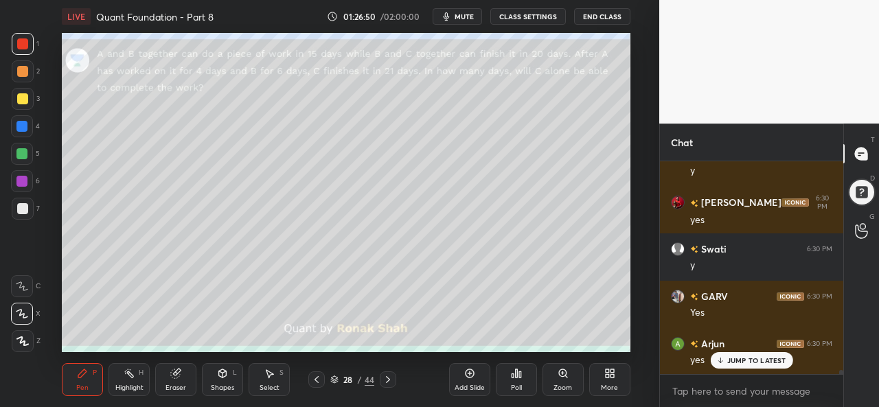
click at [16, 153] on div at bounding box center [21, 153] width 11 height 11
click at [23, 183] on div at bounding box center [21, 181] width 11 height 11
click at [25, 100] on div at bounding box center [22, 98] width 11 height 11
click at [264, 374] on icon at bounding box center [269, 373] width 11 height 11
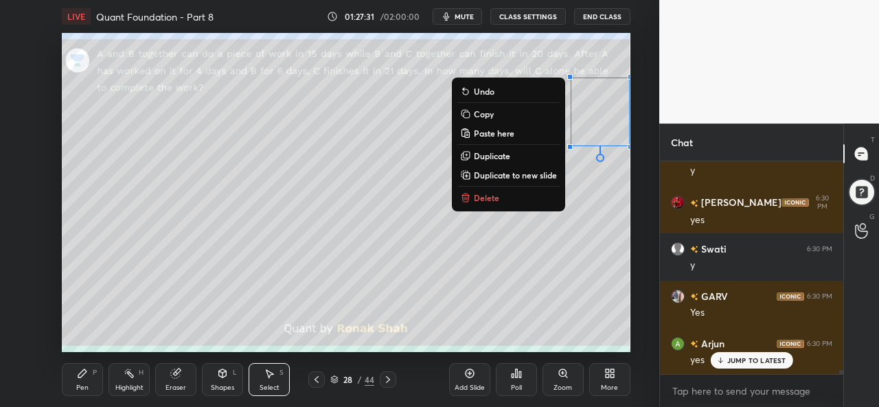
click at [80, 381] on div "Pen P" at bounding box center [82, 379] width 41 height 33
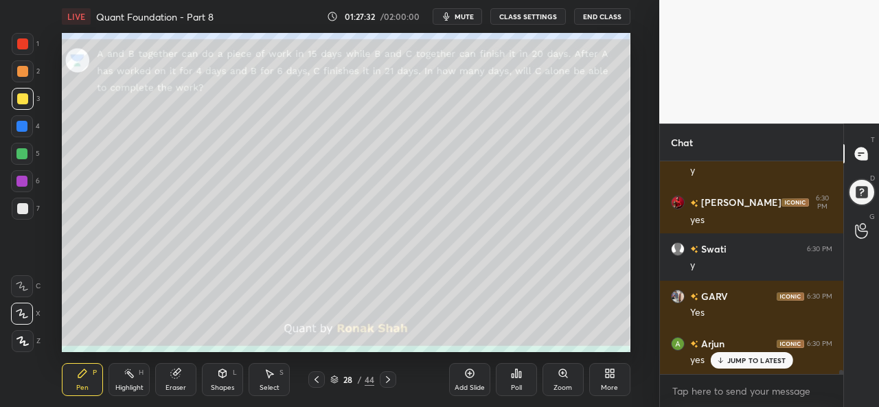
click at [740, 359] on p "JUMP TO LATEST" at bounding box center [757, 361] width 59 height 8
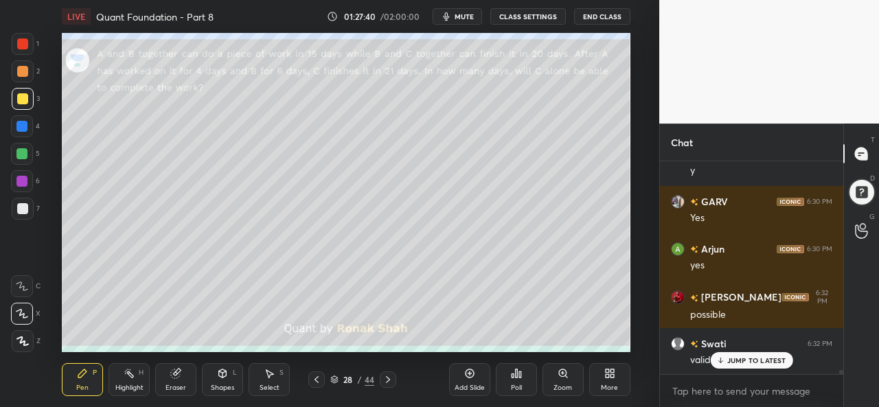
scroll to position [11328, 0]
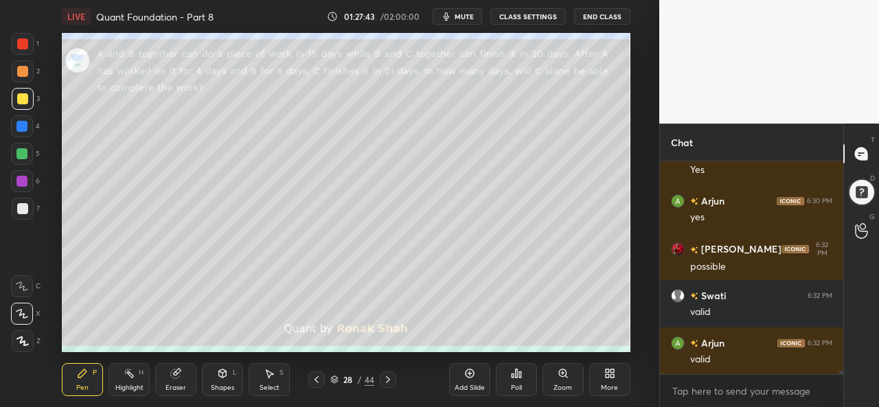
click at [126, 377] on icon at bounding box center [129, 373] width 11 height 11
click at [81, 381] on div "Pen P" at bounding box center [82, 379] width 41 height 33
click at [267, 383] on div "Select S" at bounding box center [269, 379] width 41 height 33
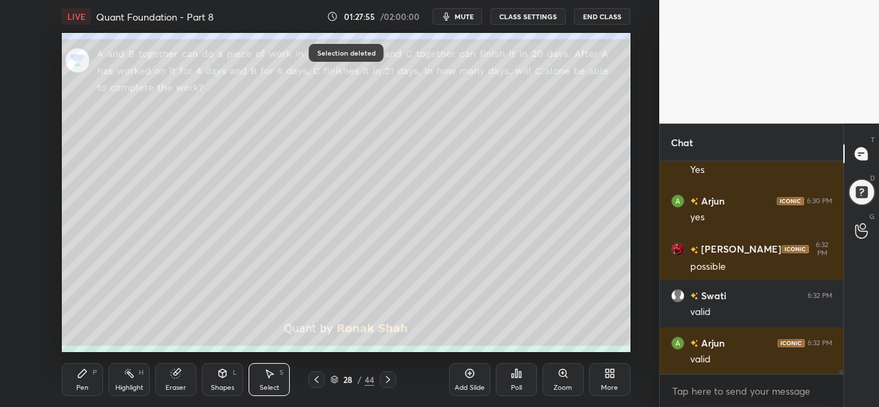
scroll to position [11375, 0]
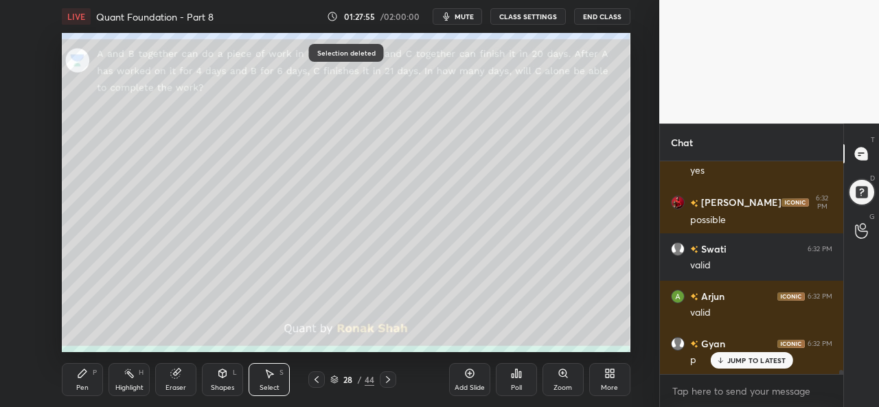
click at [74, 377] on div "Pen P" at bounding box center [82, 379] width 41 height 33
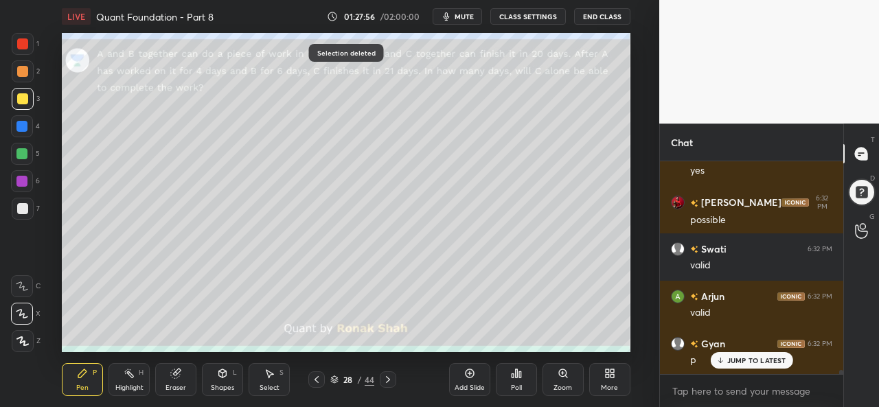
click at [27, 214] on div at bounding box center [23, 209] width 22 height 22
click at [22, 152] on div at bounding box center [21, 153] width 11 height 11
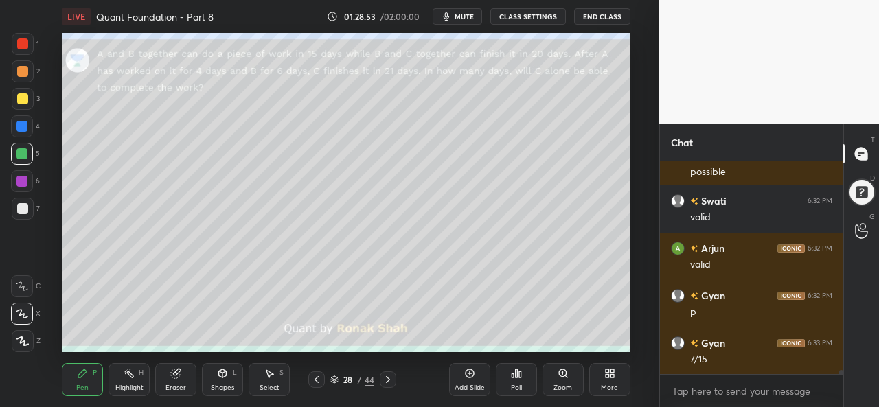
click at [459, 343] on div "Add Slide Poll Zoom More" at bounding box center [539, 379] width 181 height 77
click at [26, 178] on div at bounding box center [21, 181] width 11 height 11
click at [390, 383] on icon at bounding box center [388, 379] width 11 height 11
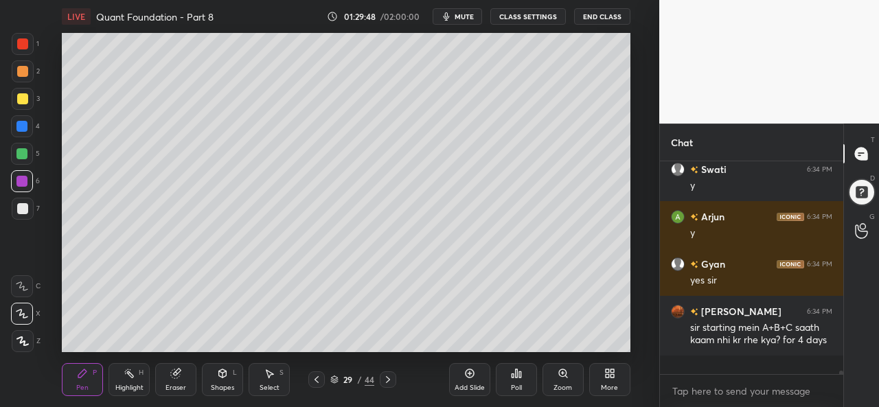
scroll to position [11815, 0]
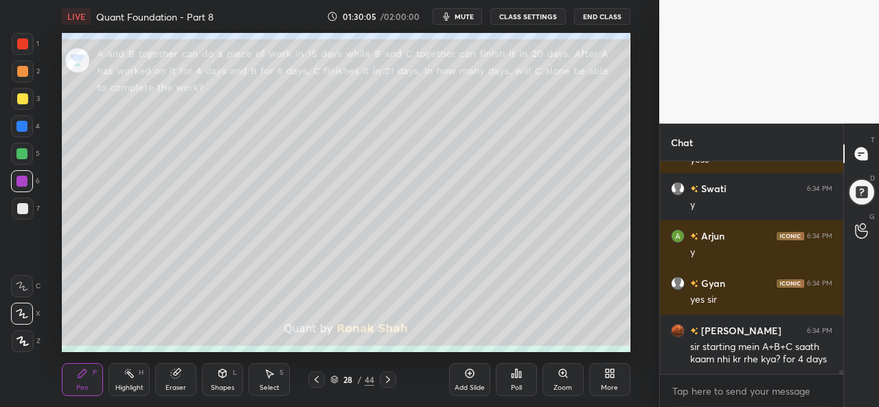
click at [388, 380] on icon at bounding box center [388, 379] width 11 height 11
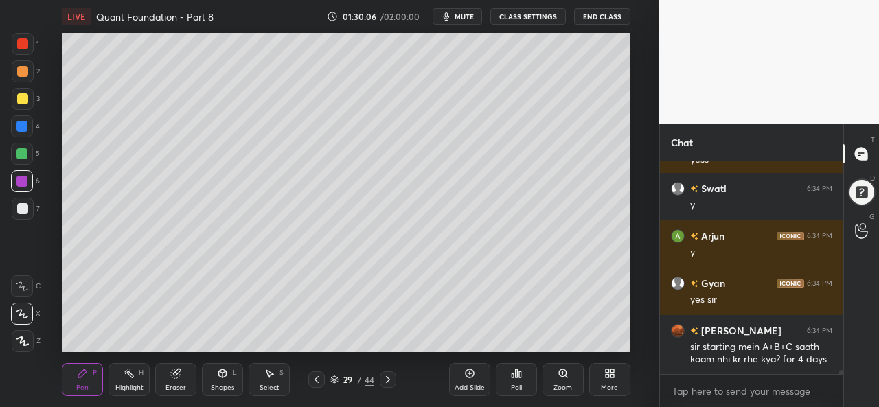
click at [396, 379] on div at bounding box center [388, 380] width 16 height 16
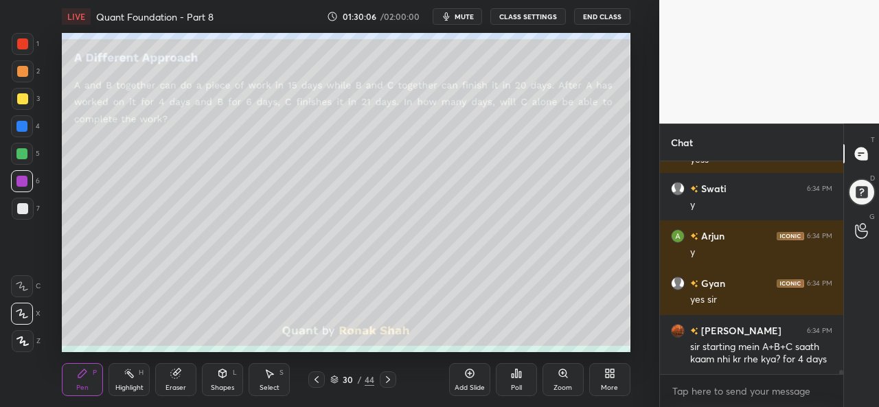
click at [313, 379] on icon at bounding box center [316, 379] width 11 height 11
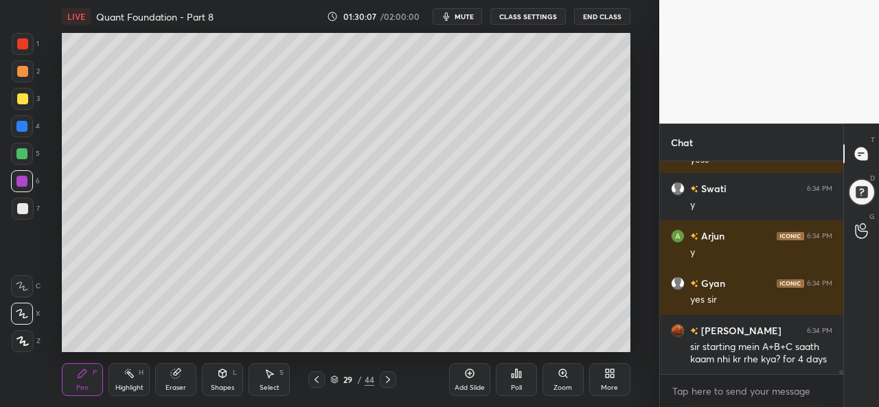
click at [474, 376] on icon at bounding box center [469, 373] width 11 height 11
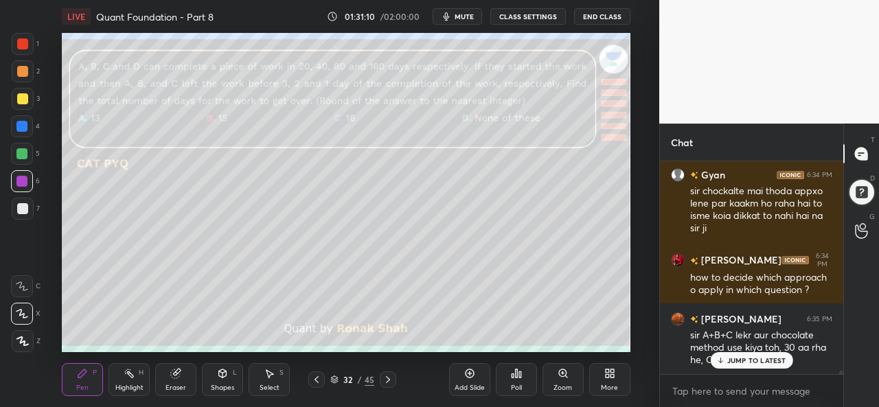
scroll to position [12091, 0]
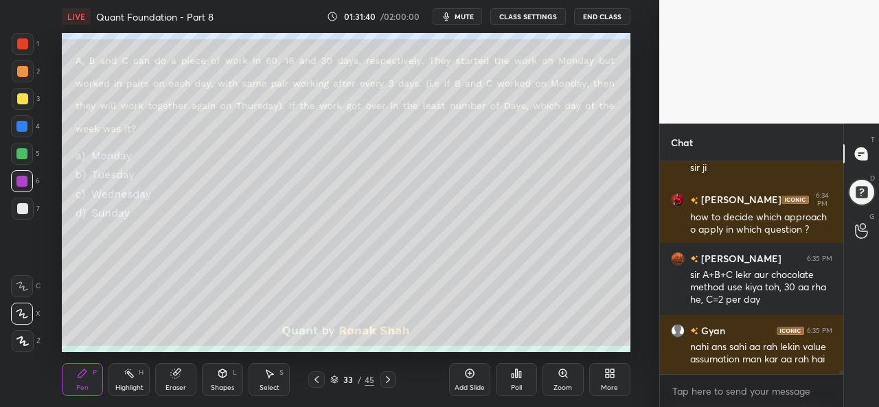
click at [472, 16] on span "mute" at bounding box center [464, 17] width 19 height 10
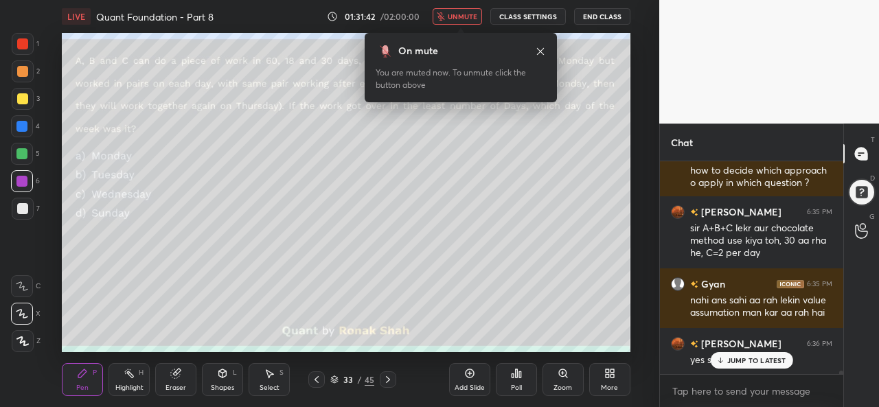
click at [469, 11] on button "unmute" at bounding box center [457, 16] width 49 height 16
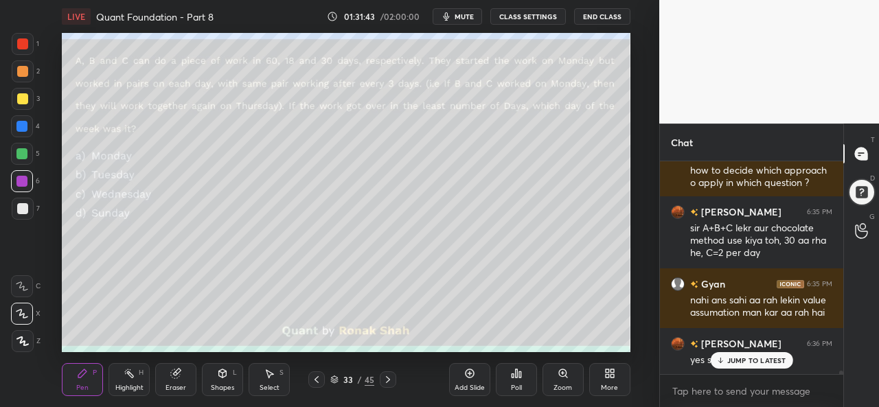
click at [753, 358] on p "JUMP TO LATEST" at bounding box center [757, 361] width 59 height 8
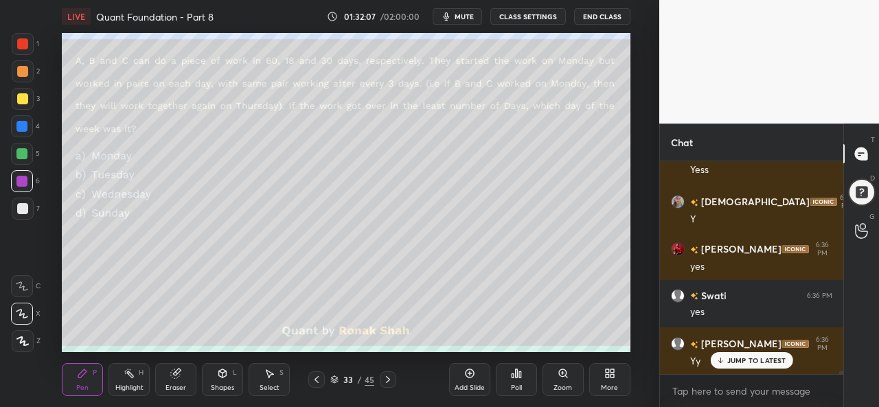
scroll to position [12517, 0]
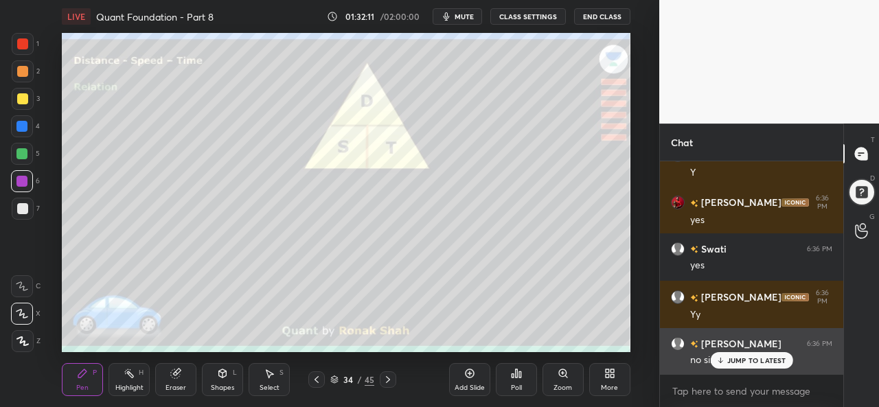
click at [738, 357] on p "JUMP TO LATEST" at bounding box center [757, 361] width 59 height 8
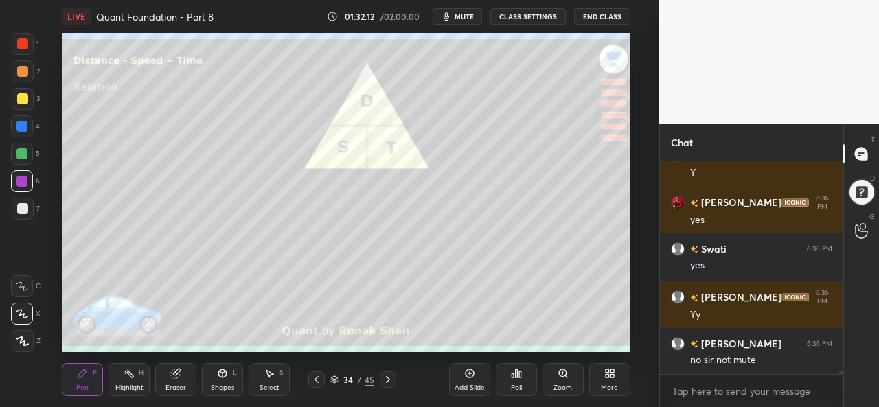
click at [19, 41] on div at bounding box center [22, 43] width 11 height 11
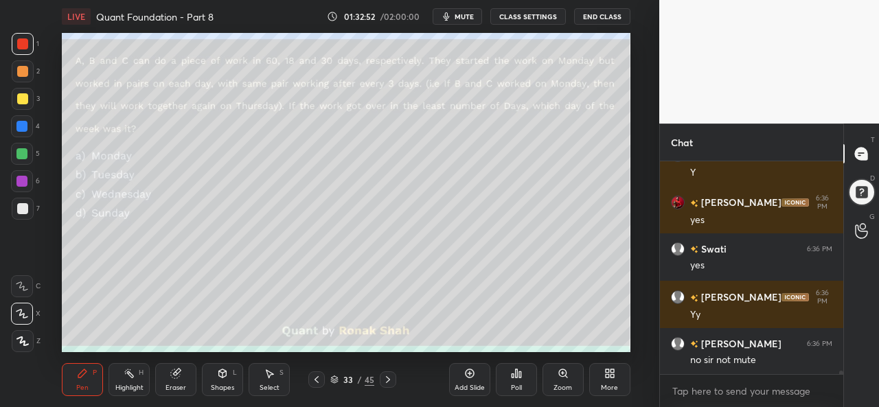
click at [514, 378] on icon at bounding box center [516, 373] width 11 height 11
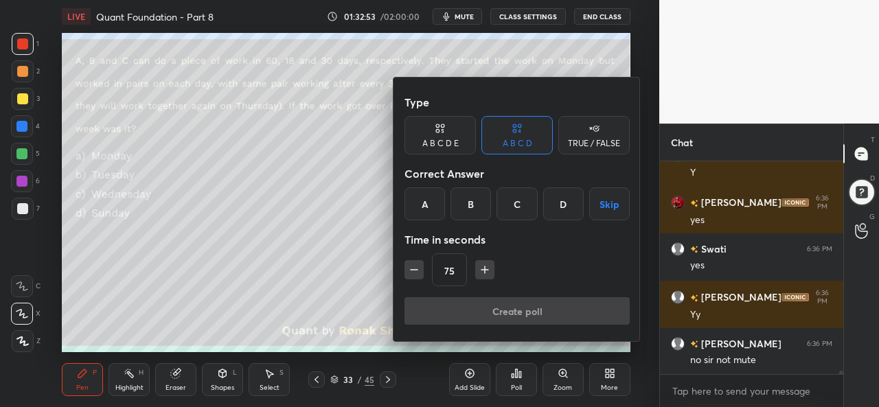
click at [568, 201] on div "D" at bounding box center [563, 204] width 41 height 33
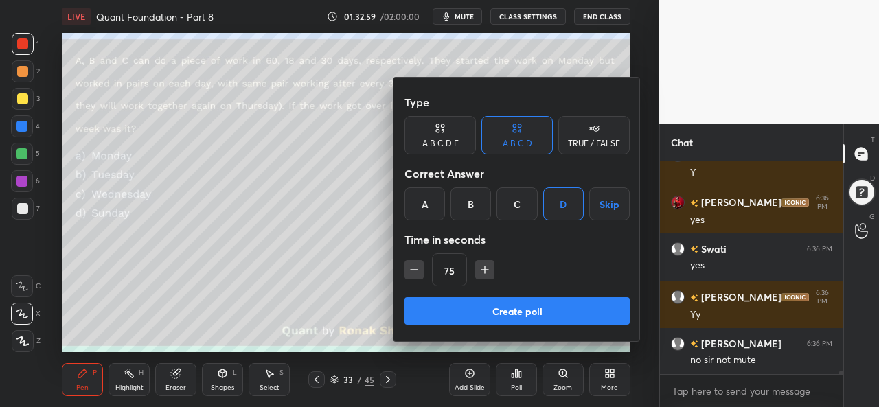
click at [538, 308] on button "Create poll" at bounding box center [517, 310] width 225 height 27
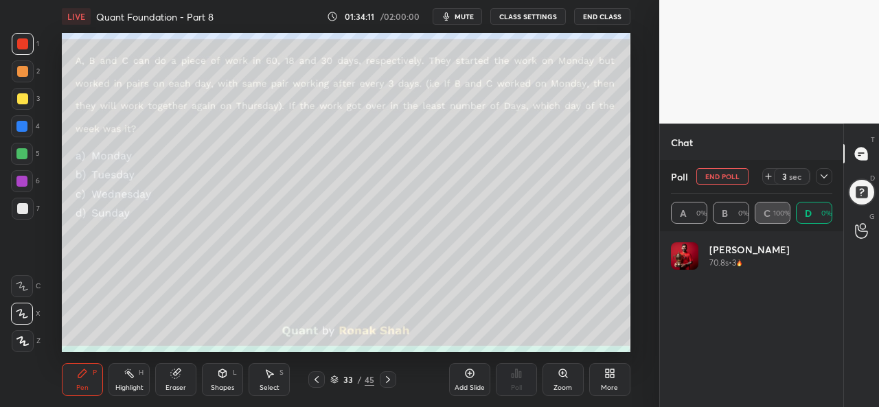
scroll to position [161, 157]
click at [822, 174] on icon at bounding box center [824, 176] width 11 height 11
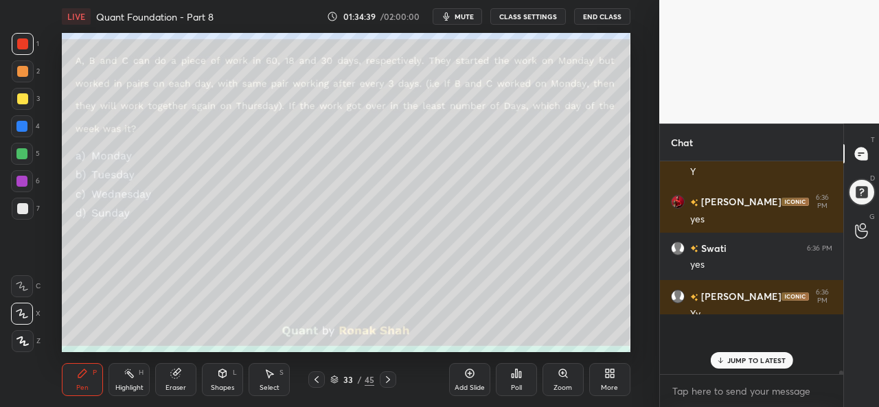
scroll to position [3, 4]
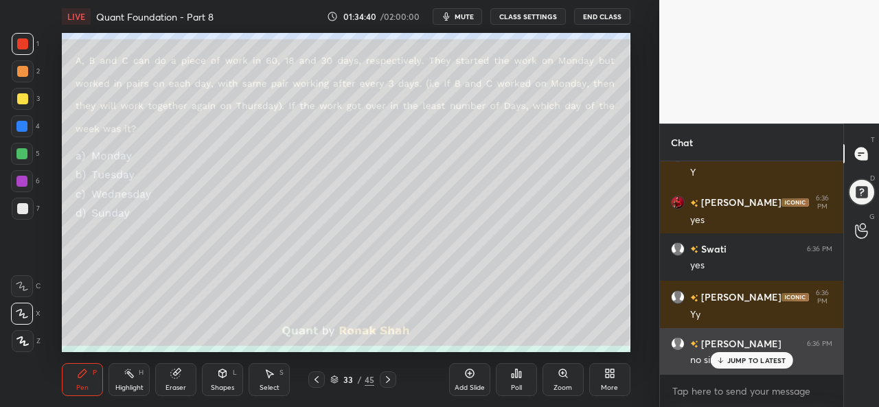
click at [749, 368] on div "JUMP TO LATEST" at bounding box center [751, 360] width 82 height 16
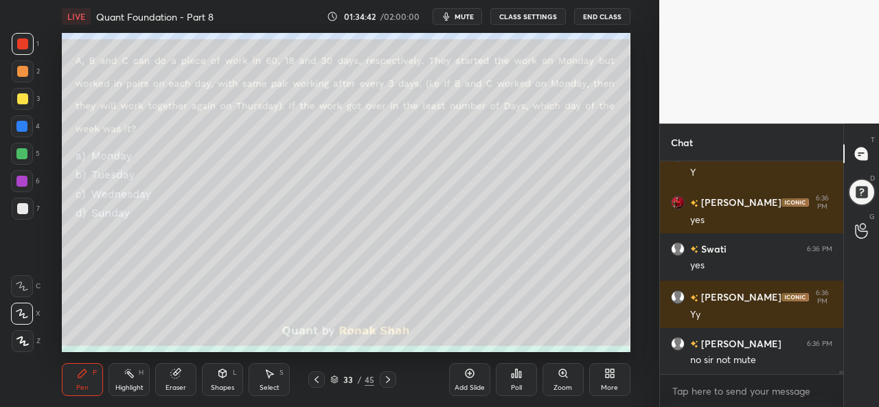
click at [17, 98] on div at bounding box center [22, 98] width 11 height 11
click at [23, 156] on div at bounding box center [21, 153] width 11 height 11
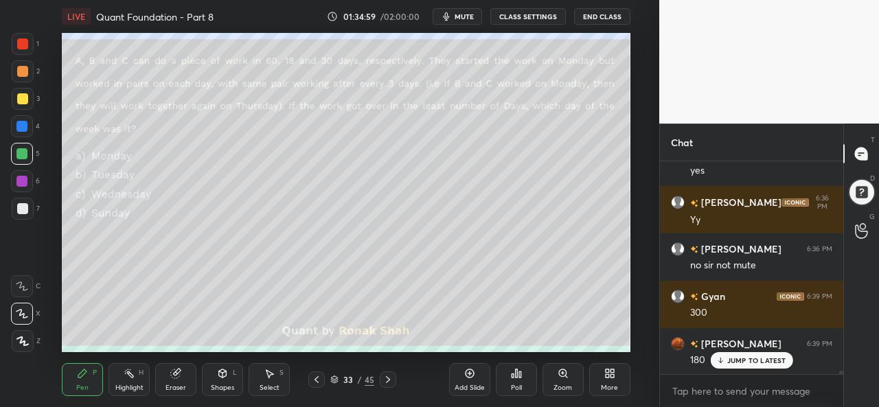
scroll to position [12707, 0]
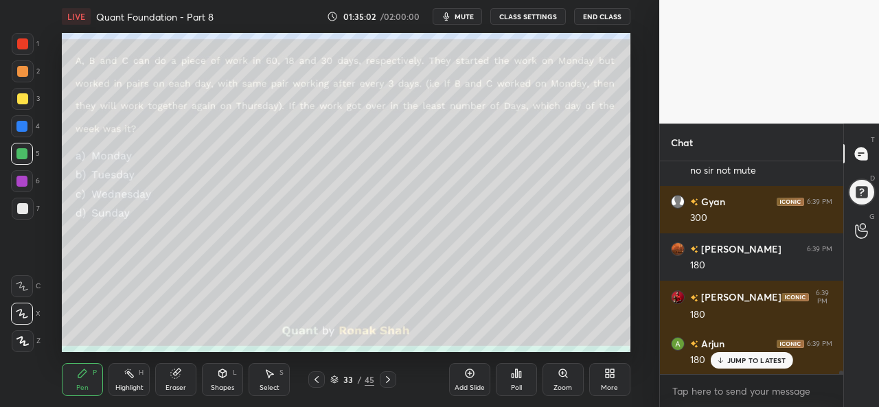
click at [637, 126] on div "Setting up your live class Poll for secs No correct answer Start poll" at bounding box center [346, 192] width 605 height 319
click at [38, 122] on div "4" at bounding box center [25, 126] width 29 height 22
click at [18, 69] on div at bounding box center [22, 71] width 11 height 11
click at [18, 201] on div at bounding box center [23, 209] width 22 height 22
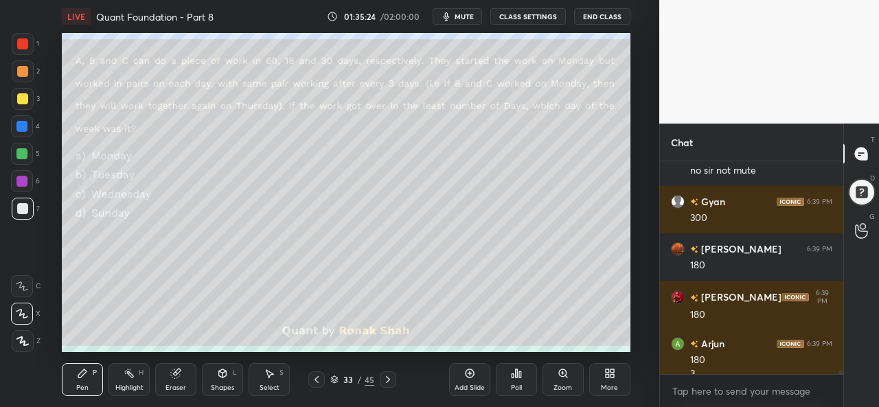
scroll to position [12720, 0]
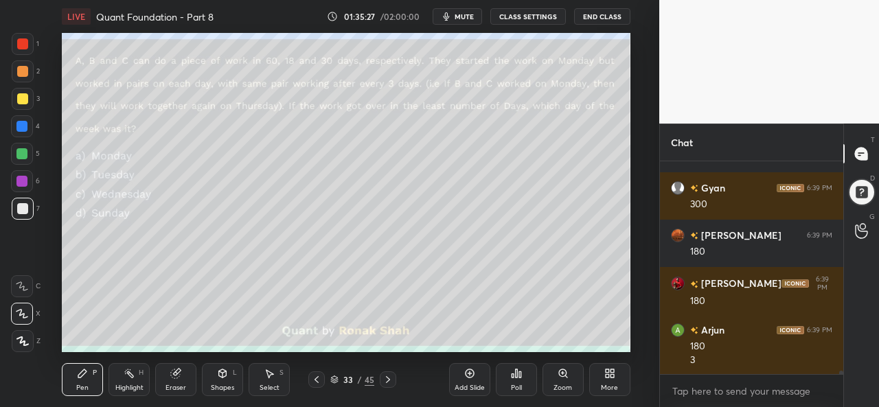
click at [277, 383] on div "Select S" at bounding box center [269, 379] width 41 height 33
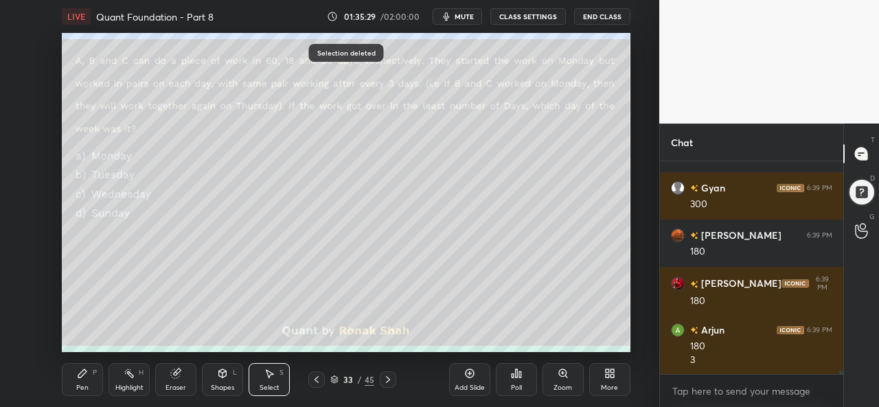
click at [84, 377] on icon at bounding box center [82, 373] width 11 height 11
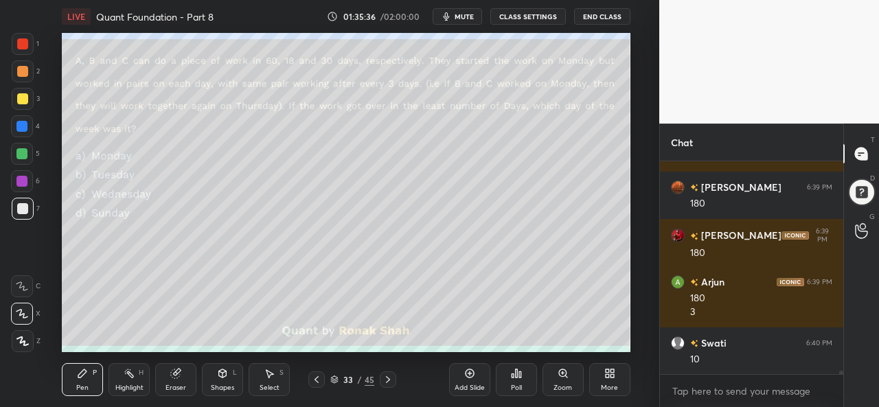
scroll to position [12782, 0]
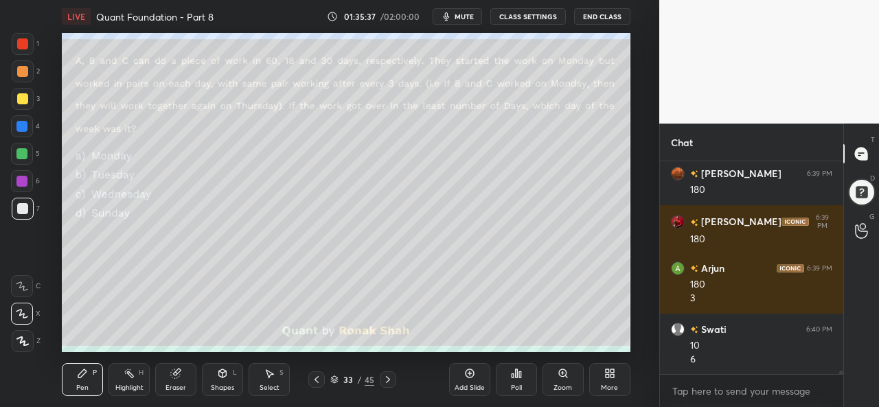
click at [25, 44] on div at bounding box center [22, 43] width 11 height 11
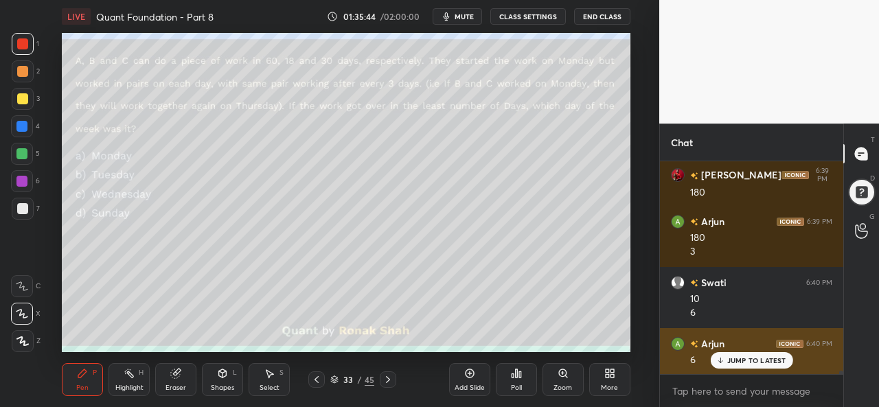
click at [760, 361] on p "JUMP TO LATEST" at bounding box center [757, 361] width 59 height 8
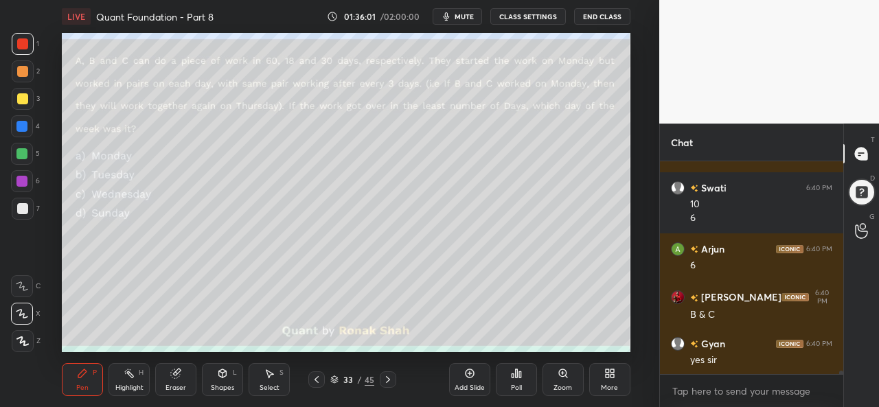
scroll to position [12972, 0]
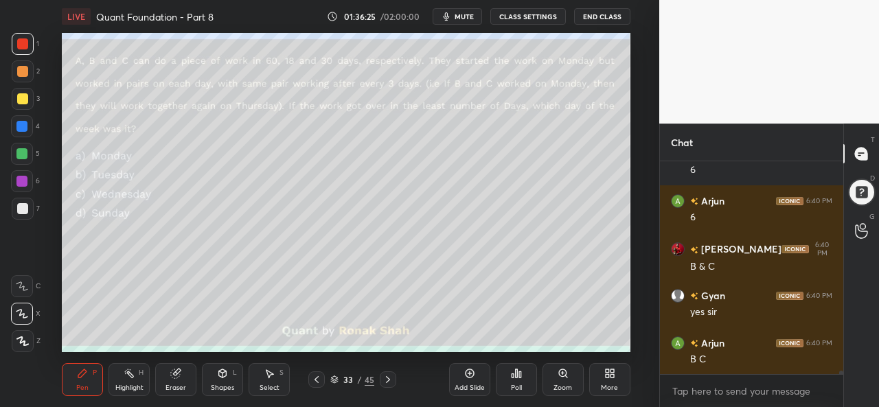
click at [27, 128] on div at bounding box center [21, 126] width 11 height 11
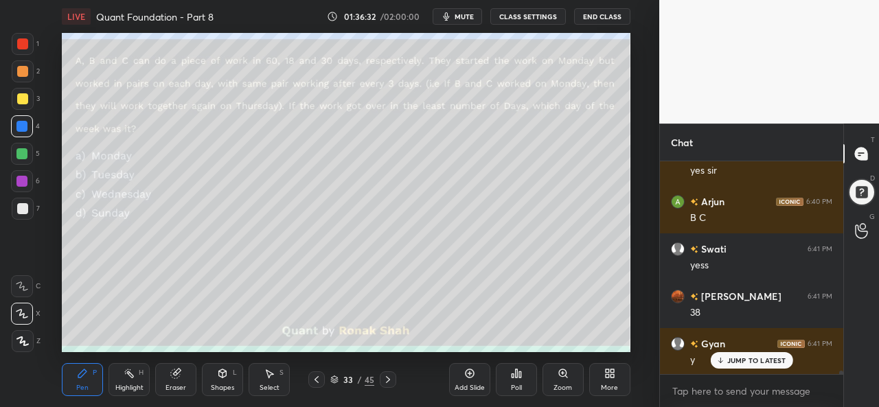
scroll to position [13161, 0]
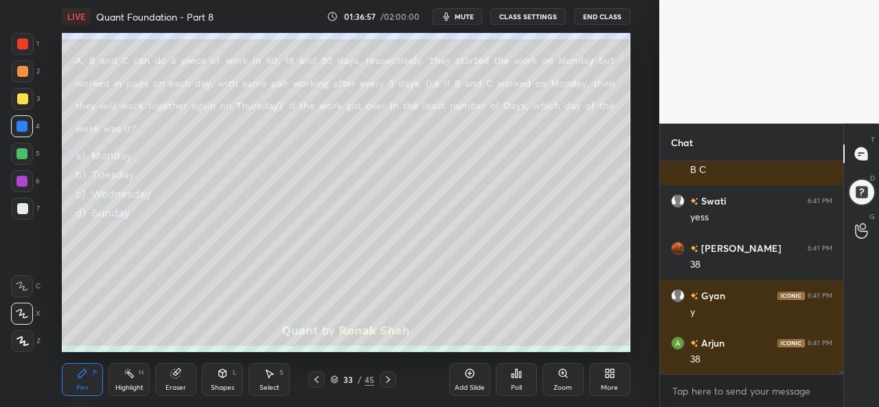
click at [280, 377] on div "S" at bounding box center [282, 373] width 4 height 7
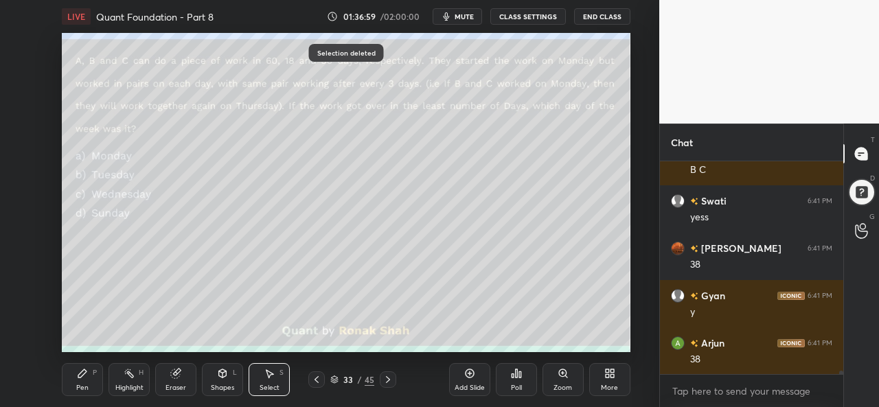
click at [80, 389] on div "Pen" at bounding box center [82, 388] width 12 height 7
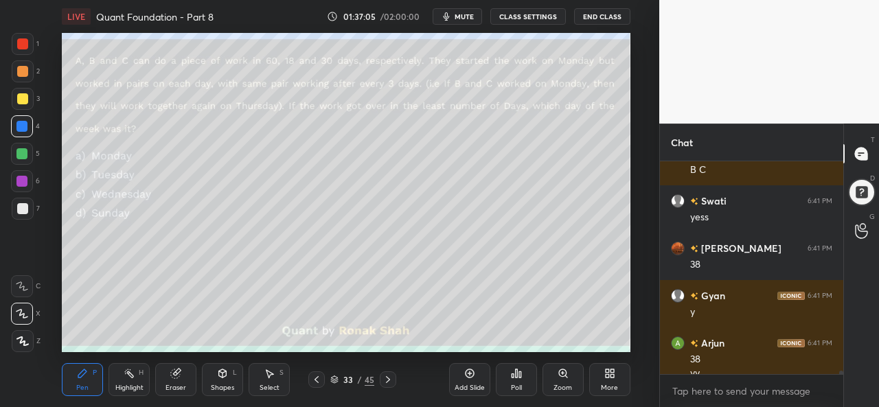
scroll to position [13175, 0]
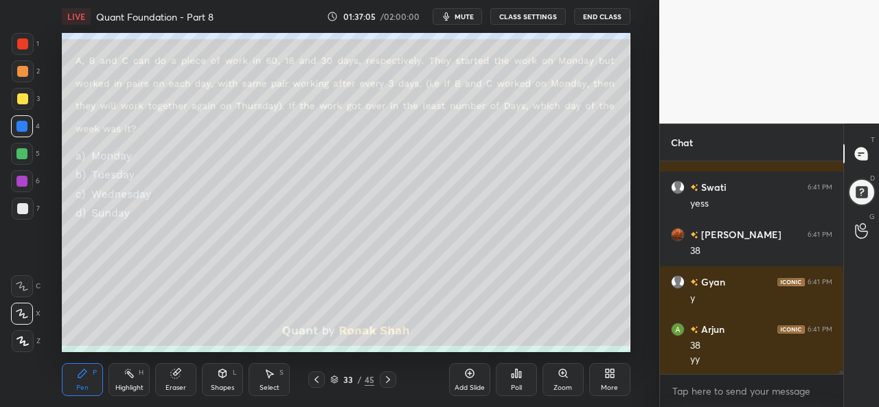
click at [465, 379] on icon at bounding box center [469, 373] width 11 height 11
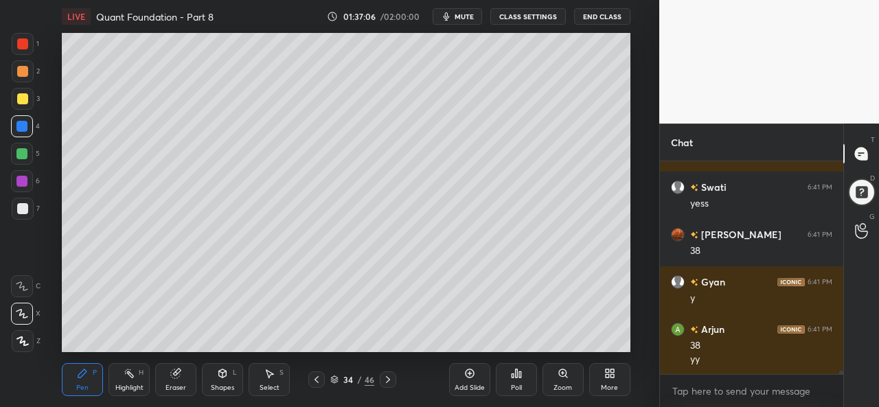
click at [19, 94] on div at bounding box center [22, 98] width 11 height 11
click at [19, 128] on div at bounding box center [21, 126] width 11 height 11
click at [20, 155] on div at bounding box center [21, 153] width 11 height 11
click at [25, 183] on div at bounding box center [21, 181] width 11 height 11
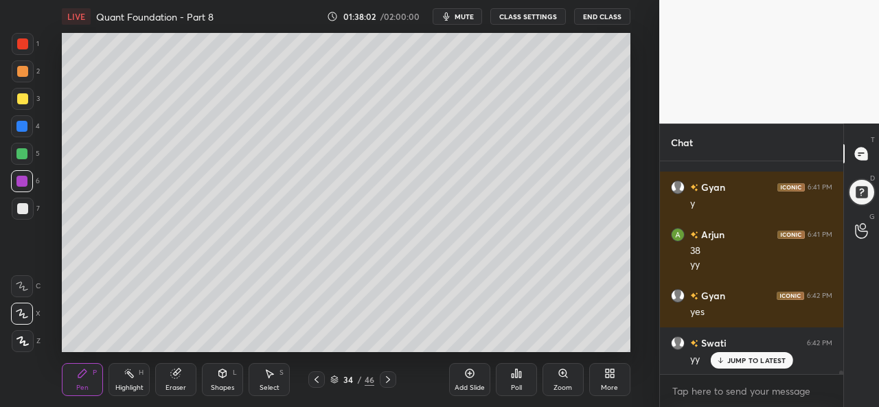
scroll to position [13317, 0]
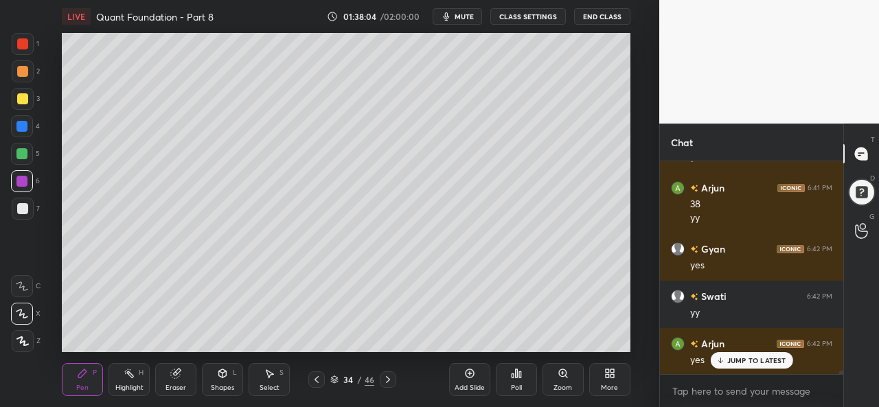
click at [470, 377] on icon at bounding box center [469, 373] width 11 height 11
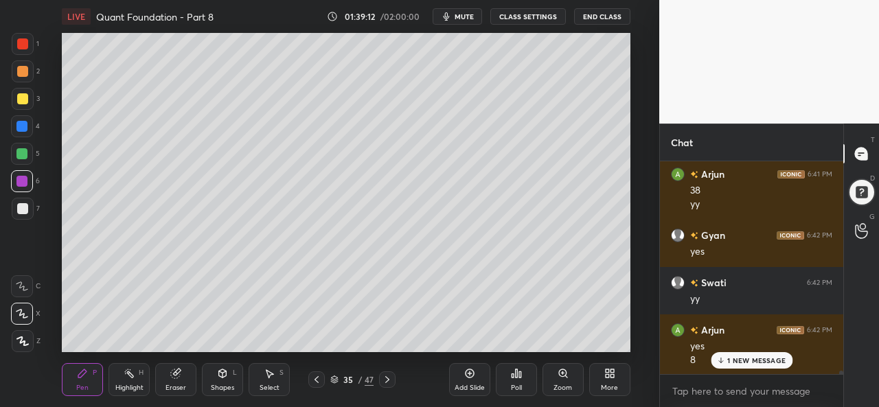
scroll to position [13378, 0]
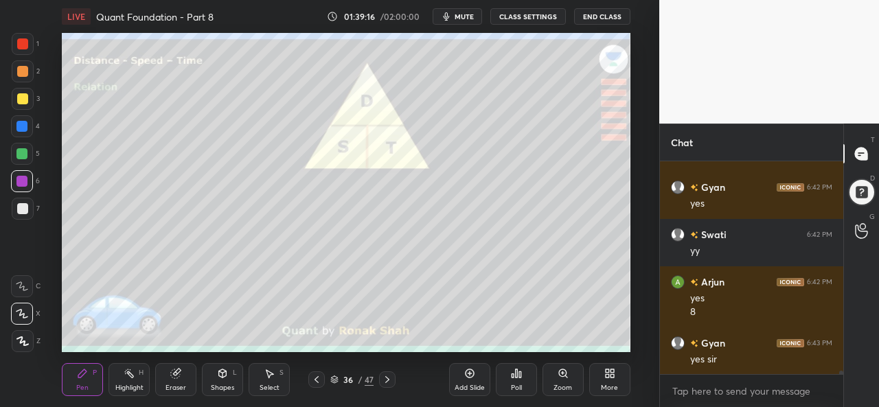
click at [21, 43] on div at bounding box center [22, 43] width 11 height 11
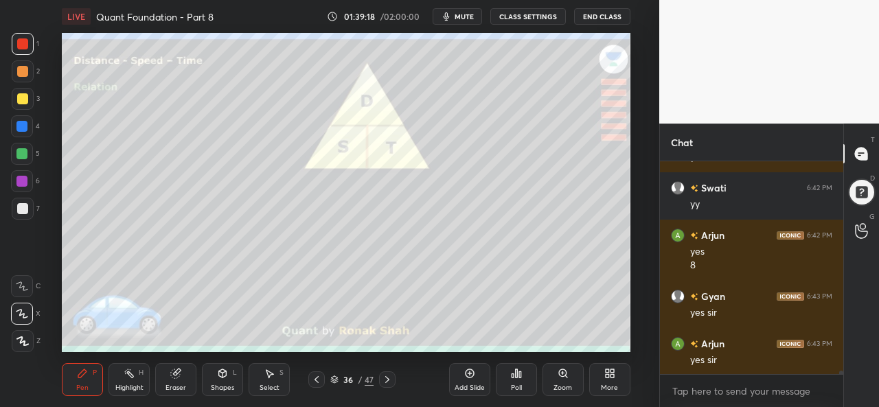
scroll to position [13473, 0]
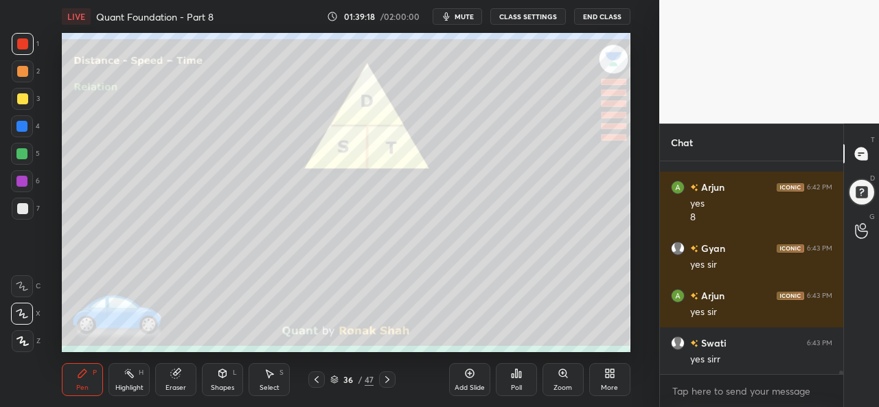
click at [272, 383] on div "Select S" at bounding box center [269, 379] width 41 height 33
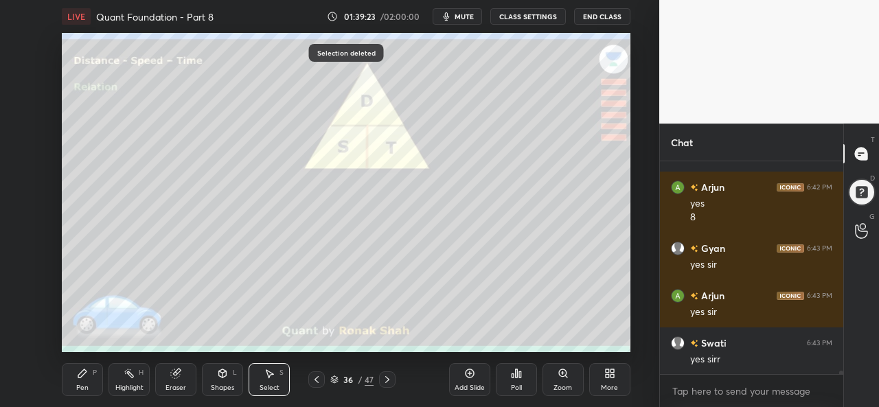
click at [80, 370] on icon at bounding box center [82, 373] width 11 height 11
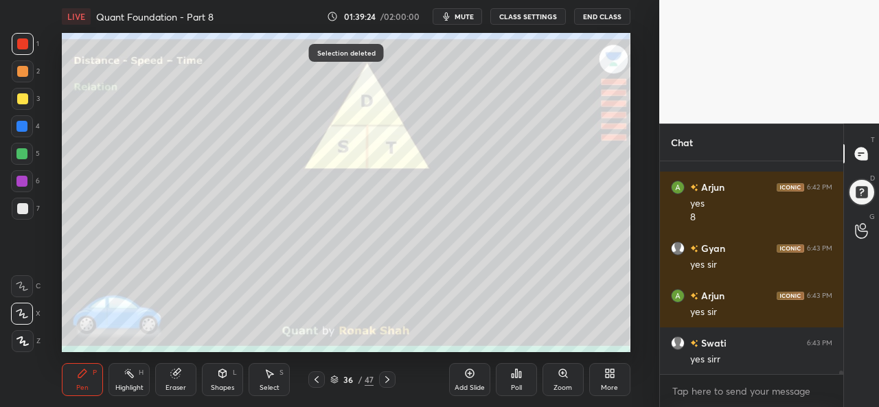
click at [14, 95] on div at bounding box center [23, 99] width 22 height 22
click at [21, 177] on div at bounding box center [21, 181] width 11 height 11
click at [18, 31] on div "1 2 3 4 5 6 7 C X Z C X Z E E Erase all H H LIVE Quant Foundation - Part 8 01:3…" at bounding box center [324, 203] width 649 height 407
click at [20, 39] on div at bounding box center [22, 43] width 11 height 11
click at [25, 94] on div at bounding box center [22, 98] width 11 height 11
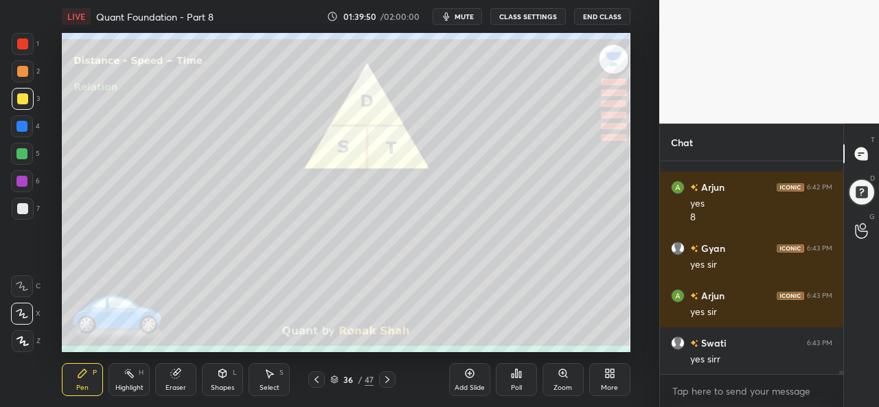
click at [25, 43] on div at bounding box center [22, 43] width 11 height 11
click at [267, 374] on icon at bounding box center [269, 373] width 11 height 11
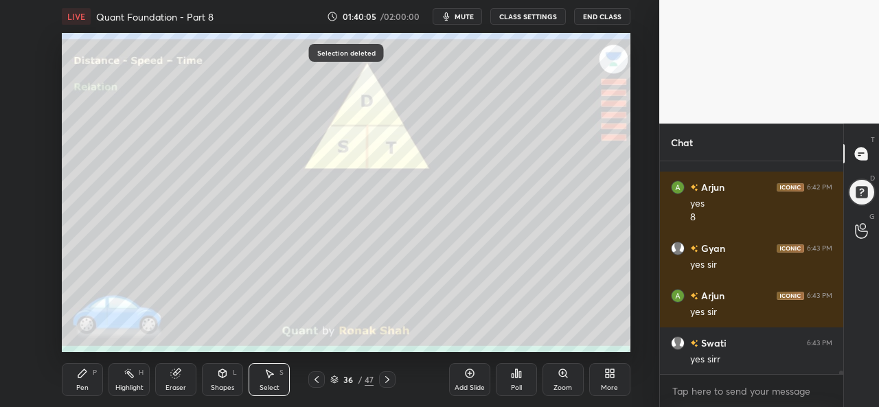
click at [70, 376] on div "Pen P" at bounding box center [82, 379] width 41 height 33
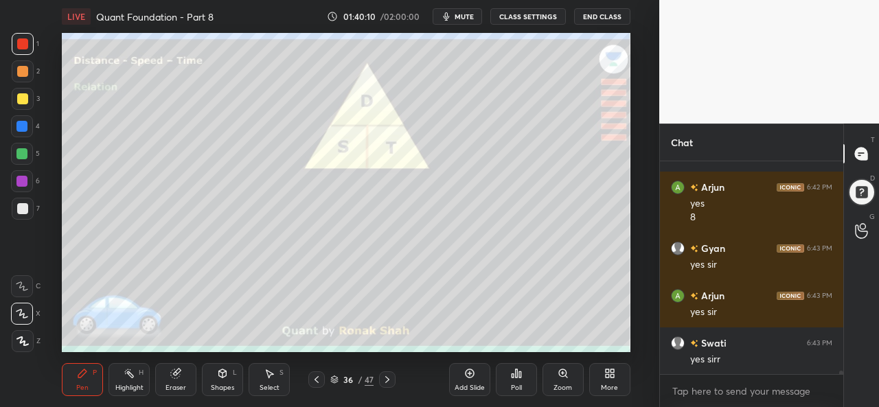
click at [260, 376] on div "Select S" at bounding box center [269, 379] width 41 height 33
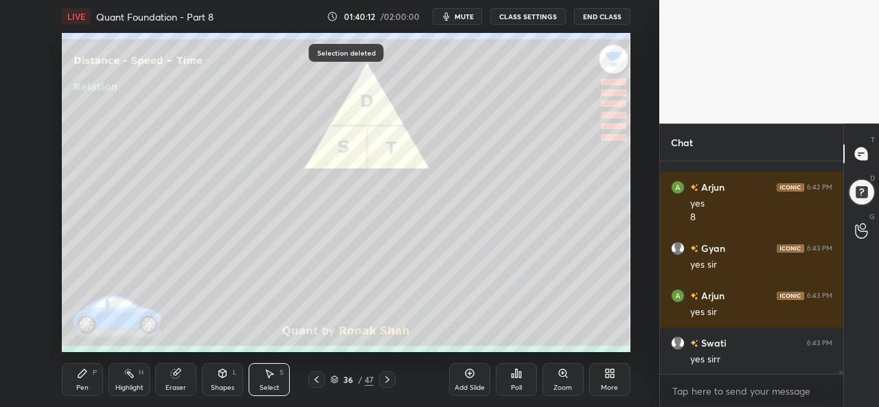
click at [85, 382] on div "Pen P" at bounding box center [82, 379] width 41 height 33
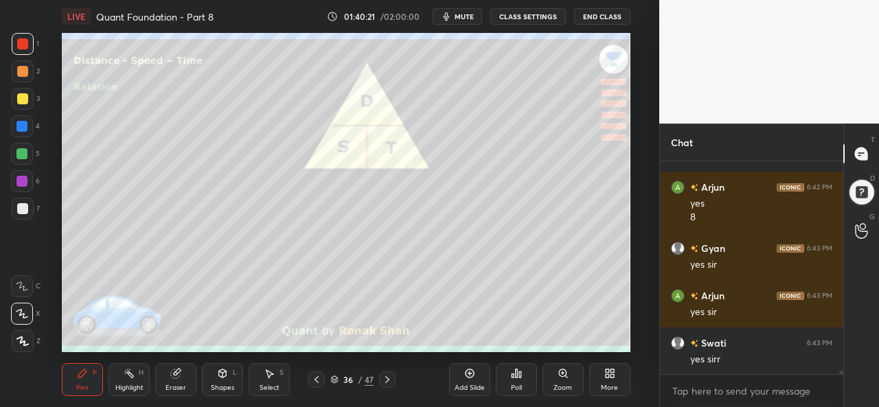
click at [268, 366] on div "Select S" at bounding box center [269, 379] width 41 height 33
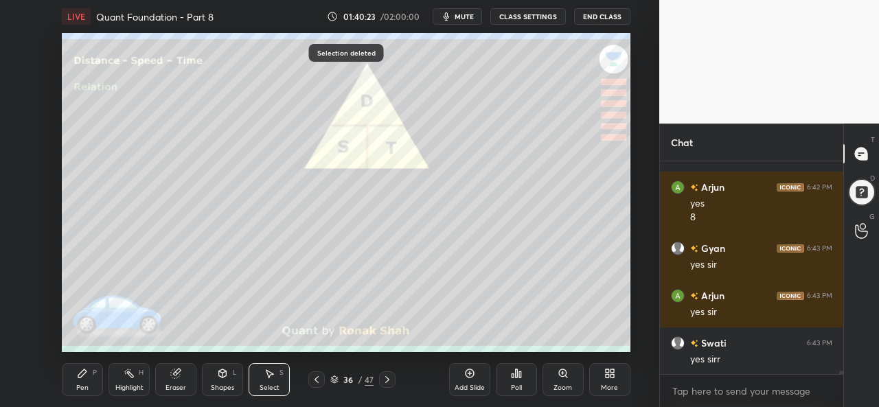
click at [91, 379] on div "Pen P" at bounding box center [82, 379] width 41 height 33
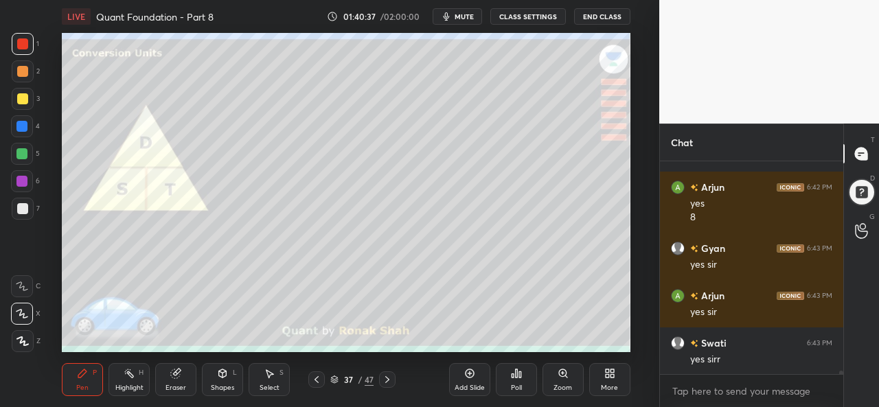
click at [19, 127] on div at bounding box center [21, 126] width 11 height 11
click at [19, 155] on div at bounding box center [21, 153] width 11 height 11
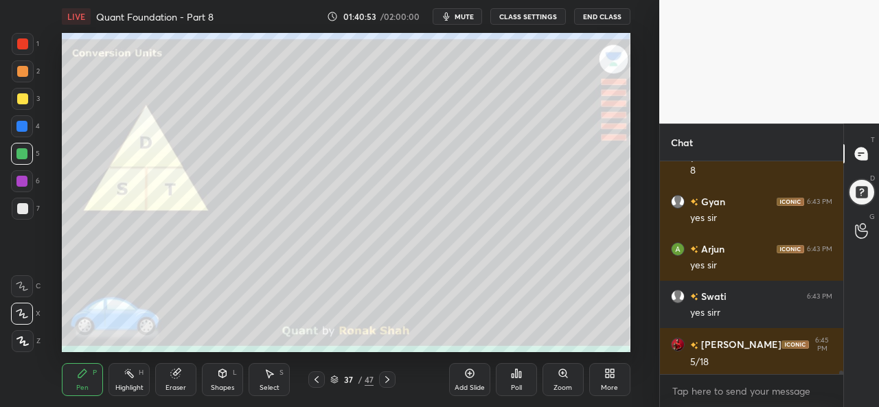
click at [18, 179] on div at bounding box center [21, 181] width 11 height 11
click at [467, 383] on div "Add Slide" at bounding box center [469, 379] width 41 height 33
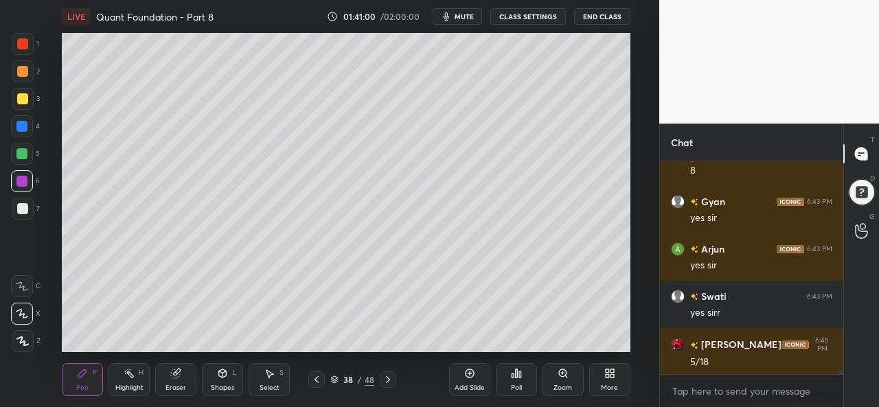
click at [23, 97] on div at bounding box center [22, 98] width 11 height 11
click at [631, 221] on div "Setting up your live class Poll for secs No correct answer Start poll" at bounding box center [346, 192] width 605 height 319
click at [16, 154] on div at bounding box center [22, 154] width 22 height 22
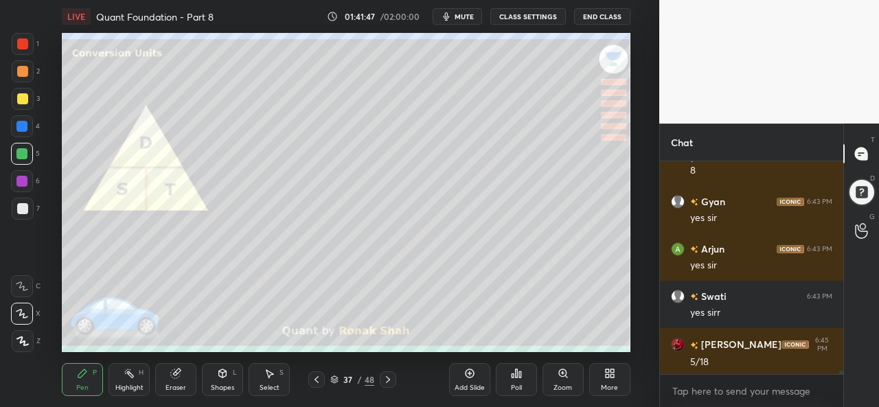
click at [28, 98] on div at bounding box center [23, 99] width 22 height 22
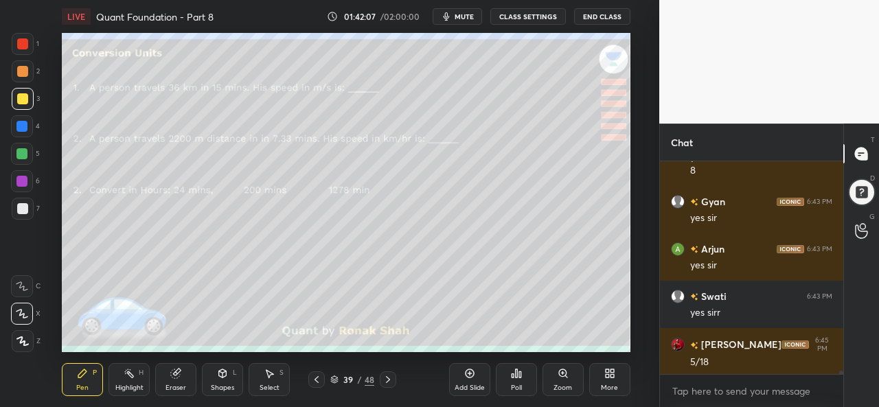
click at [25, 43] on div at bounding box center [22, 43] width 11 height 11
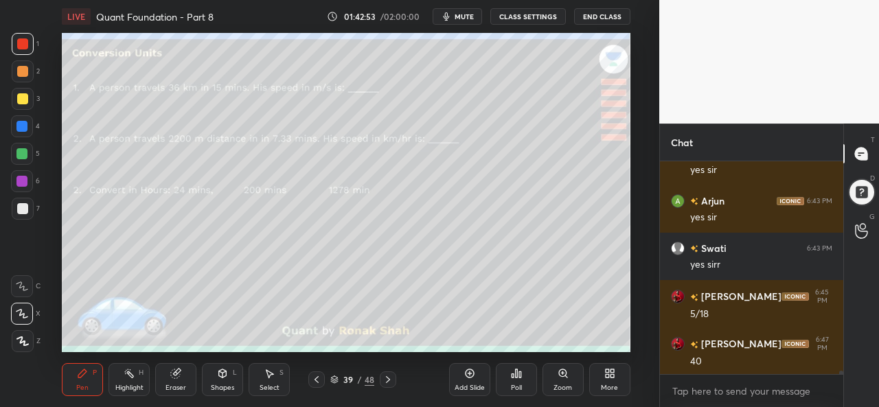
click at [20, 124] on div at bounding box center [21, 126] width 11 height 11
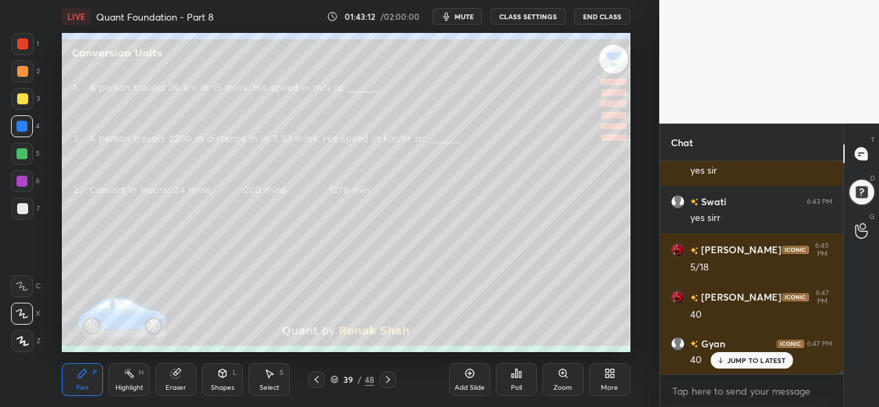
click at [21, 182] on div at bounding box center [21, 181] width 11 height 11
click at [23, 101] on div at bounding box center [22, 98] width 11 height 11
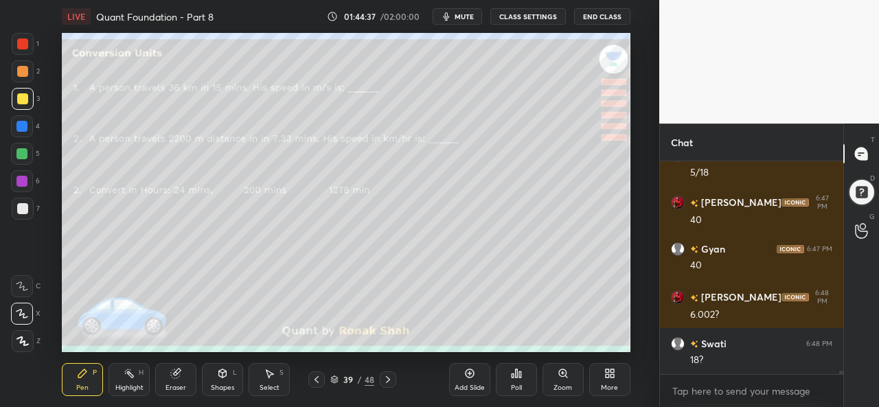
scroll to position [13758, 0]
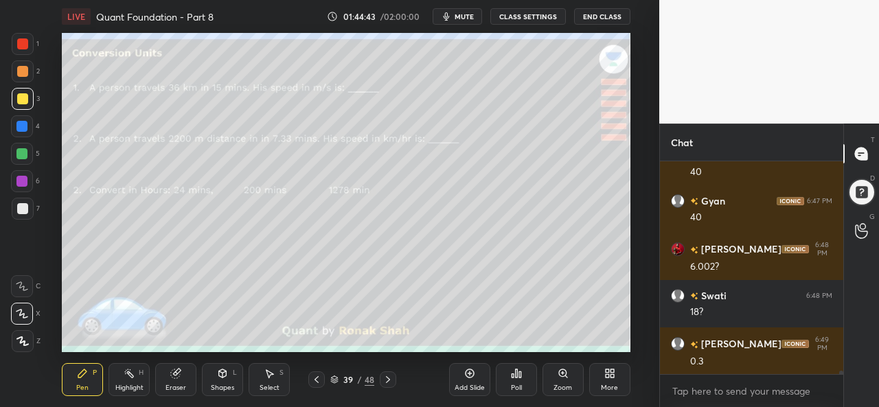
click at [266, 383] on div "Select S" at bounding box center [269, 379] width 41 height 33
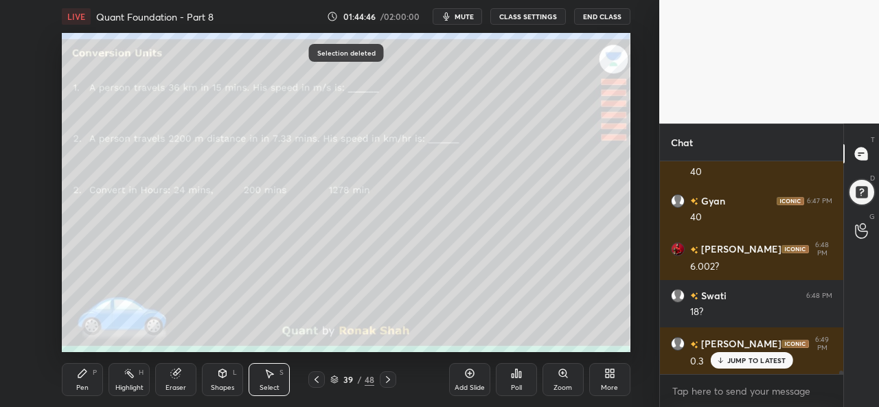
scroll to position [13804, 0]
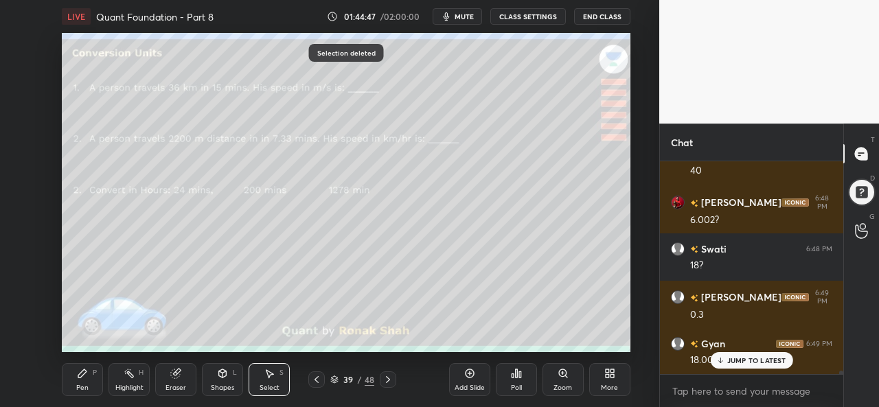
click at [89, 379] on div "Pen P" at bounding box center [82, 379] width 41 height 33
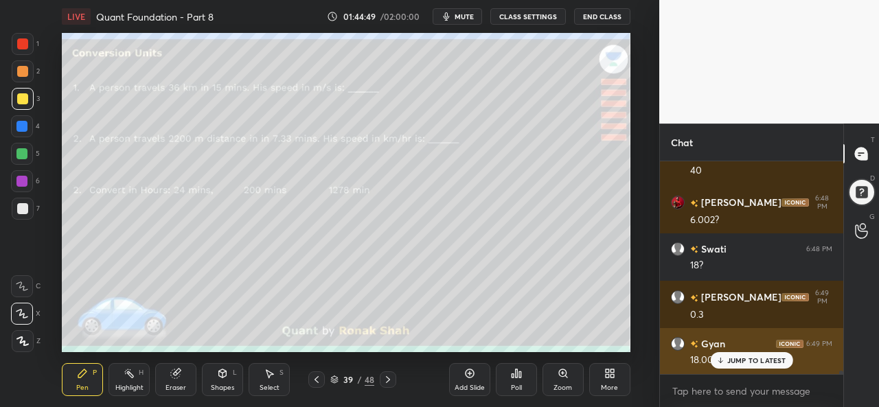
click at [726, 357] on div "JUMP TO LATEST" at bounding box center [751, 360] width 82 height 16
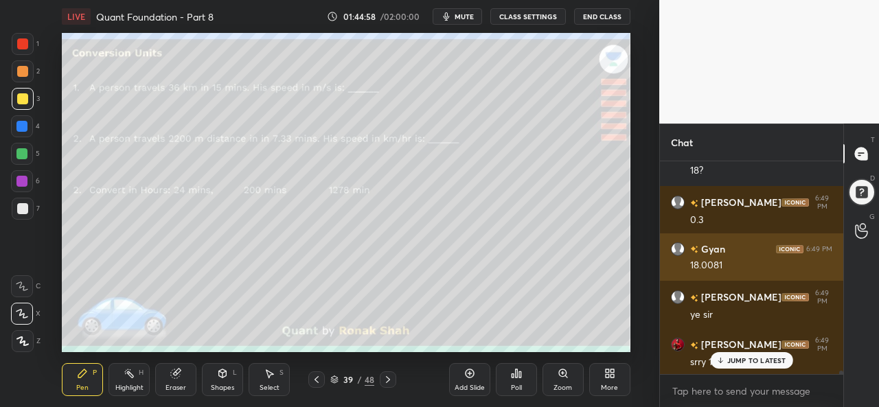
scroll to position [13947, 0]
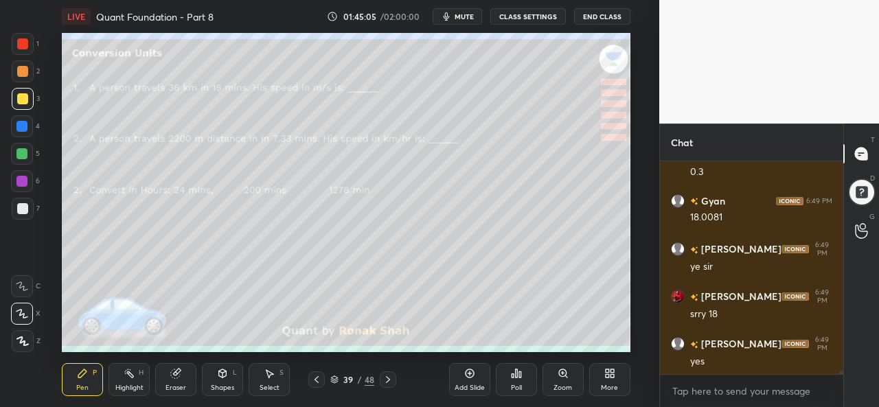
click at [470, 383] on div "Add Slide" at bounding box center [469, 379] width 41 height 33
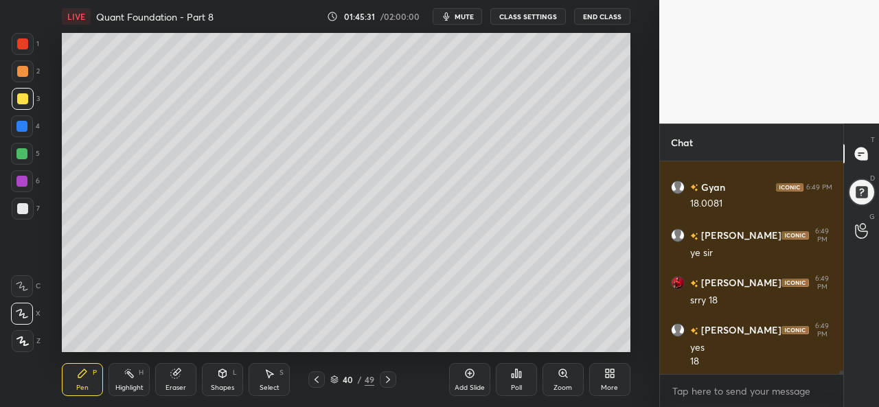
scroll to position [14008, 0]
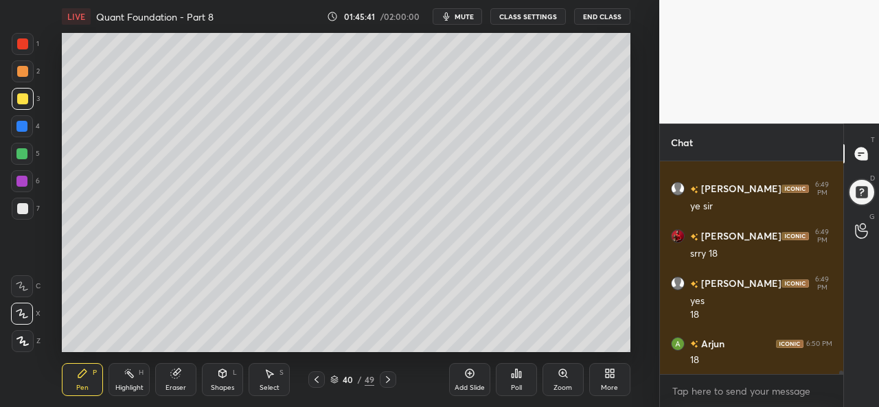
click at [27, 202] on div at bounding box center [23, 209] width 22 height 22
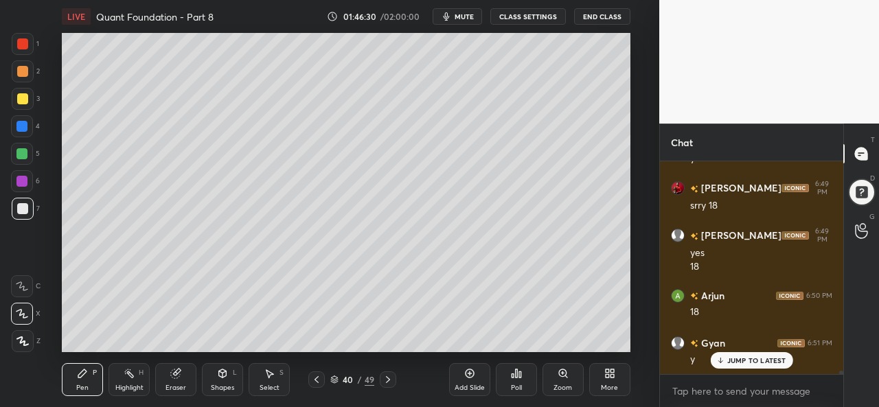
scroll to position [14103, 0]
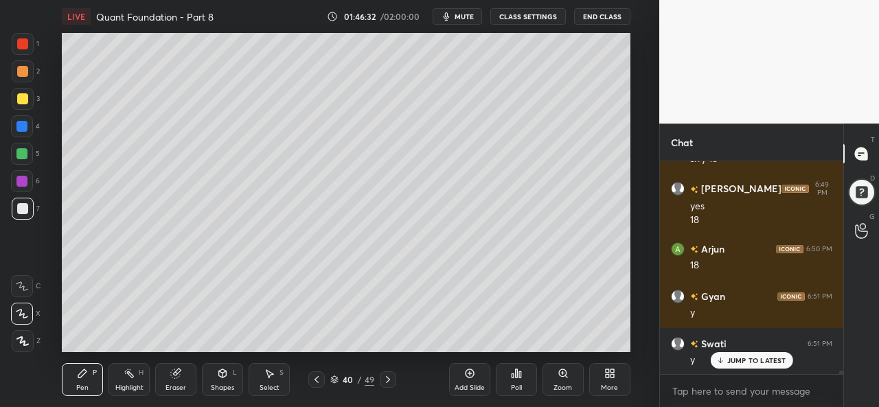
click at [269, 383] on div "Select S" at bounding box center [269, 379] width 41 height 33
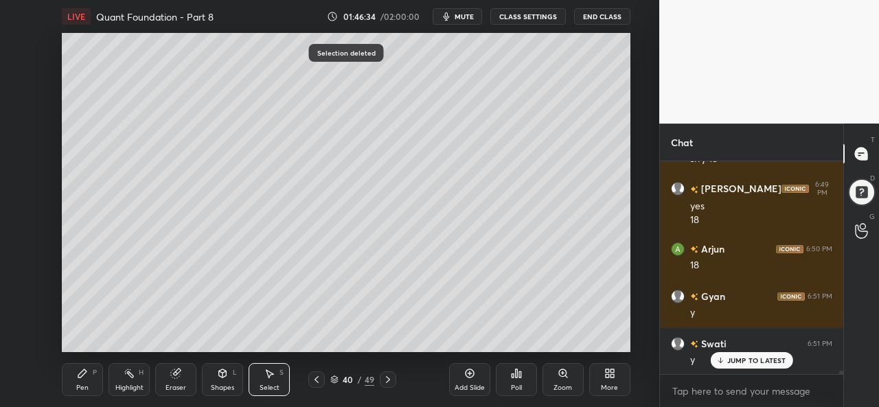
click at [80, 377] on icon at bounding box center [82, 374] width 8 height 8
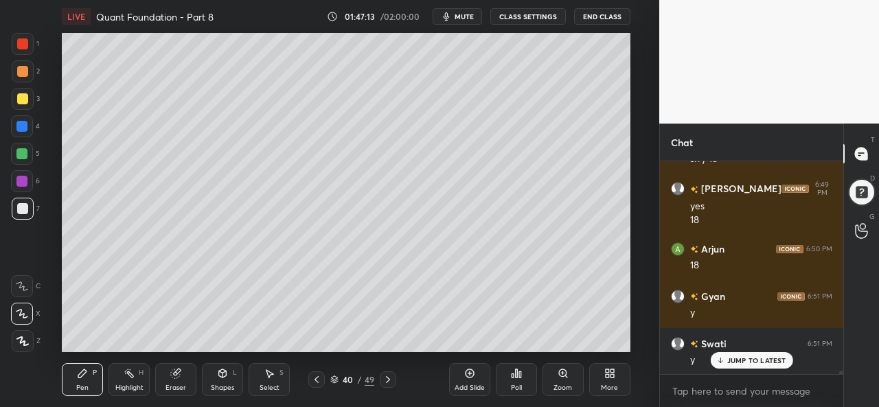
click at [467, 380] on div "Add Slide" at bounding box center [469, 379] width 41 height 33
click at [261, 379] on div "Select S" at bounding box center [269, 379] width 41 height 33
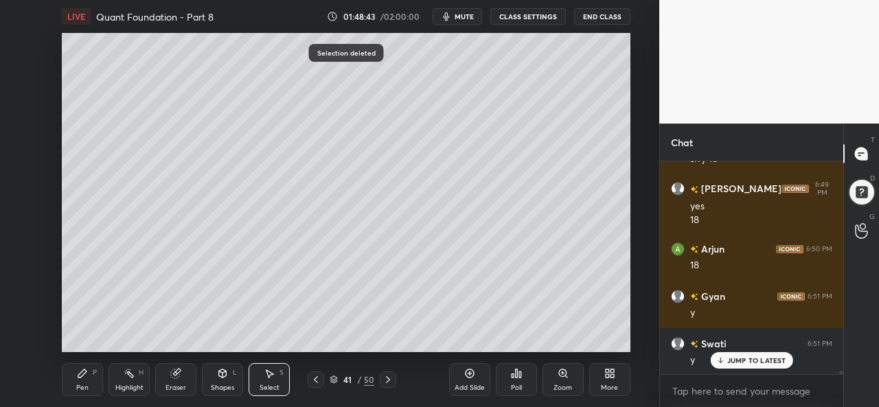
click at [62, 385] on div "Pen P" at bounding box center [82, 379] width 41 height 33
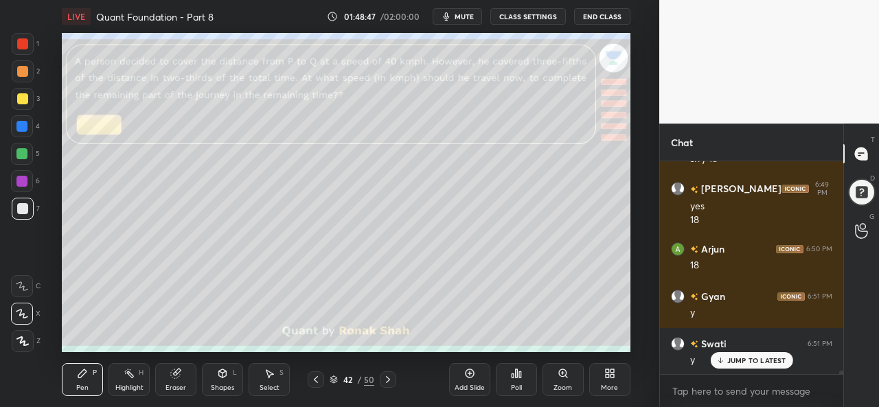
click at [19, 38] on div at bounding box center [23, 44] width 22 height 22
click at [276, 377] on div "Select S" at bounding box center [269, 379] width 41 height 33
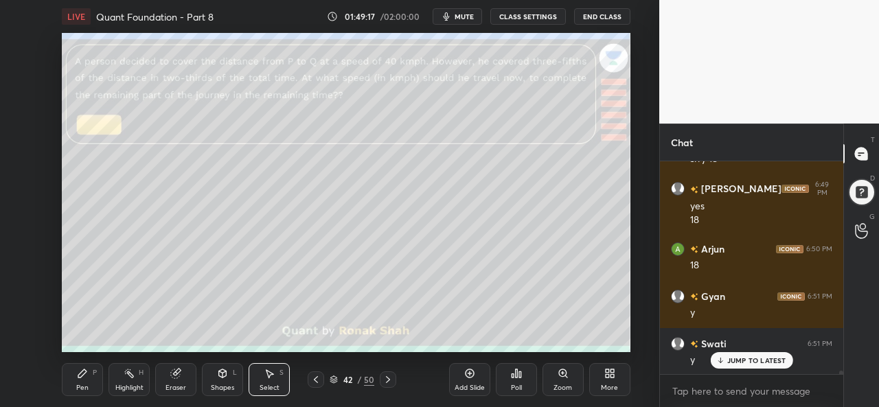
click at [79, 381] on div "Pen P" at bounding box center [82, 379] width 41 height 33
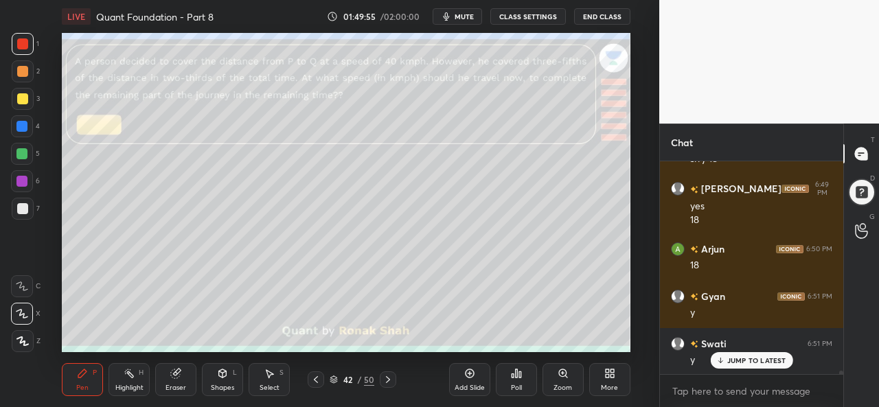
click at [18, 151] on div at bounding box center [21, 153] width 11 height 11
click at [18, 130] on div at bounding box center [21, 126] width 11 height 11
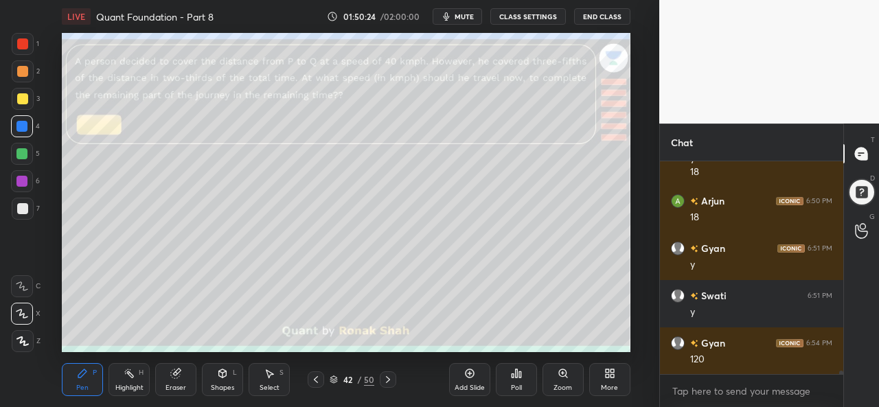
click at [272, 380] on div "Select S" at bounding box center [269, 379] width 41 height 33
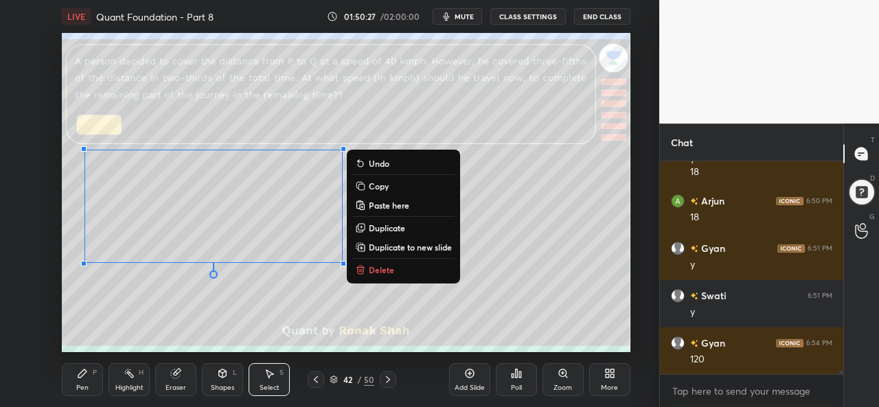
scroll to position [14197, 0]
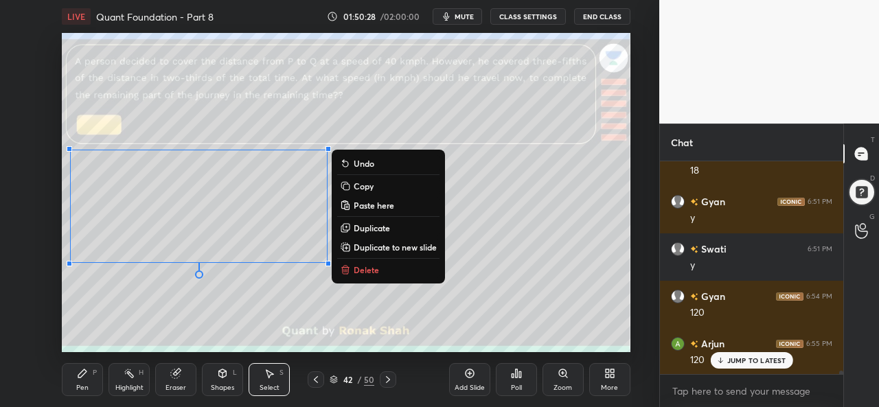
click at [82, 383] on div "Pen P" at bounding box center [82, 379] width 41 height 33
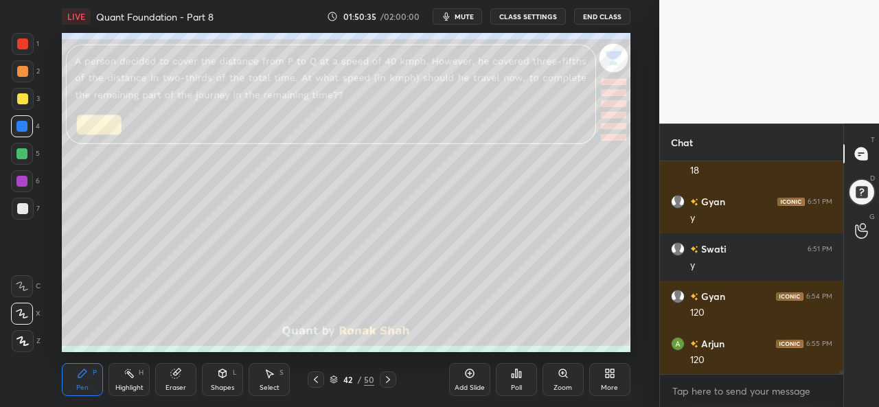
scroll to position [14246, 0]
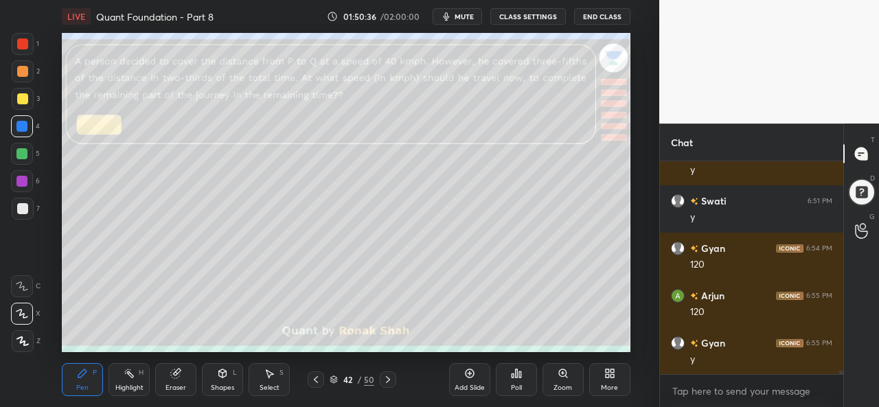
click at [22, 177] on div at bounding box center [21, 181] width 11 height 11
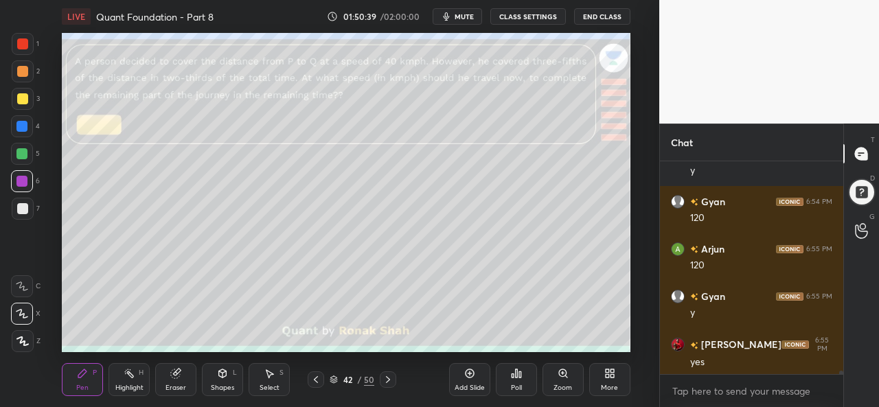
scroll to position [14340, 0]
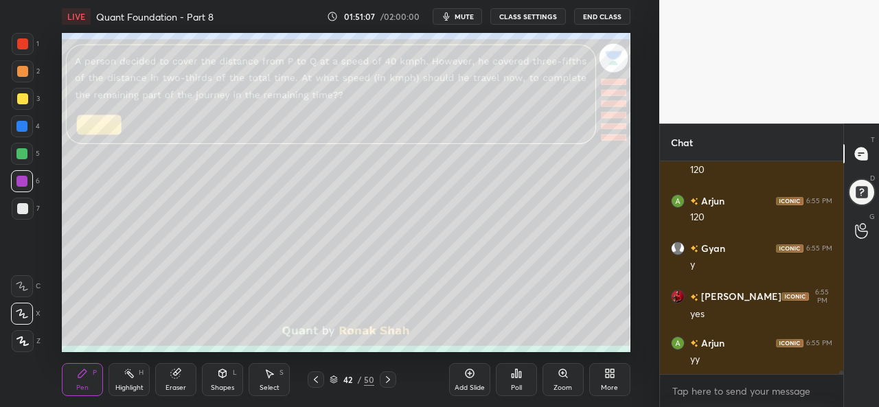
click at [27, 100] on div at bounding box center [22, 98] width 11 height 11
click at [22, 152] on div at bounding box center [21, 153] width 11 height 11
click at [18, 43] on div at bounding box center [22, 43] width 11 height 11
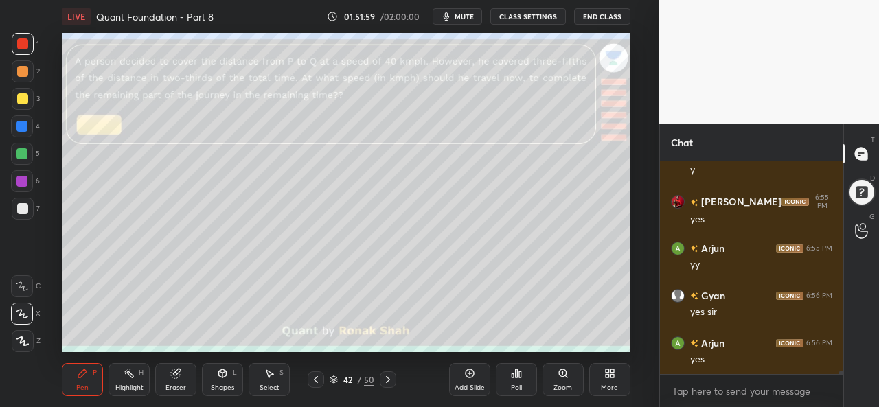
scroll to position [14482, 0]
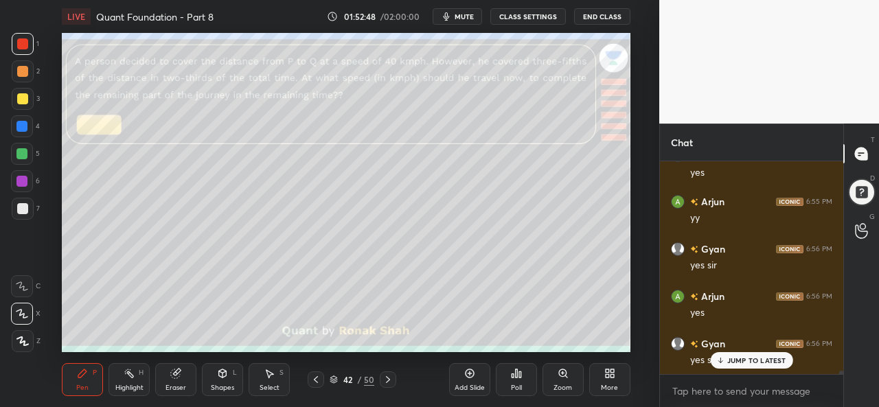
click at [21, 208] on div at bounding box center [22, 208] width 11 height 11
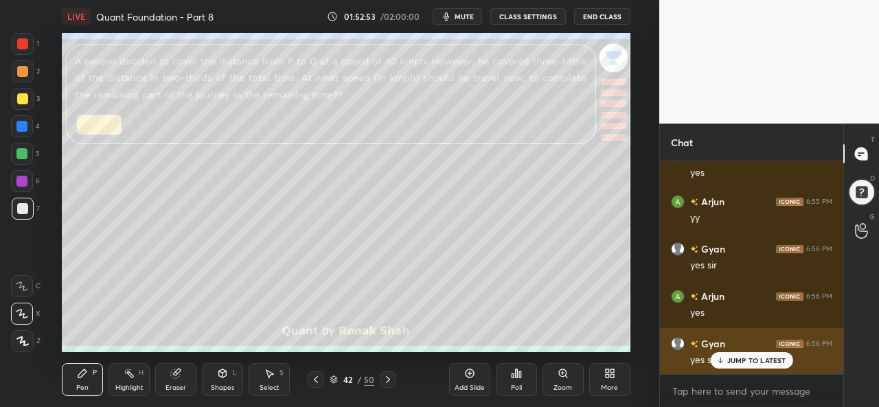
click at [738, 359] on p "JUMP TO LATEST" at bounding box center [757, 361] width 59 height 8
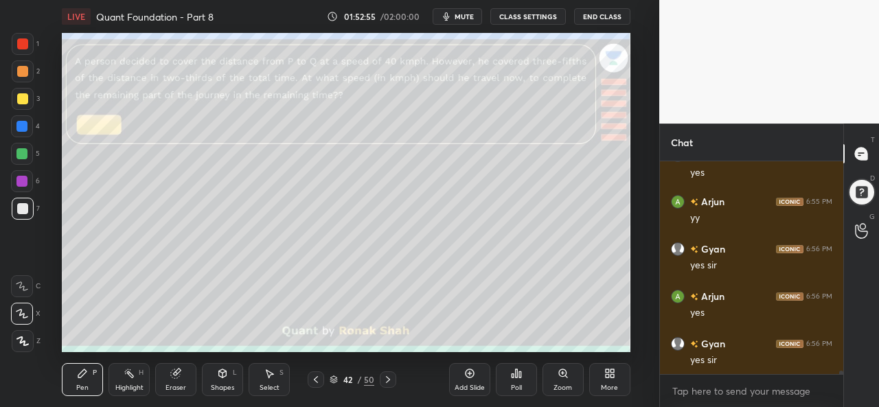
click at [470, 383] on div "Add Slide" at bounding box center [469, 379] width 41 height 33
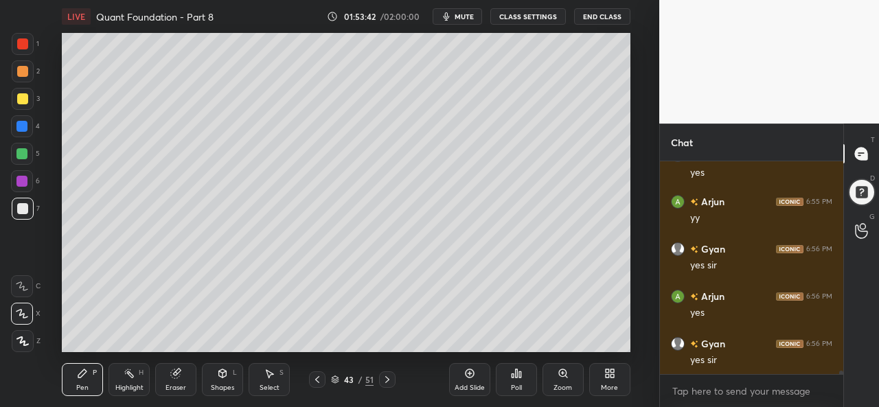
click at [20, 123] on div at bounding box center [21, 126] width 11 height 11
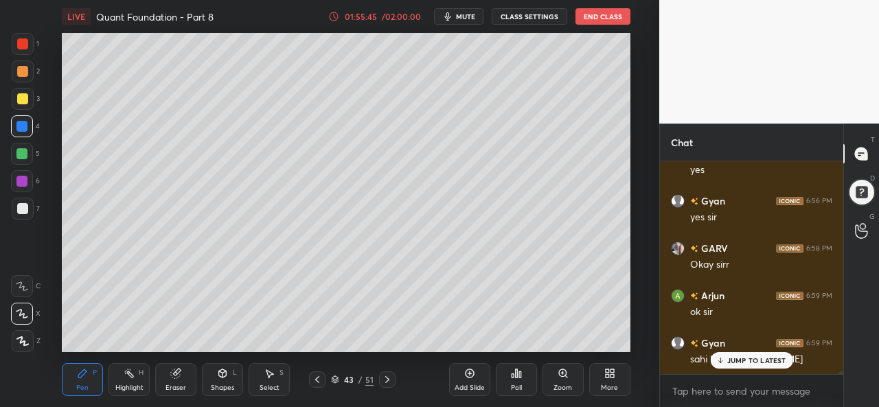
scroll to position [14696, 0]
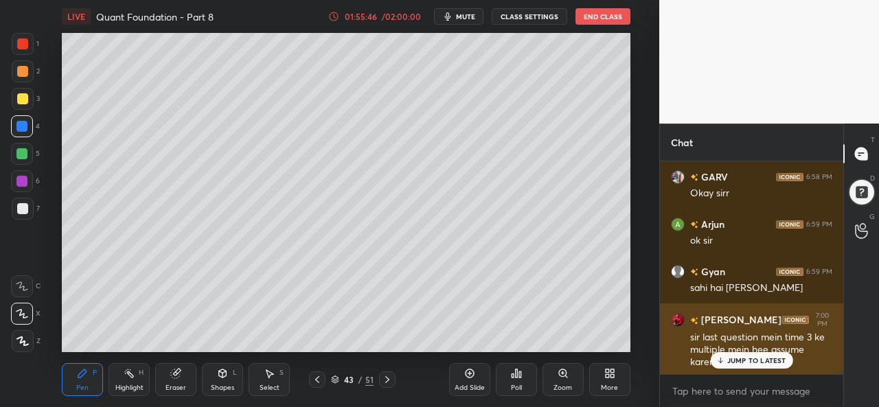
click at [744, 361] on p "JUMP TO LATEST" at bounding box center [757, 361] width 59 height 8
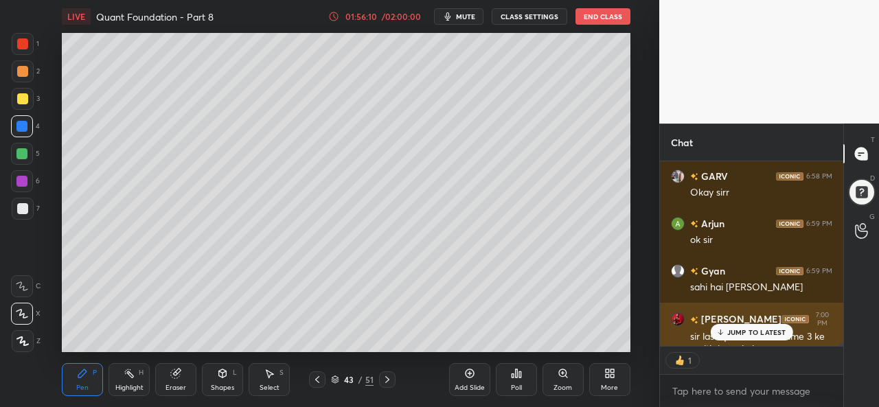
scroll to position [5, 4]
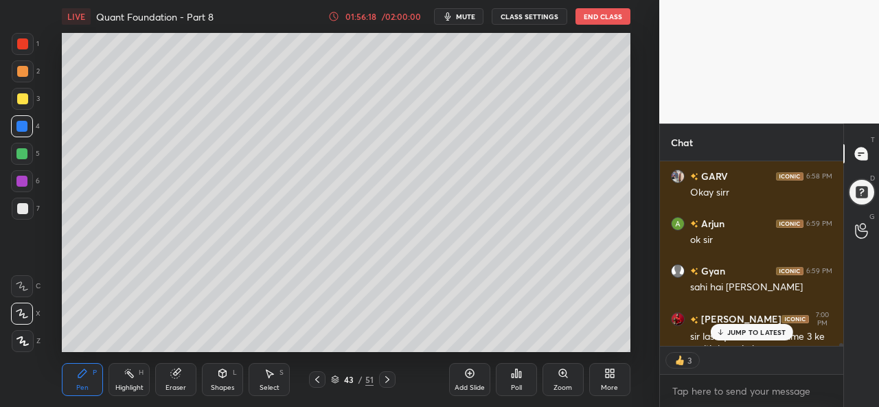
click at [743, 333] on p "JUMP TO LATEST" at bounding box center [757, 332] width 59 height 8
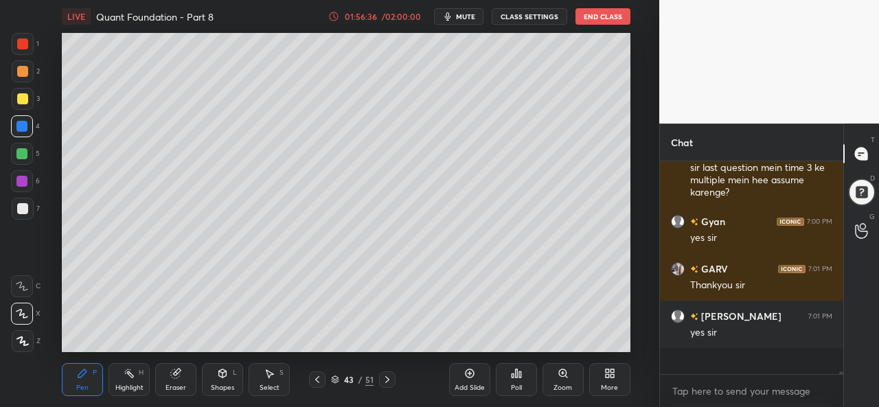
scroll to position [14839, 0]
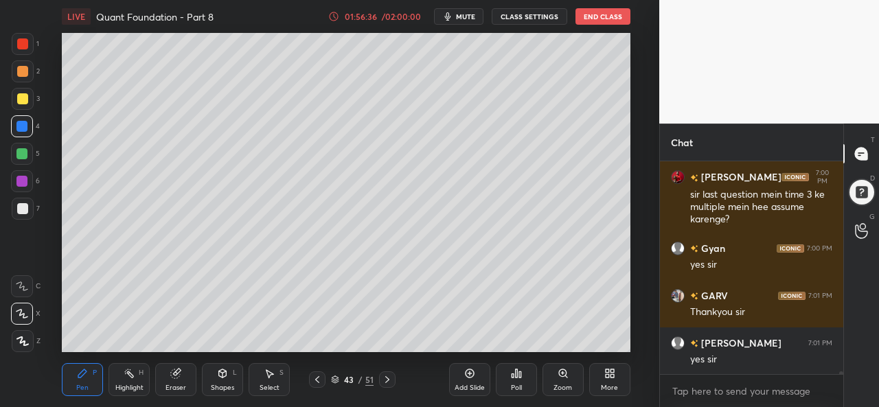
click at [608, 16] on button "End Class" at bounding box center [603, 16] width 55 height 16
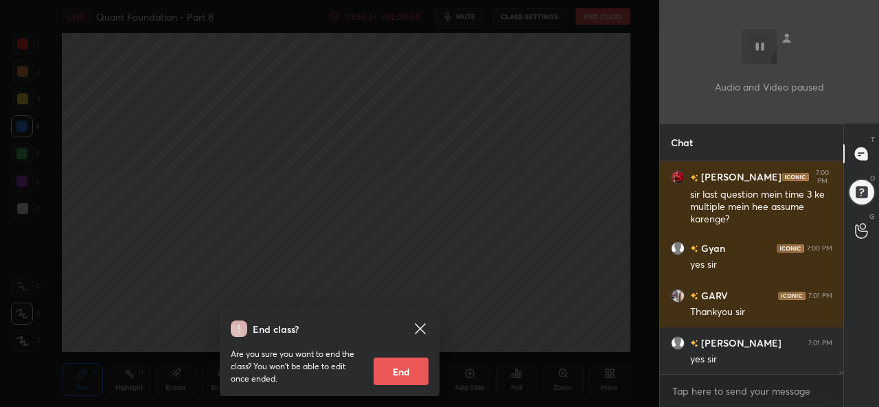
scroll to position [14886, 0]
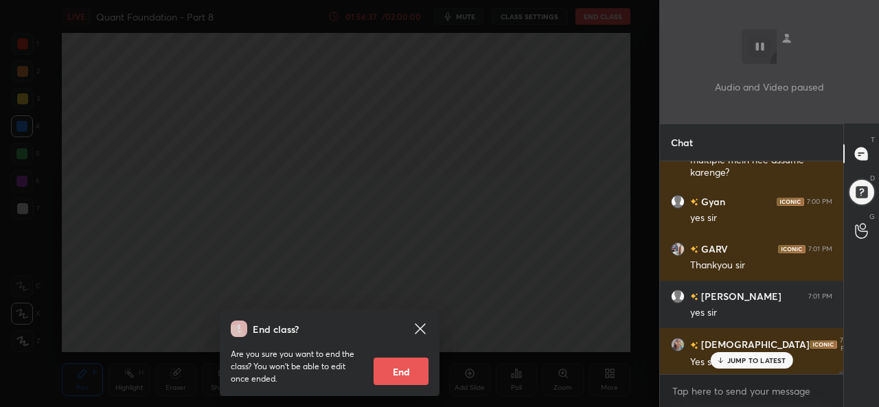
click at [402, 366] on button "End" at bounding box center [401, 371] width 55 height 27
type textarea "x"
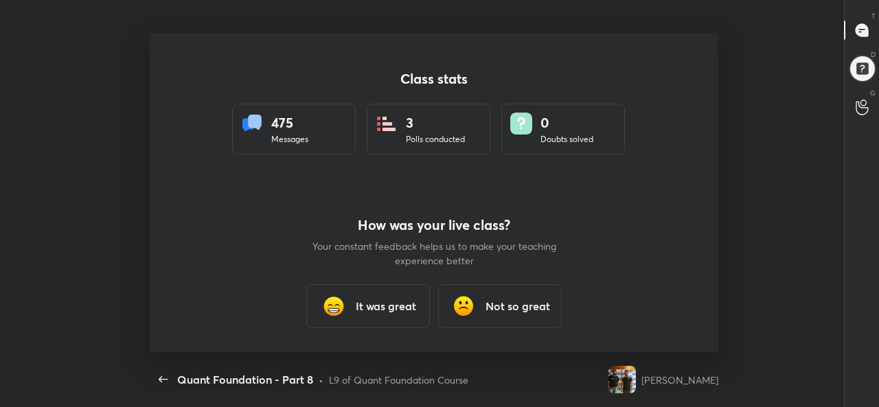
scroll to position [319, 807]
click at [391, 303] on h3 "It was great" at bounding box center [386, 306] width 60 height 16
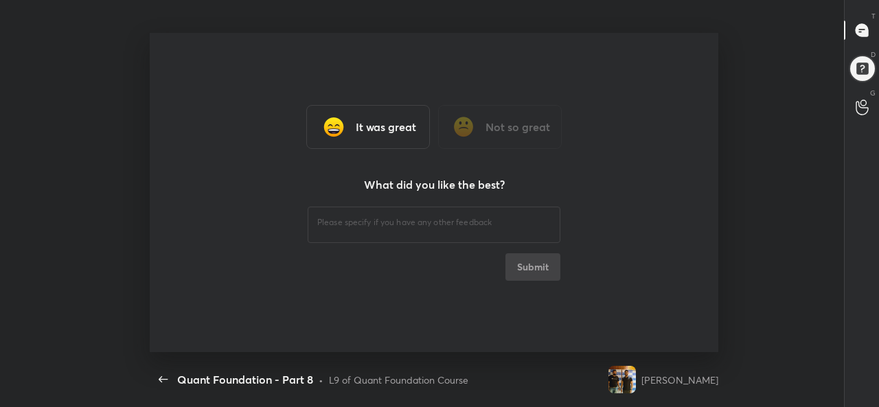
click at [383, 133] on h3 "It was great" at bounding box center [386, 127] width 60 height 16
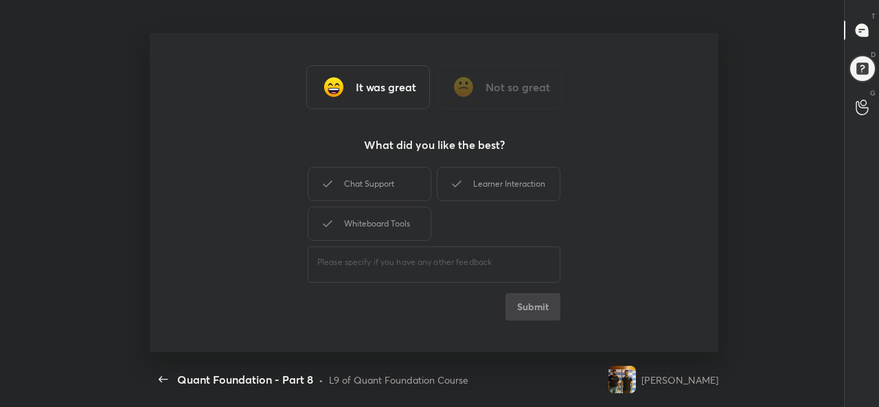
click at [366, 188] on div "Chat Support" at bounding box center [370, 184] width 124 height 34
click at [557, 306] on button "Submit" at bounding box center [533, 306] width 55 height 27
